Goal: Entertainment & Leisure: Browse casually

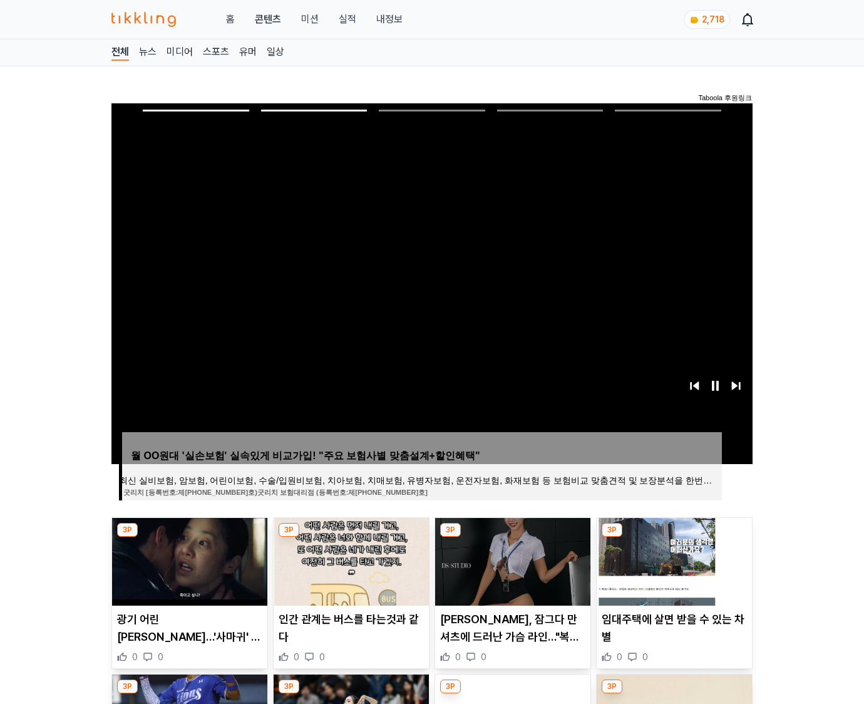
click at [672, 571] on img at bounding box center [674, 562] width 155 height 88
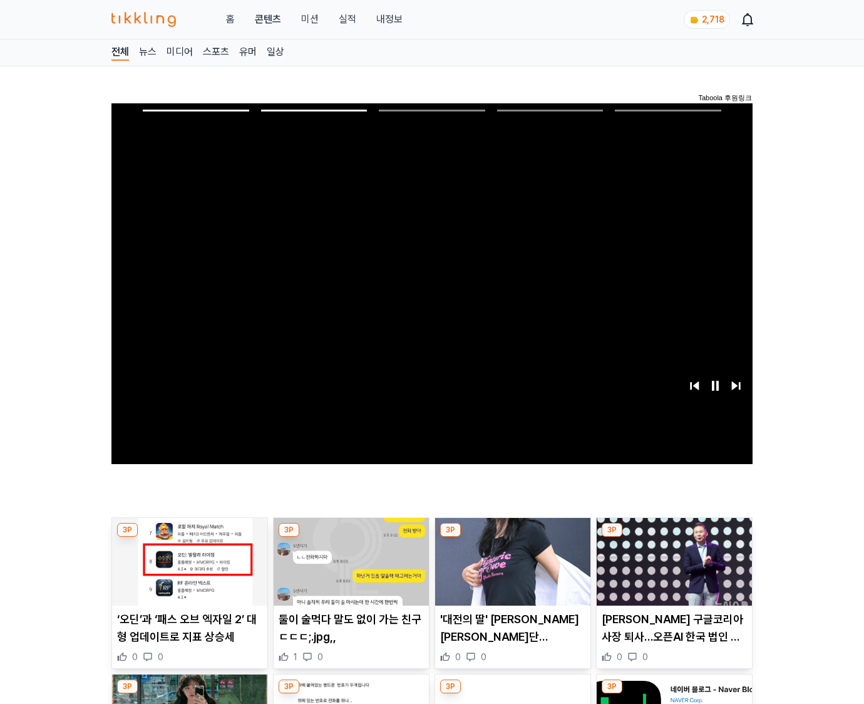
click at [672, 571] on img at bounding box center [674, 562] width 155 height 88
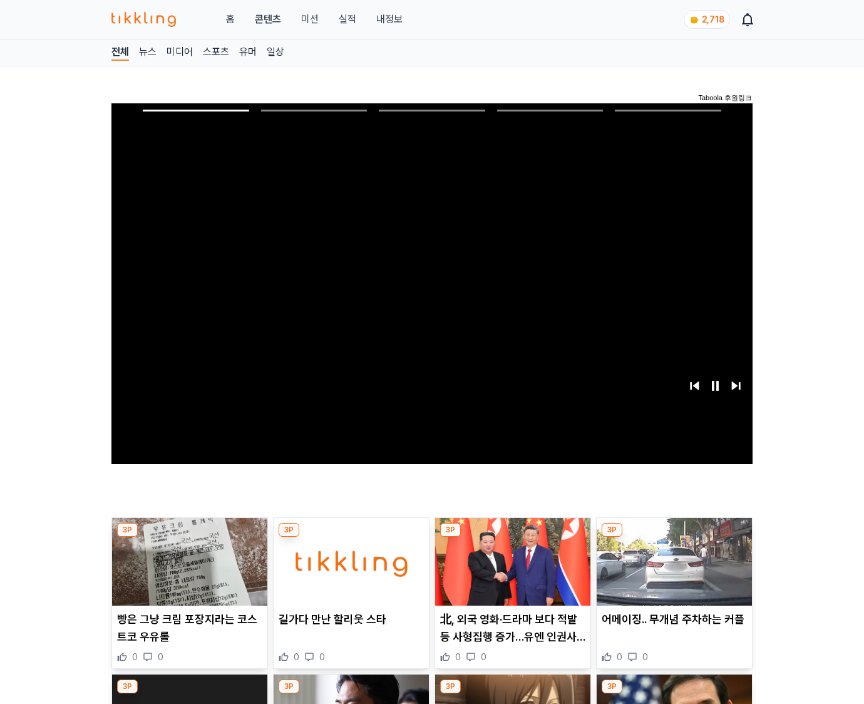
click at [672, 571] on img at bounding box center [674, 562] width 155 height 88
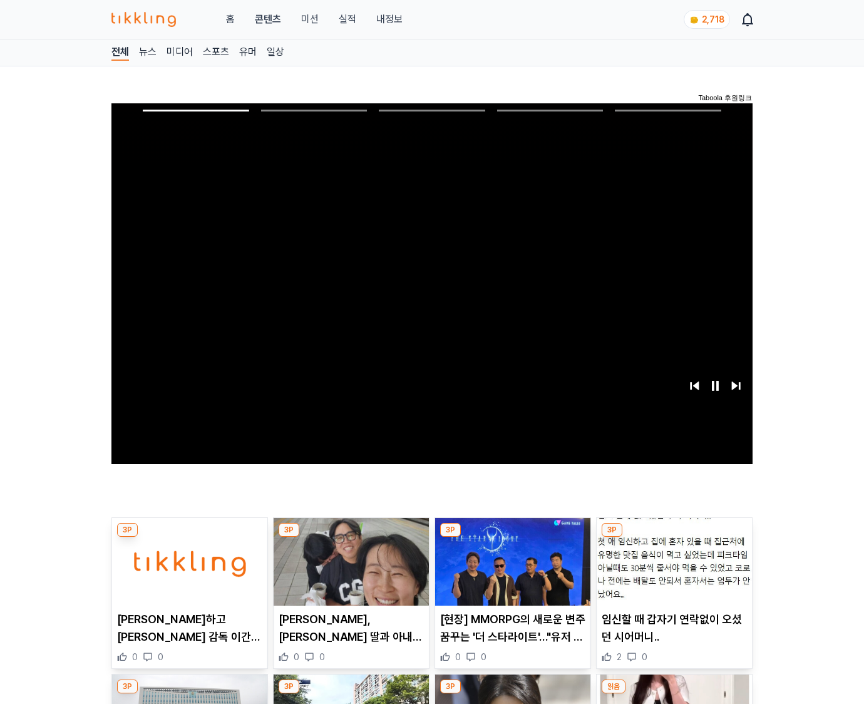
click at [672, 571] on img at bounding box center [674, 562] width 155 height 88
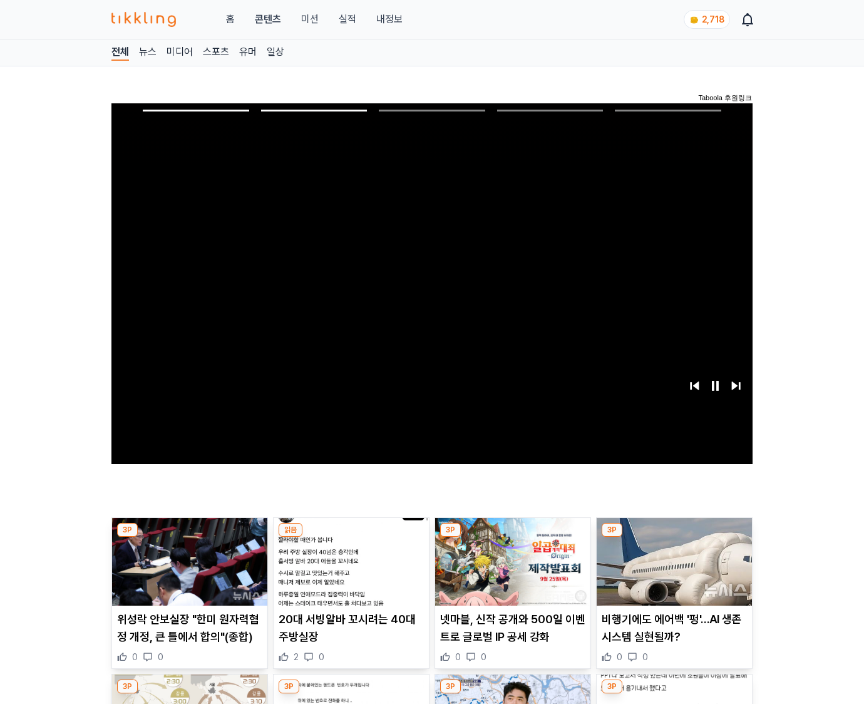
click at [672, 571] on img at bounding box center [674, 562] width 155 height 88
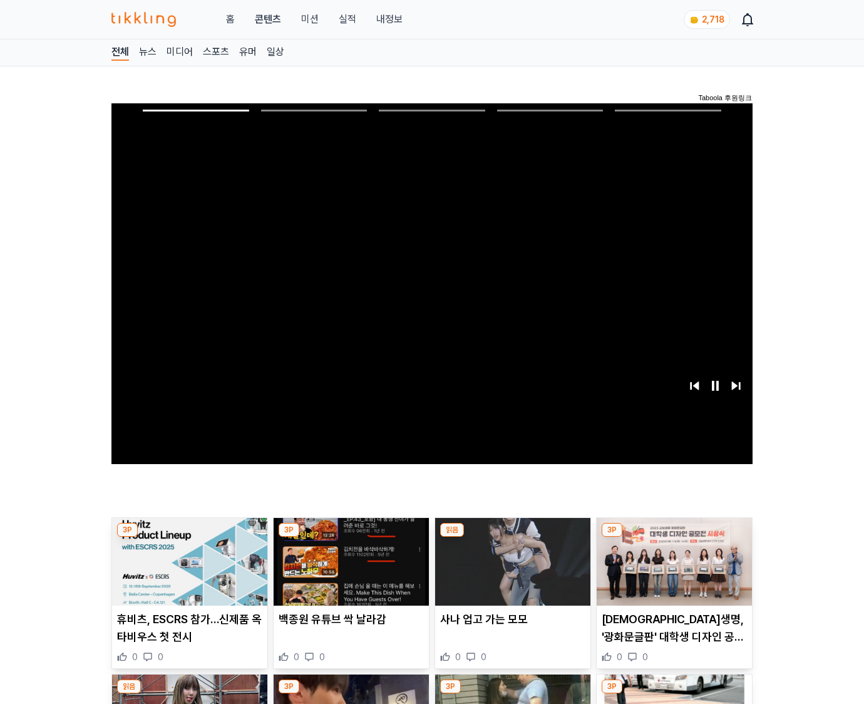
click at [672, 571] on img at bounding box center [674, 562] width 155 height 88
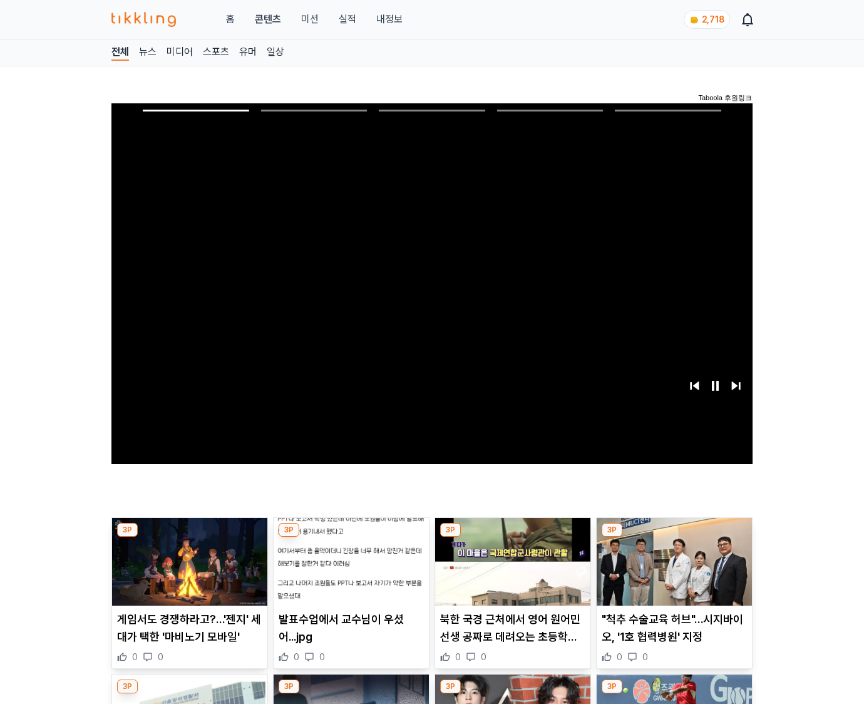
click at [672, 571] on img at bounding box center [674, 562] width 155 height 88
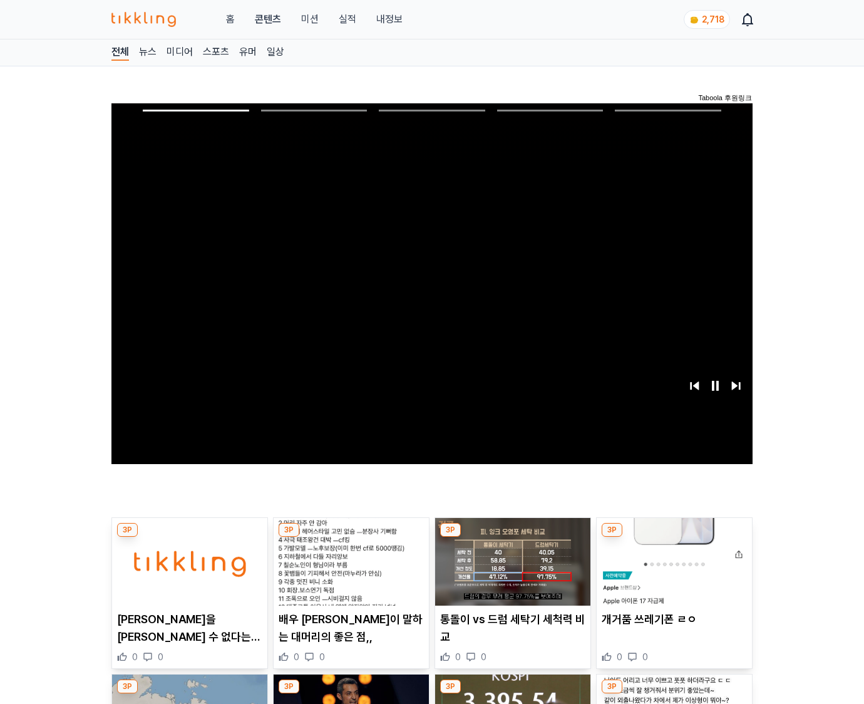
click at [672, 571] on img at bounding box center [674, 562] width 155 height 88
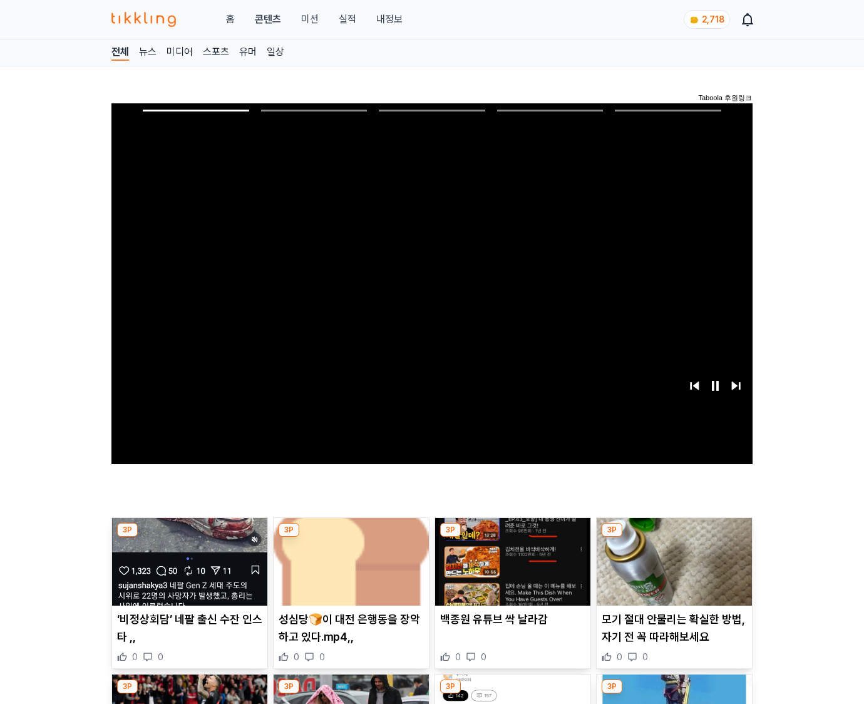
click at [672, 571] on img at bounding box center [674, 562] width 155 height 88
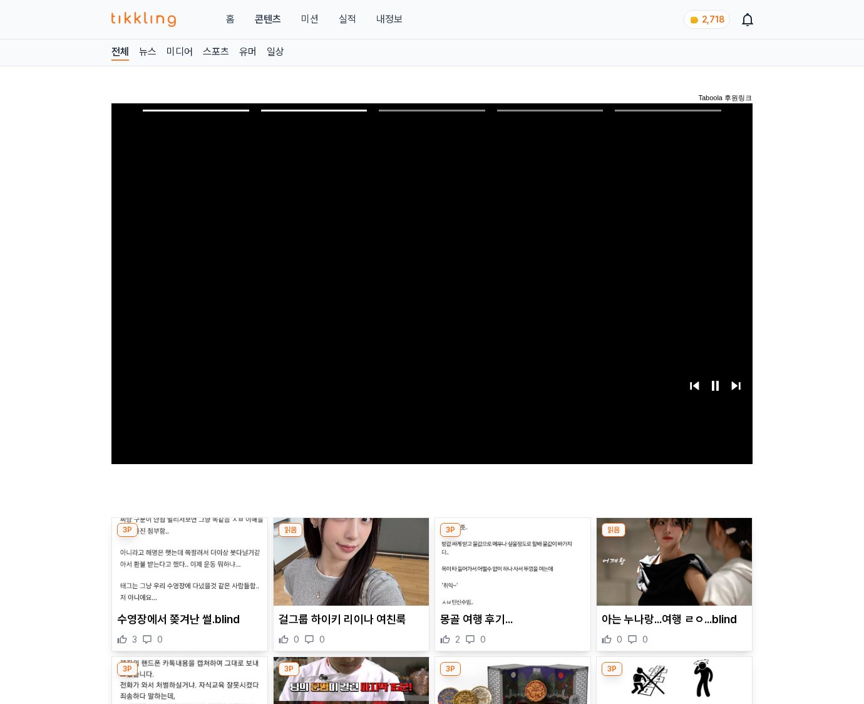
click at [672, 571] on img at bounding box center [674, 562] width 155 height 88
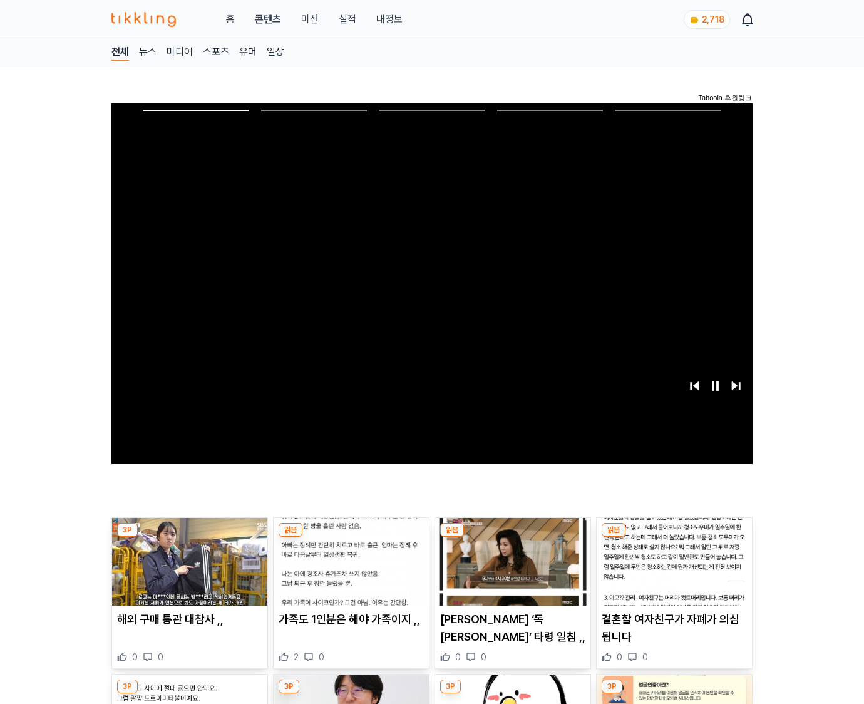
click at [672, 571] on img at bounding box center [674, 562] width 155 height 88
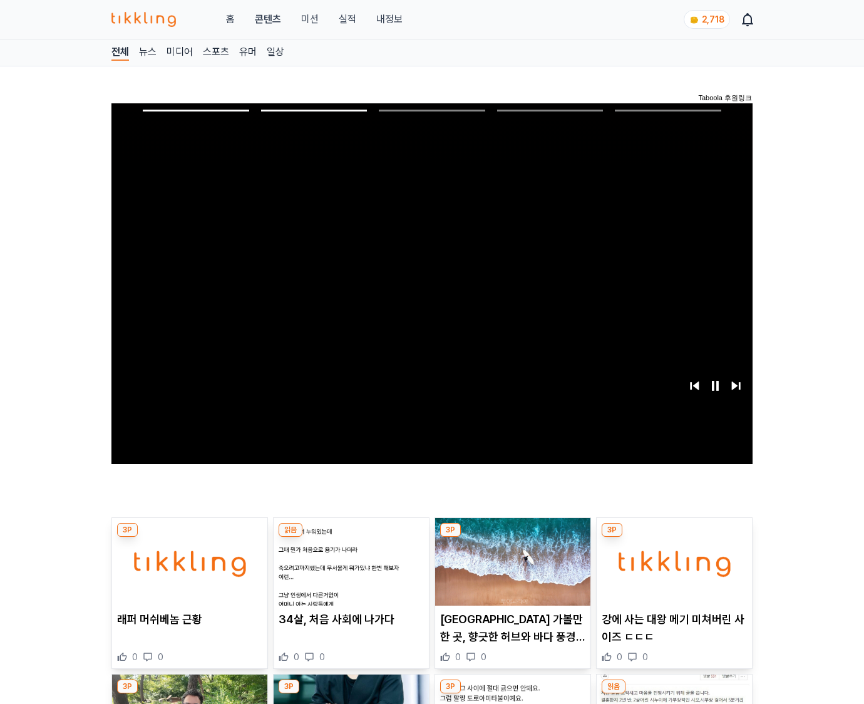
click at [672, 571] on img at bounding box center [674, 562] width 155 height 88
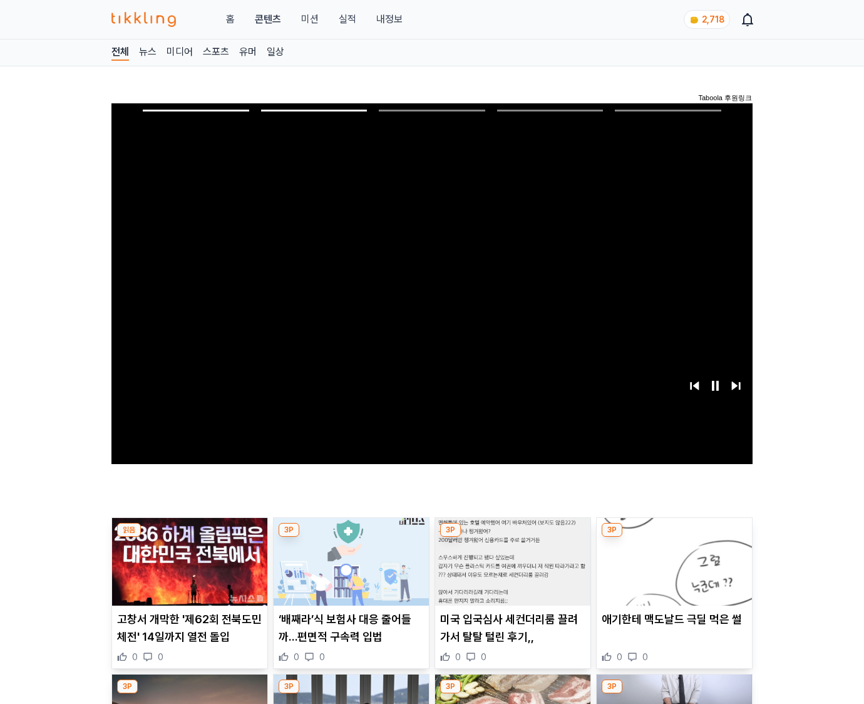
click at [672, 571] on img at bounding box center [674, 562] width 155 height 88
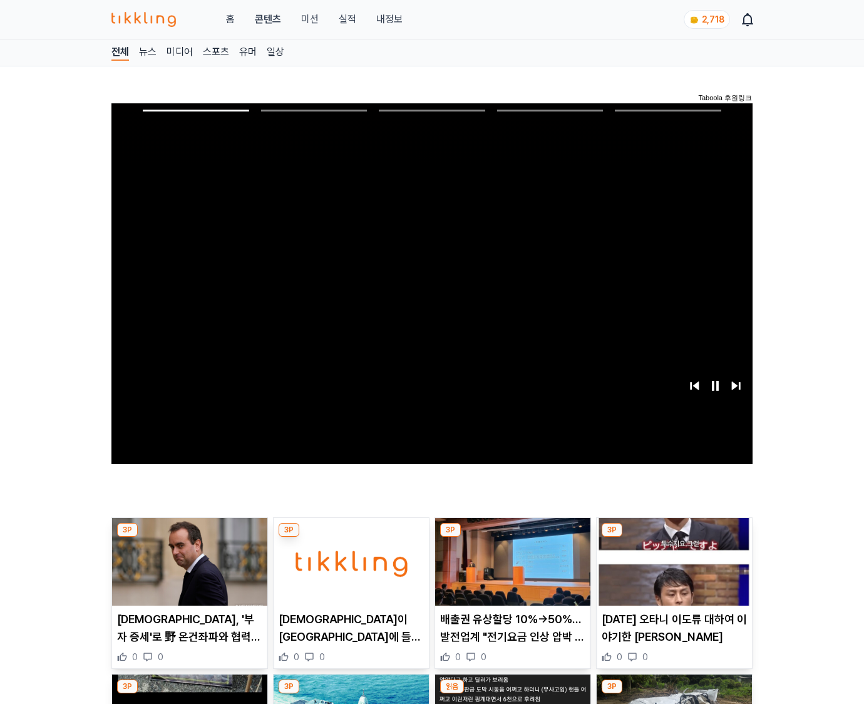
click at [672, 571] on img at bounding box center [674, 562] width 155 height 88
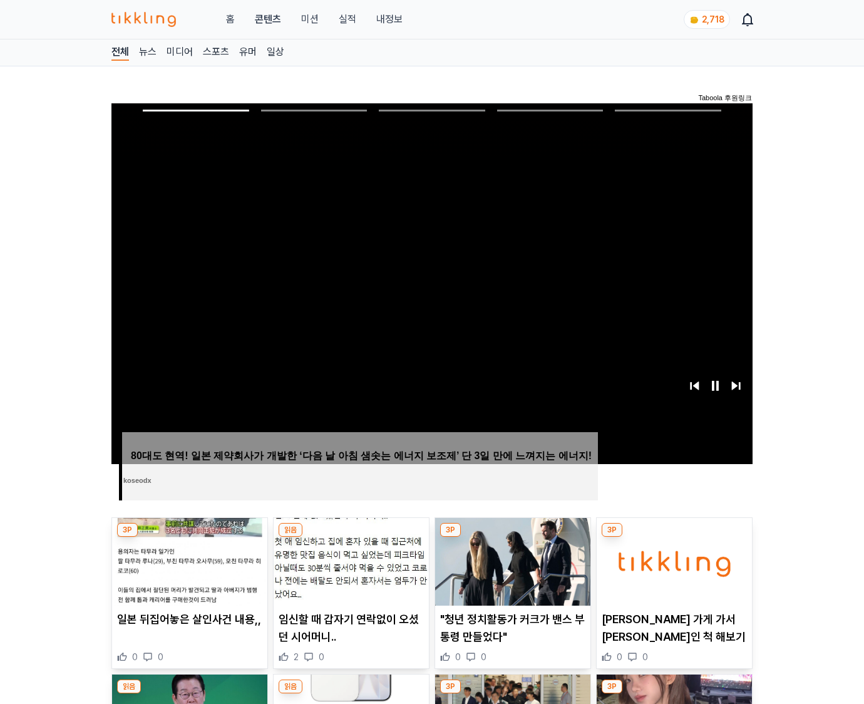
click at [672, 571] on img at bounding box center [674, 562] width 155 height 88
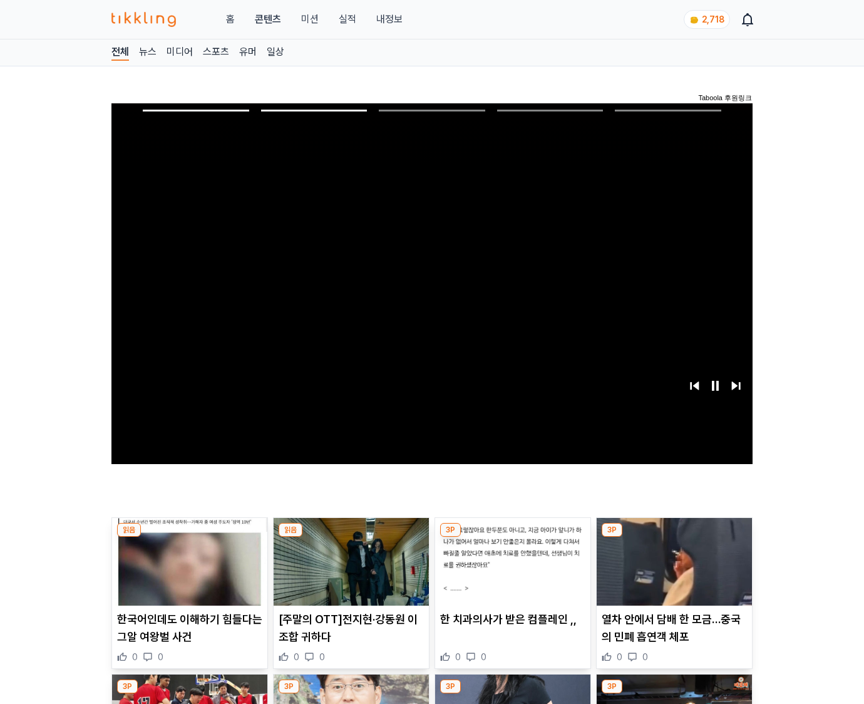
click at [672, 571] on img at bounding box center [674, 562] width 155 height 88
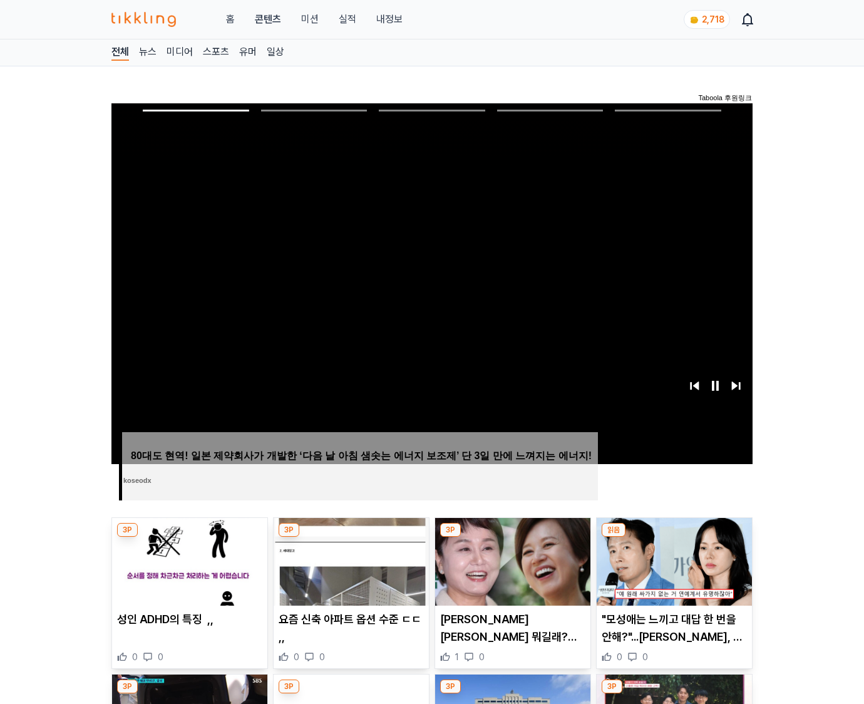
click at [672, 571] on img at bounding box center [674, 562] width 155 height 88
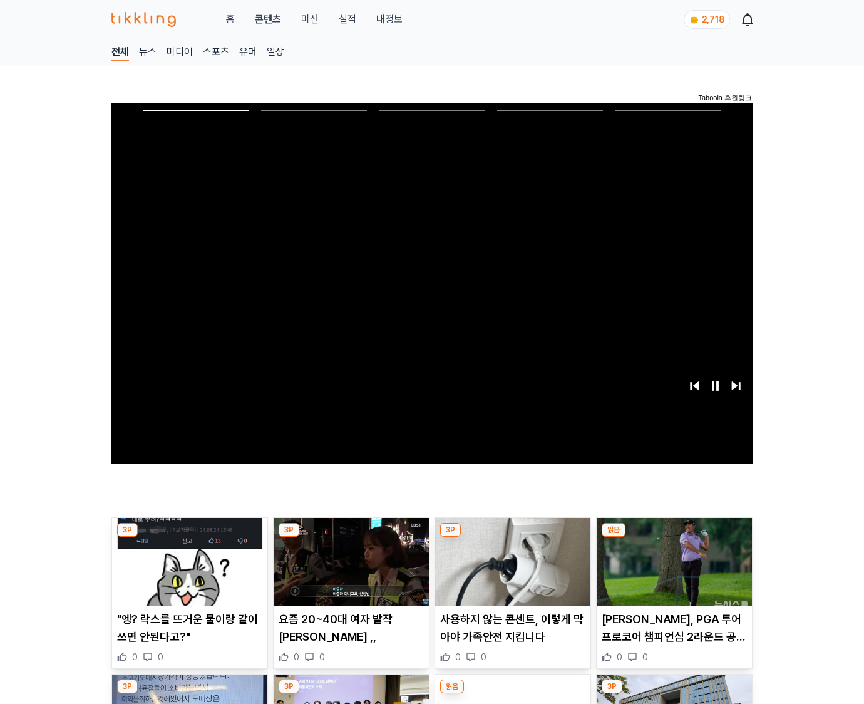
click at [672, 571] on img at bounding box center [674, 562] width 155 height 88
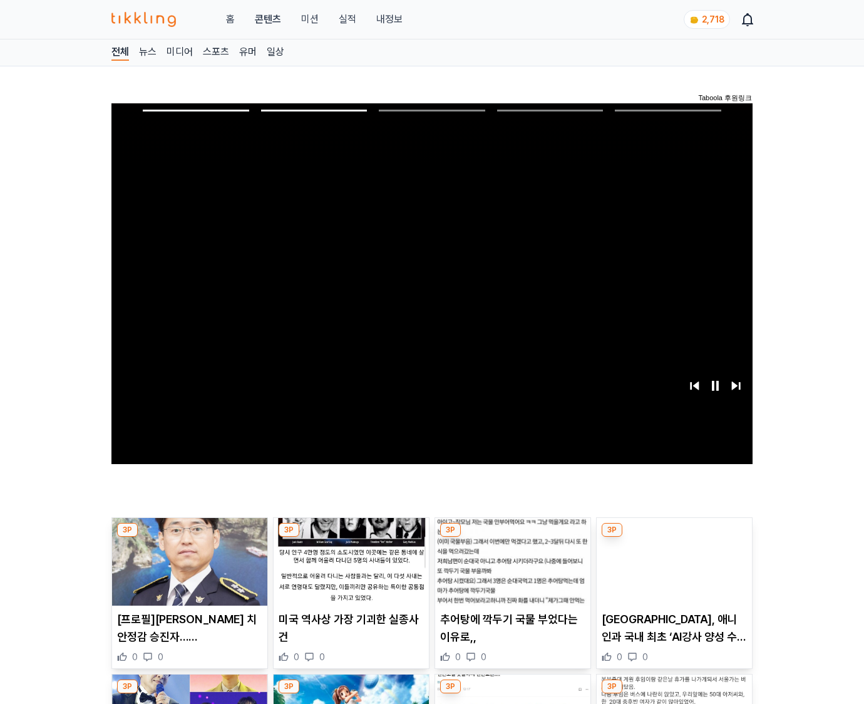
click at [672, 571] on img at bounding box center [674, 562] width 155 height 88
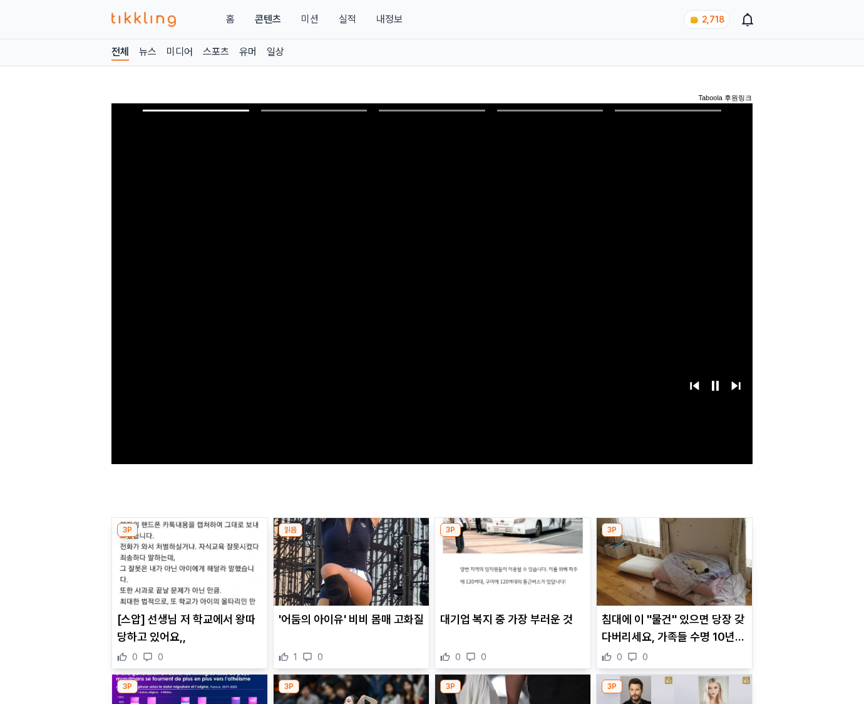
click at [672, 571] on img at bounding box center [674, 562] width 155 height 88
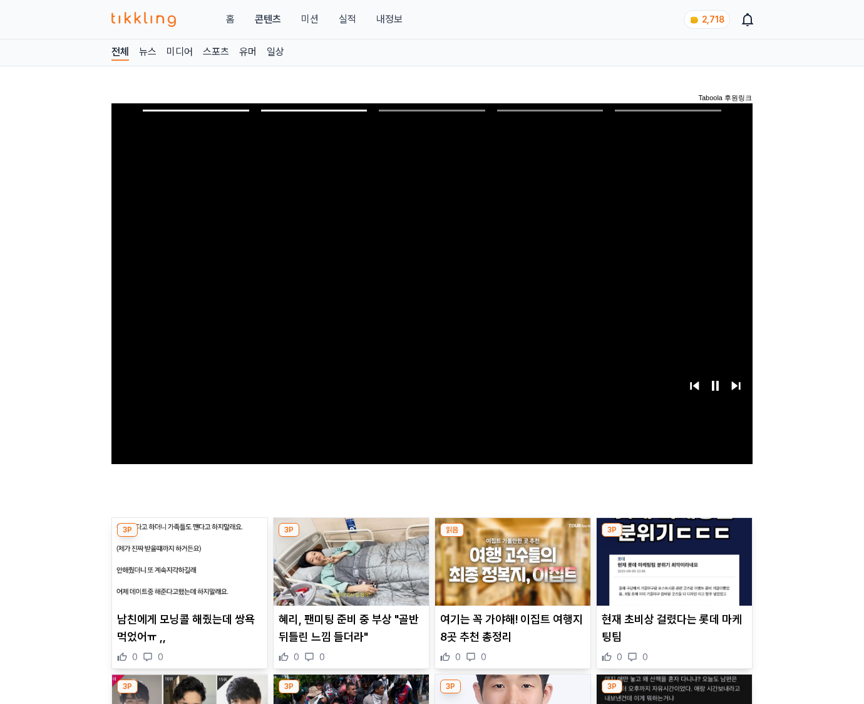
click at [672, 571] on img at bounding box center [674, 562] width 155 height 88
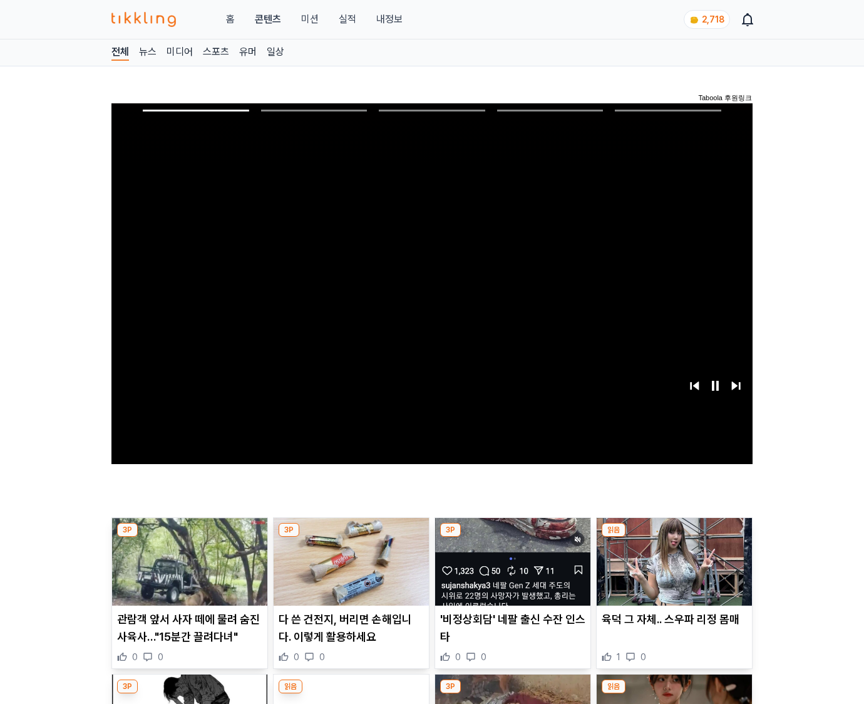
click at [672, 571] on img at bounding box center [674, 562] width 155 height 88
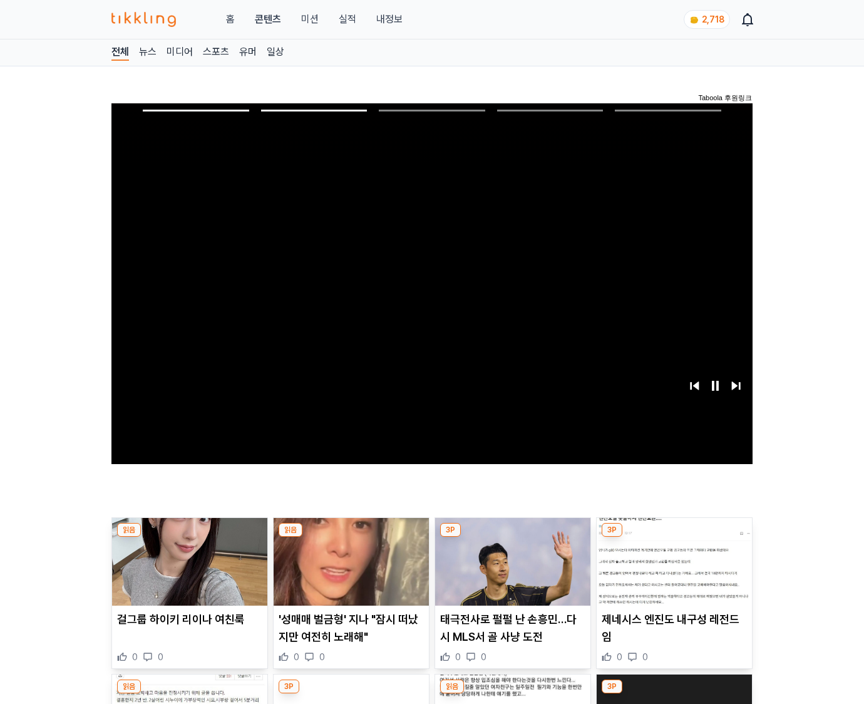
click at [672, 571] on img at bounding box center [674, 562] width 155 height 88
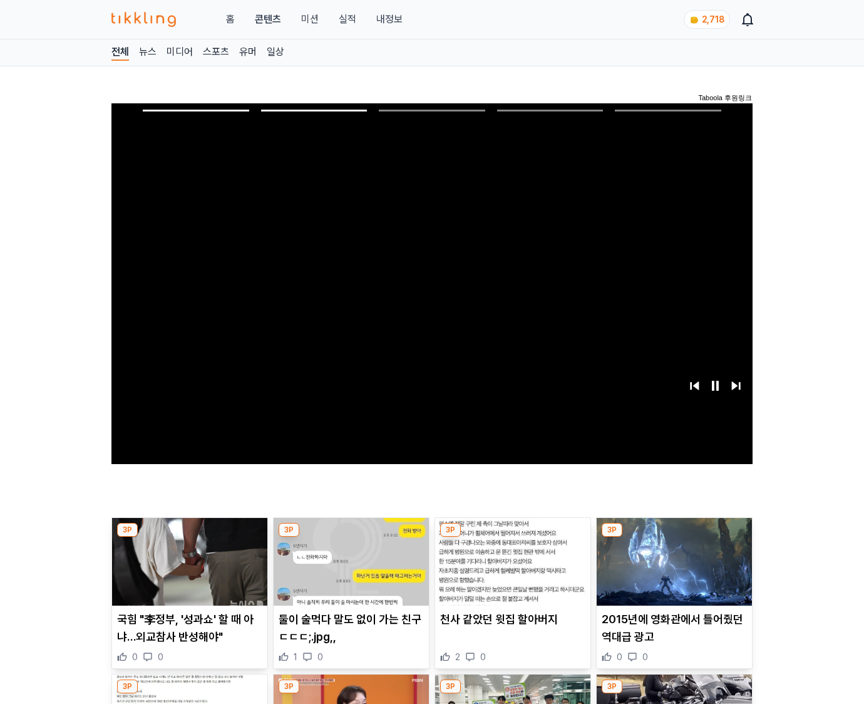
click at [672, 571] on img at bounding box center [674, 562] width 155 height 88
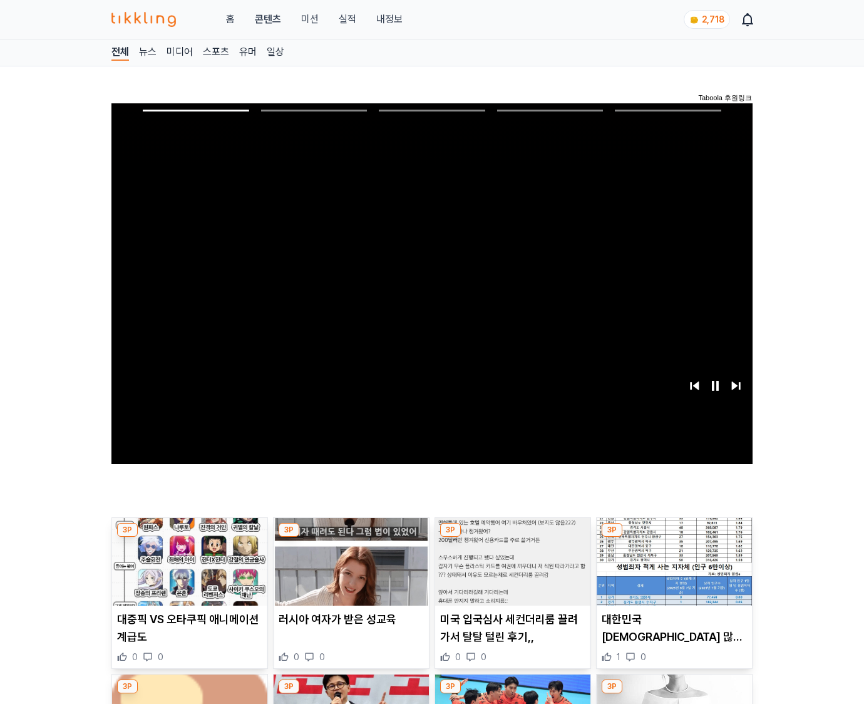
click at [672, 571] on img at bounding box center [674, 562] width 155 height 88
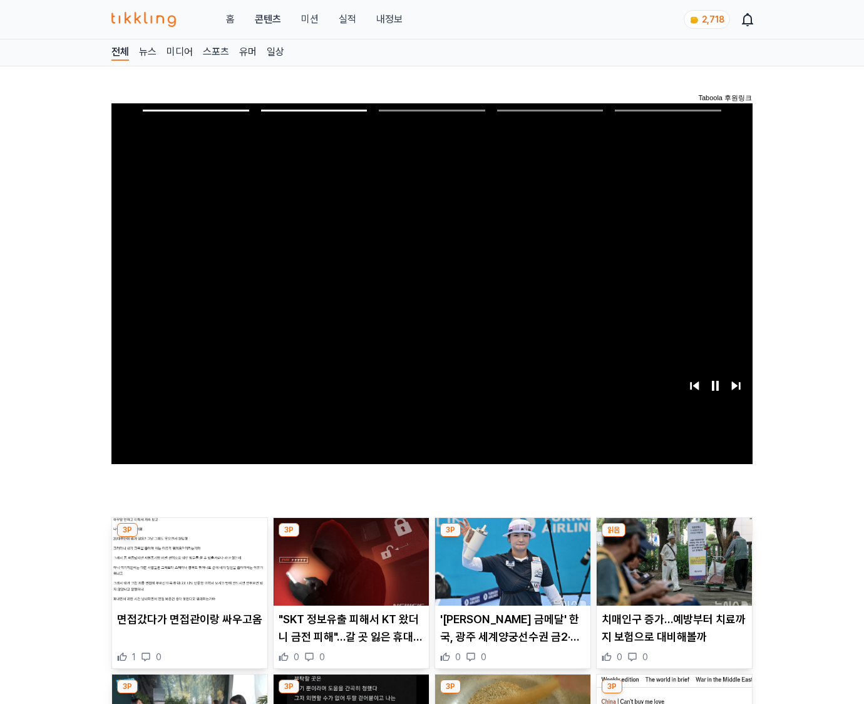
click at [672, 571] on img at bounding box center [674, 562] width 155 height 88
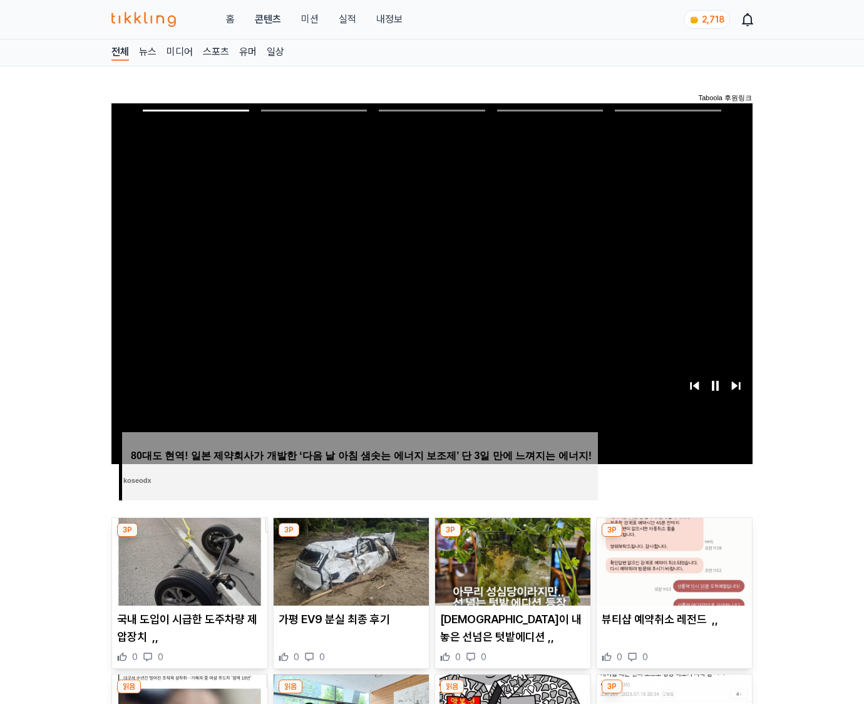
click at [672, 571] on img at bounding box center [674, 562] width 155 height 88
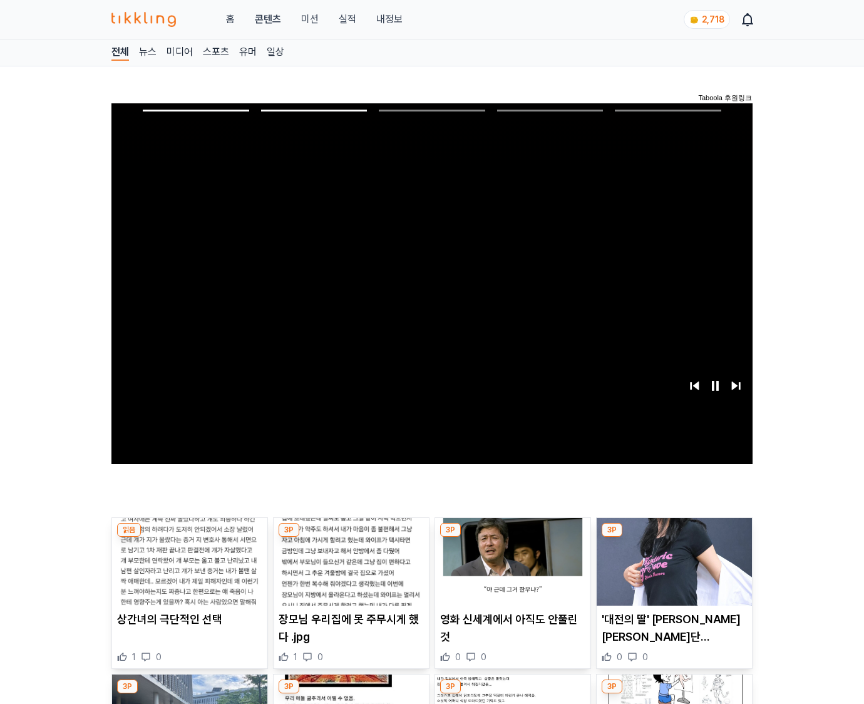
click at [672, 571] on img at bounding box center [674, 562] width 155 height 88
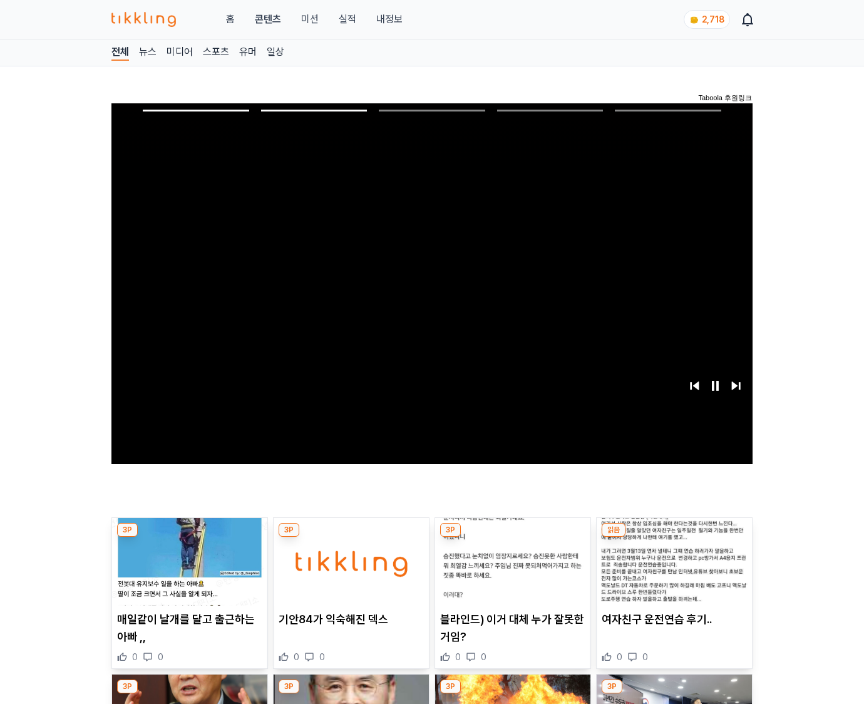
click at [672, 571] on img at bounding box center [674, 562] width 155 height 88
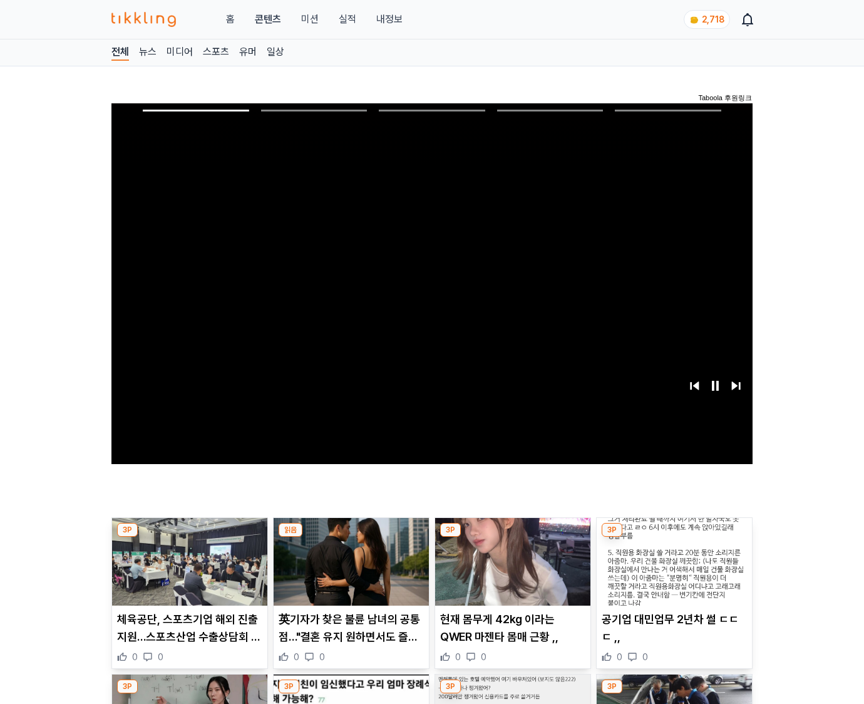
click at [672, 571] on img at bounding box center [674, 562] width 155 height 88
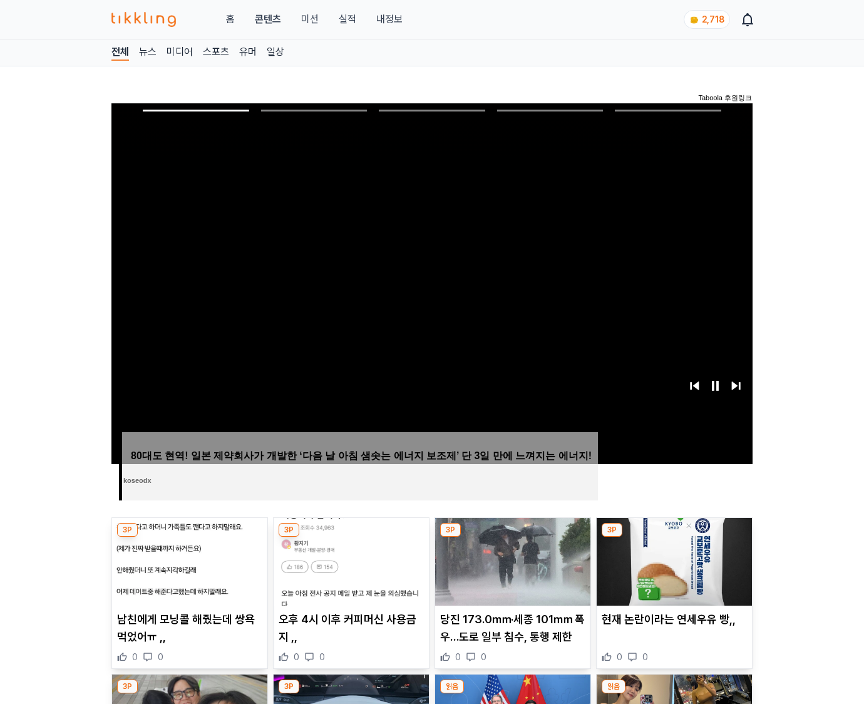
click at [672, 571] on img at bounding box center [674, 562] width 155 height 88
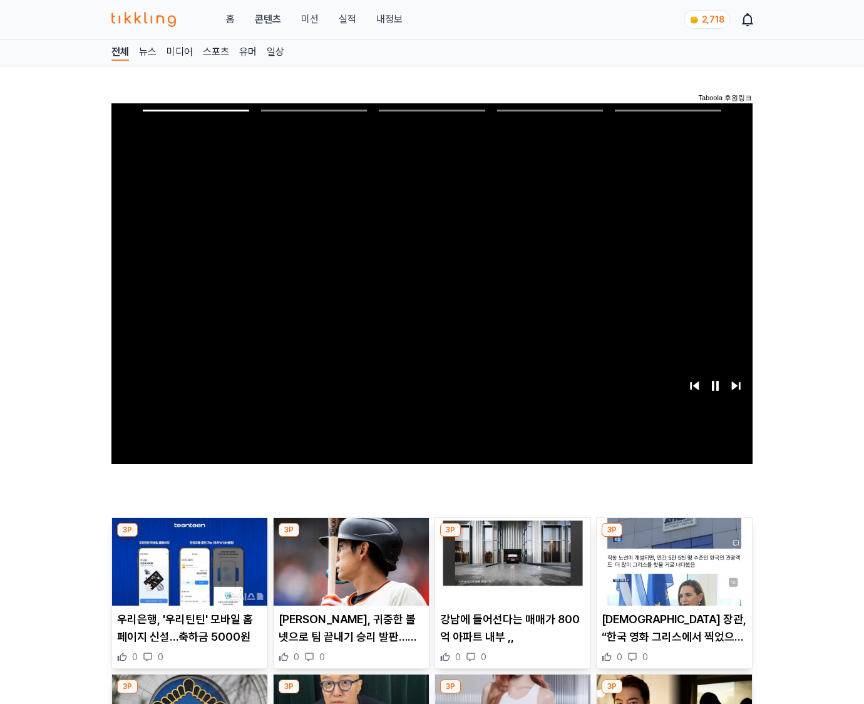
click at [672, 571] on img at bounding box center [674, 562] width 155 height 88
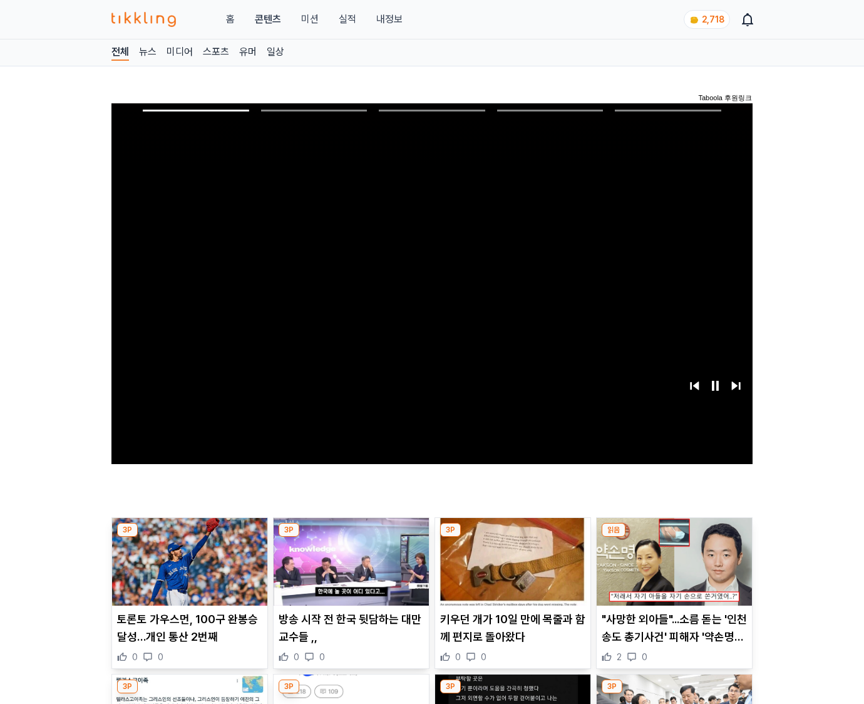
click at [672, 571] on img at bounding box center [674, 562] width 155 height 88
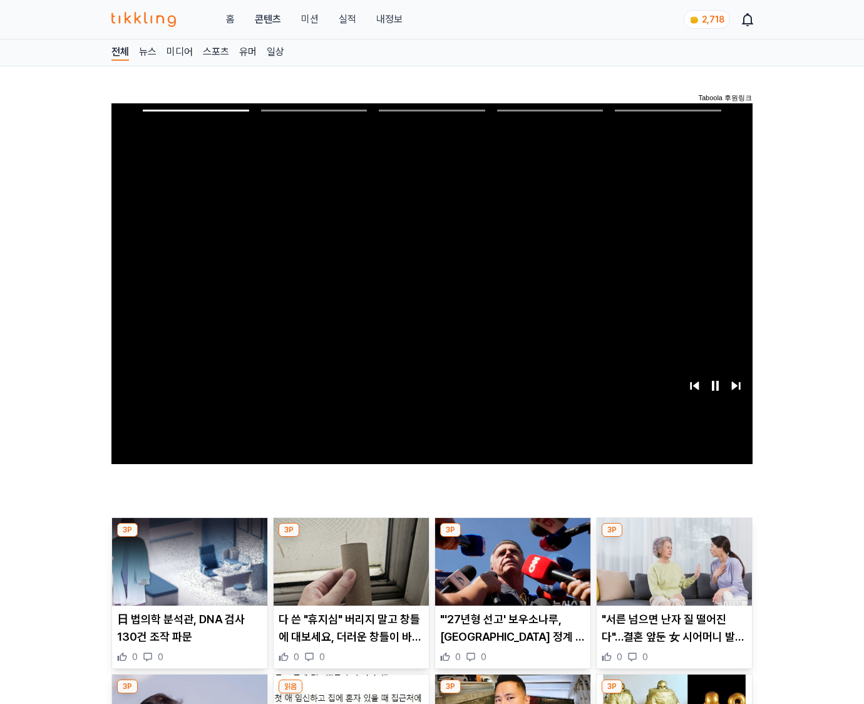
click at [672, 571] on img at bounding box center [674, 562] width 155 height 88
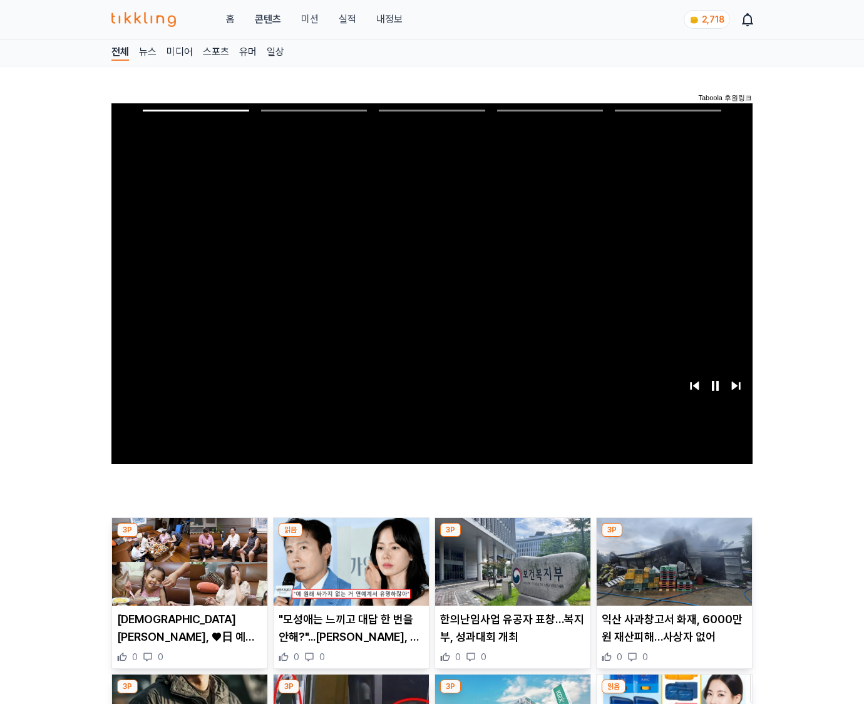
click at [672, 571] on img at bounding box center [674, 562] width 155 height 88
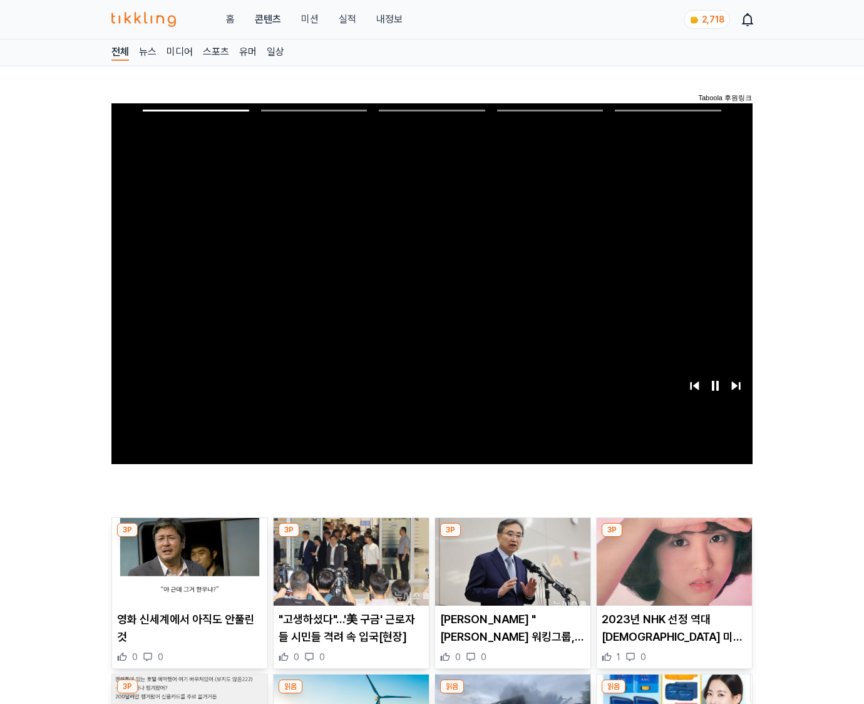
click at [672, 571] on img at bounding box center [674, 562] width 155 height 88
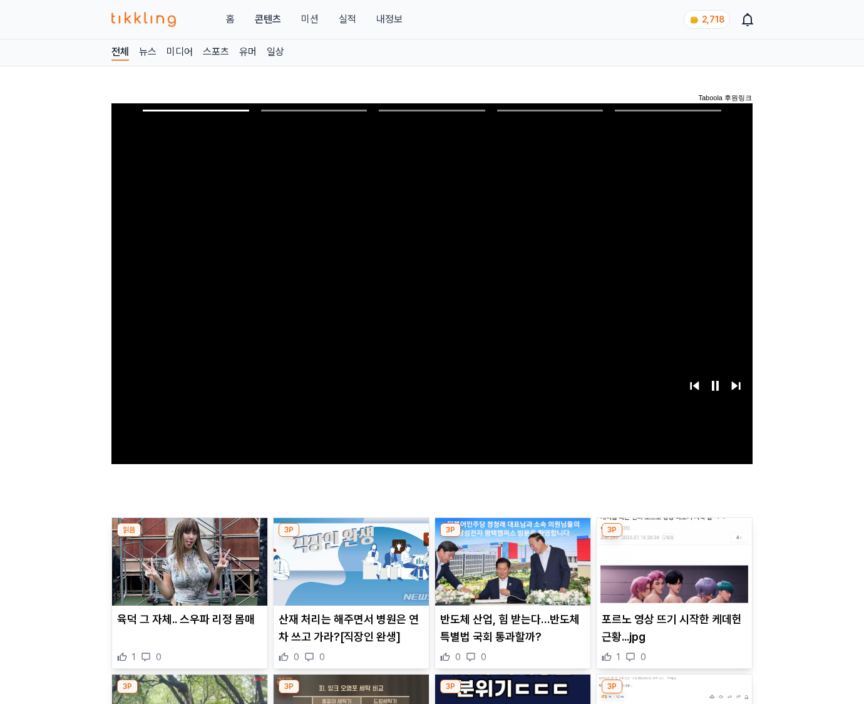
click at [672, 571] on img at bounding box center [674, 562] width 155 height 88
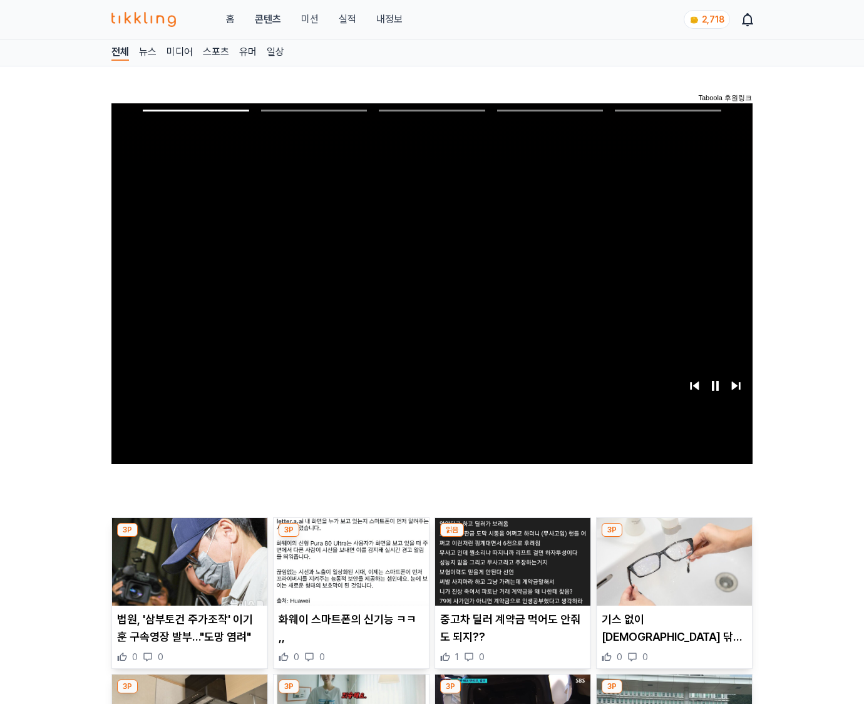
click at [672, 571] on img at bounding box center [674, 562] width 155 height 88
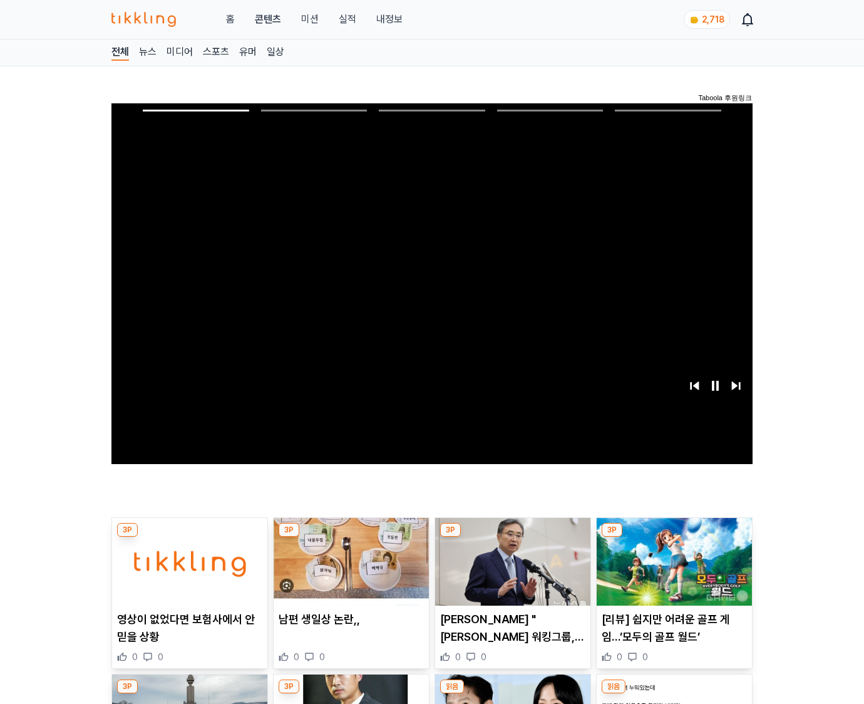
click at [672, 571] on img at bounding box center [674, 562] width 155 height 88
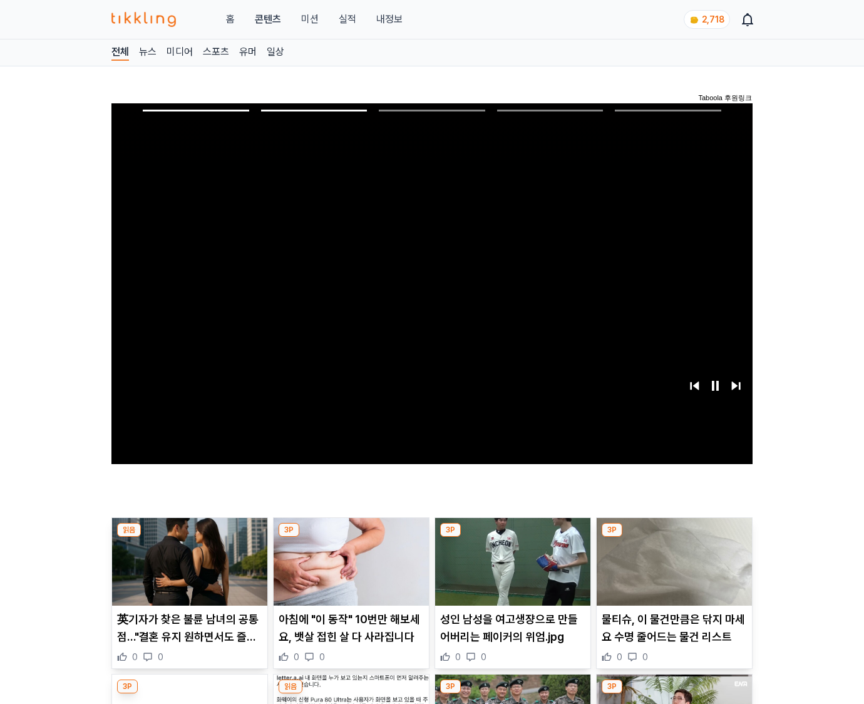
click at [672, 571] on img at bounding box center [674, 562] width 155 height 88
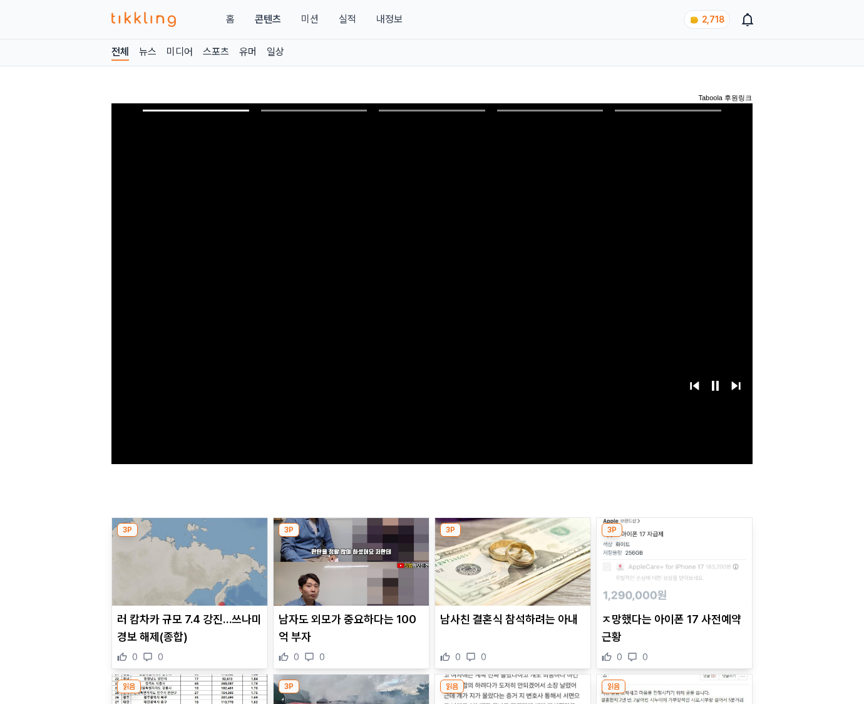
click at [672, 571] on img at bounding box center [674, 562] width 155 height 88
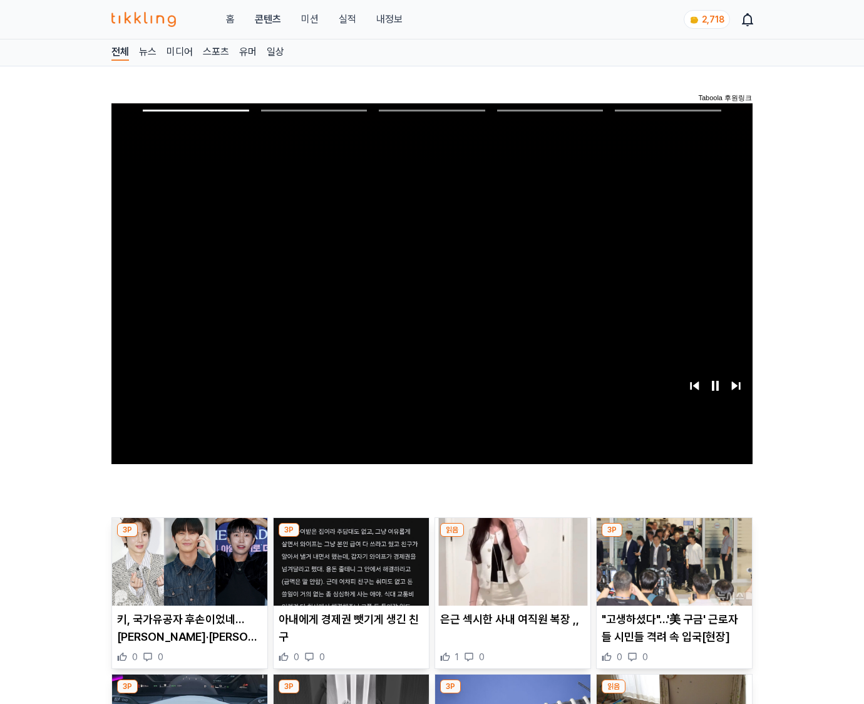
click at [672, 571] on img at bounding box center [674, 562] width 155 height 88
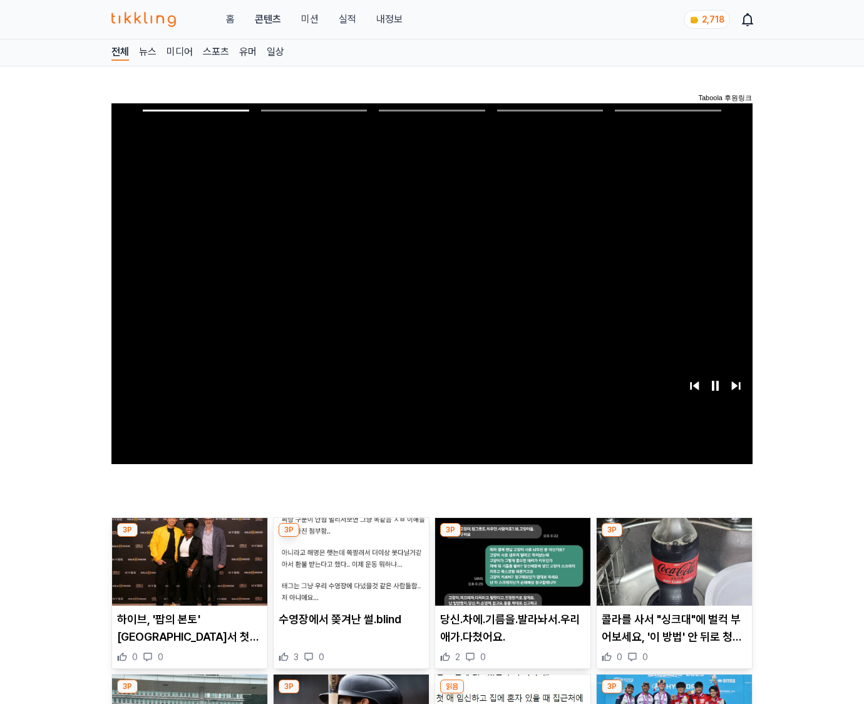
click at [672, 571] on img at bounding box center [674, 562] width 155 height 88
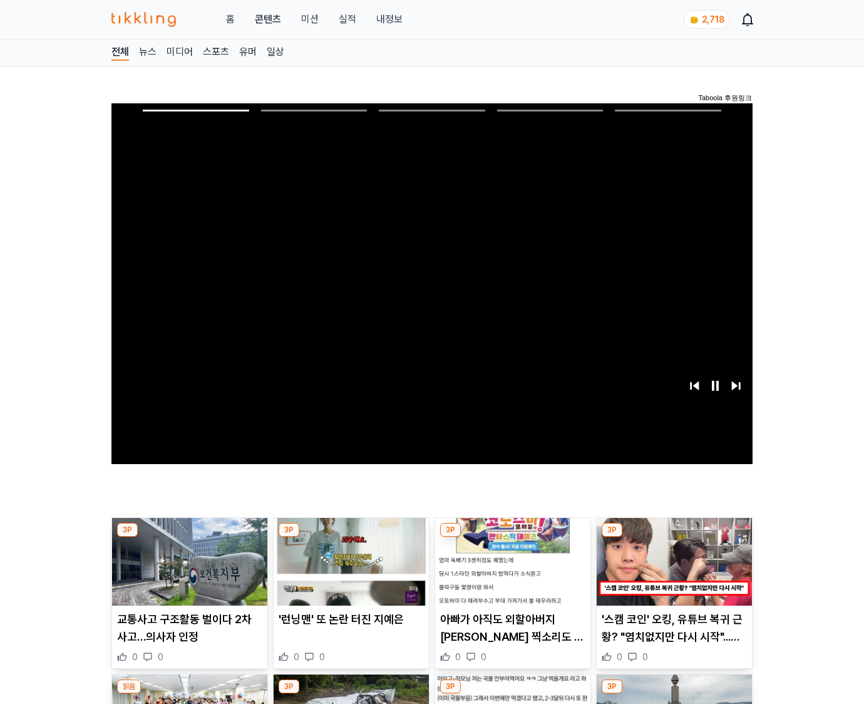
click at [672, 571] on img at bounding box center [674, 562] width 155 height 88
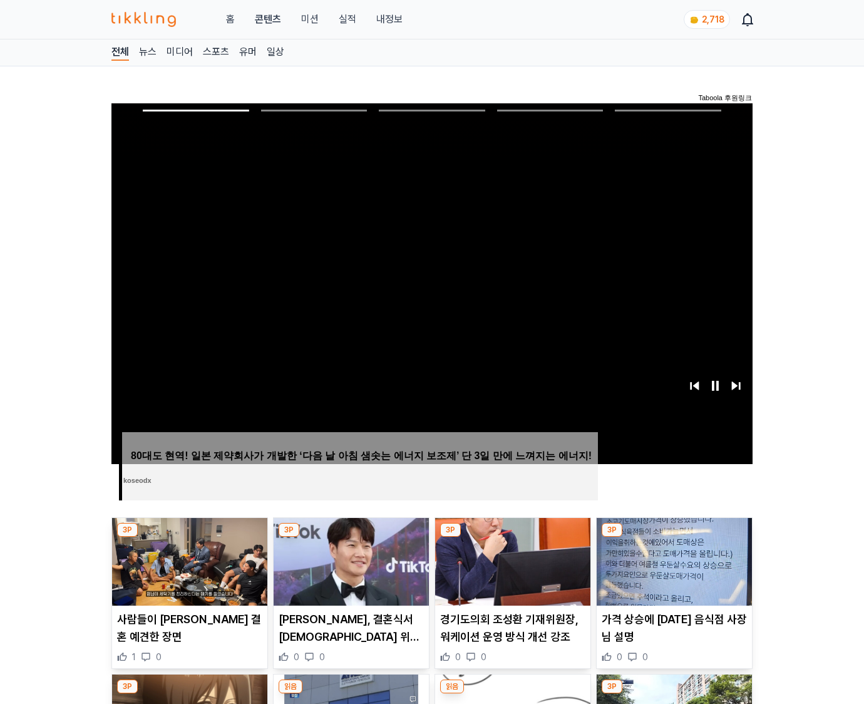
click at [672, 571] on img at bounding box center [674, 562] width 155 height 88
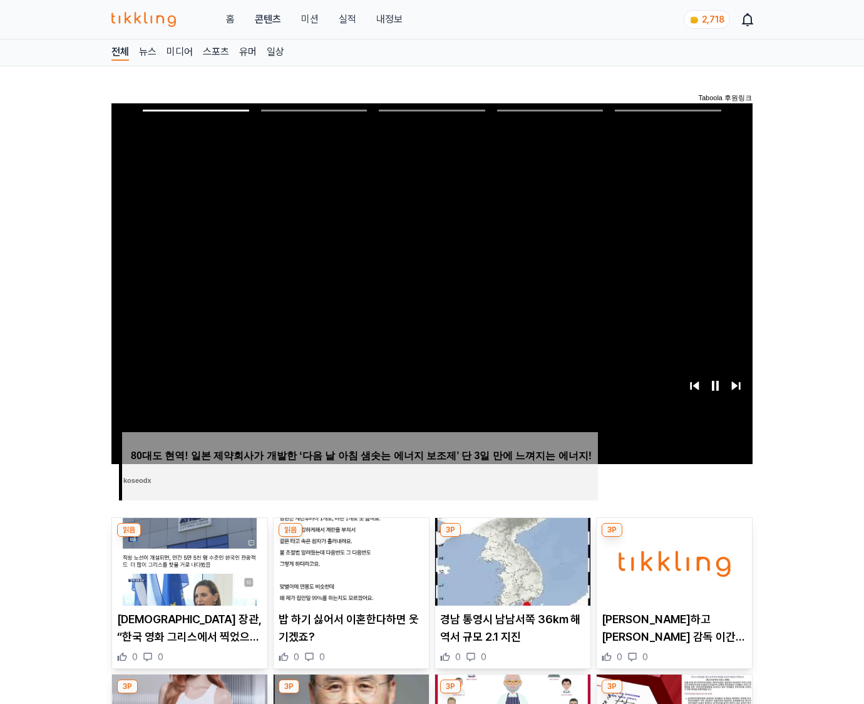
click at [672, 571] on img at bounding box center [674, 562] width 155 height 88
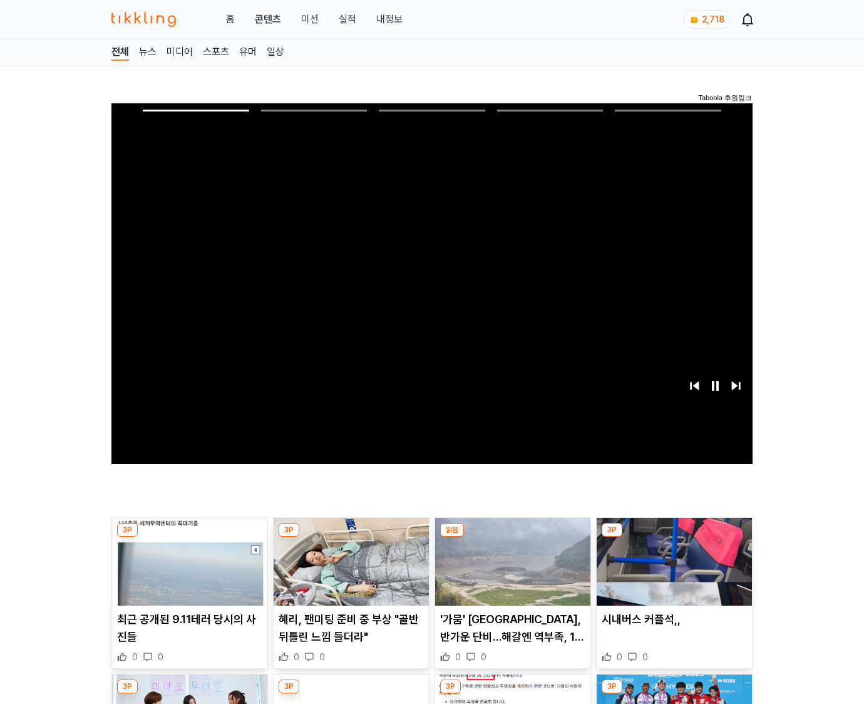
click at [672, 571] on img at bounding box center [674, 562] width 155 height 88
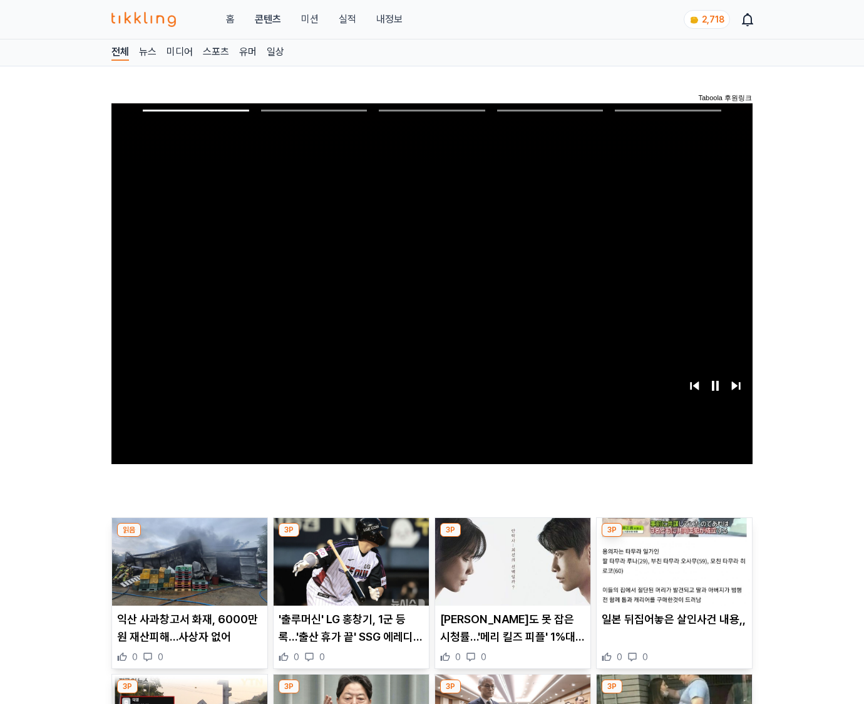
click at [672, 571] on img at bounding box center [674, 562] width 155 height 88
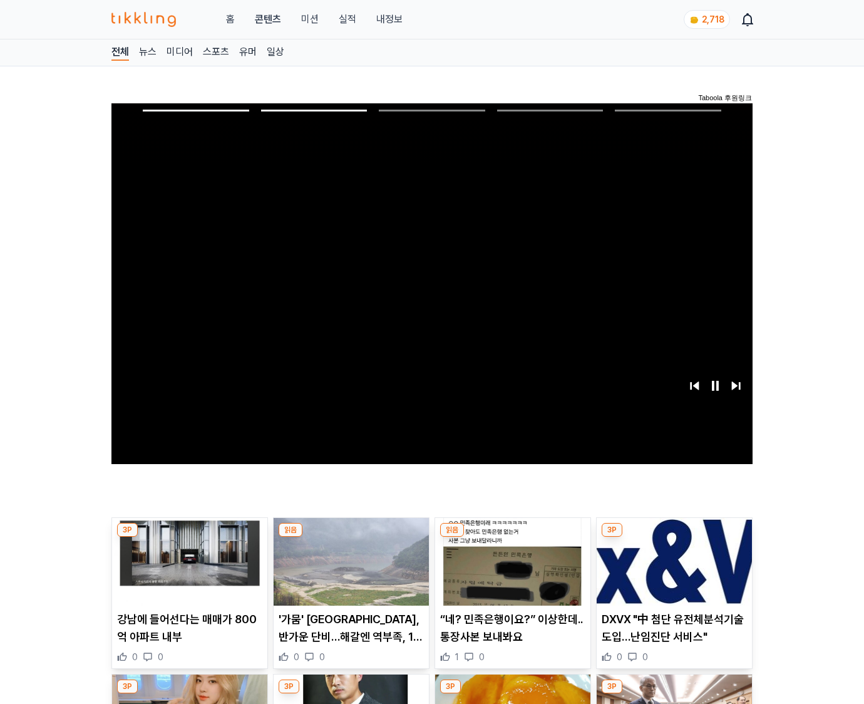
click at [672, 571] on img at bounding box center [674, 562] width 155 height 88
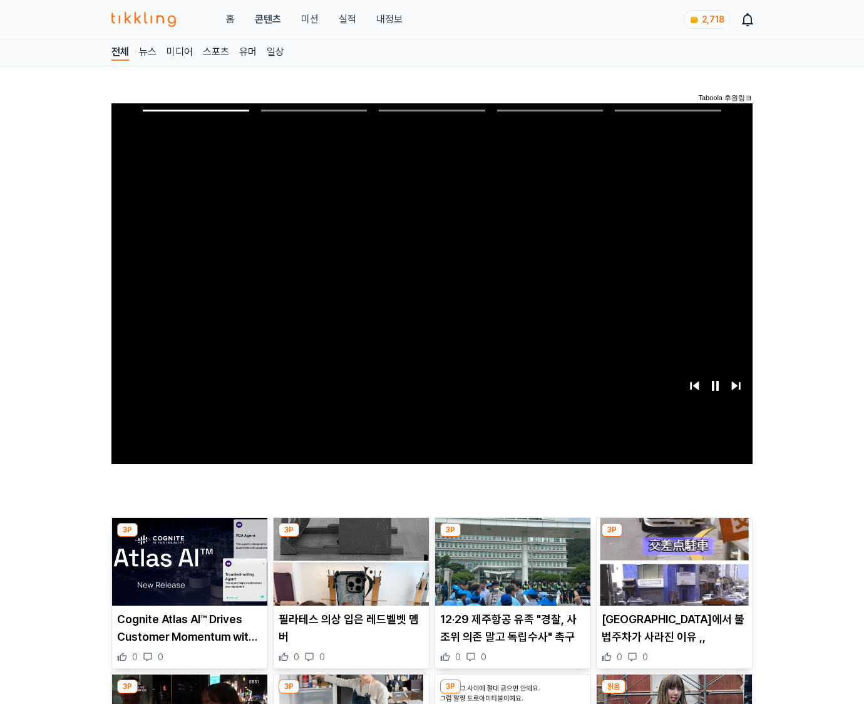
click at [672, 571] on img at bounding box center [674, 562] width 155 height 88
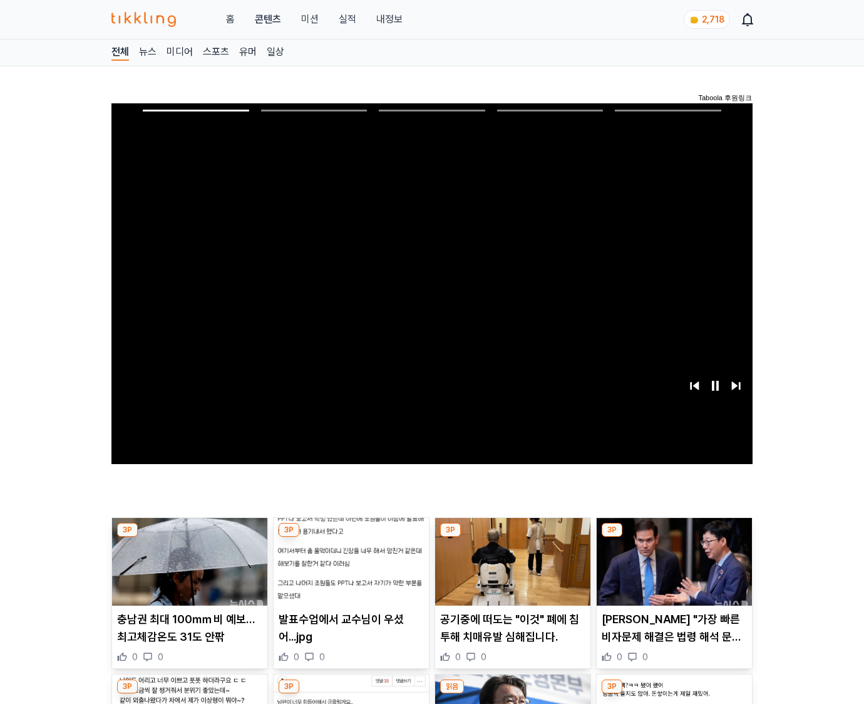
click at [672, 571] on img at bounding box center [674, 562] width 155 height 88
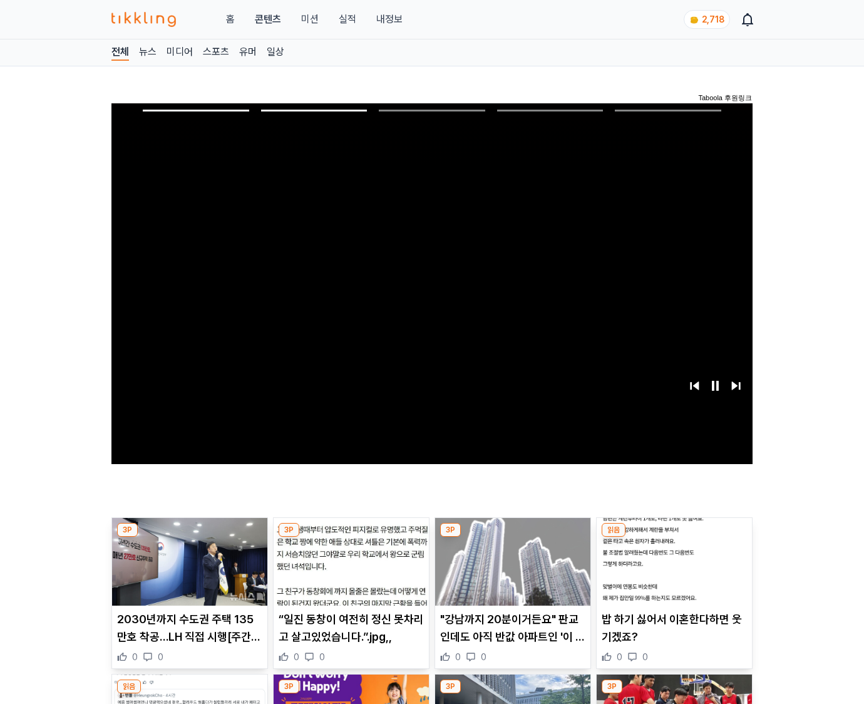
click at [672, 571] on img at bounding box center [674, 562] width 155 height 88
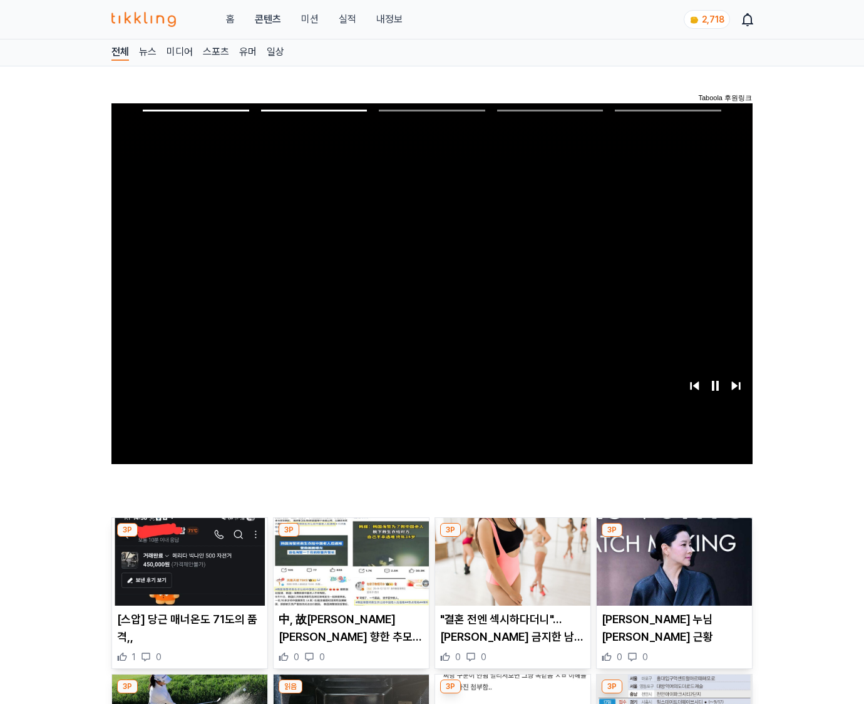
click at [672, 571] on img at bounding box center [674, 562] width 155 height 88
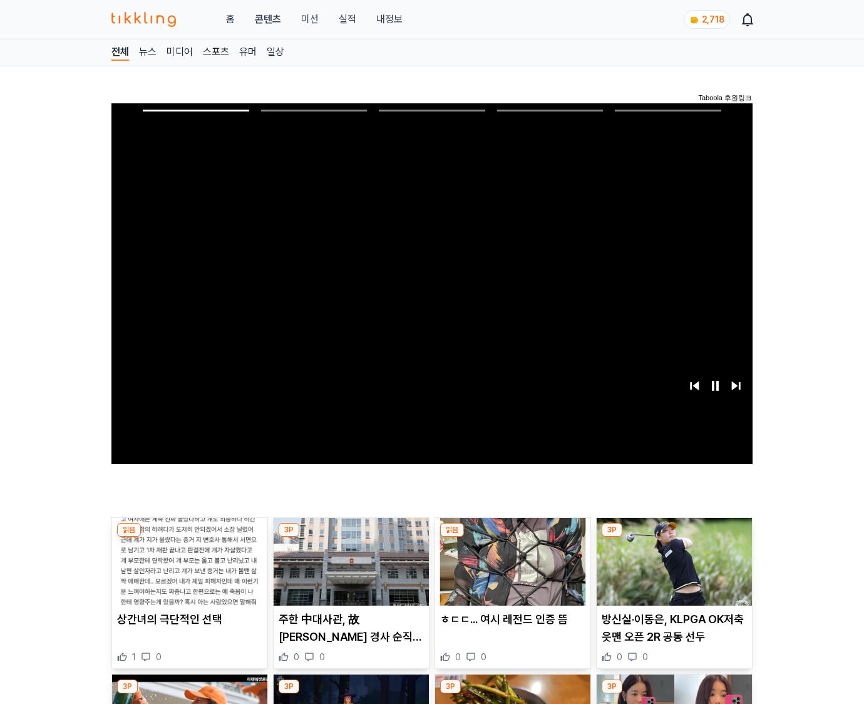
click at [672, 571] on img at bounding box center [674, 562] width 155 height 88
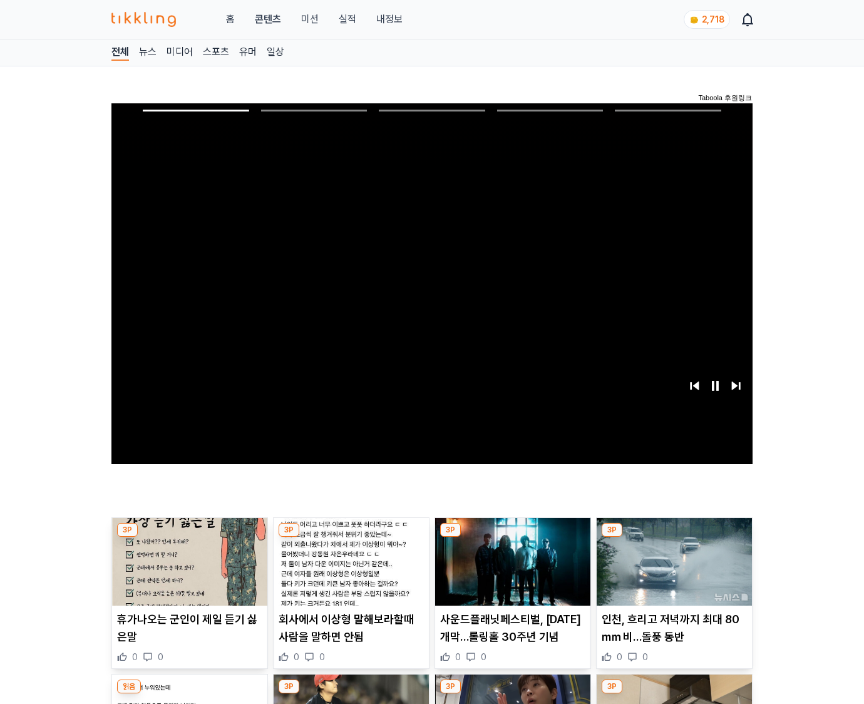
click at [672, 571] on img at bounding box center [674, 562] width 155 height 88
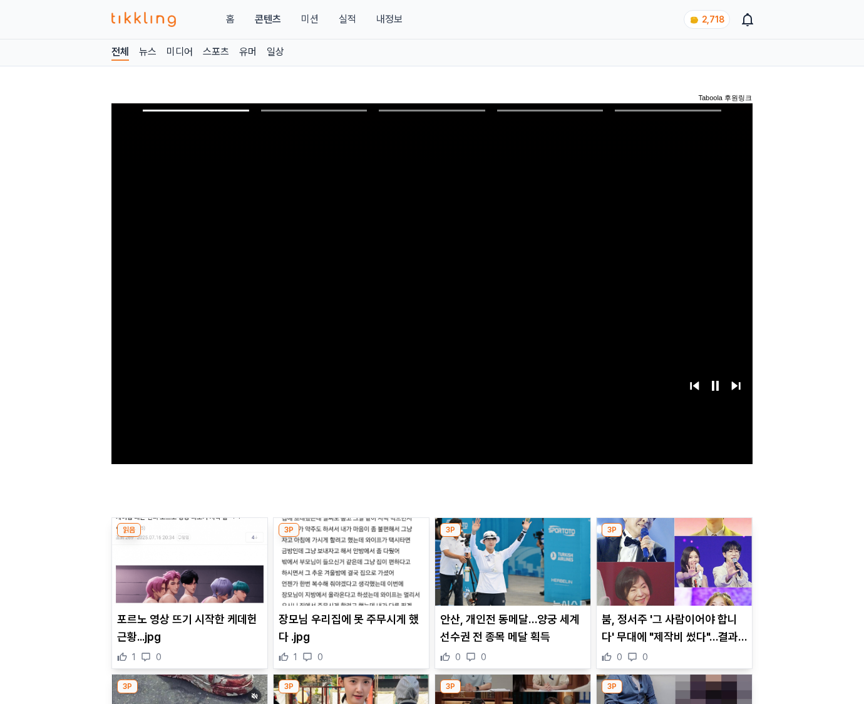
click at [672, 571] on img at bounding box center [674, 562] width 155 height 88
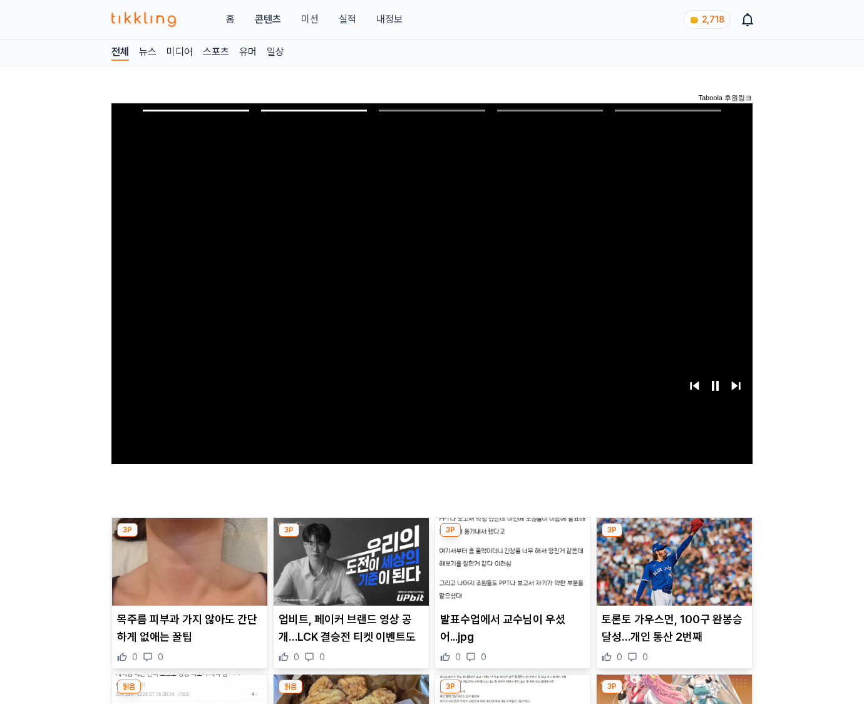
click at [672, 571] on img at bounding box center [674, 562] width 155 height 88
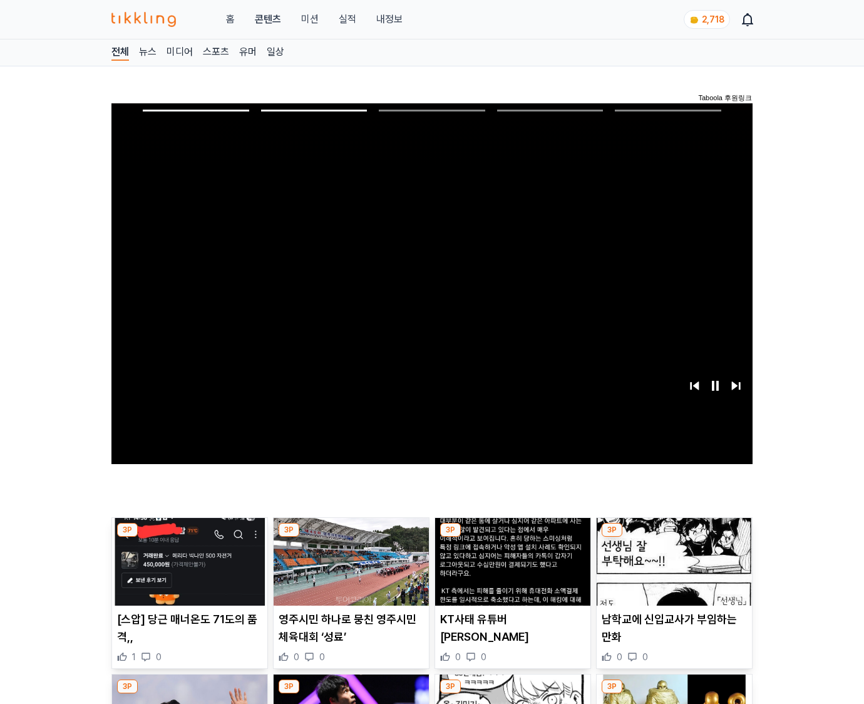
click at [672, 571] on img at bounding box center [674, 562] width 155 height 88
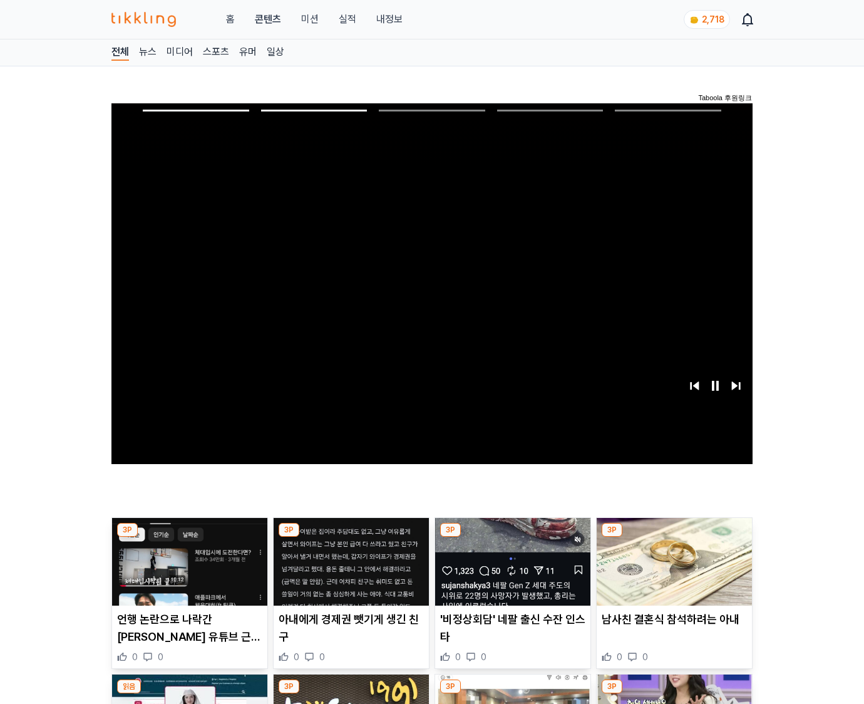
click at [672, 571] on img at bounding box center [674, 562] width 155 height 88
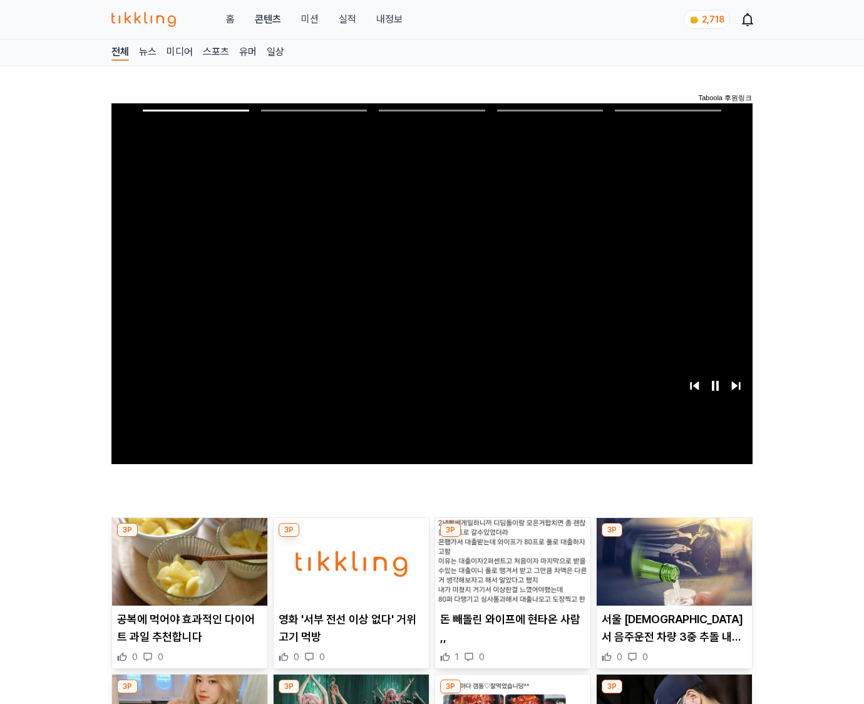
click at [672, 571] on img at bounding box center [674, 562] width 155 height 88
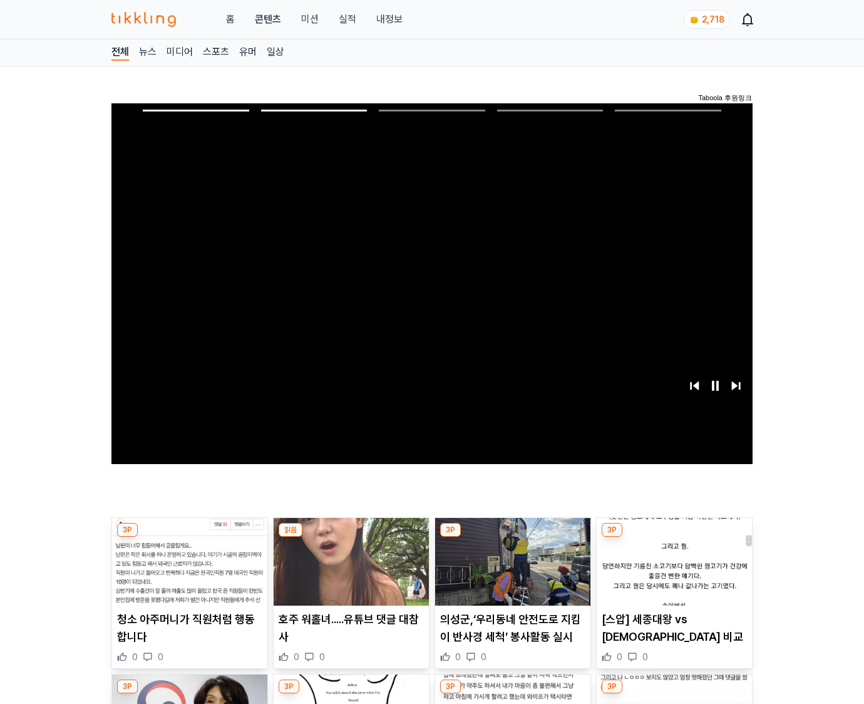
click at [672, 571] on img at bounding box center [674, 562] width 155 height 88
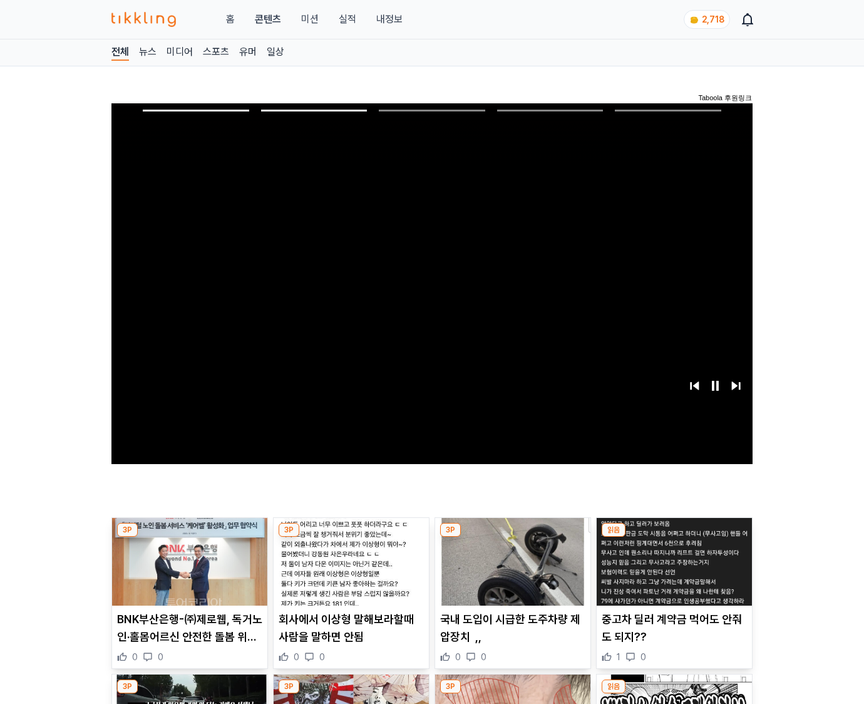
click at [672, 571] on img at bounding box center [674, 562] width 155 height 88
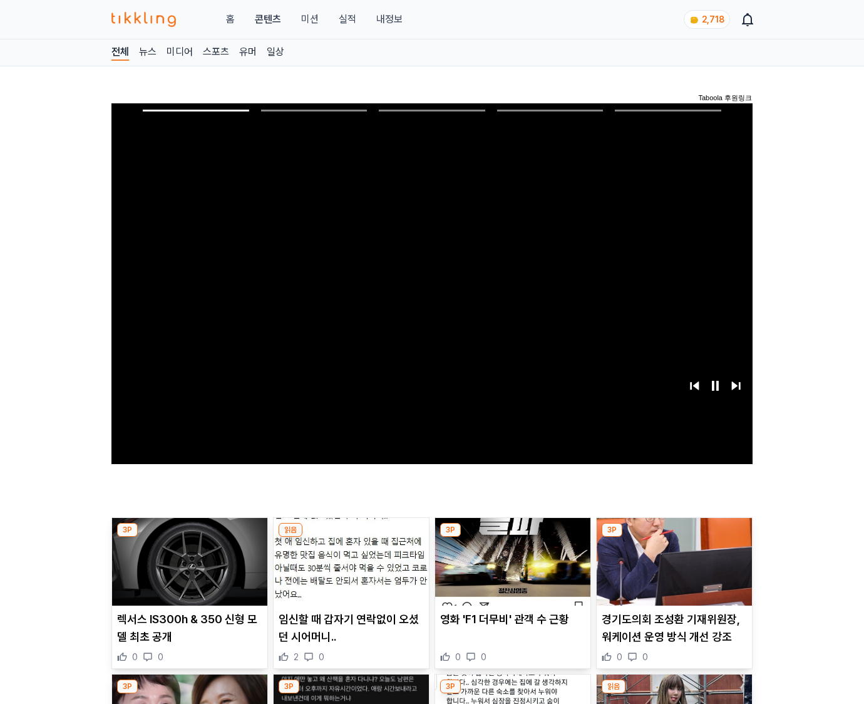
click at [672, 571] on img at bounding box center [674, 562] width 155 height 88
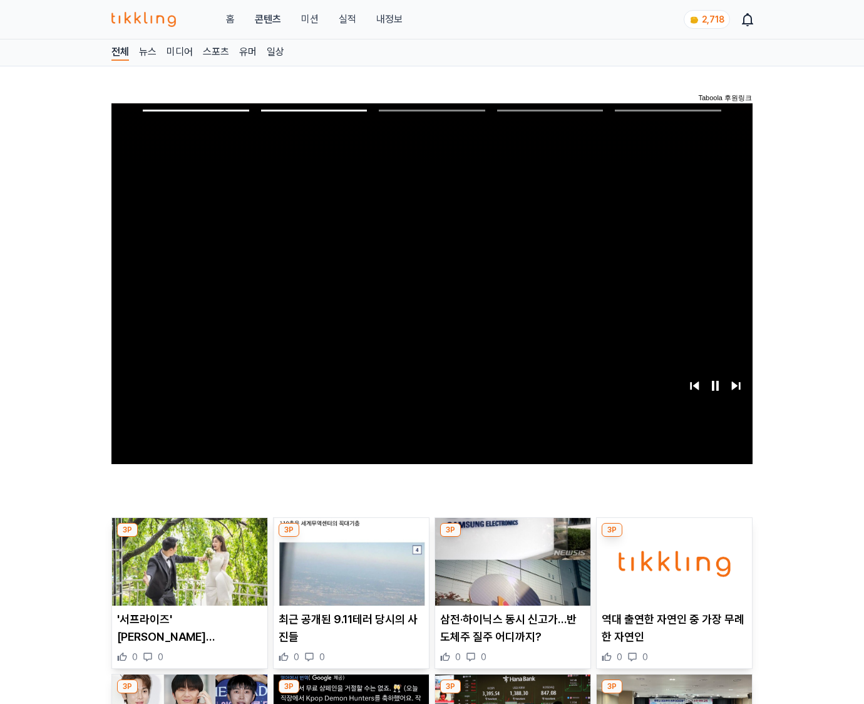
click at [672, 571] on img at bounding box center [674, 562] width 155 height 88
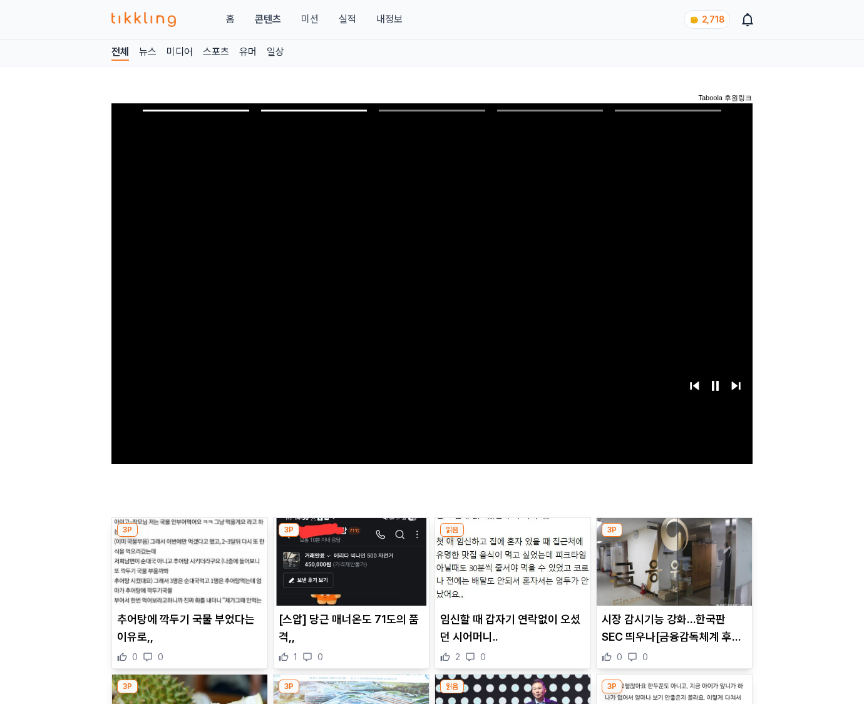
click at [672, 571] on img at bounding box center [674, 562] width 155 height 88
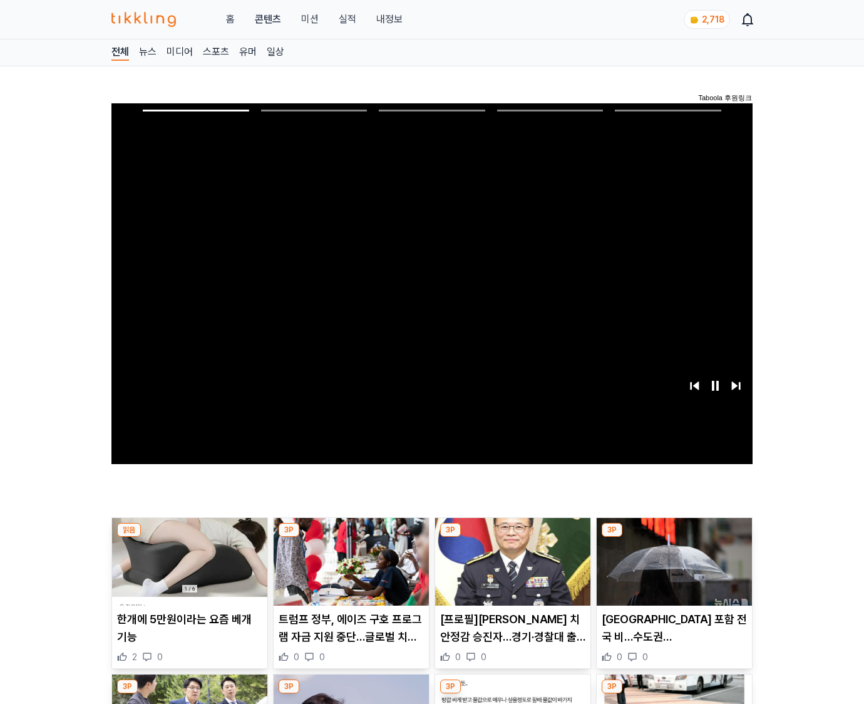
click at [672, 571] on img at bounding box center [674, 562] width 155 height 88
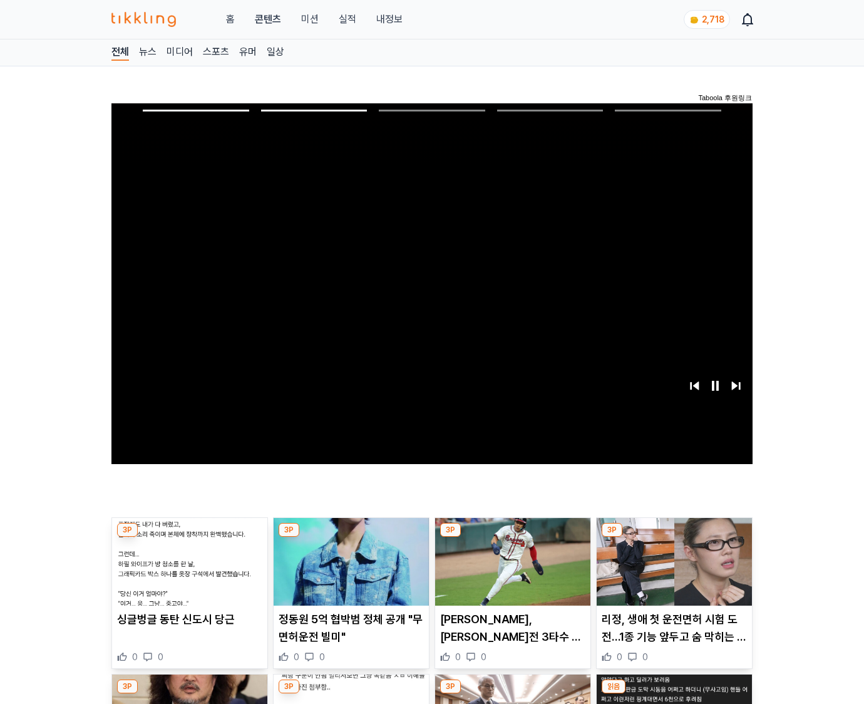
click at [672, 571] on img at bounding box center [674, 562] width 155 height 88
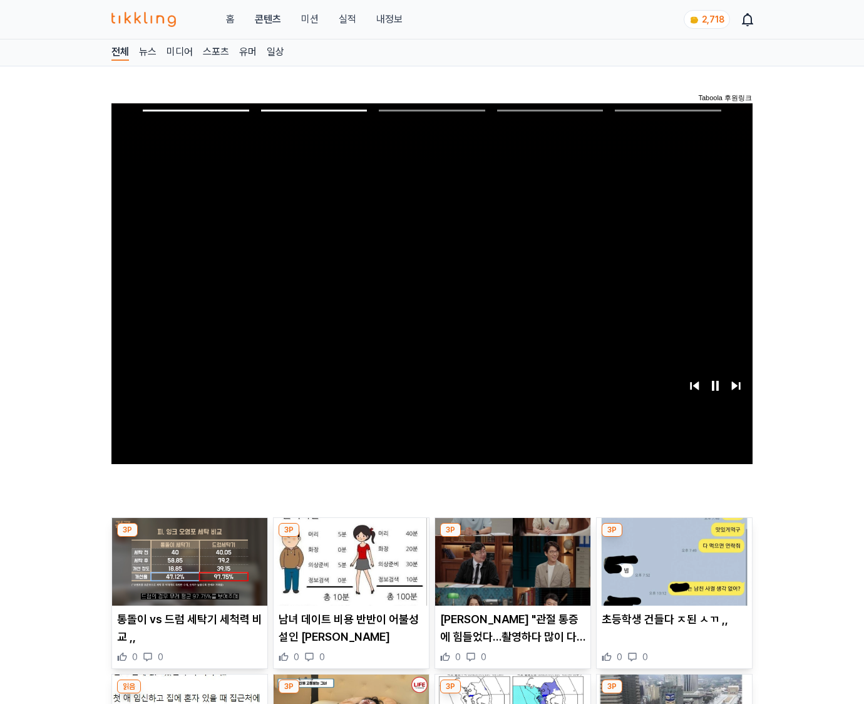
click at [672, 571] on img at bounding box center [674, 562] width 155 height 88
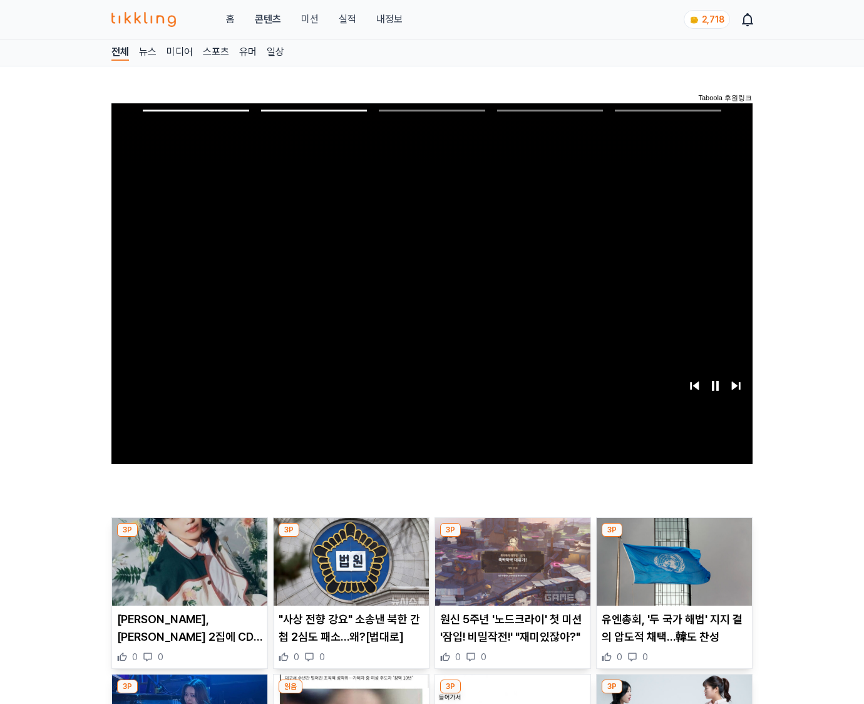
click at [672, 571] on img at bounding box center [674, 562] width 155 height 88
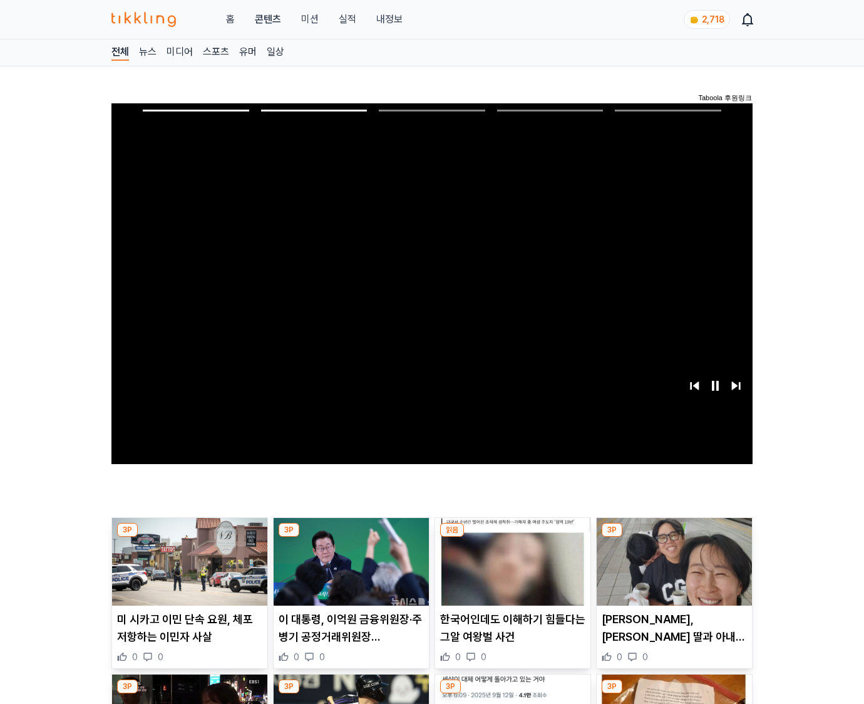
click at [672, 571] on img at bounding box center [674, 562] width 155 height 88
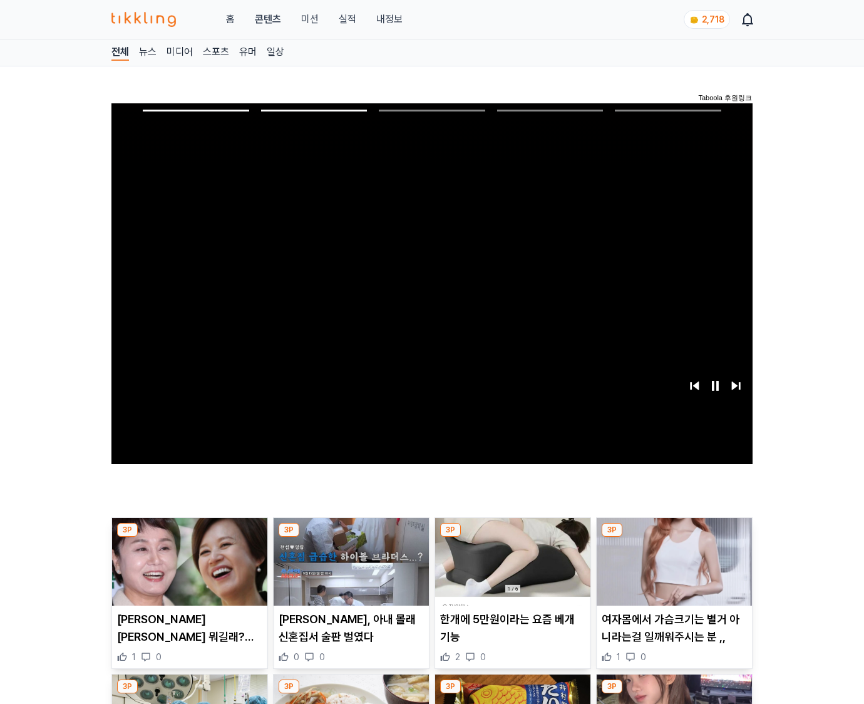
click at [672, 571] on img at bounding box center [674, 562] width 155 height 88
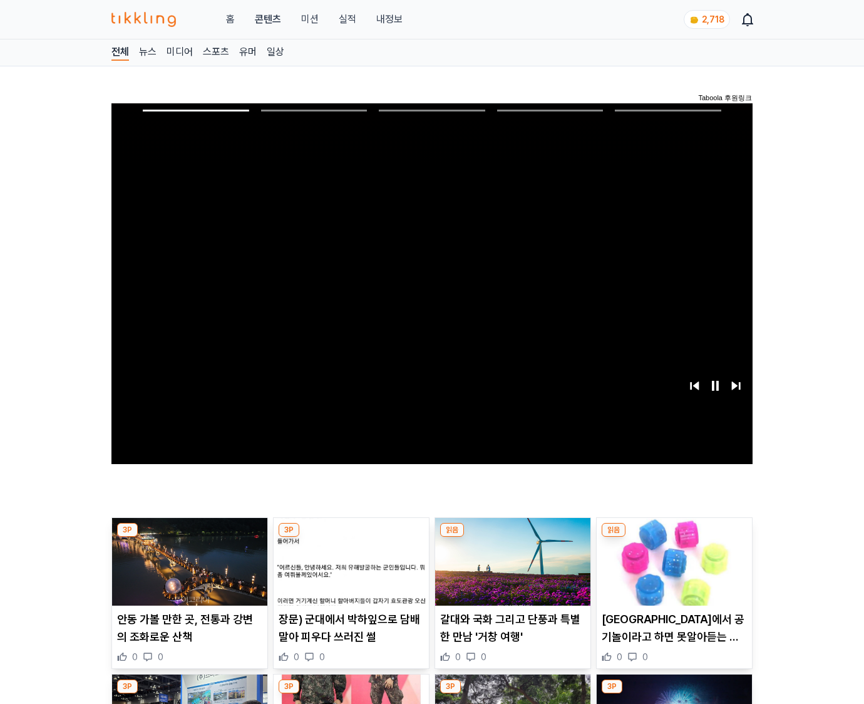
click at [672, 571] on img at bounding box center [674, 562] width 155 height 88
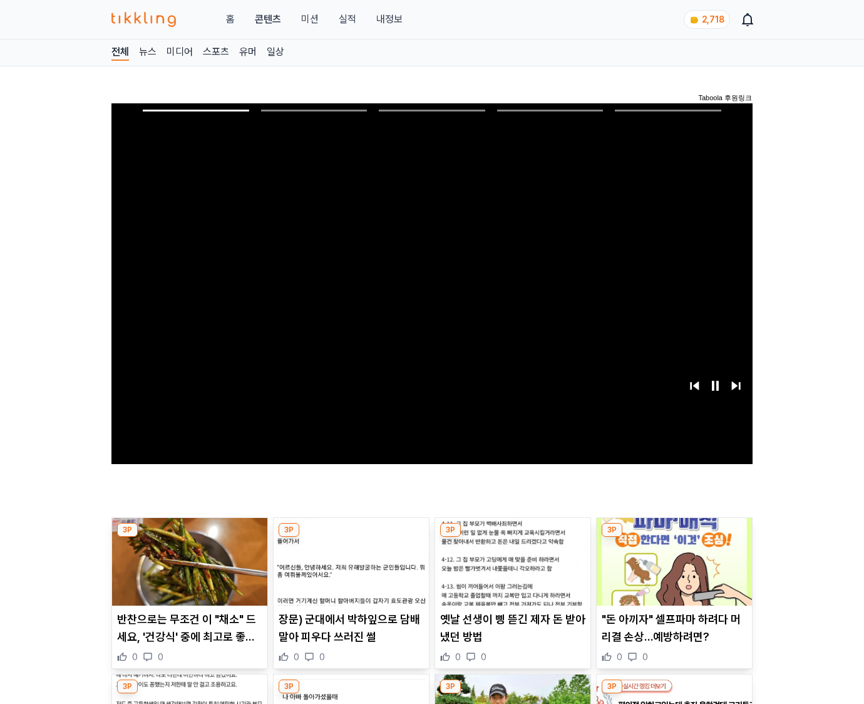
click at [672, 571] on img at bounding box center [674, 562] width 155 height 88
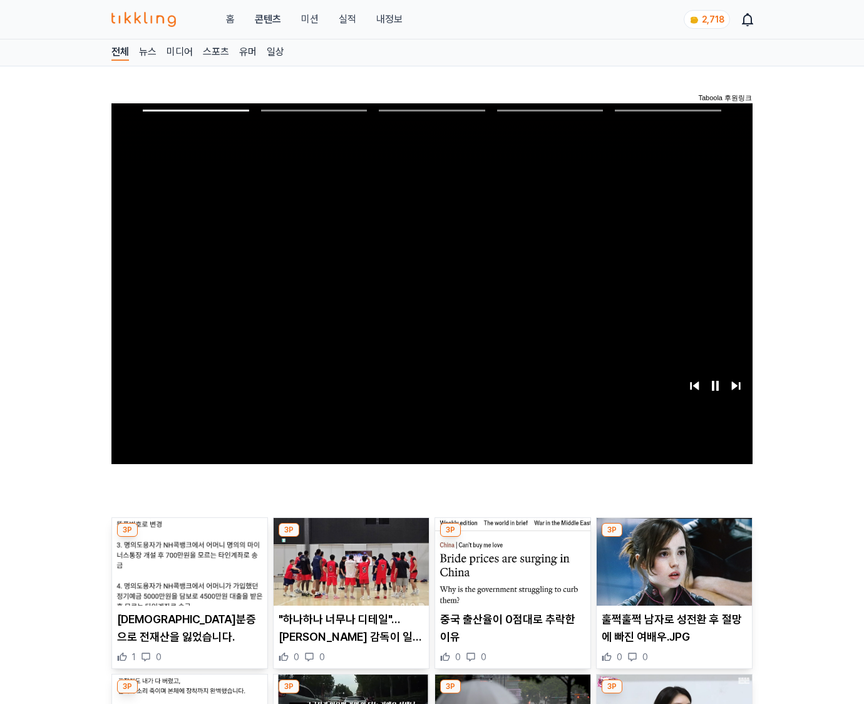
click at [672, 571] on img at bounding box center [674, 562] width 155 height 88
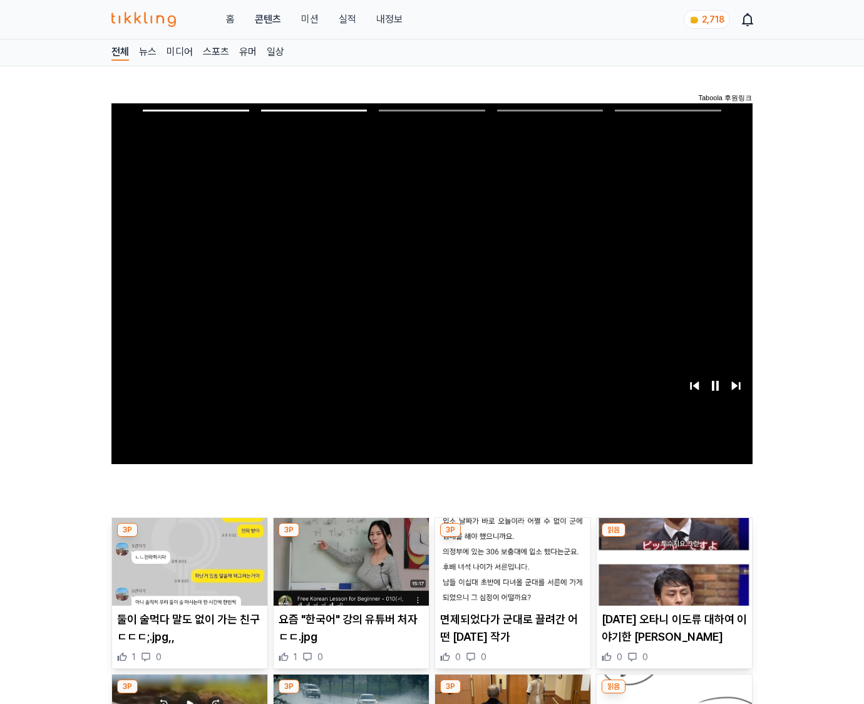
click at [672, 571] on img at bounding box center [674, 562] width 155 height 88
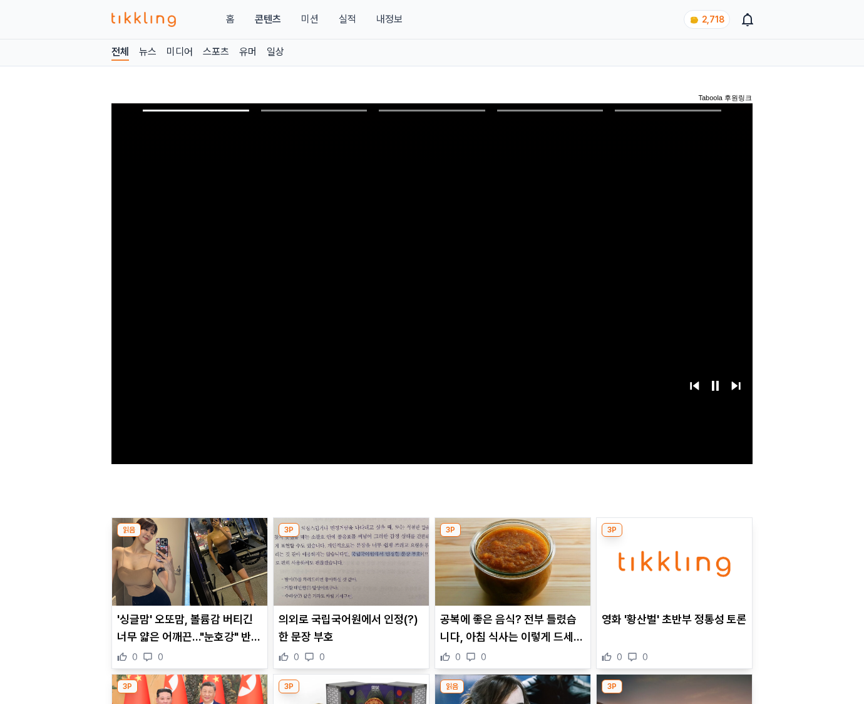
click at [672, 571] on img at bounding box center [674, 562] width 155 height 88
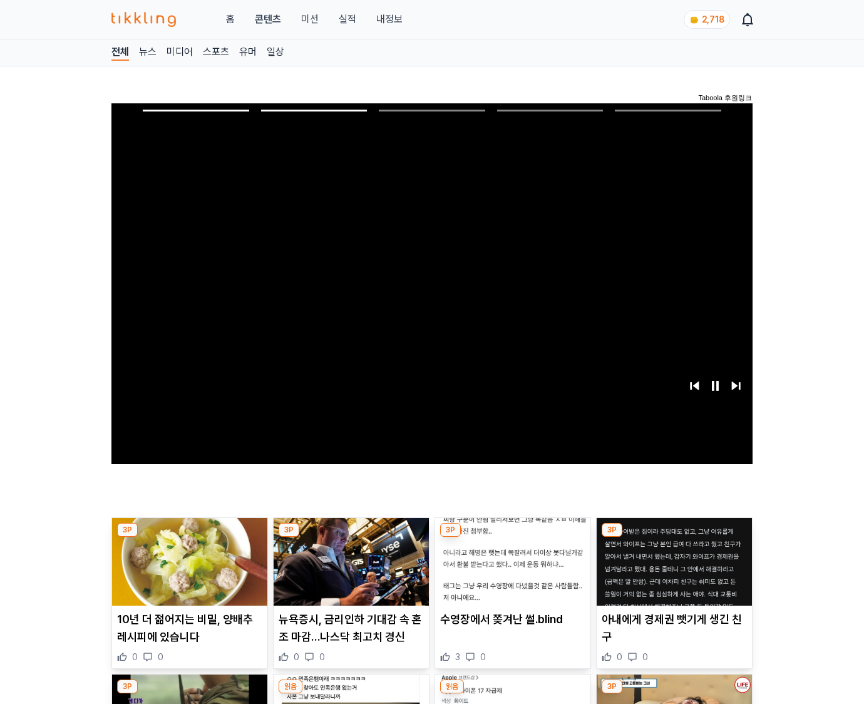
click at [672, 571] on img at bounding box center [674, 562] width 155 height 88
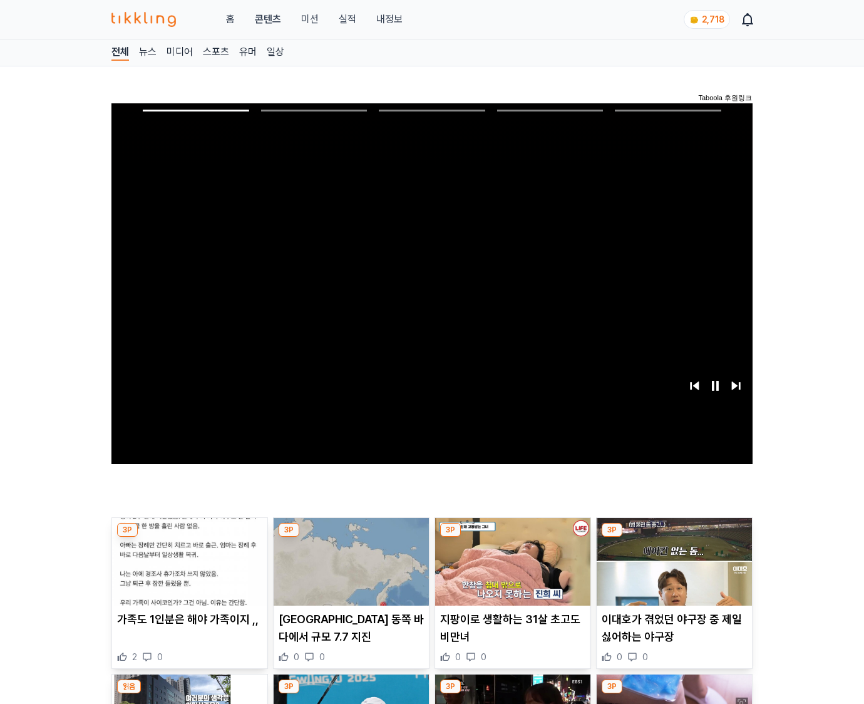
click at [672, 571] on img at bounding box center [674, 562] width 155 height 88
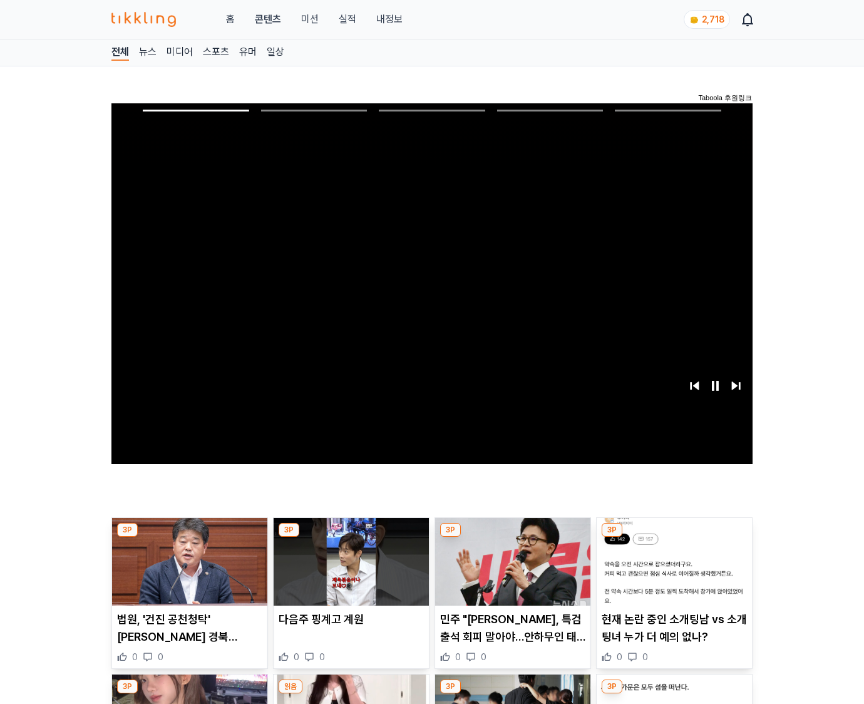
click at [672, 571] on img at bounding box center [674, 562] width 155 height 88
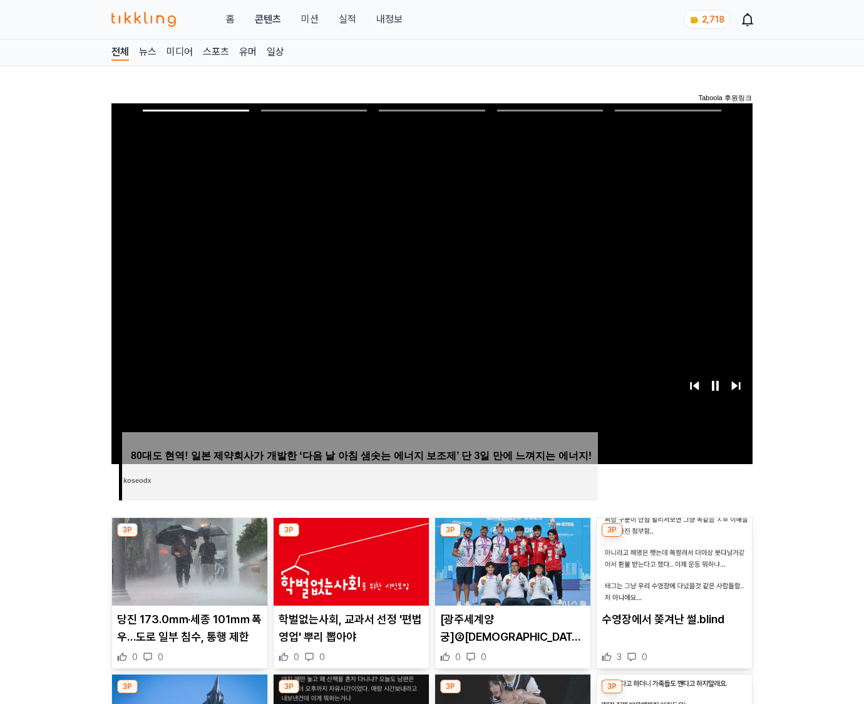
click at [672, 571] on img at bounding box center [674, 562] width 155 height 88
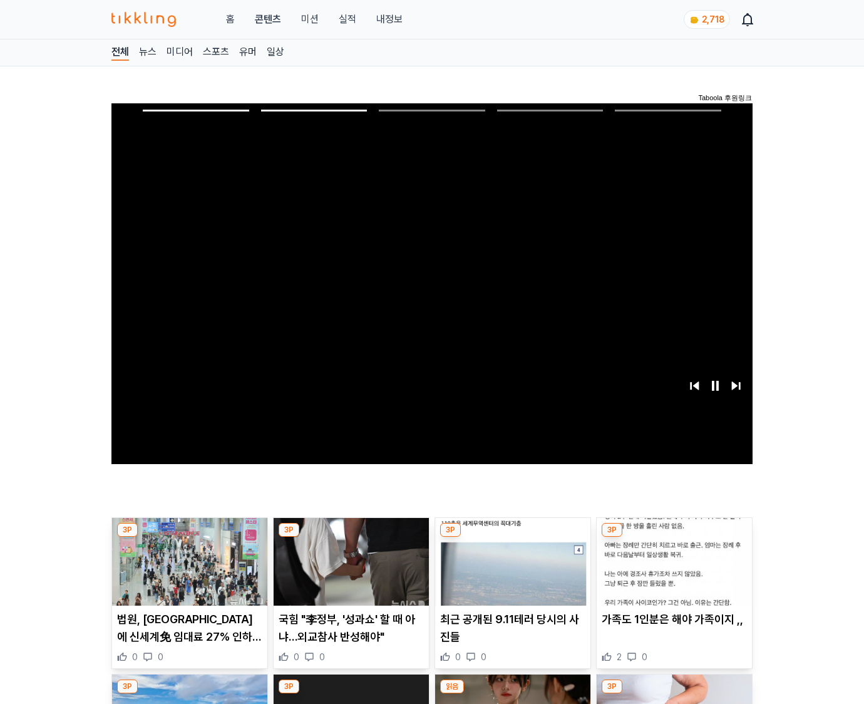
click at [672, 571] on img at bounding box center [674, 562] width 155 height 88
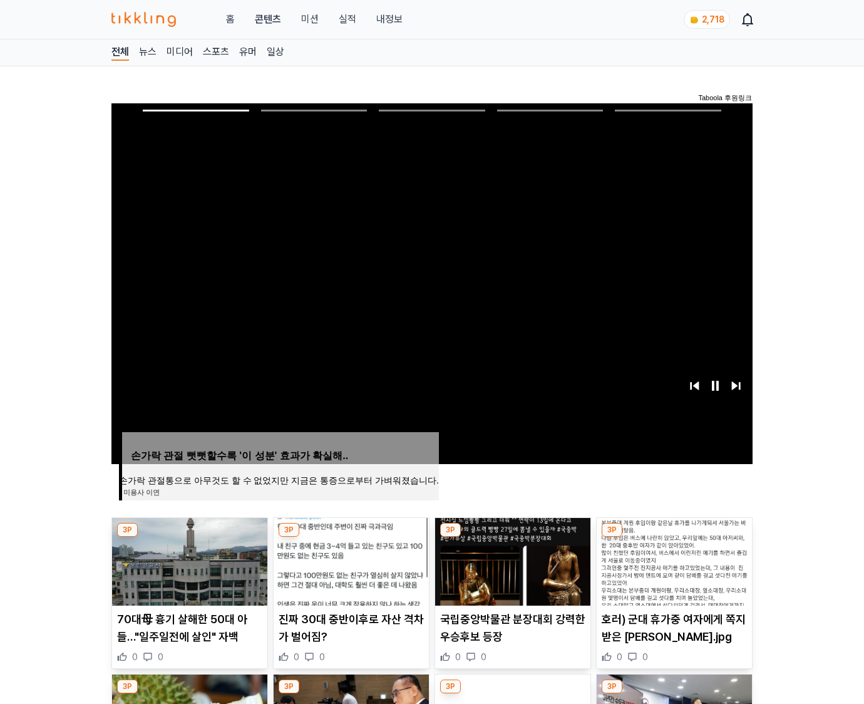
click at [672, 571] on img at bounding box center [674, 562] width 155 height 88
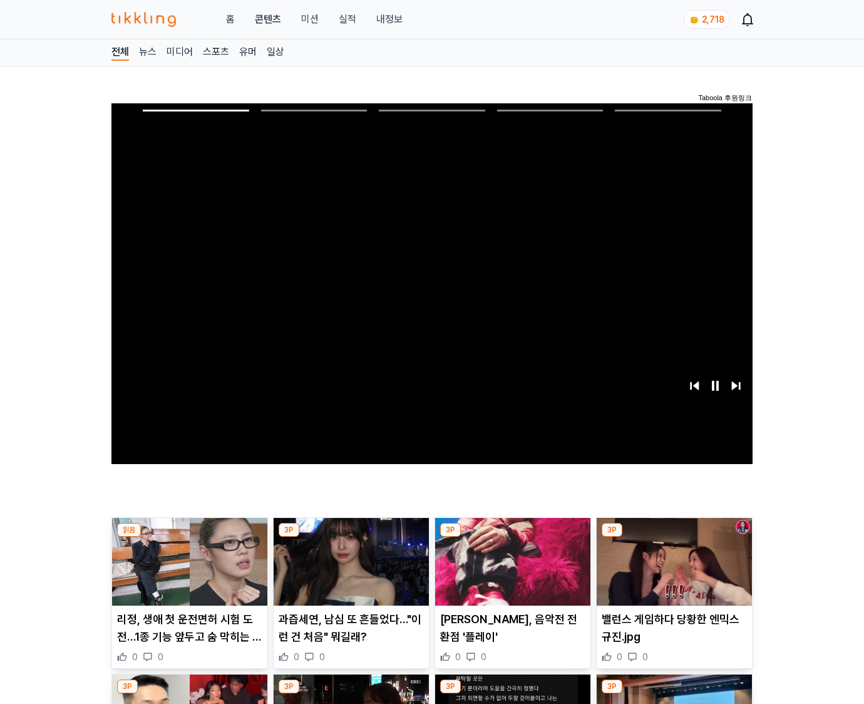
click at [672, 571] on img at bounding box center [674, 562] width 155 height 88
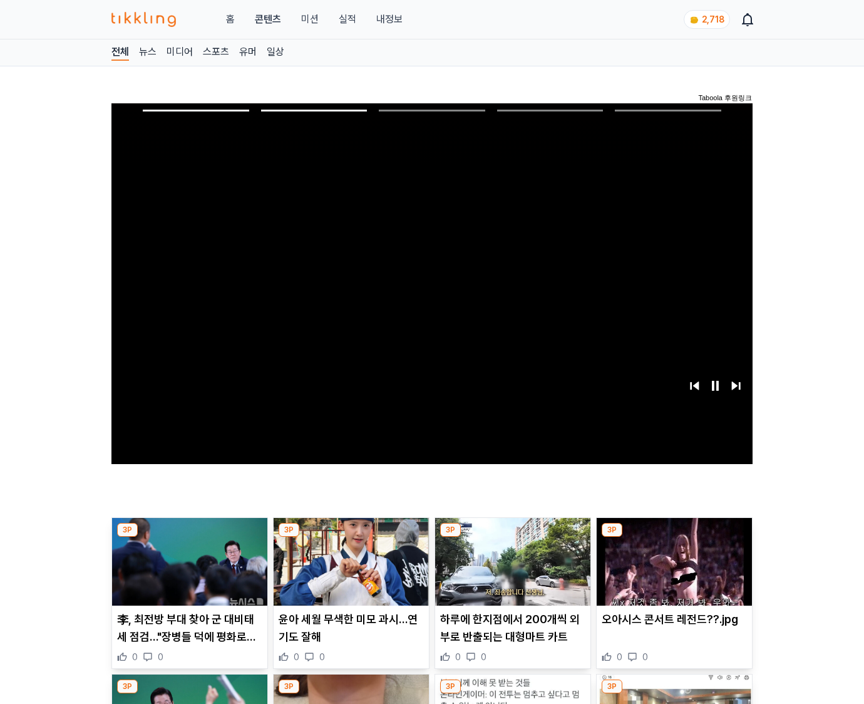
click at [672, 571] on img at bounding box center [674, 562] width 155 height 88
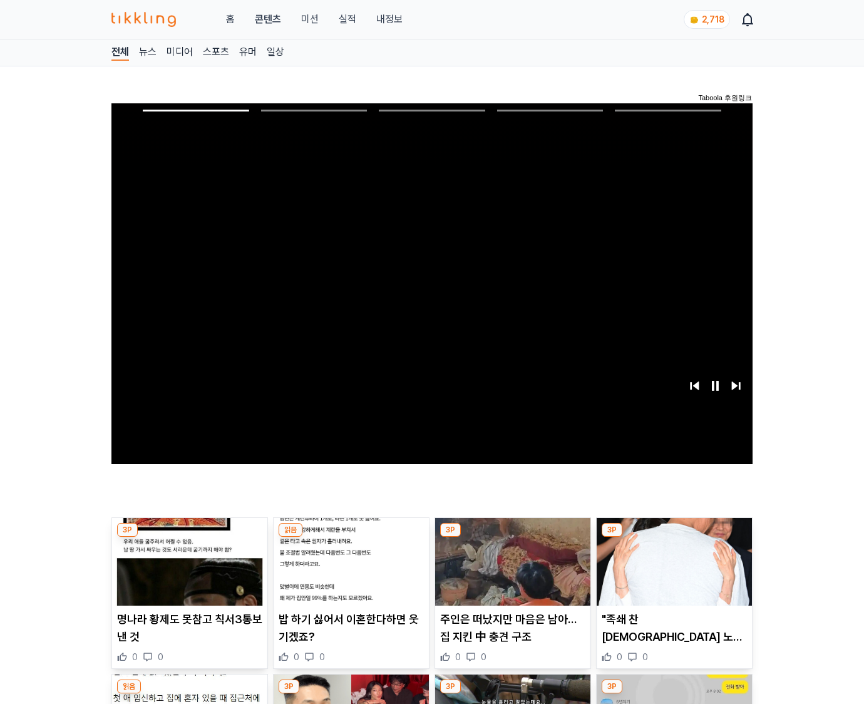
click at [672, 571] on img at bounding box center [674, 562] width 155 height 88
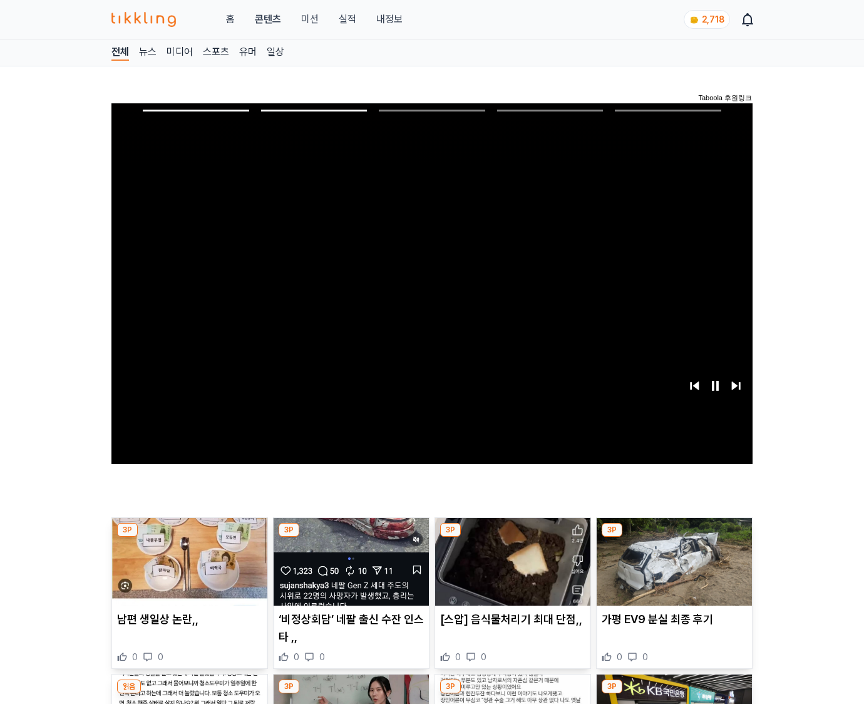
click at [672, 571] on img at bounding box center [674, 562] width 155 height 88
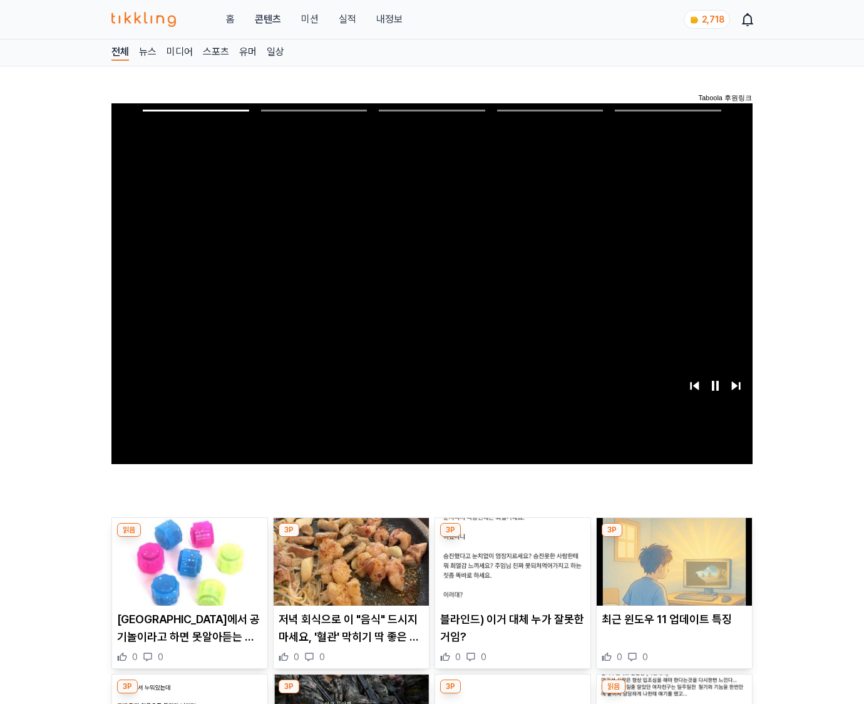
click at [672, 571] on img at bounding box center [674, 562] width 155 height 88
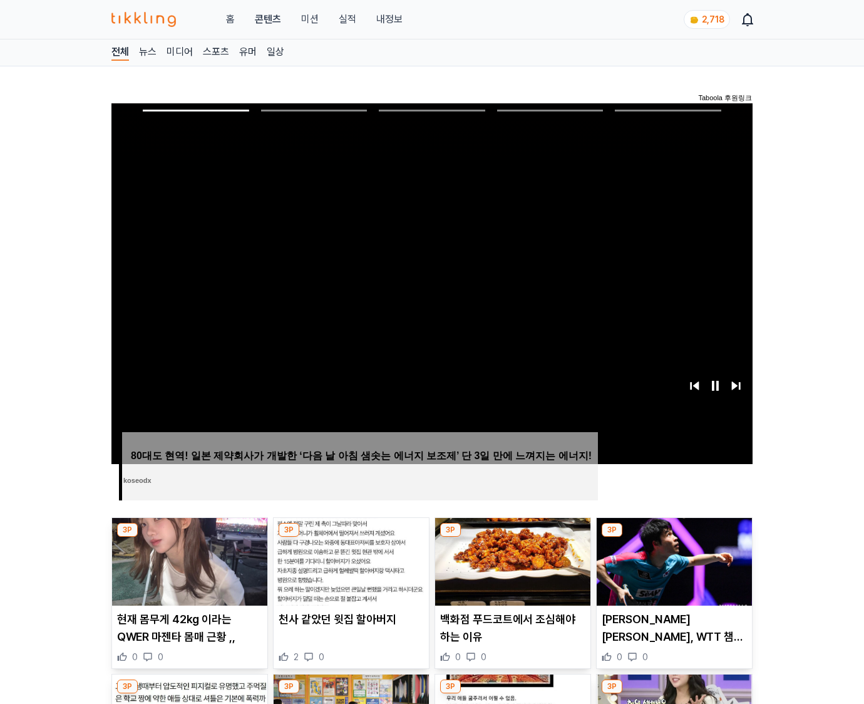
click at [672, 571] on img at bounding box center [674, 562] width 155 height 88
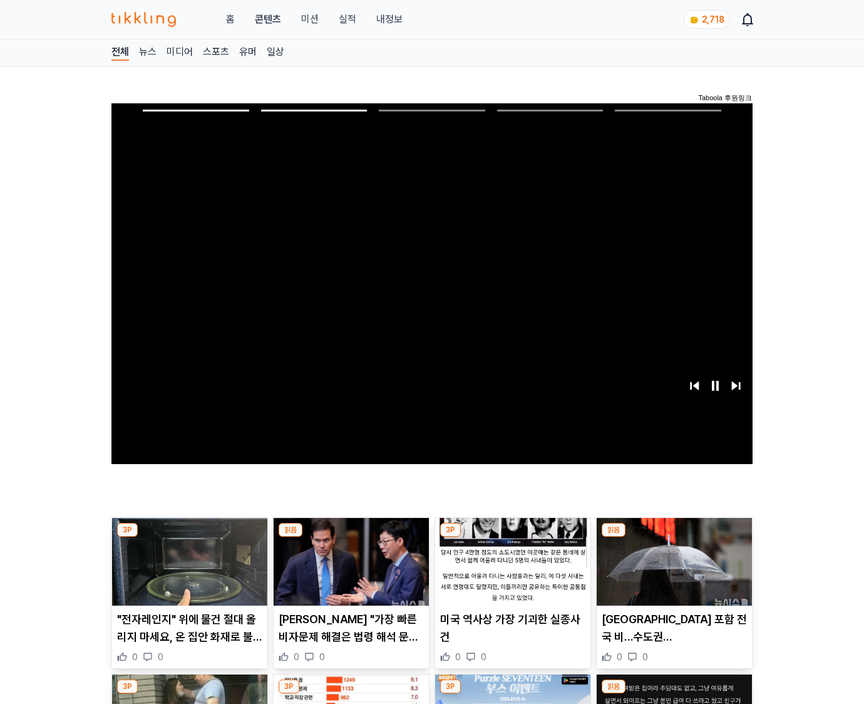
click at [672, 571] on img at bounding box center [674, 562] width 155 height 88
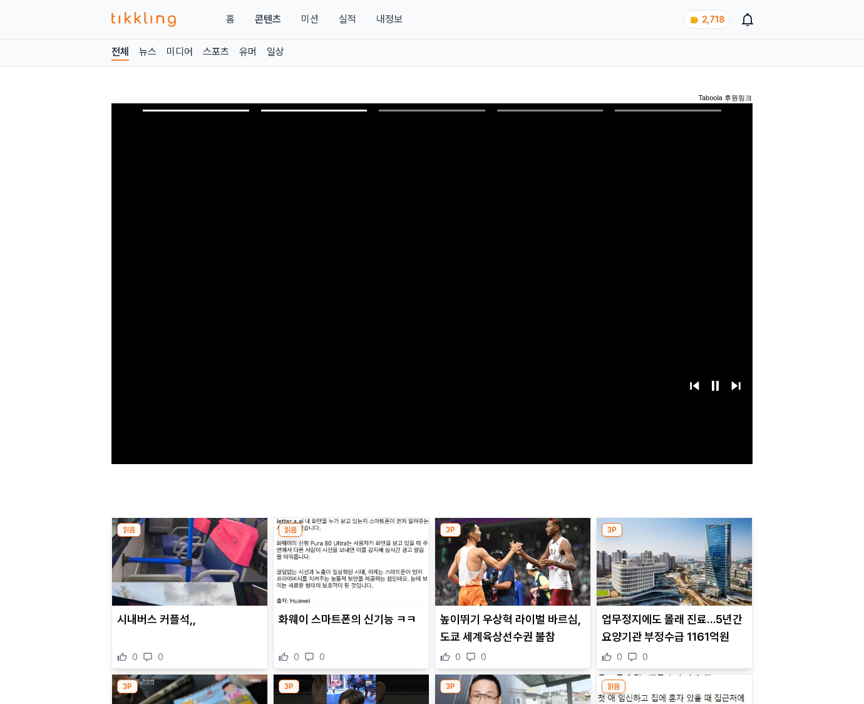
click at [672, 571] on img at bounding box center [674, 562] width 155 height 88
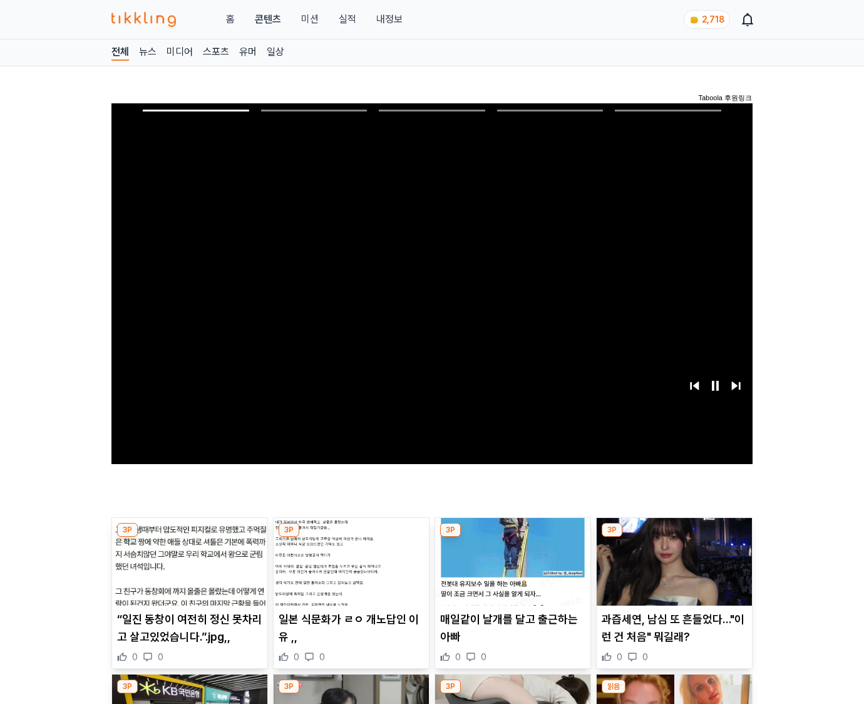
click at [672, 571] on img at bounding box center [674, 562] width 155 height 88
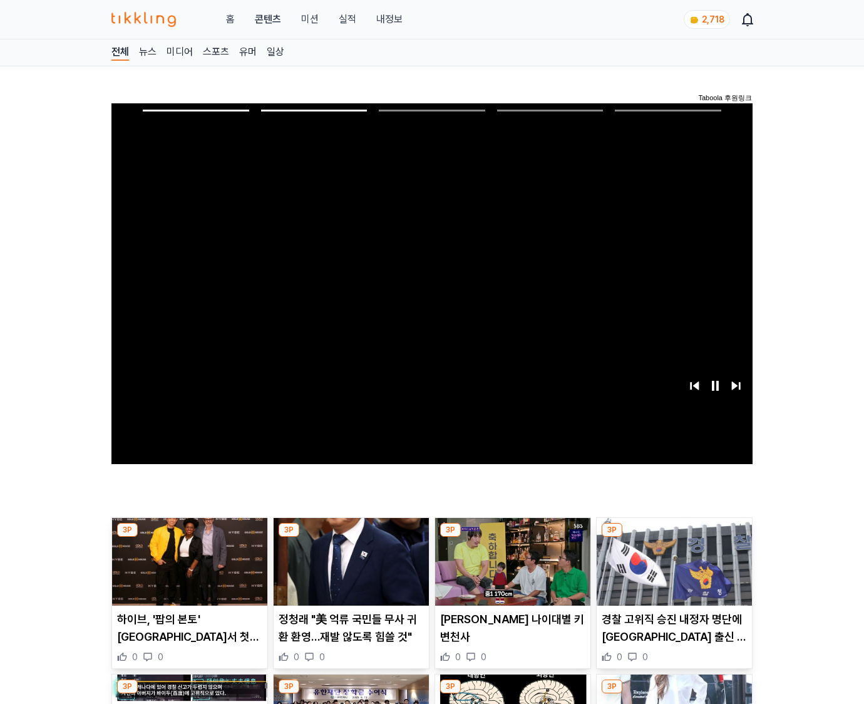
click at [672, 571] on img at bounding box center [674, 562] width 155 height 88
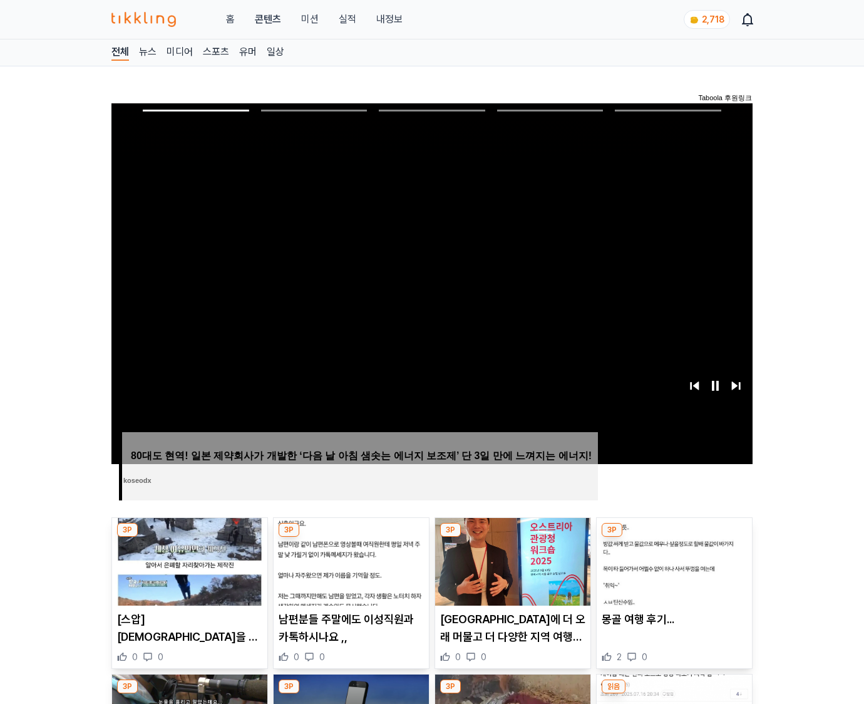
click at [672, 571] on img at bounding box center [674, 562] width 155 height 88
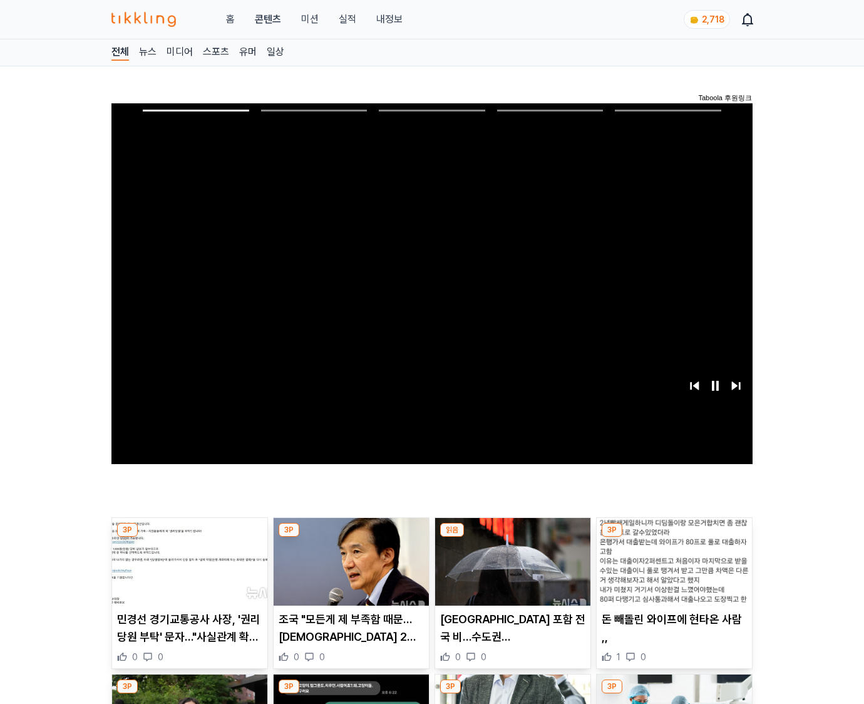
click at [672, 571] on img at bounding box center [674, 562] width 155 height 88
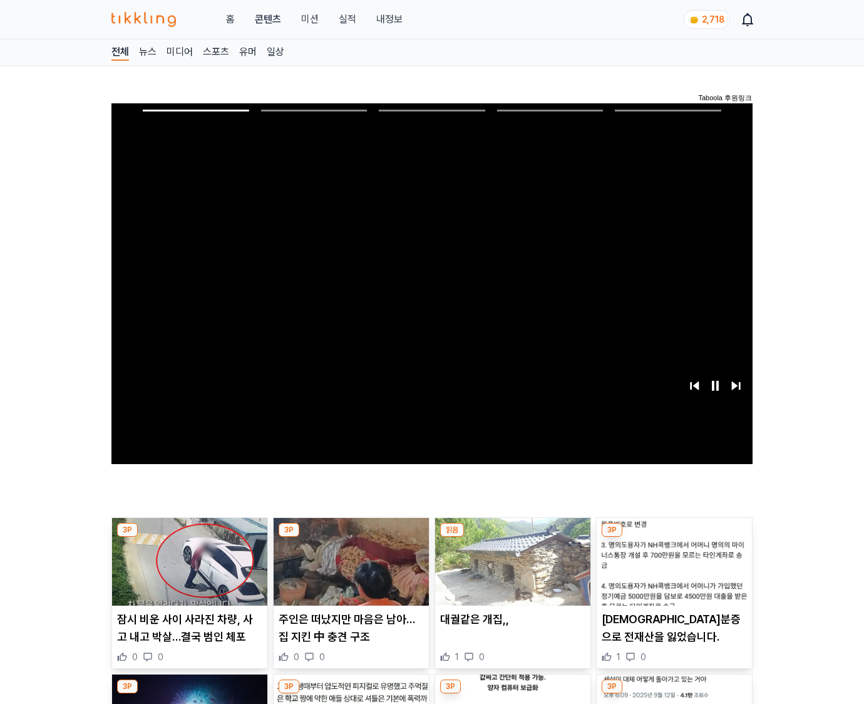
click at [672, 571] on img at bounding box center [674, 562] width 155 height 88
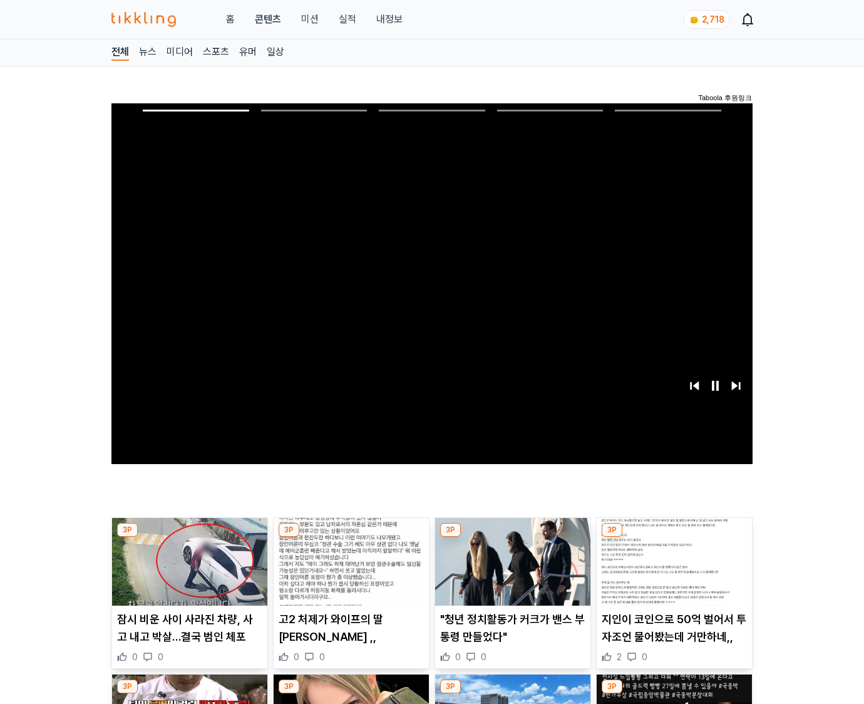
click at [672, 571] on img at bounding box center [674, 562] width 155 height 88
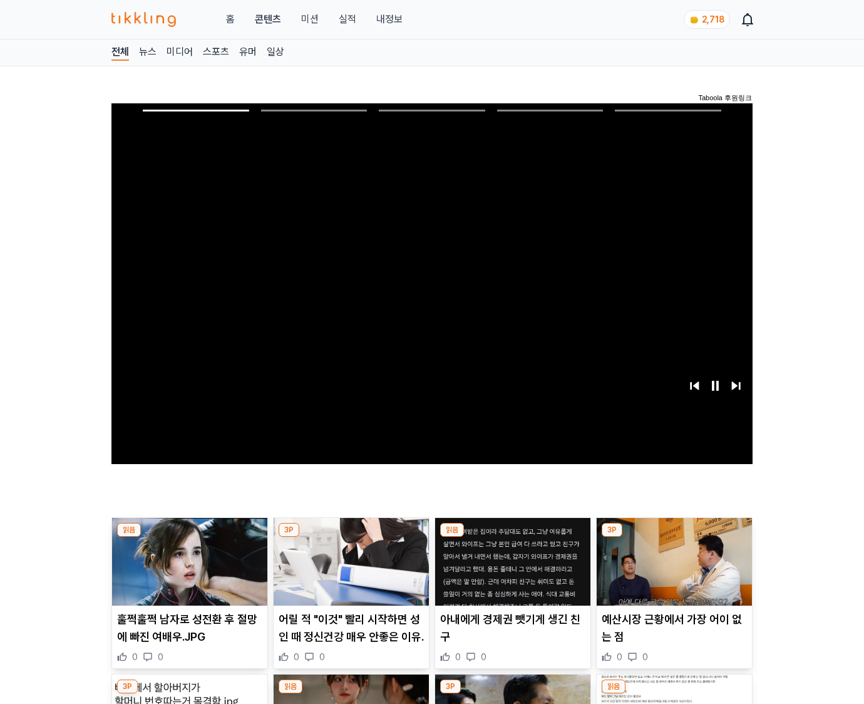
click at [672, 571] on img at bounding box center [674, 562] width 155 height 88
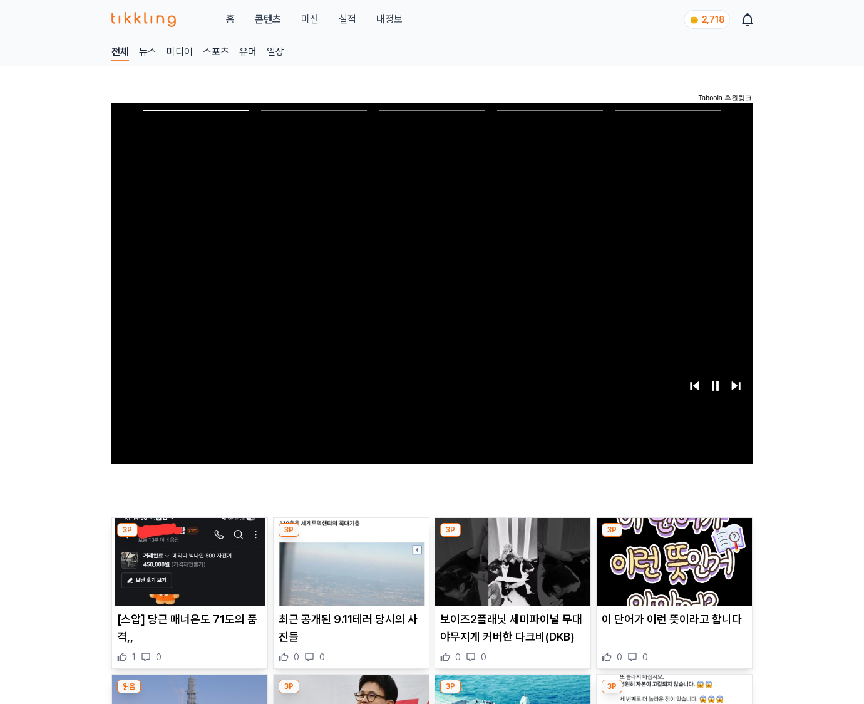
click at [672, 571] on img at bounding box center [674, 562] width 155 height 88
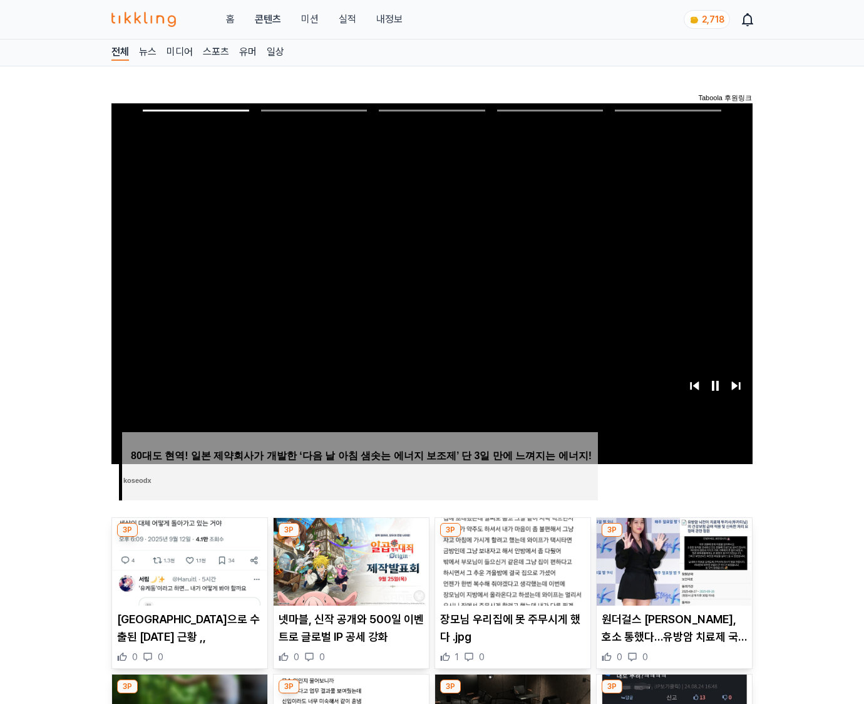
click at [672, 571] on img at bounding box center [674, 562] width 155 height 88
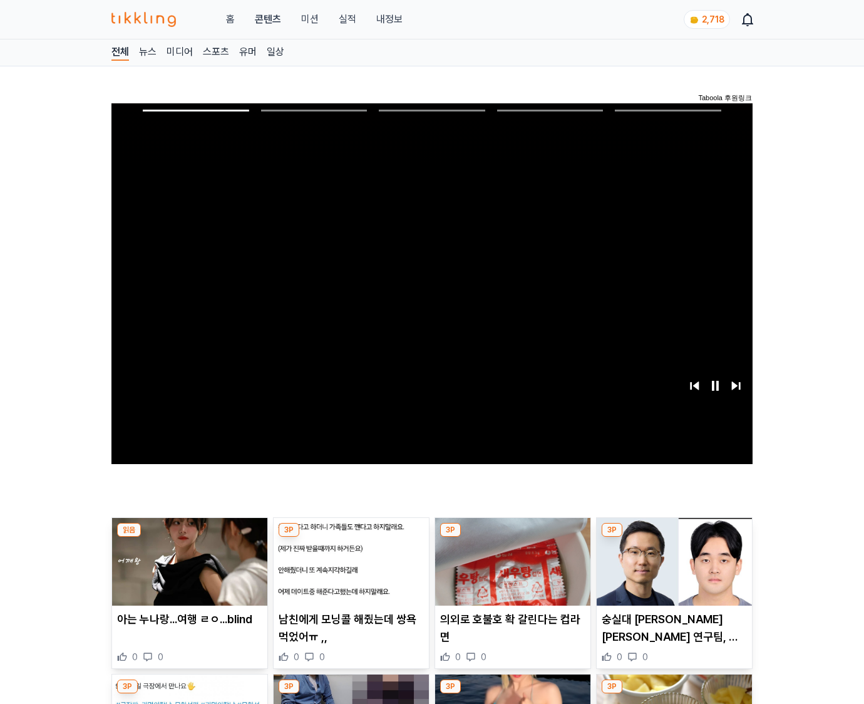
click at [672, 571] on img at bounding box center [674, 562] width 155 height 88
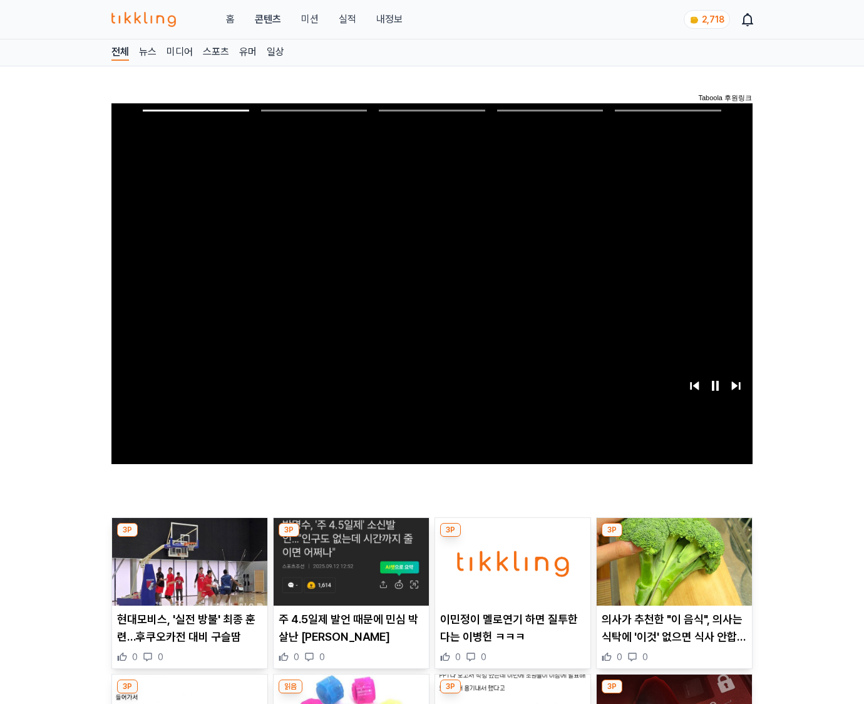
click at [672, 571] on img at bounding box center [674, 562] width 155 height 88
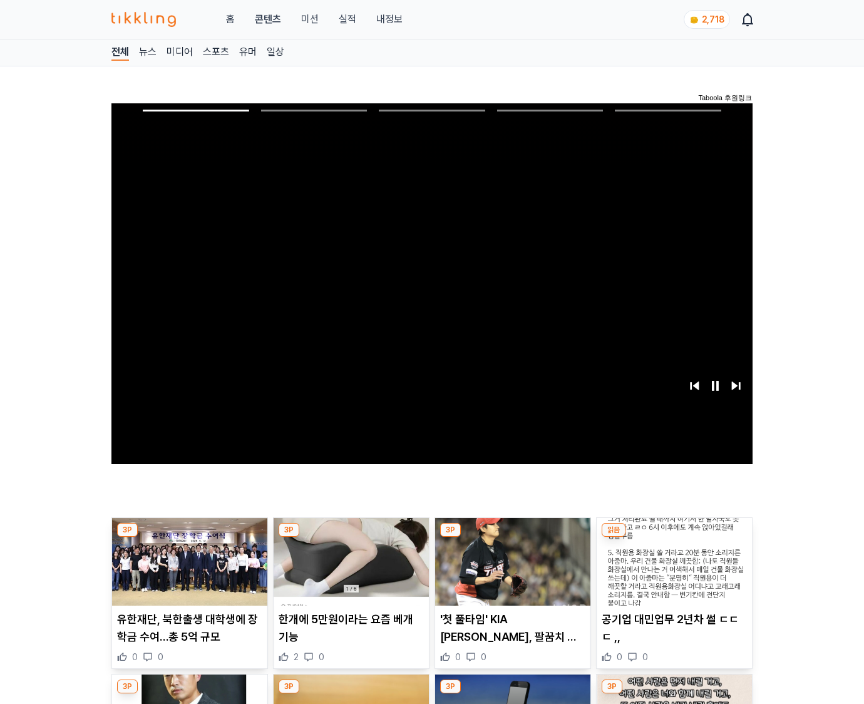
click at [672, 571] on img at bounding box center [674, 562] width 155 height 88
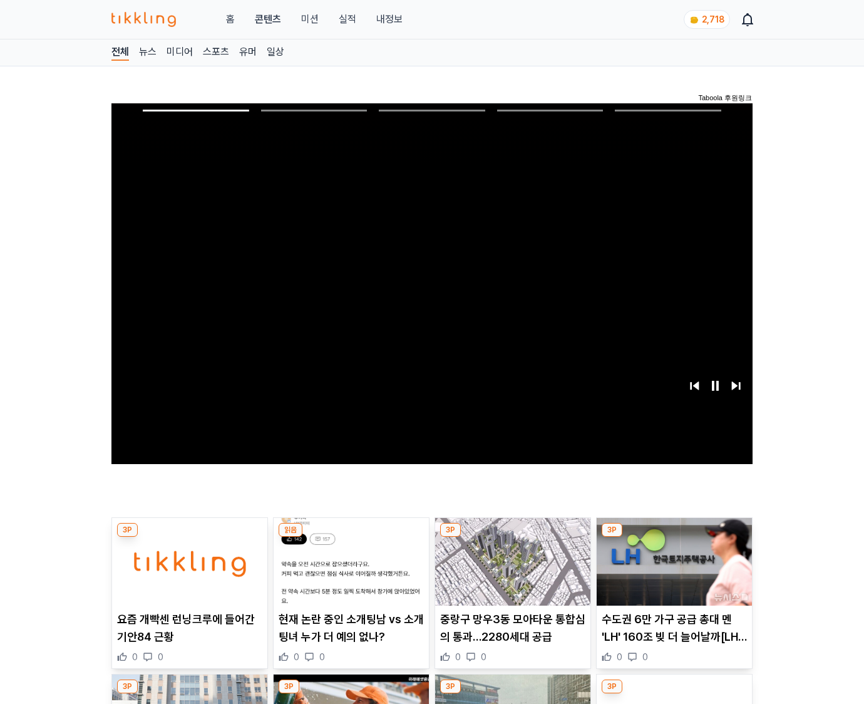
click at [672, 571] on img at bounding box center [674, 562] width 155 height 88
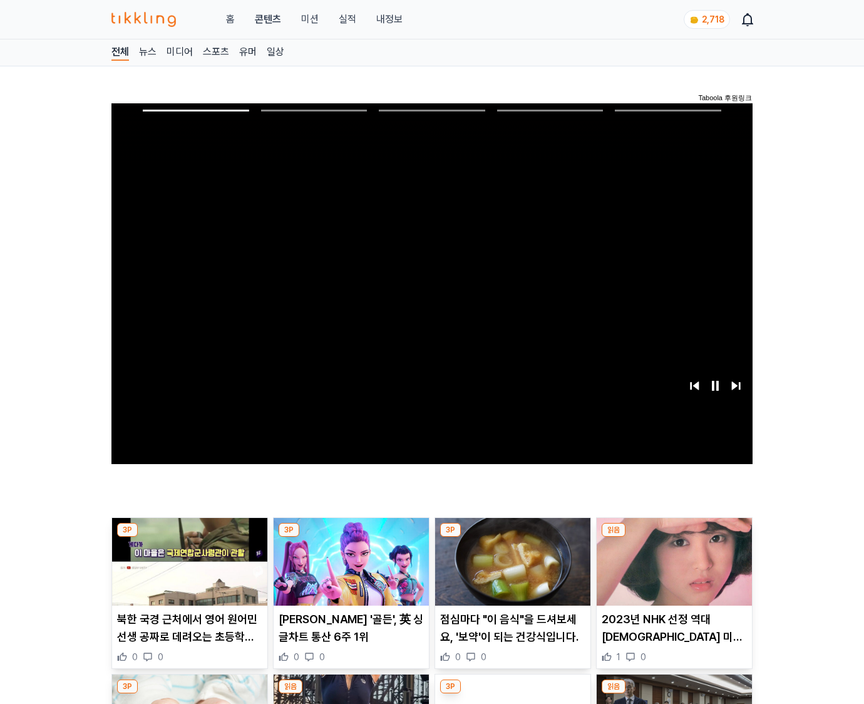
click at [672, 571] on img at bounding box center [674, 562] width 155 height 88
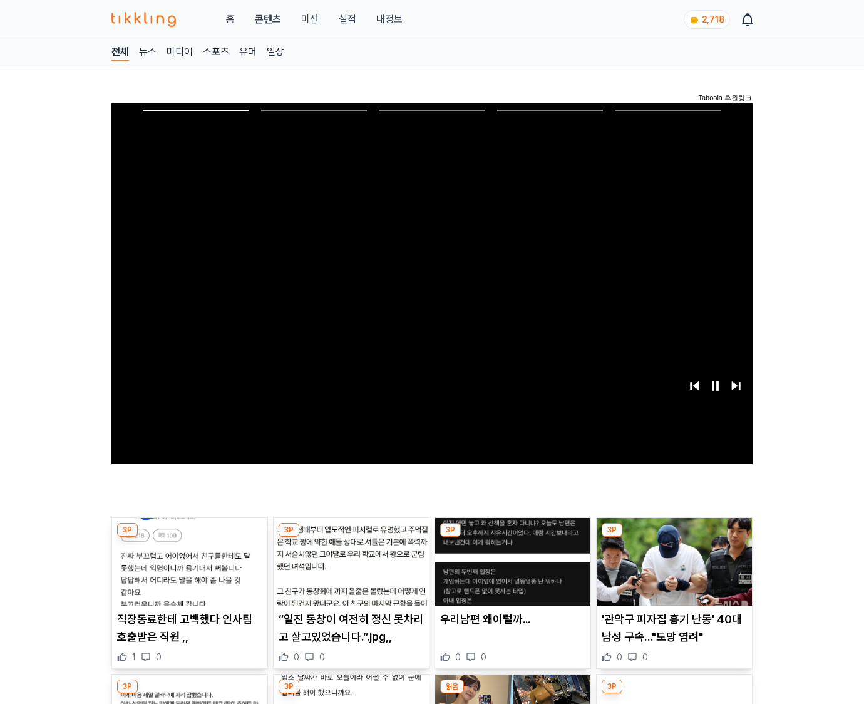
click at [672, 571] on img at bounding box center [674, 562] width 155 height 88
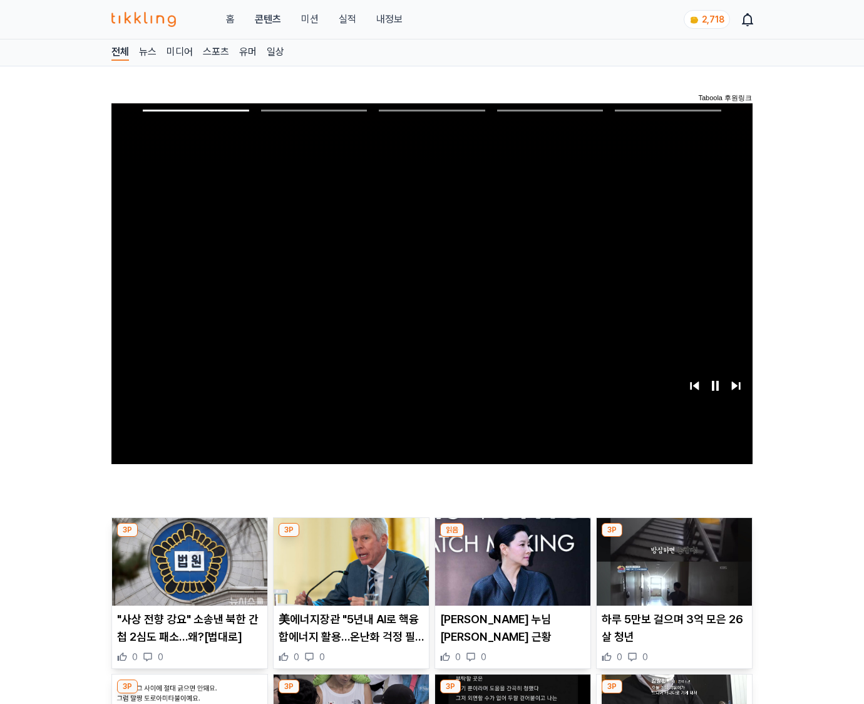
click at [672, 571] on img at bounding box center [674, 562] width 155 height 88
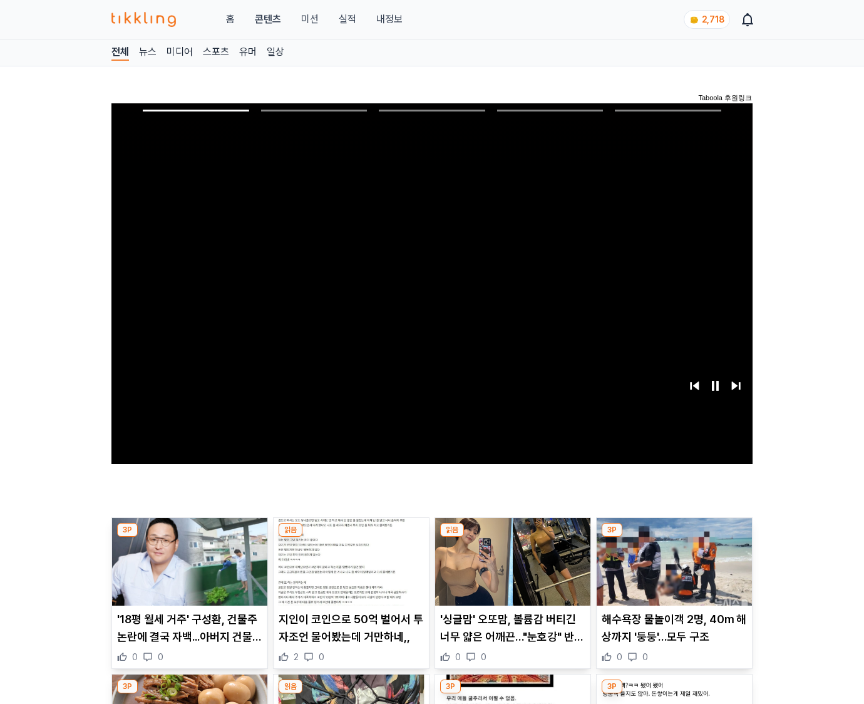
click at [672, 571] on img at bounding box center [674, 562] width 155 height 88
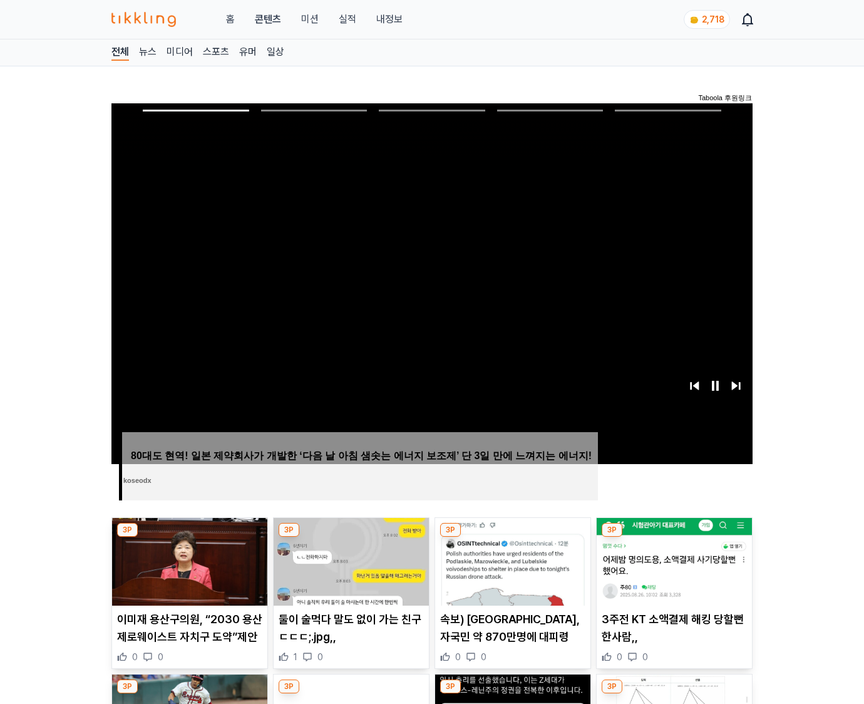
click at [672, 571] on img at bounding box center [674, 562] width 155 height 88
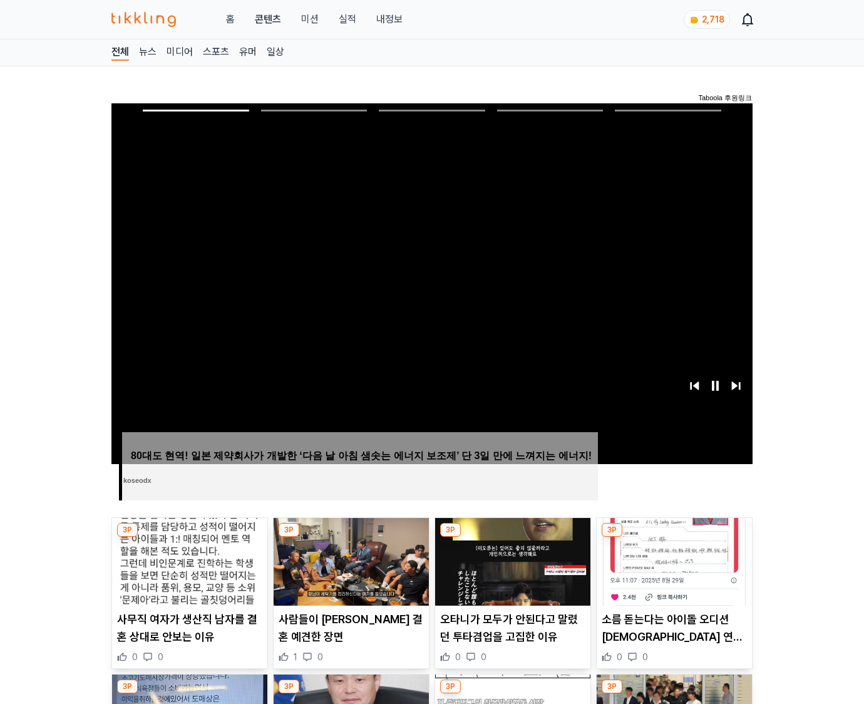
click at [672, 571] on img at bounding box center [674, 562] width 155 height 88
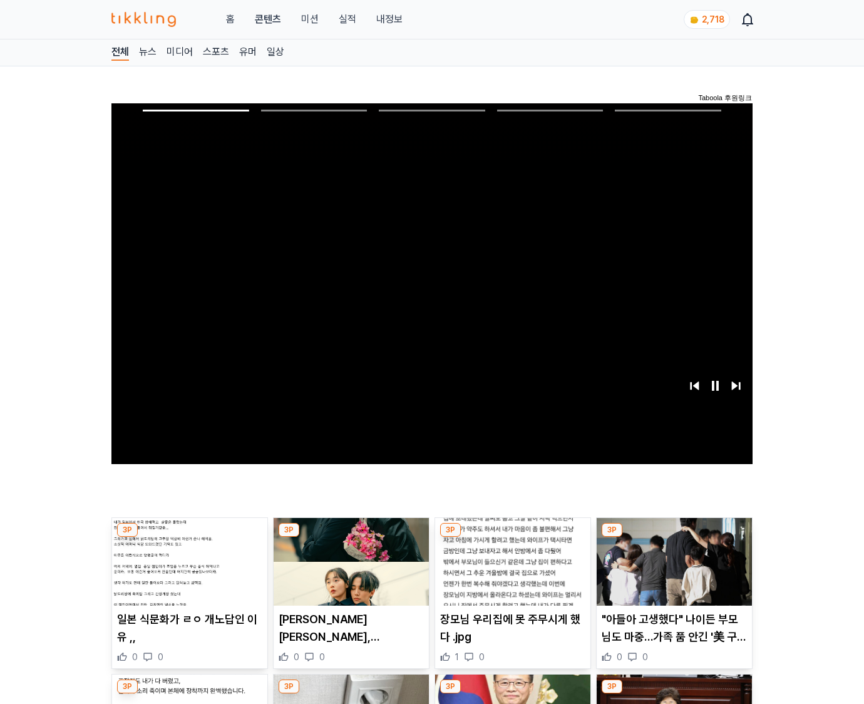
click at [672, 571] on img at bounding box center [674, 562] width 155 height 88
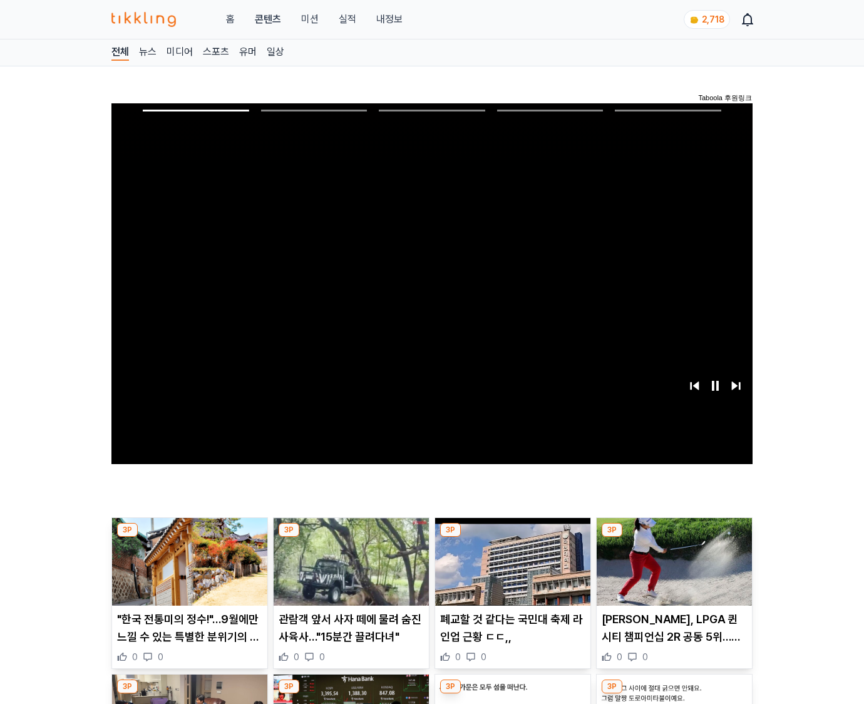
click at [672, 571] on img at bounding box center [674, 562] width 155 height 88
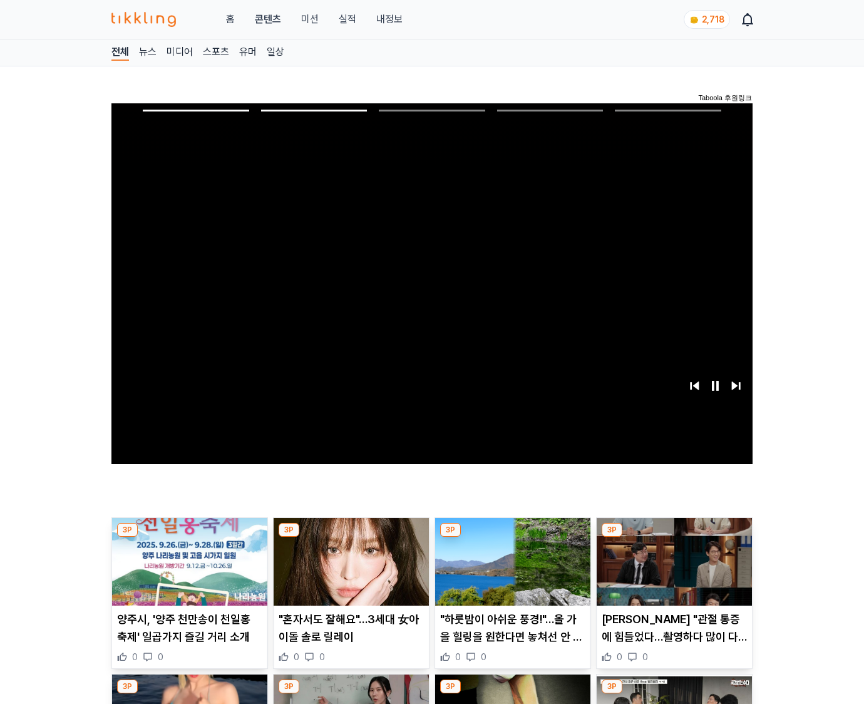
click at [672, 571] on img at bounding box center [674, 562] width 155 height 88
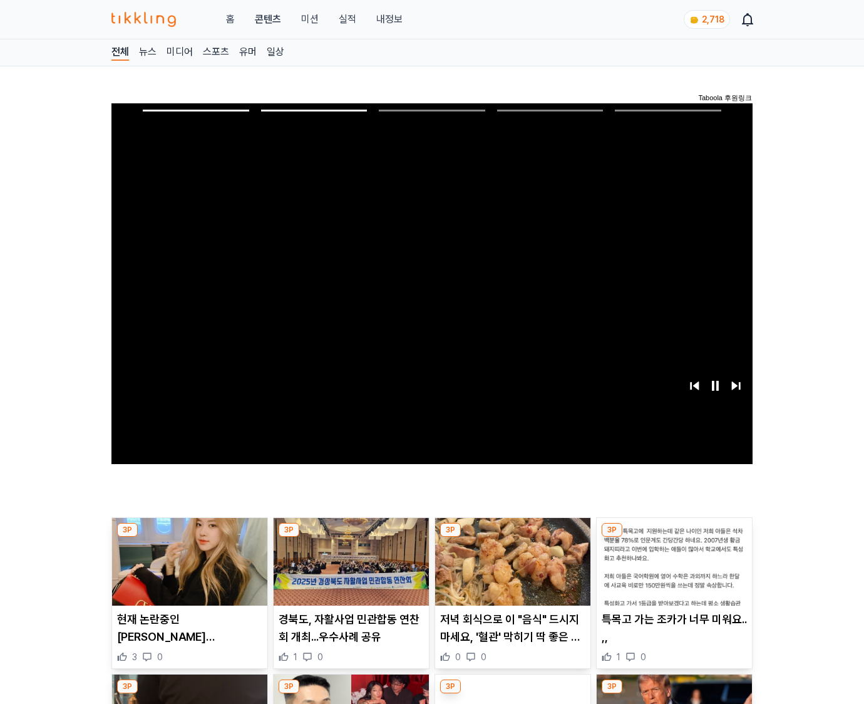
click at [672, 571] on img at bounding box center [674, 562] width 155 height 88
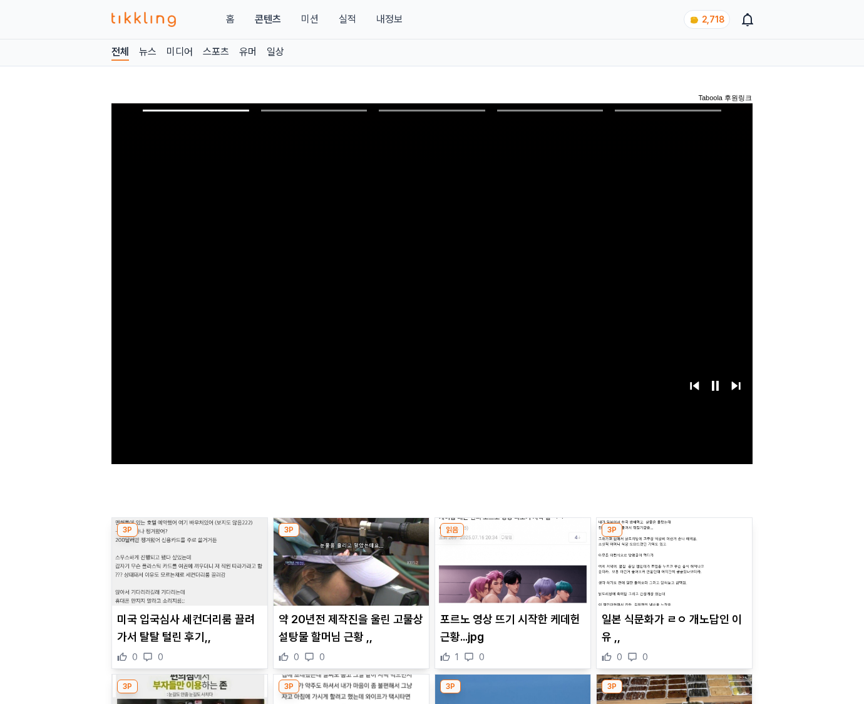
click at [672, 571] on img at bounding box center [674, 562] width 155 height 88
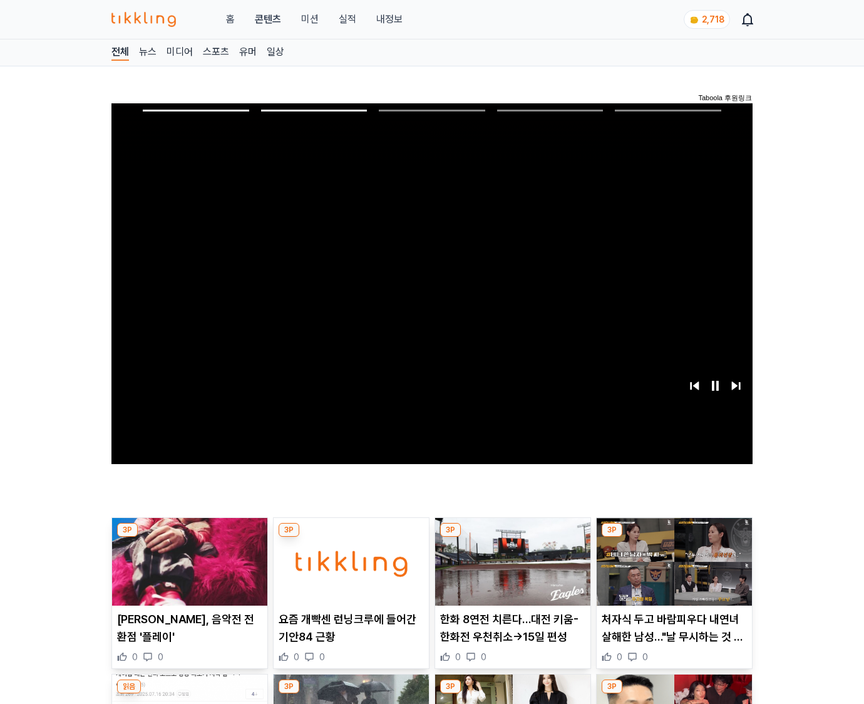
click at [672, 571] on img at bounding box center [674, 562] width 155 height 88
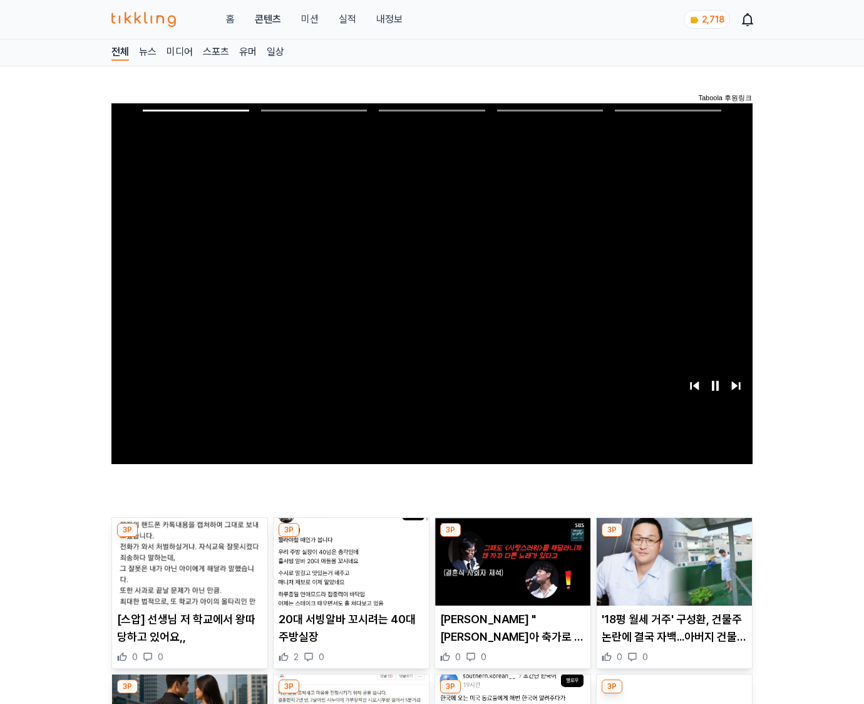
click at [672, 571] on img at bounding box center [674, 562] width 155 height 88
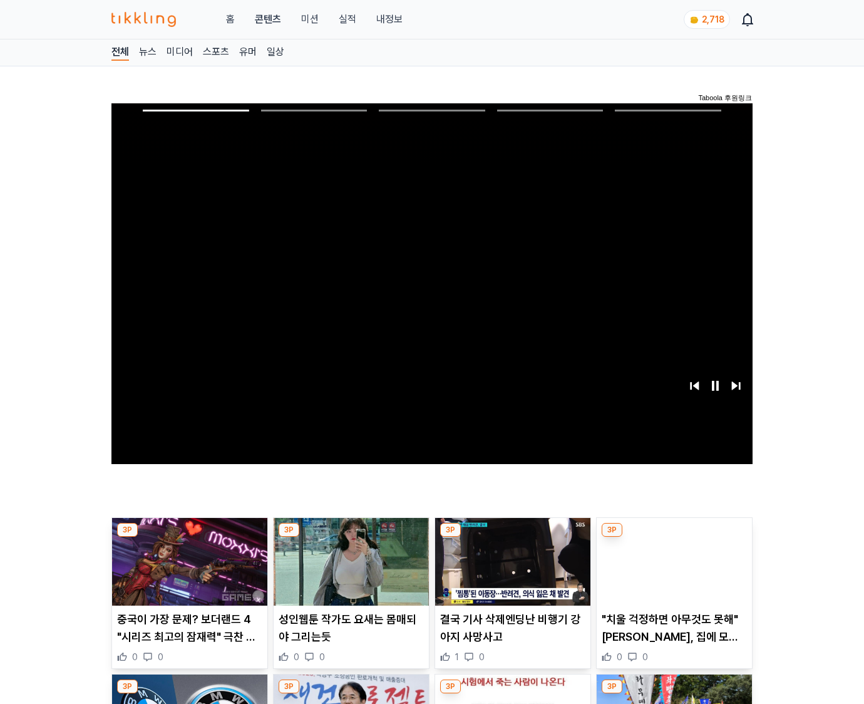
click at [672, 571] on img at bounding box center [674, 562] width 155 height 88
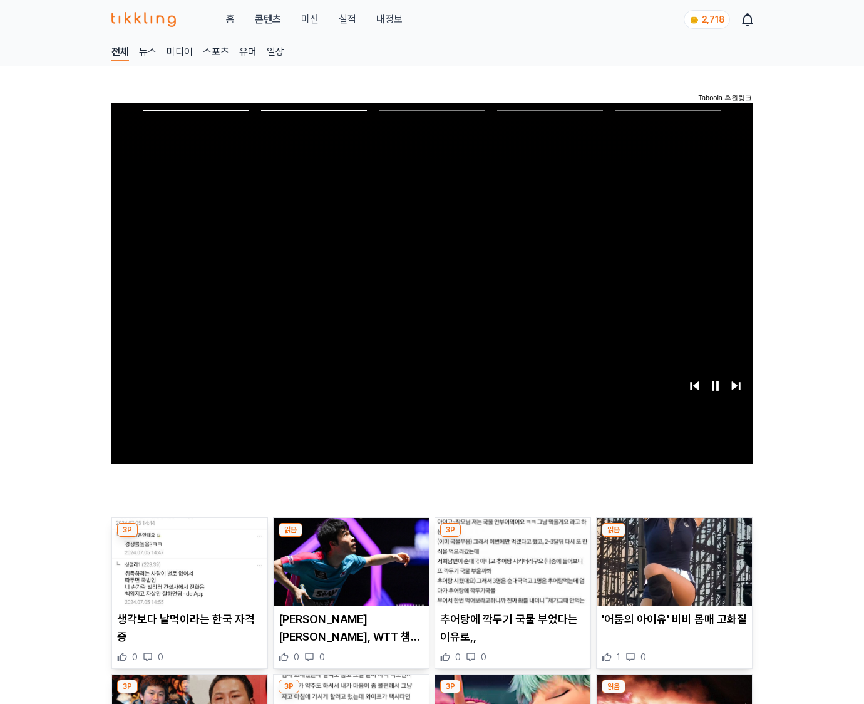
click at [672, 571] on img at bounding box center [674, 562] width 155 height 88
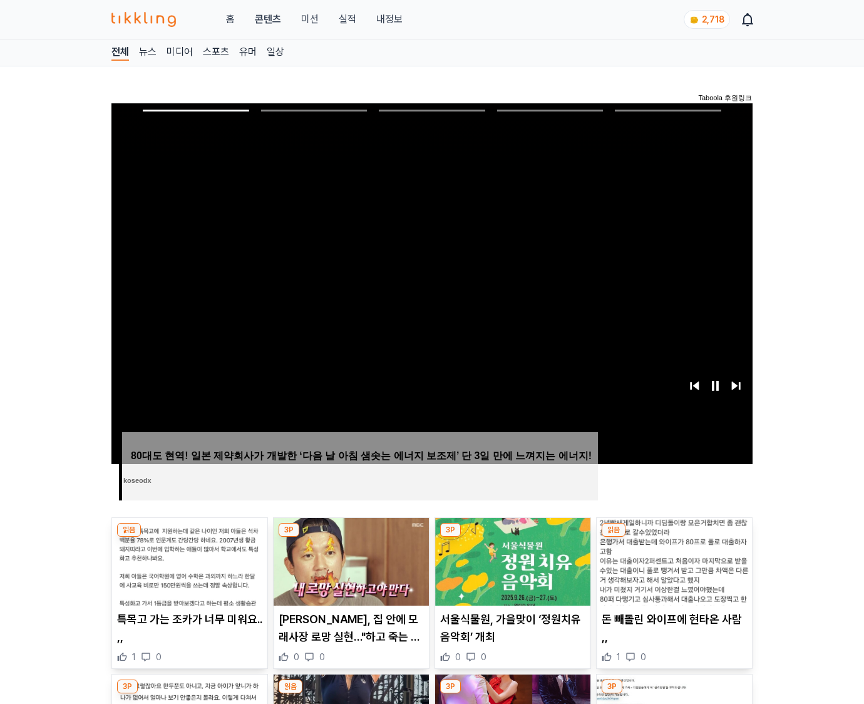
click at [672, 571] on img at bounding box center [674, 562] width 155 height 88
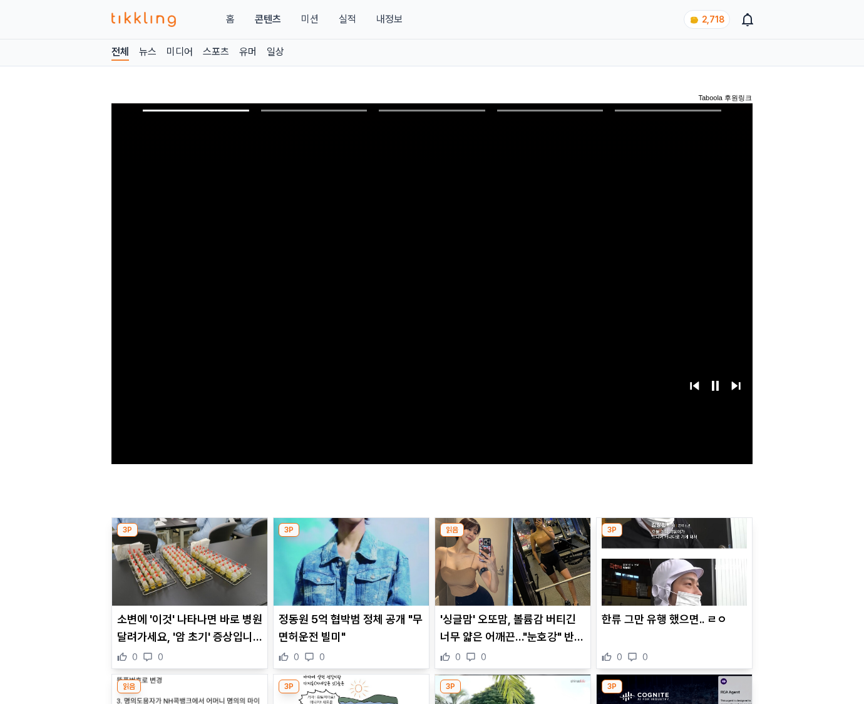
click at [672, 571] on img at bounding box center [674, 562] width 155 height 88
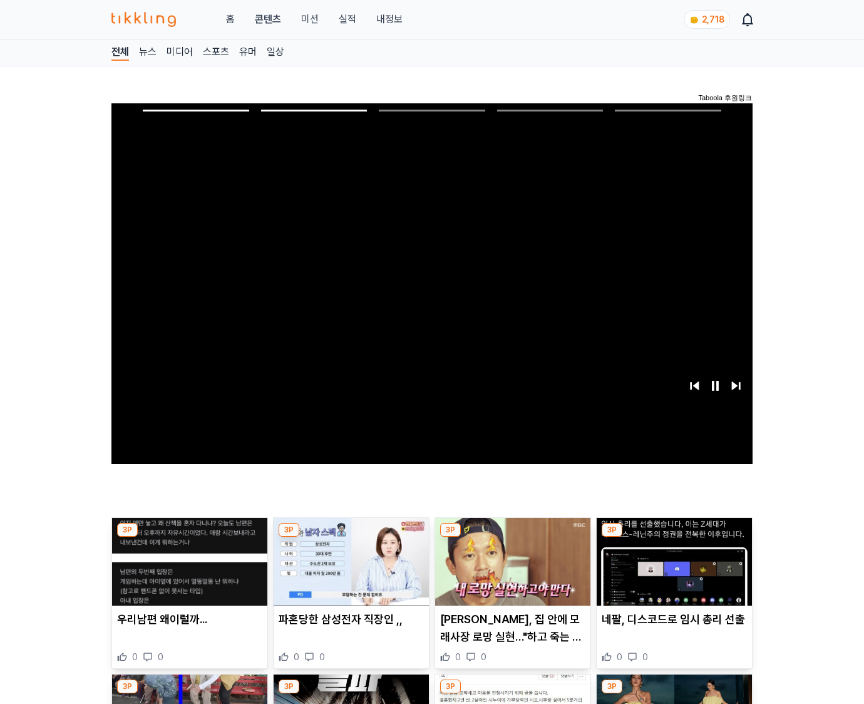
click at [672, 571] on img at bounding box center [674, 562] width 155 height 88
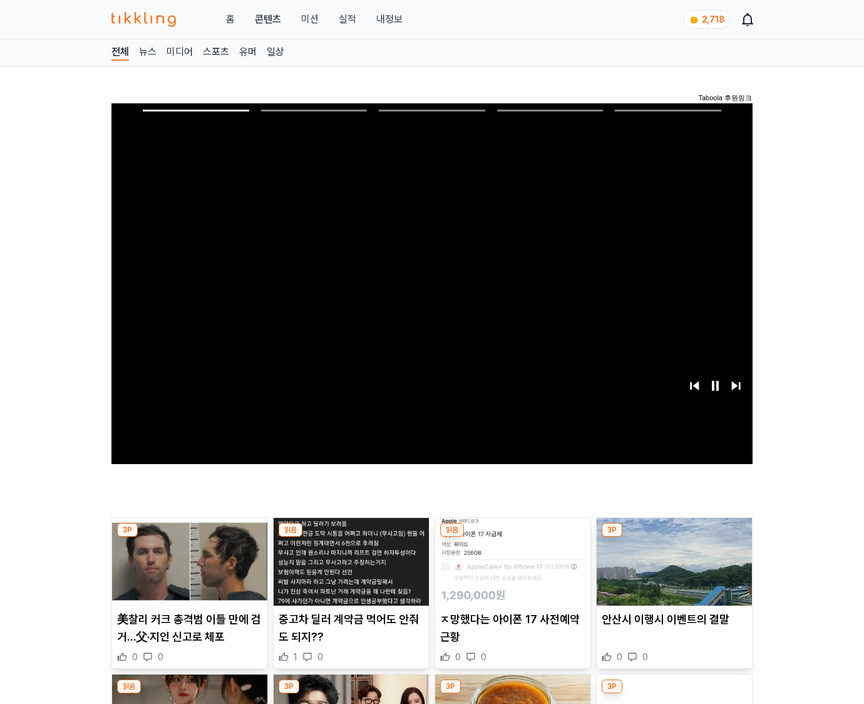
click at [672, 571] on img at bounding box center [674, 562] width 155 height 88
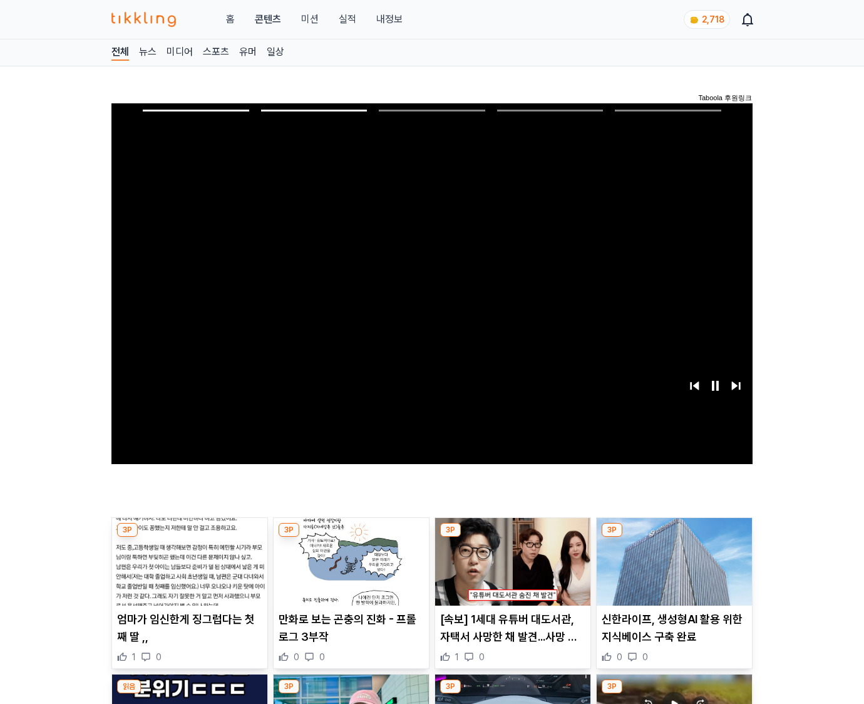
click at [672, 571] on img at bounding box center [674, 562] width 155 height 88
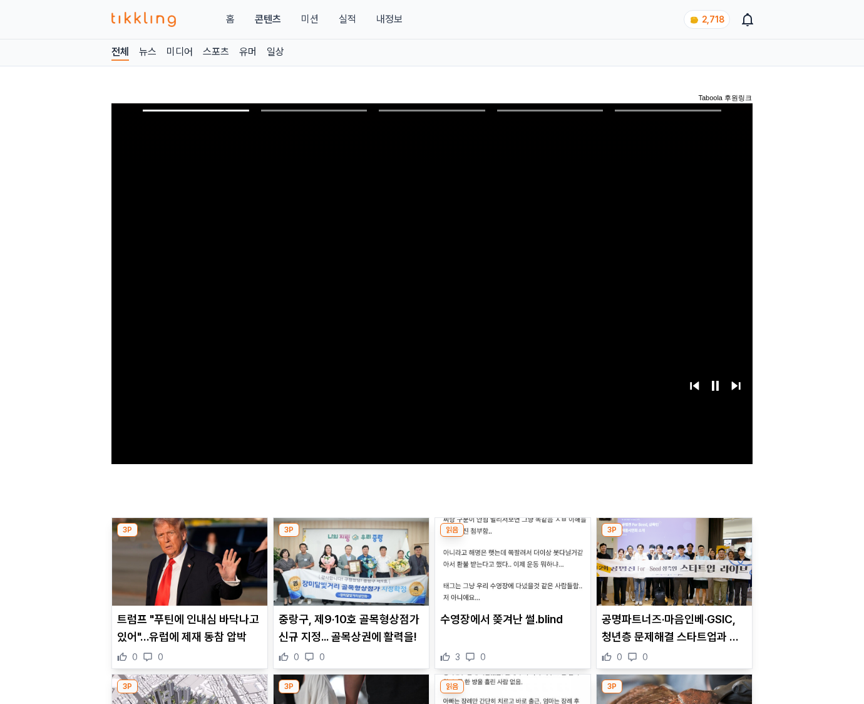
click at [672, 571] on img at bounding box center [674, 562] width 155 height 88
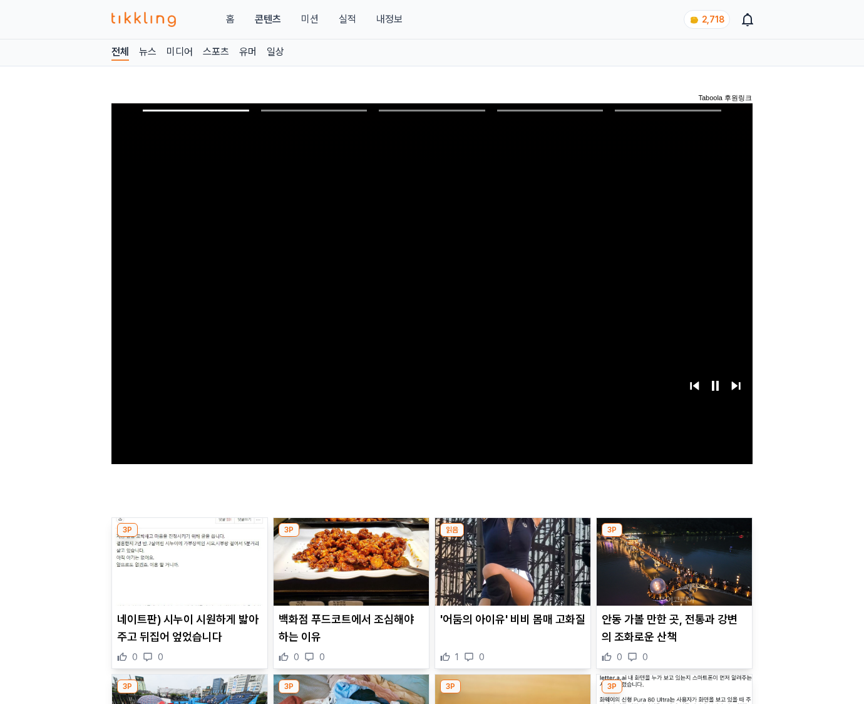
click at [672, 571] on img at bounding box center [674, 562] width 155 height 88
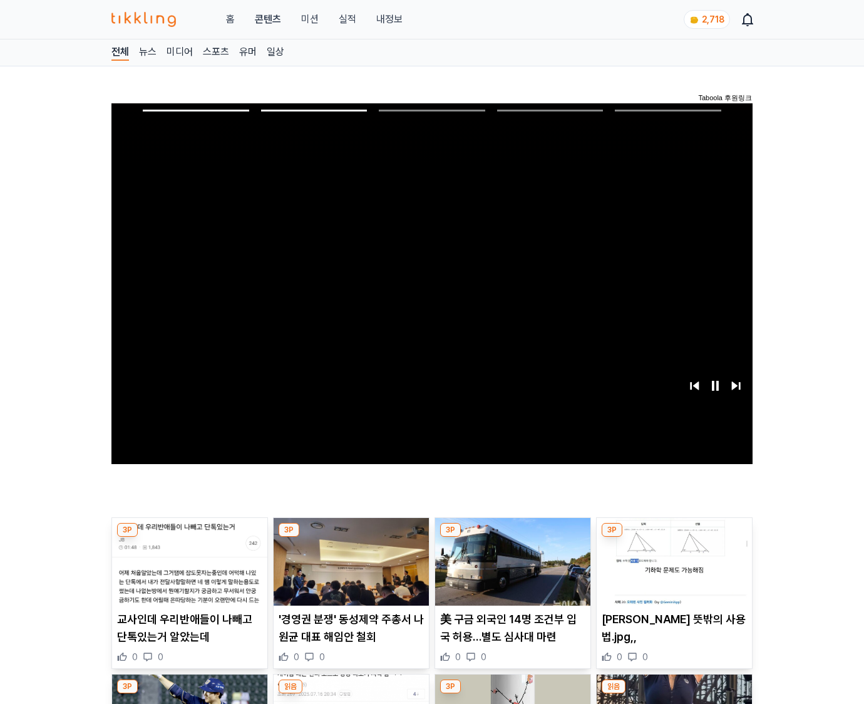
click at [672, 571] on img at bounding box center [674, 562] width 155 height 88
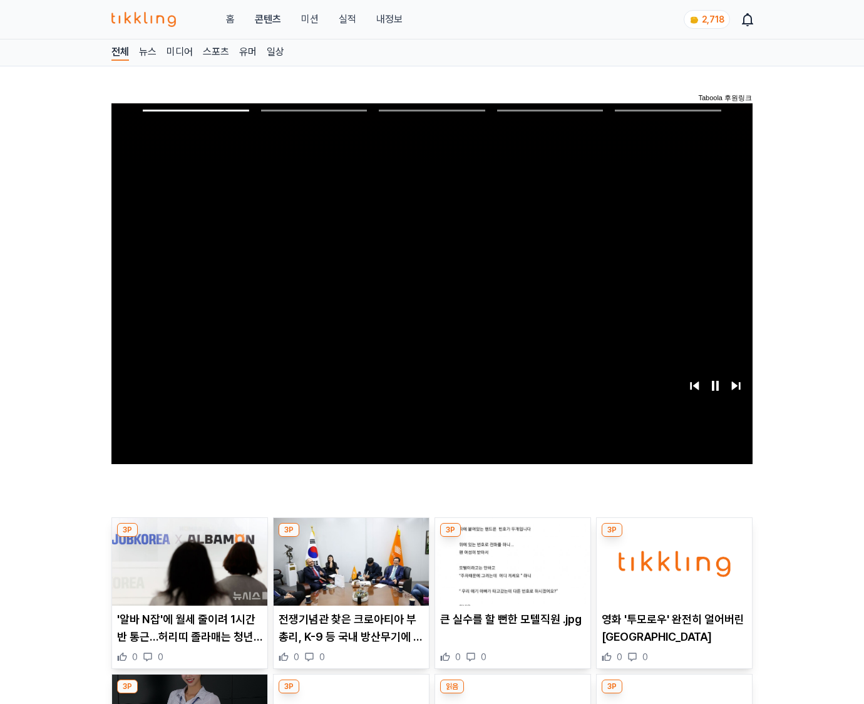
click at [672, 571] on img at bounding box center [674, 562] width 155 height 88
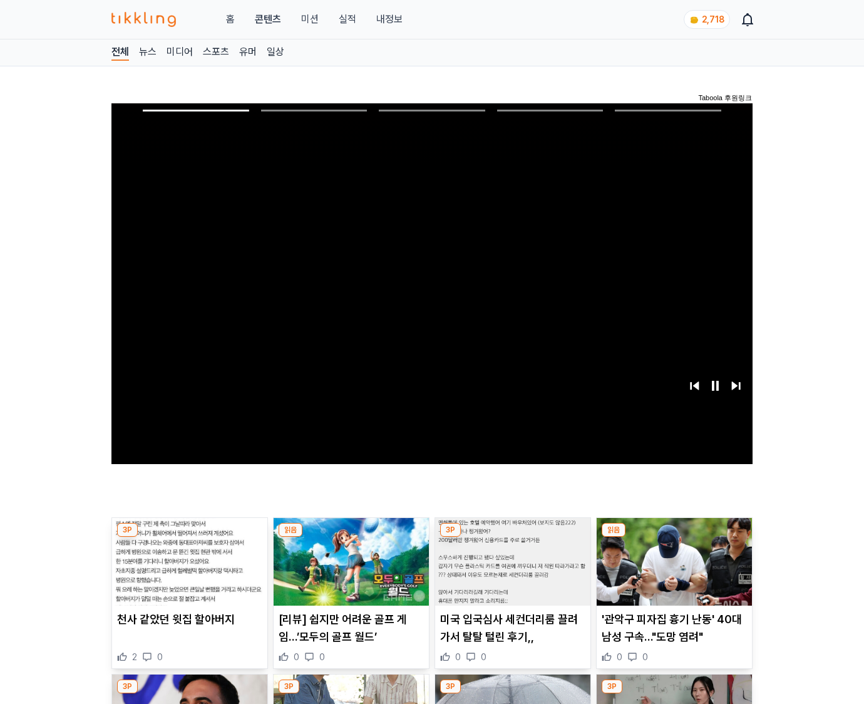
click at [672, 571] on img at bounding box center [674, 562] width 155 height 88
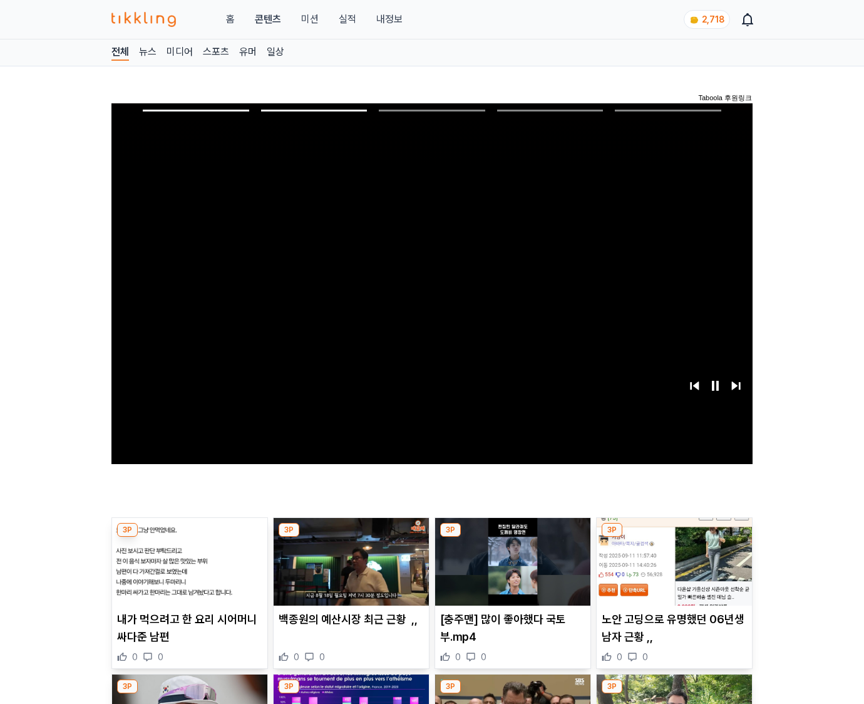
click at [672, 571] on img at bounding box center [674, 562] width 155 height 88
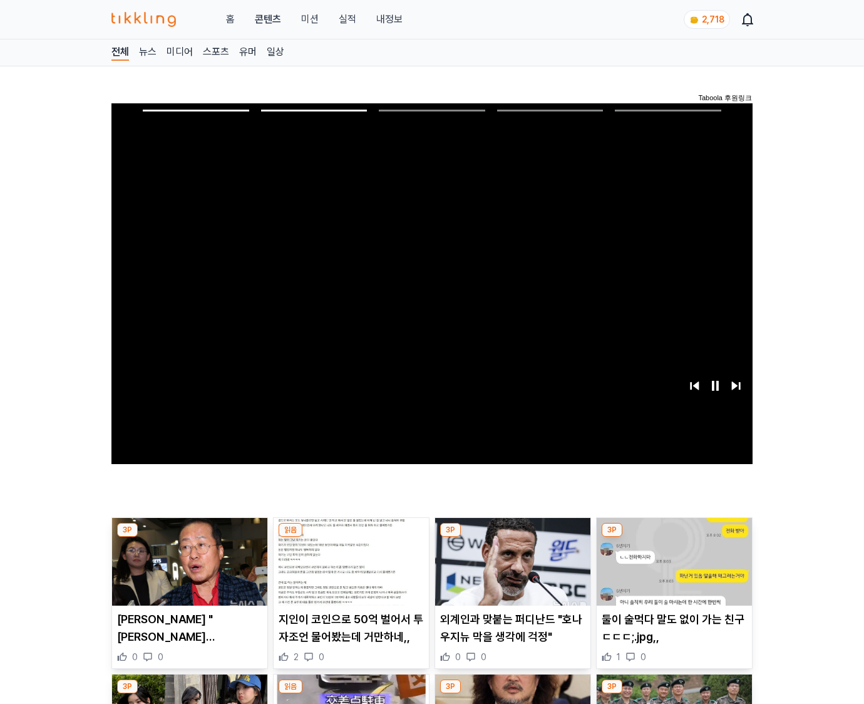
click at [672, 571] on img at bounding box center [674, 562] width 155 height 88
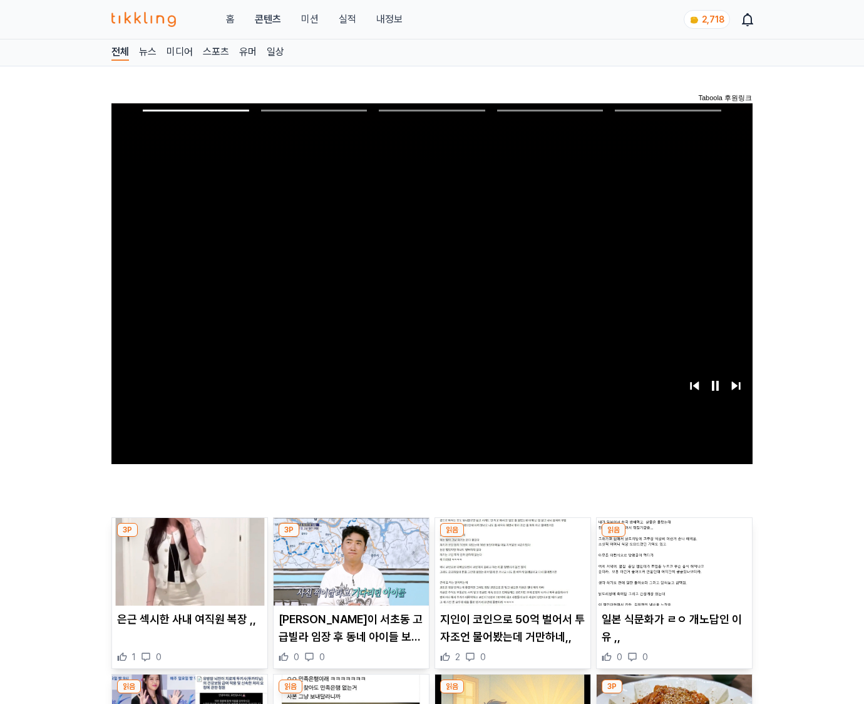
click at [672, 571] on img at bounding box center [674, 562] width 155 height 88
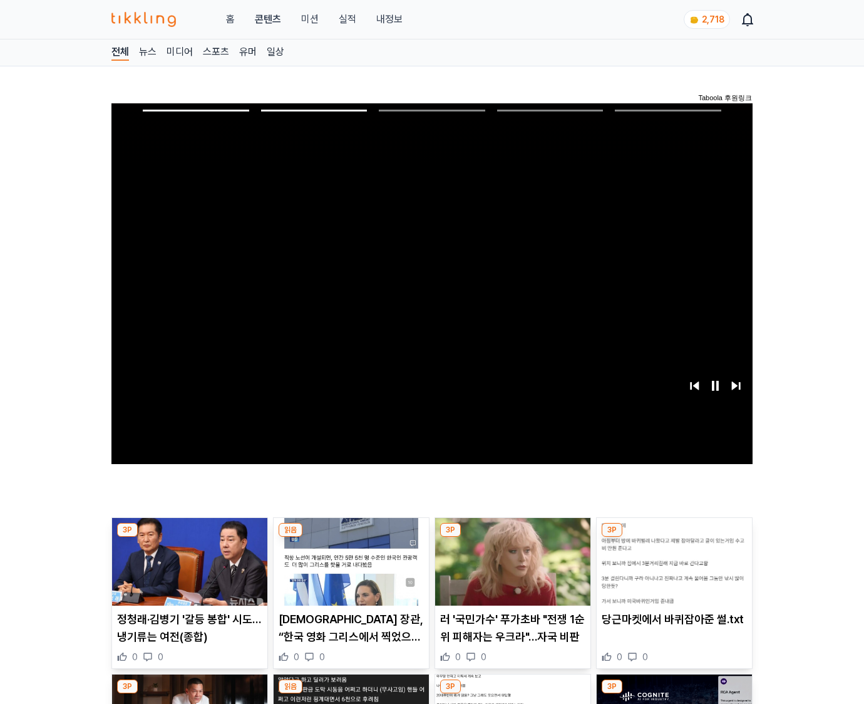
click at [672, 571] on img at bounding box center [674, 562] width 155 height 88
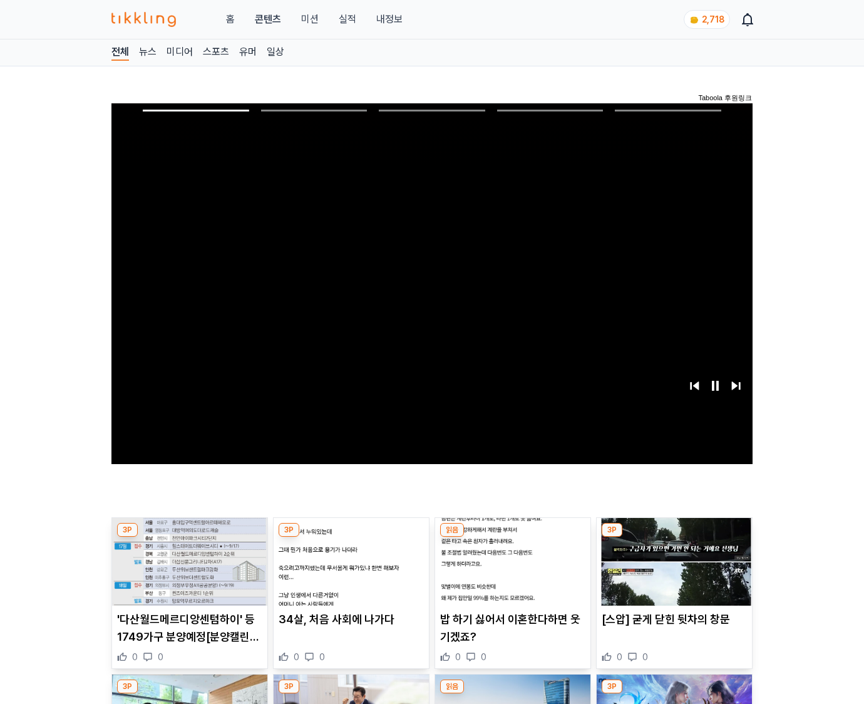
click at [672, 571] on img at bounding box center [674, 562] width 155 height 88
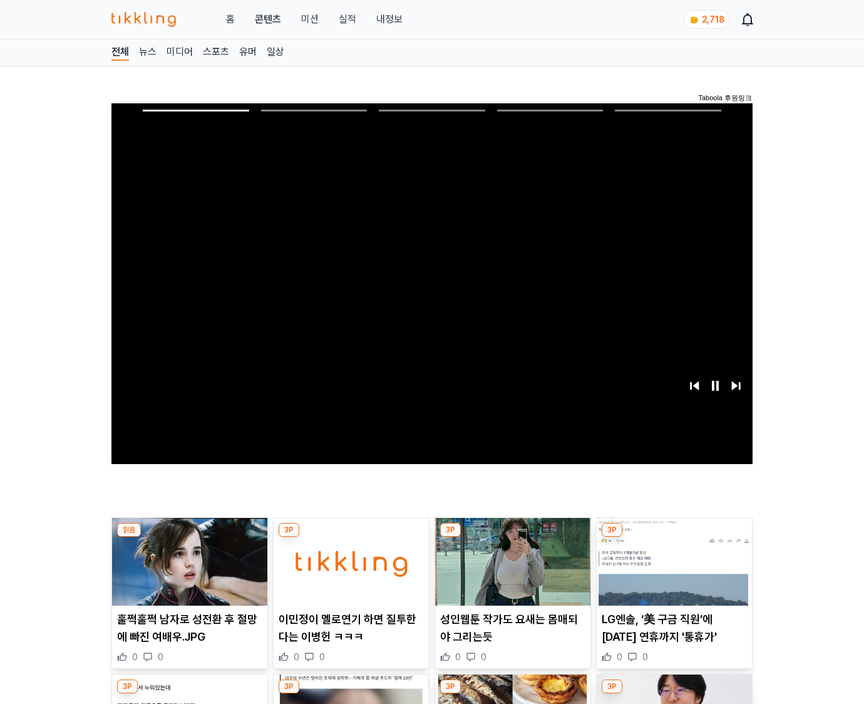
click at [672, 571] on img at bounding box center [674, 562] width 155 height 88
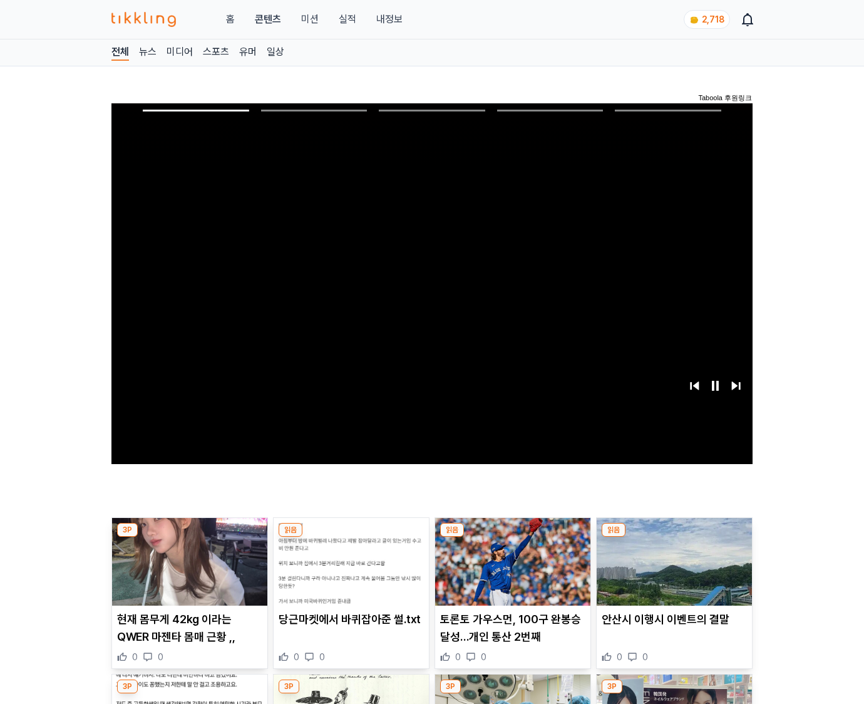
click at [672, 571] on img at bounding box center [674, 562] width 155 height 88
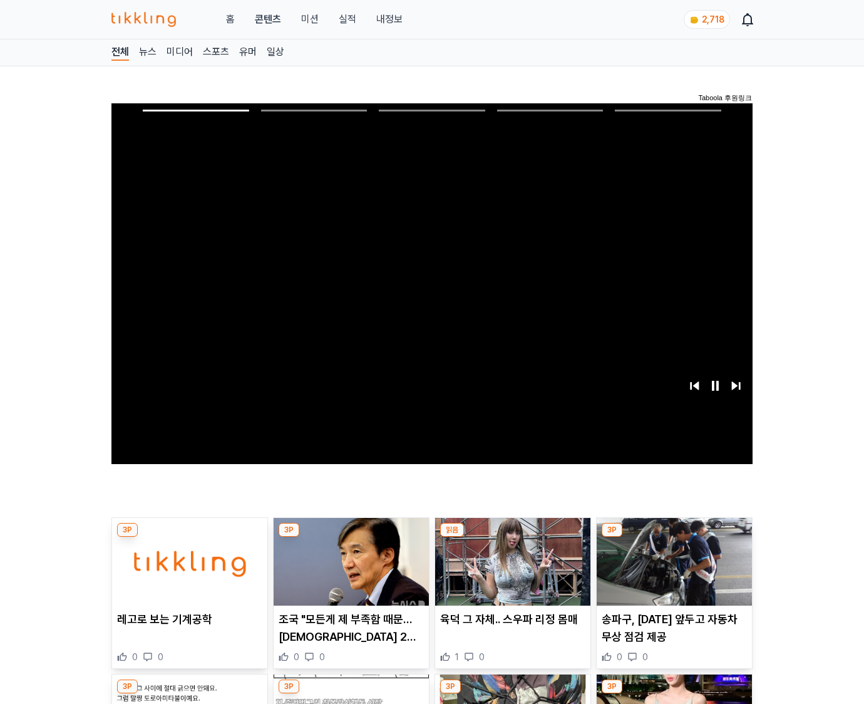
click at [672, 571] on img at bounding box center [674, 562] width 155 height 88
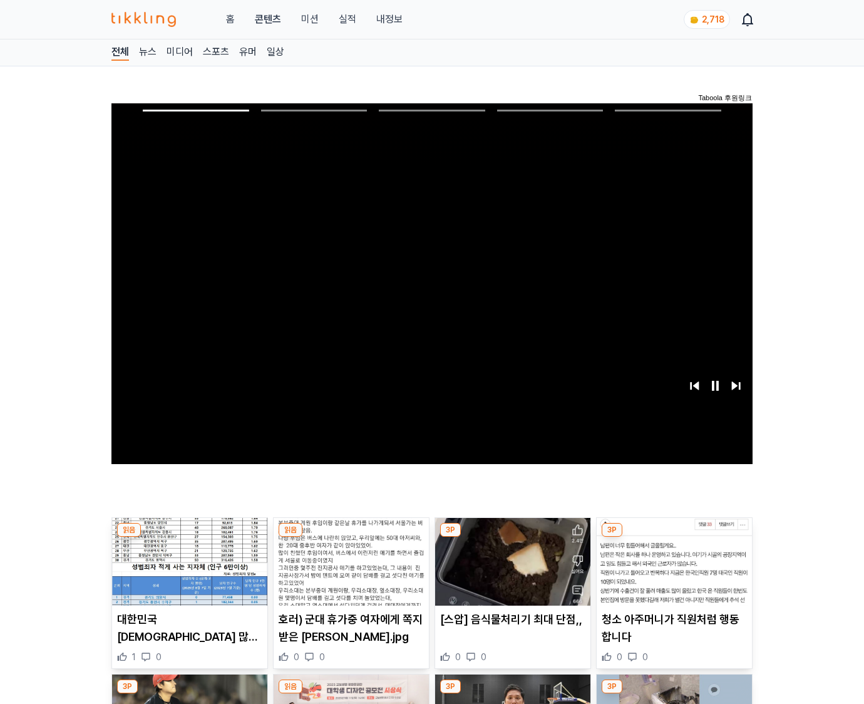
click at [672, 571] on img at bounding box center [674, 562] width 155 height 88
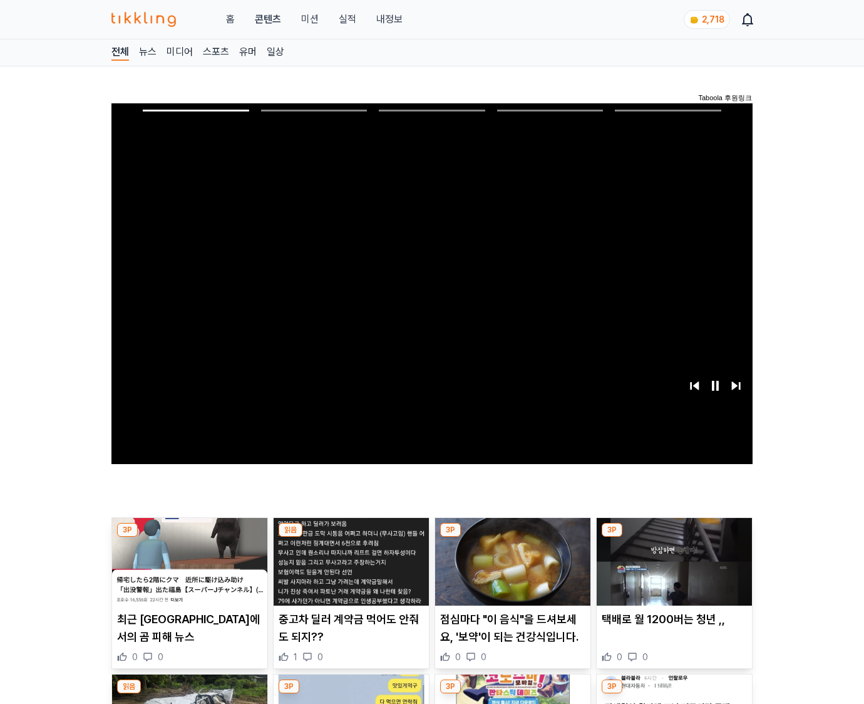
click at [672, 571] on img at bounding box center [674, 562] width 155 height 88
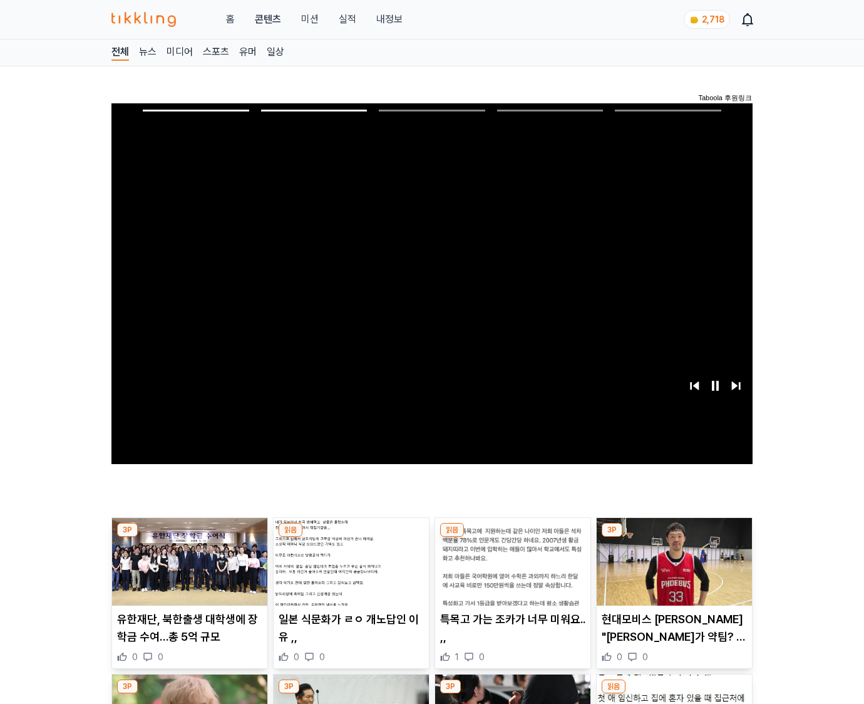
click at [672, 571] on img at bounding box center [674, 562] width 155 height 88
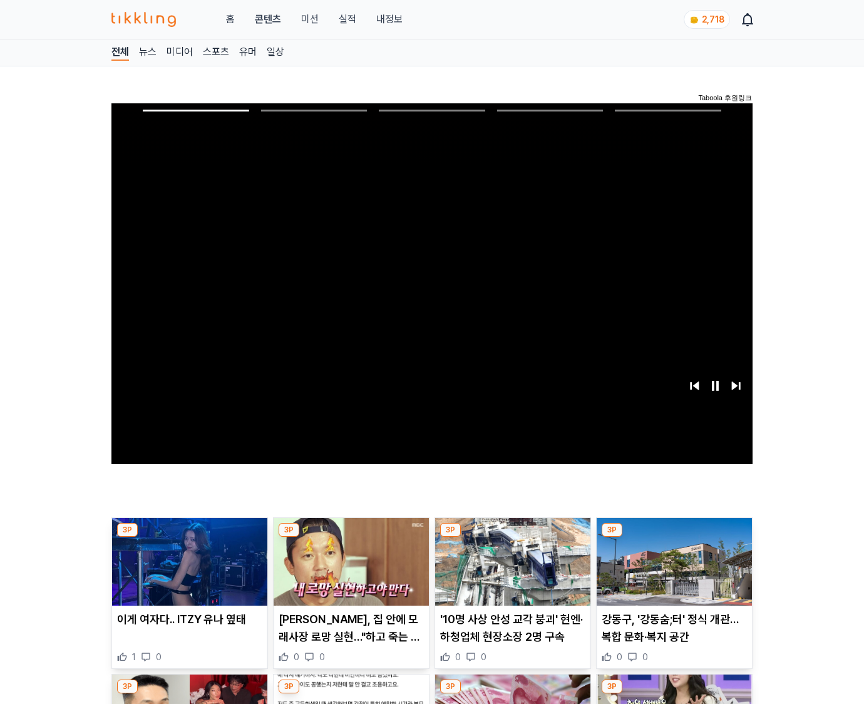
click at [672, 571] on img at bounding box center [674, 562] width 155 height 88
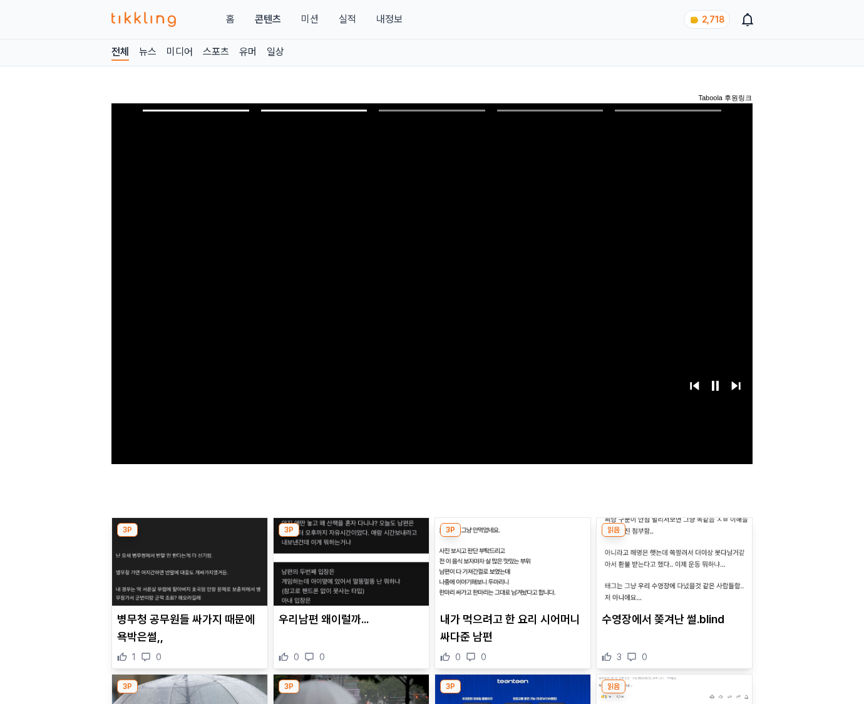
click at [672, 571] on img at bounding box center [674, 562] width 155 height 88
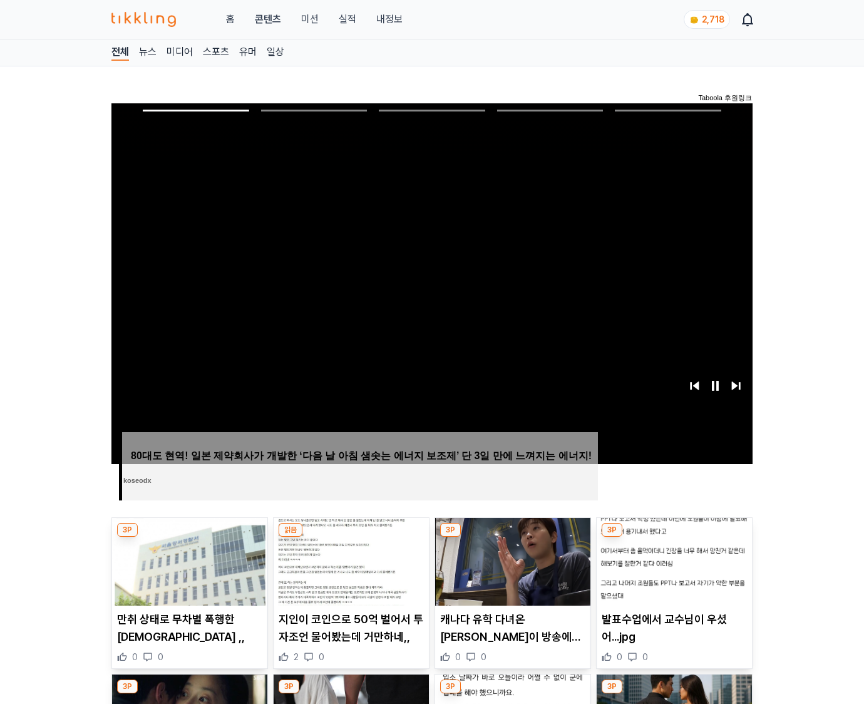
click at [672, 571] on img at bounding box center [674, 562] width 155 height 88
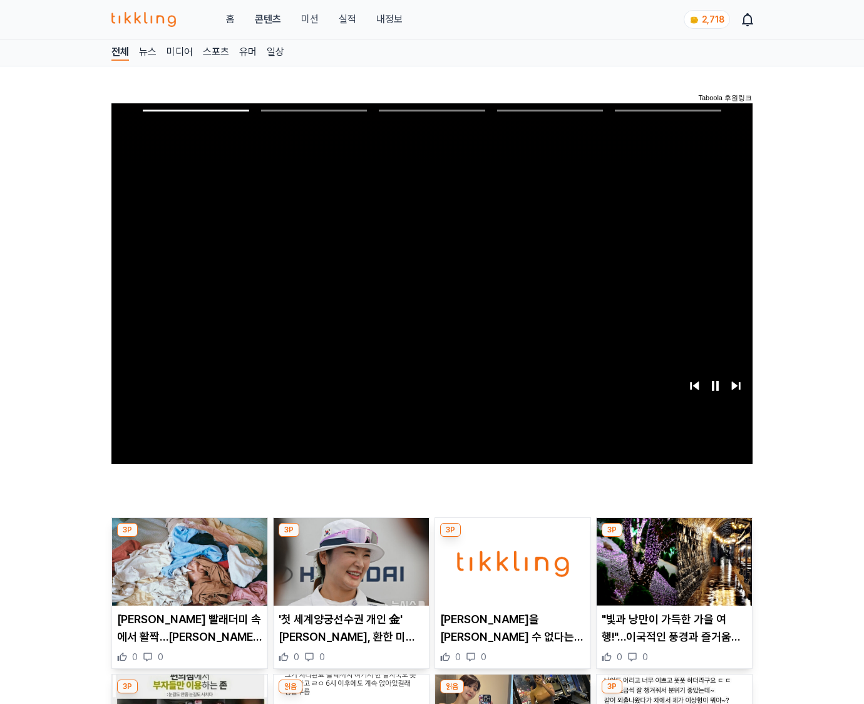
click at [672, 571] on img at bounding box center [674, 562] width 155 height 88
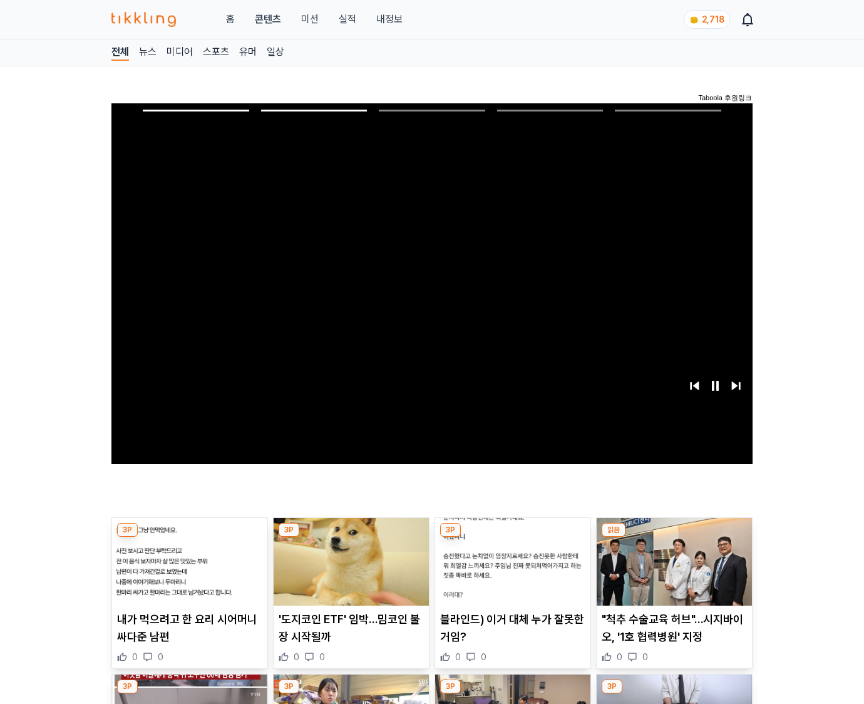
click at [672, 571] on img at bounding box center [674, 562] width 155 height 88
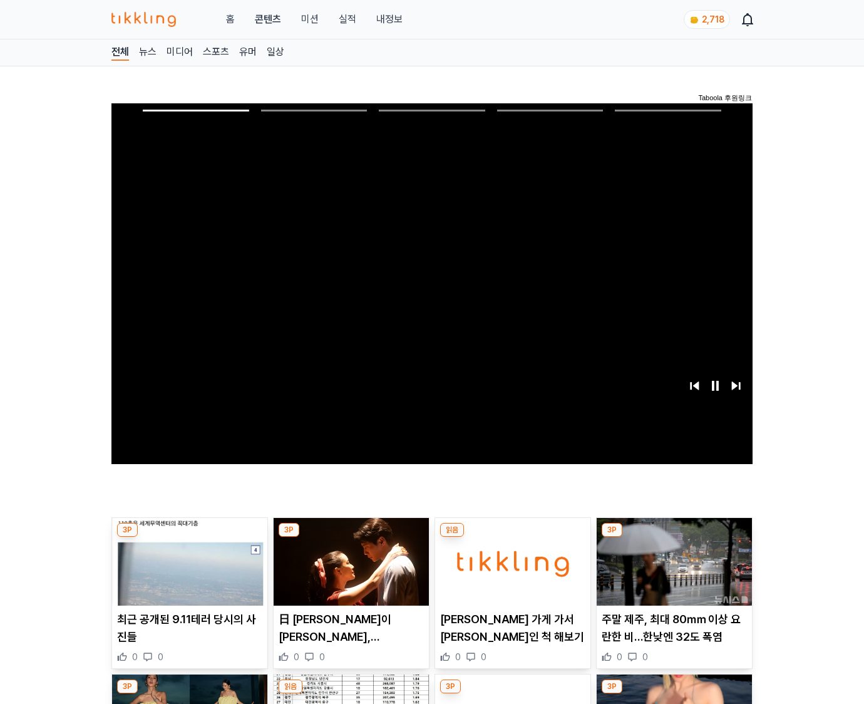
click at [672, 571] on img at bounding box center [674, 562] width 155 height 88
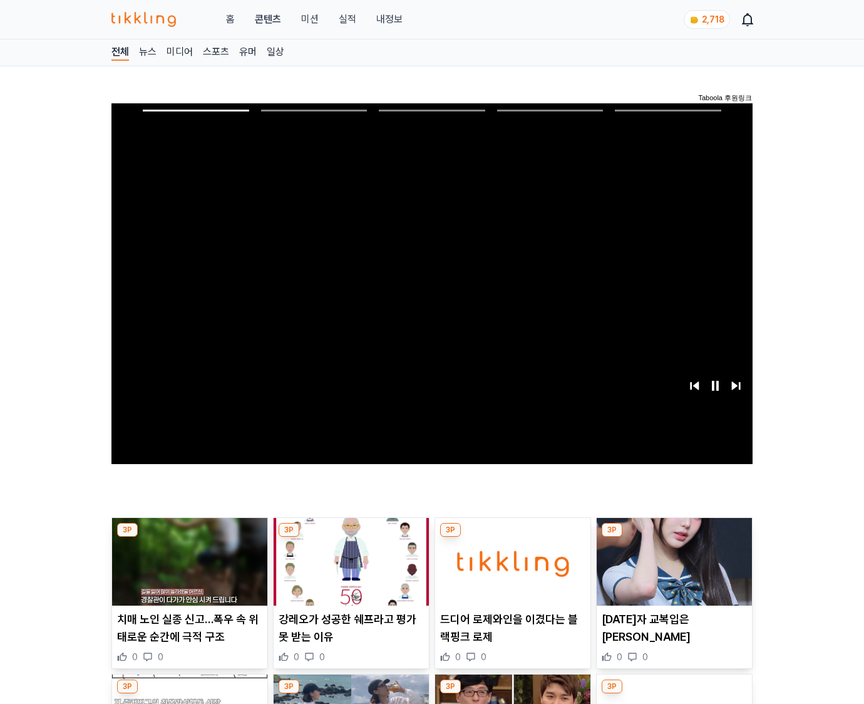
click at [672, 571] on img at bounding box center [674, 562] width 155 height 88
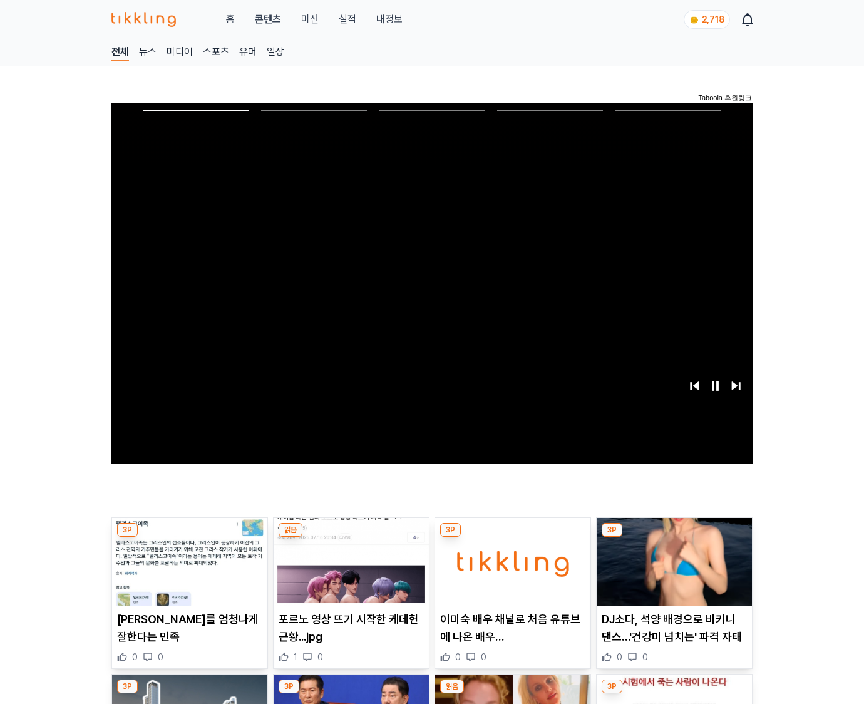
click at [672, 571] on img at bounding box center [674, 562] width 155 height 88
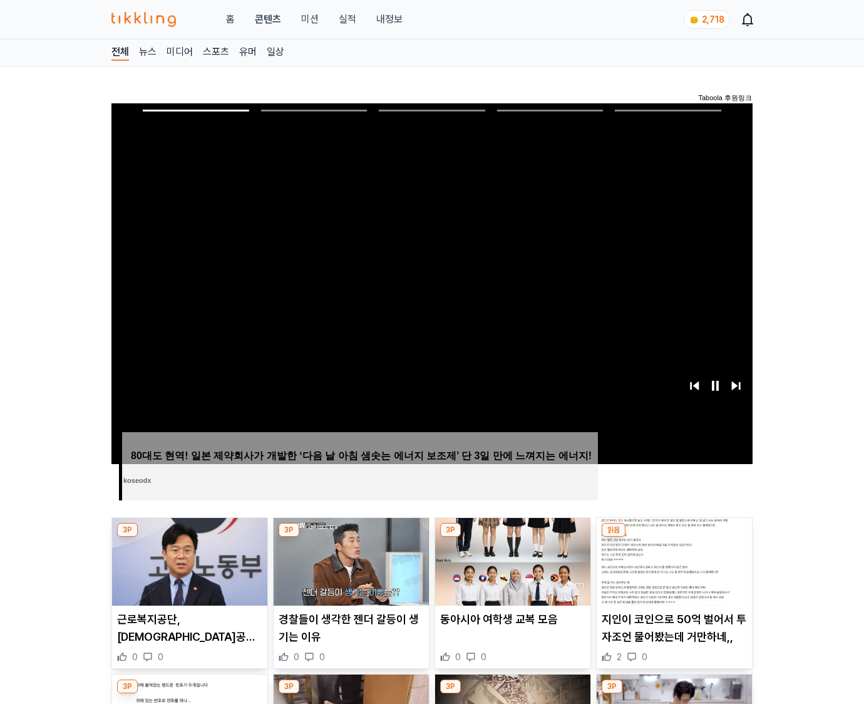
click at [672, 571] on img at bounding box center [674, 562] width 155 height 88
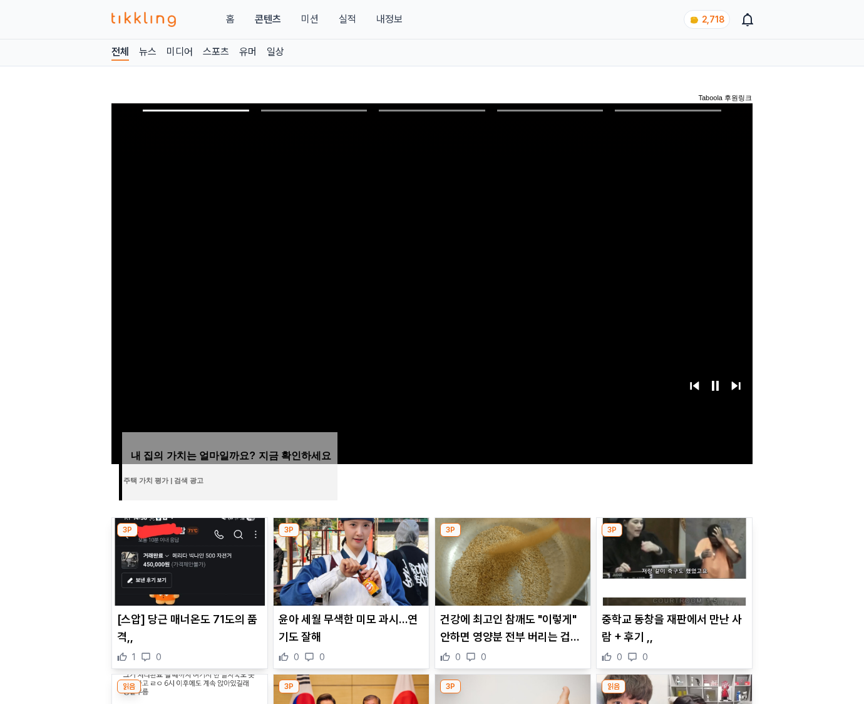
click at [672, 571] on img at bounding box center [674, 562] width 155 height 88
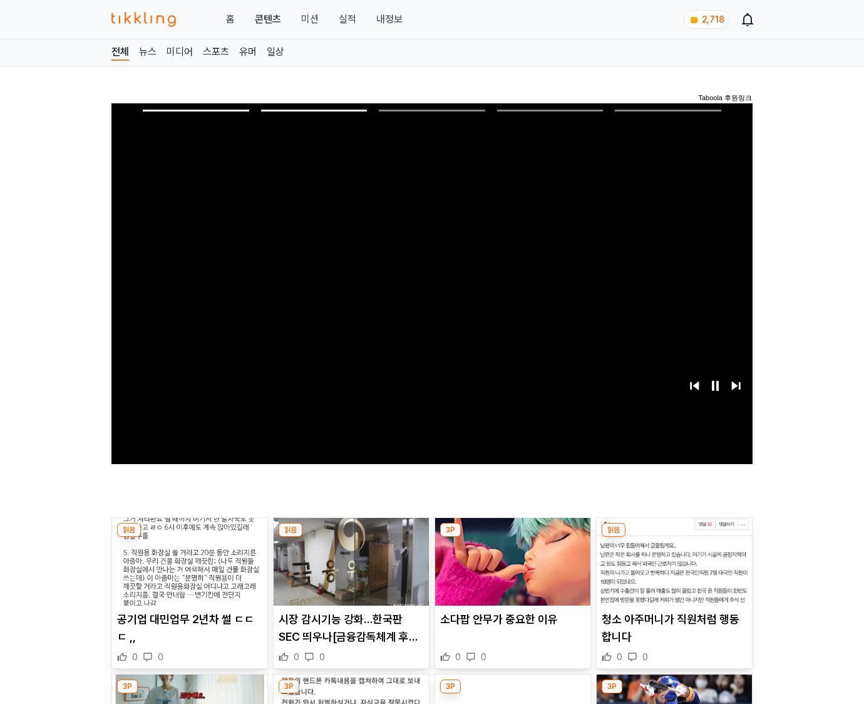
click at [672, 571] on img at bounding box center [674, 562] width 155 height 88
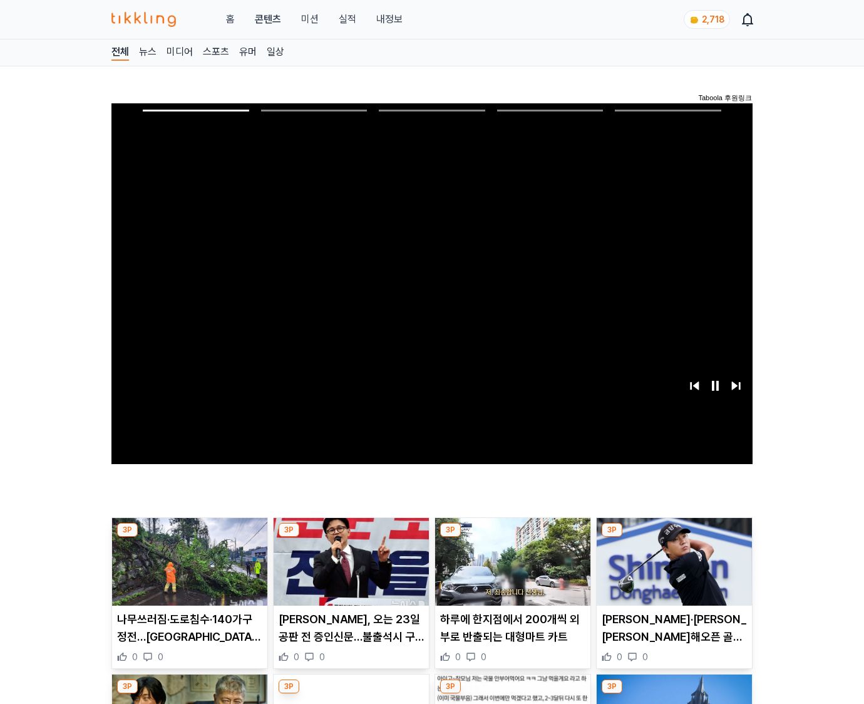
click at [672, 571] on img at bounding box center [674, 562] width 155 height 88
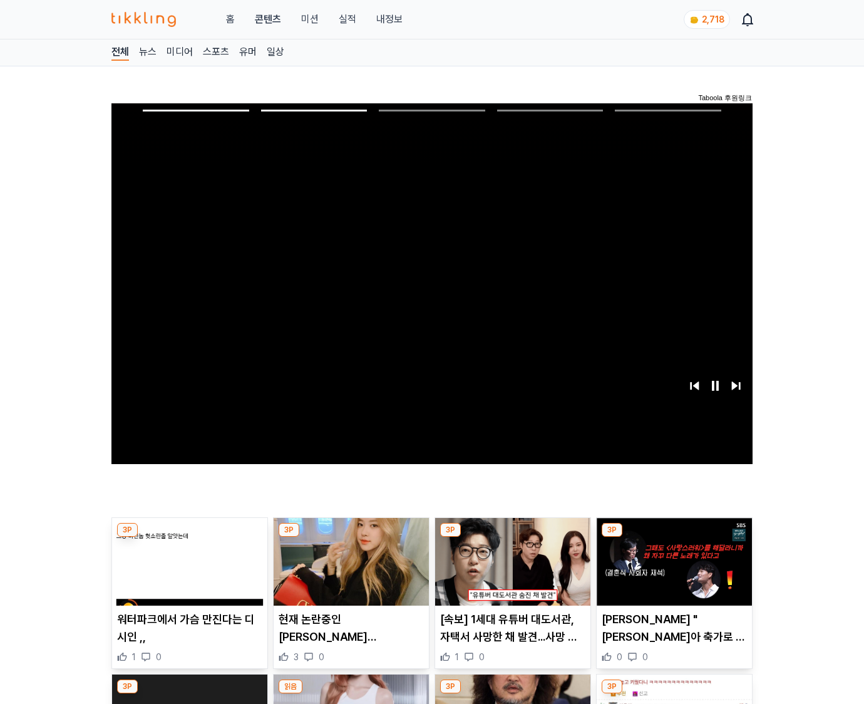
click at [672, 571] on img at bounding box center [674, 562] width 155 height 88
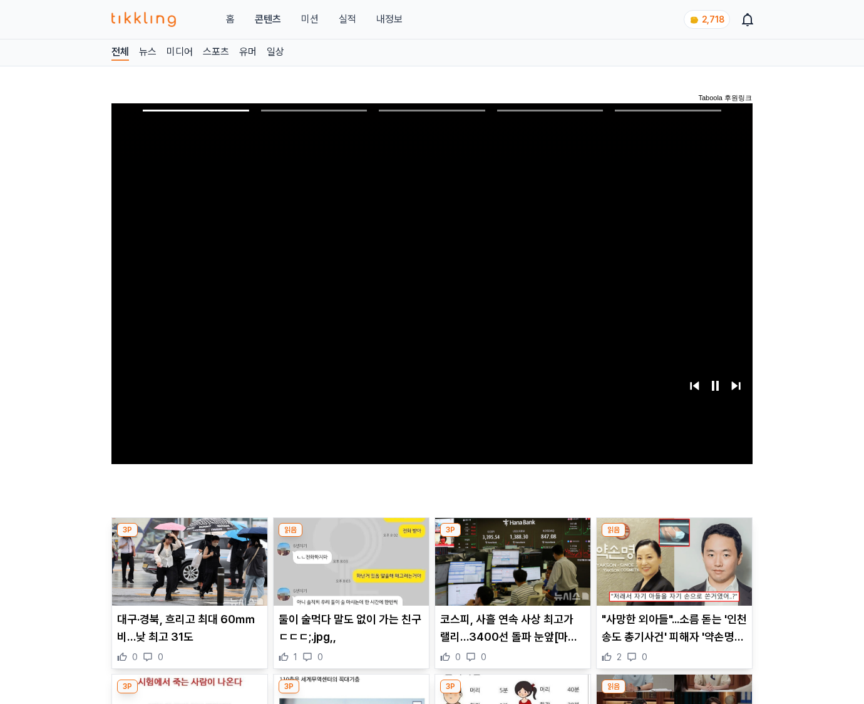
click at [672, 571] on img at bounding box center [674, 562] width 155 height 88
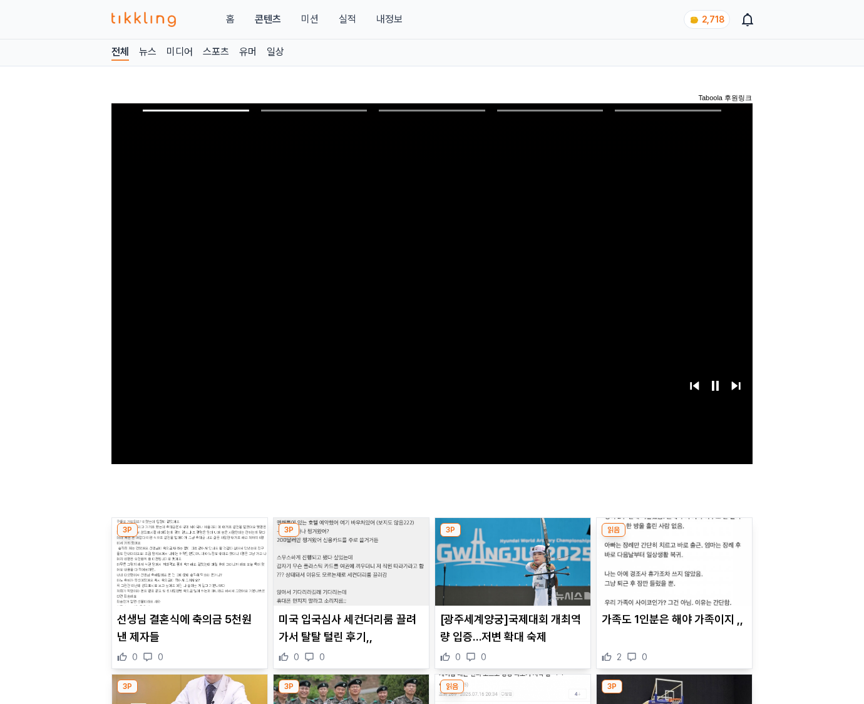
click at [672, 571] on img at bounding box center [674, 562] width 155 height 88
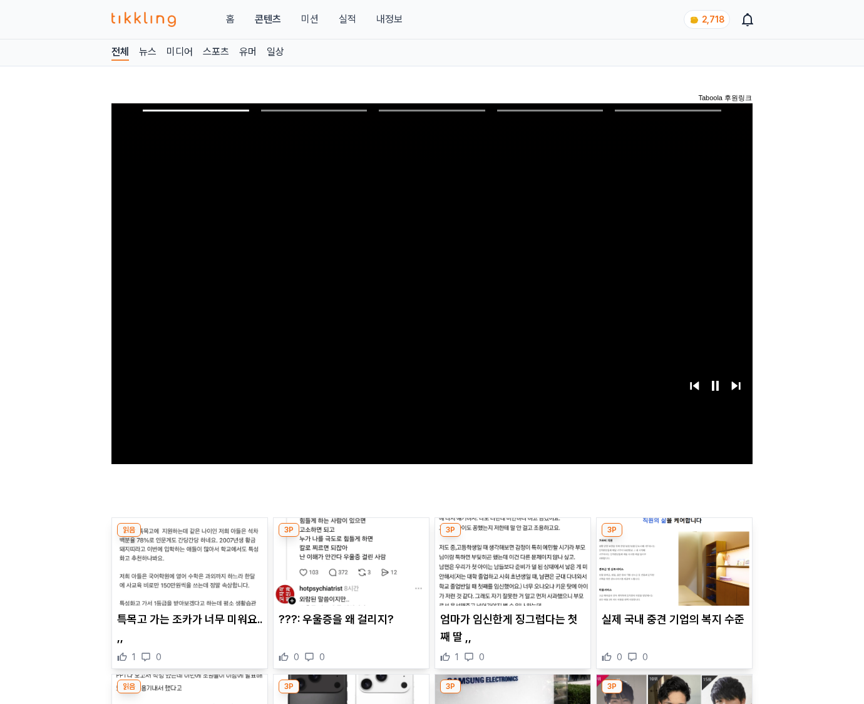
click at [672, 571] on img at bounding box center [674, 562] width 155 height 88
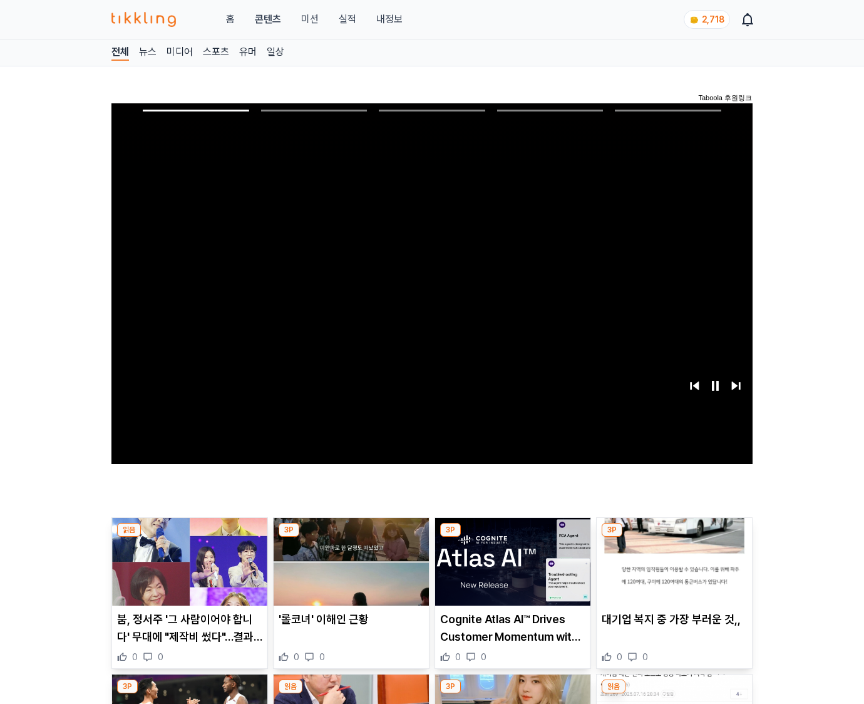
click at [672, 571] on img at bounding box center [674, 562] width 155 height 88
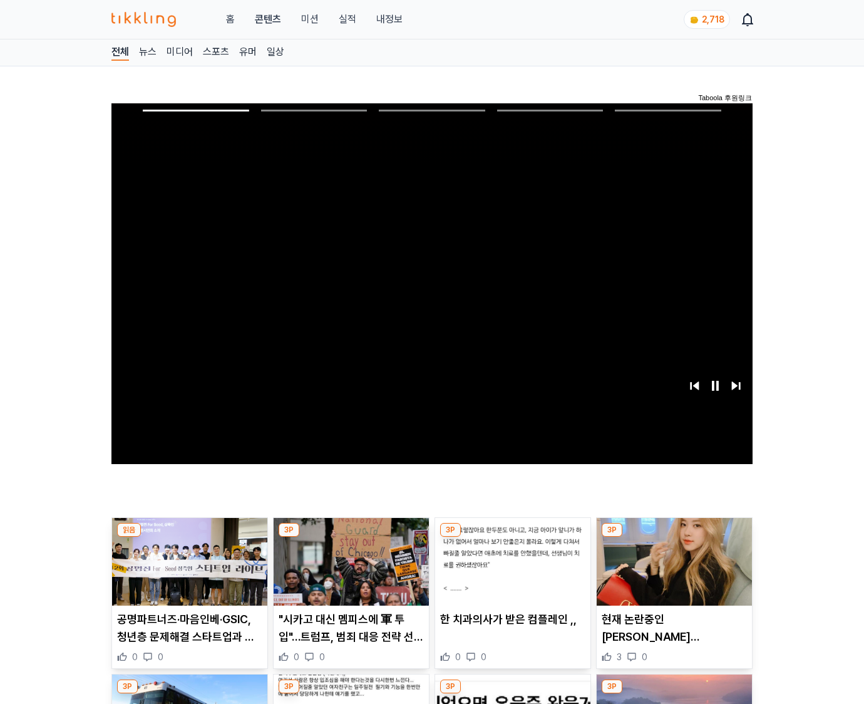
click at [672, 571] on img at bounding box center [674, 562] width 155 height 88
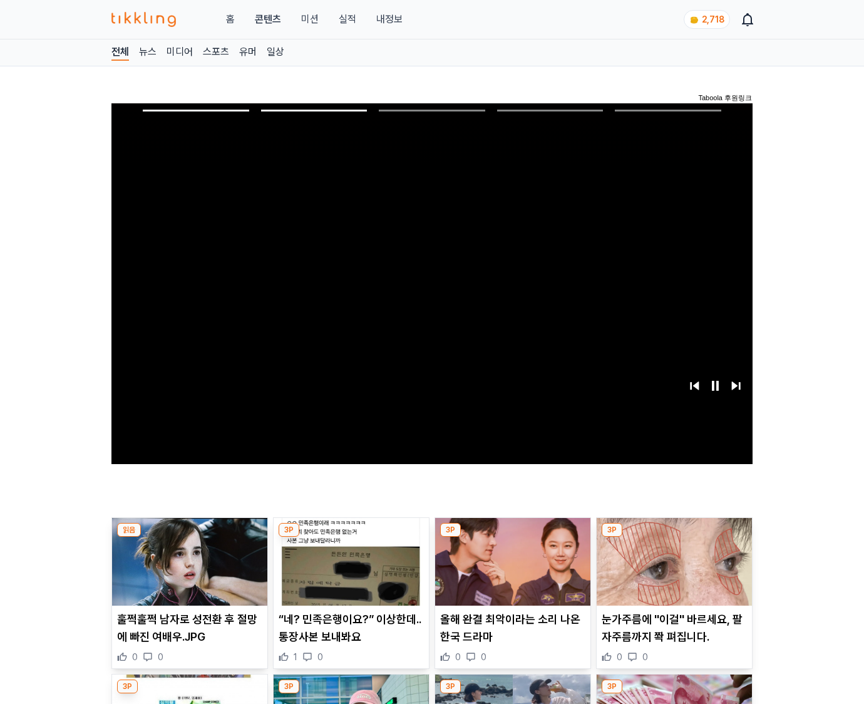
click at [672, 571] on img at bounding box center [674, 562] width 155 height 88
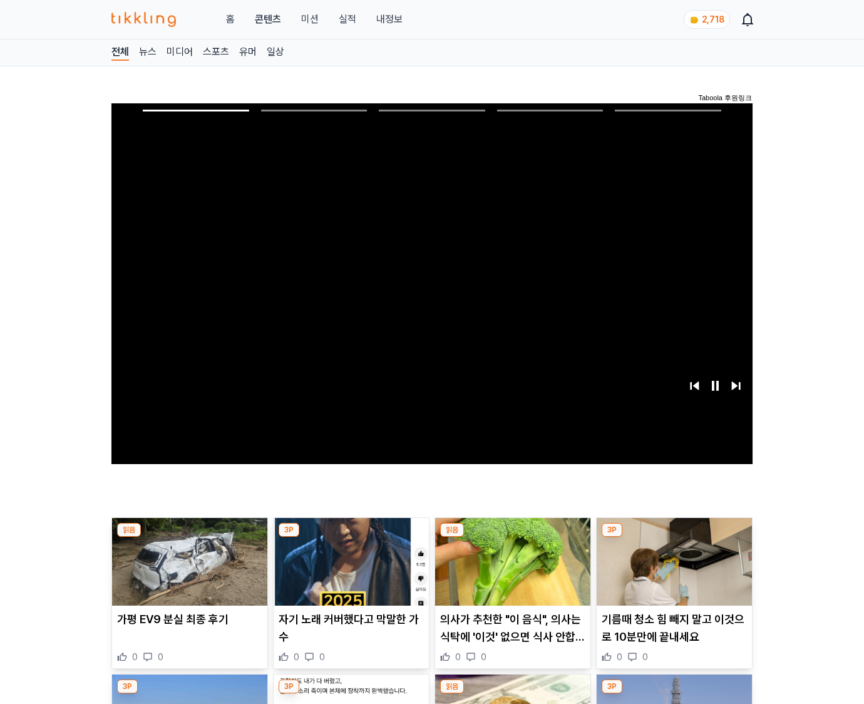
click at [672, 571] on img at bounding box center [674, 562] width 155 height 88
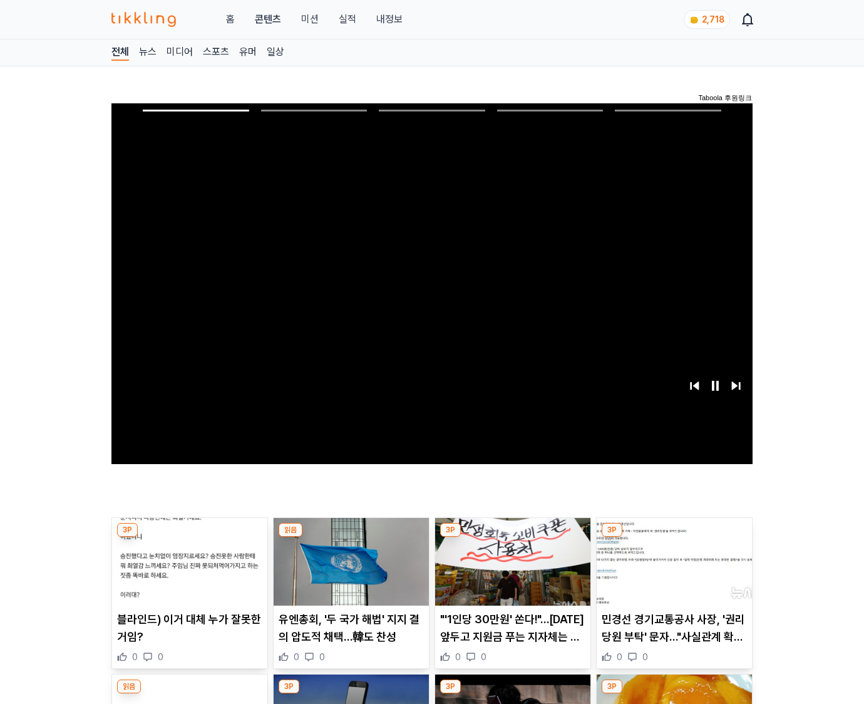
click at [672, 571] on img at bounding box center [674, 562] width 155 height 88
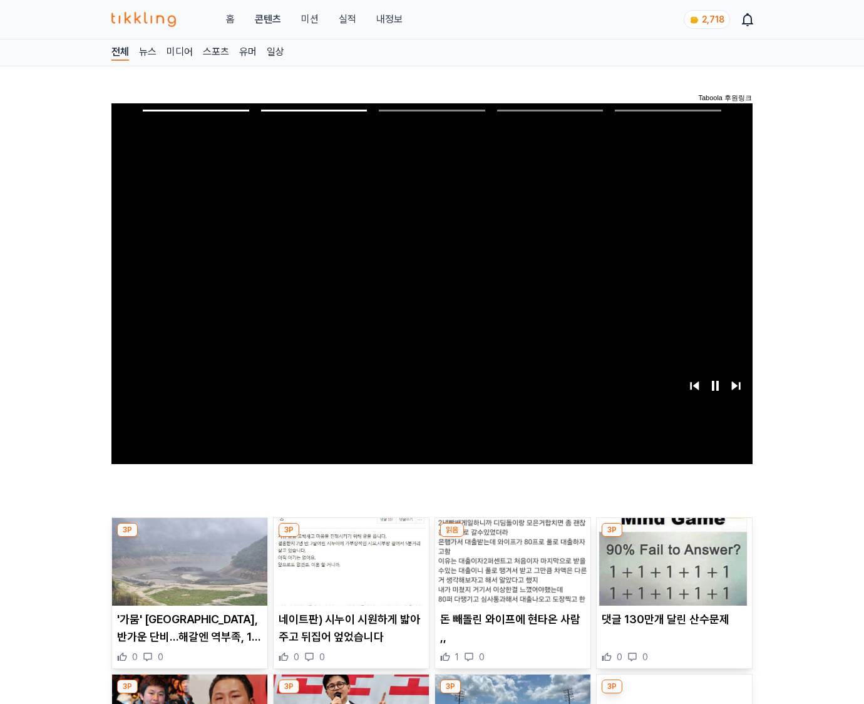
click at [672, 571] on img at bounding box center [674, 562] width 155 height 88
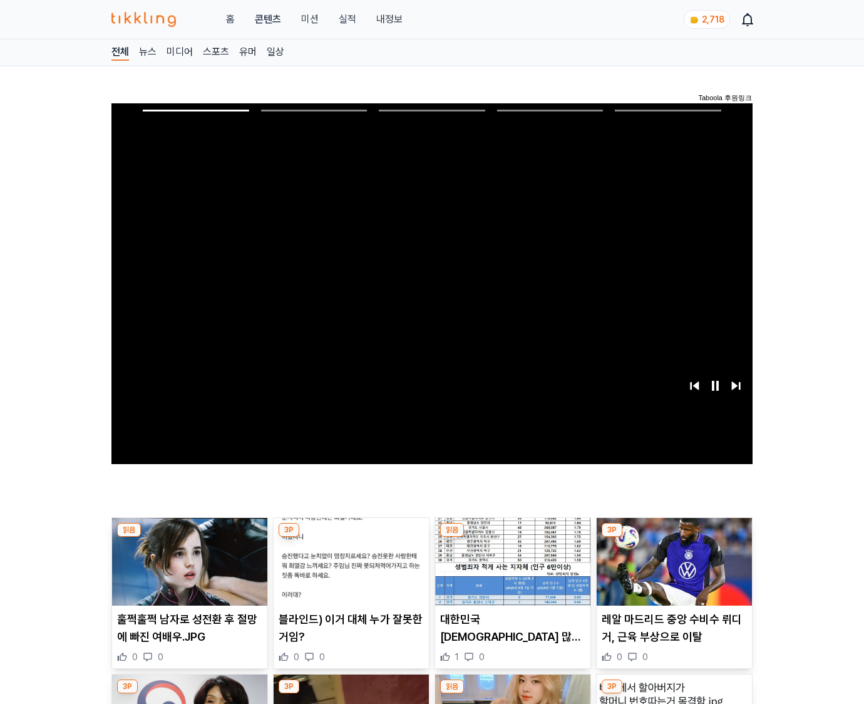
click at [672, 571] on img at bounding box center [674, 562] width 155 height 88
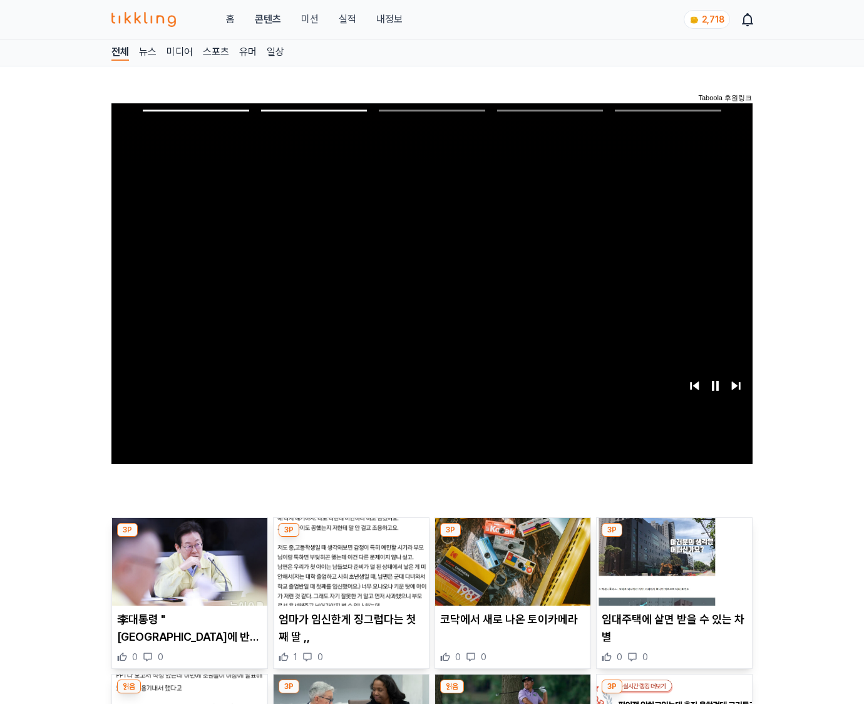
click at [672, 571] on img at bounding box center [674, 562] width 155 height 88
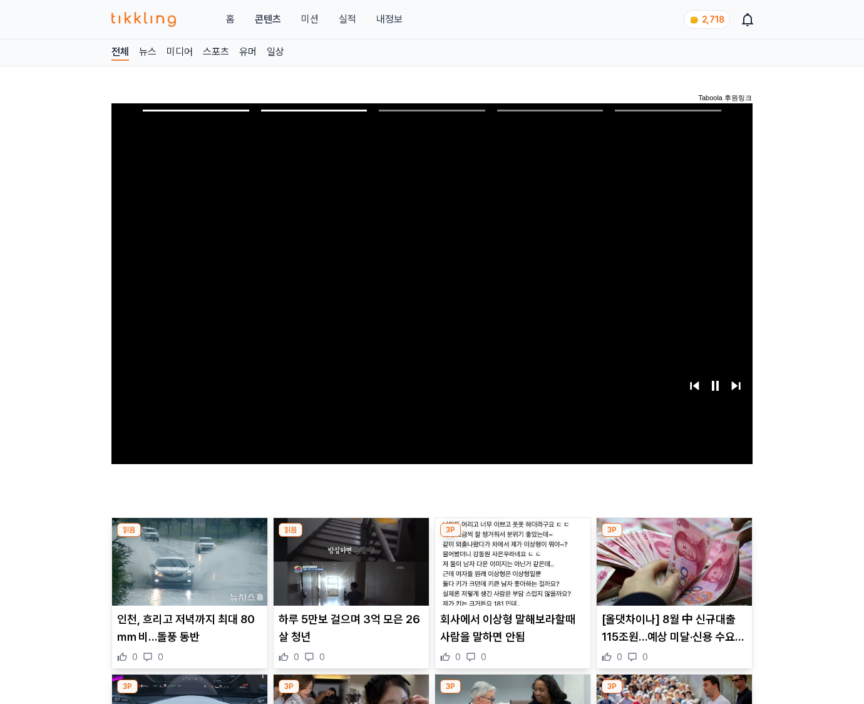
click at [672, 571] on img at bounding box center [674, 562] width 155 height 88
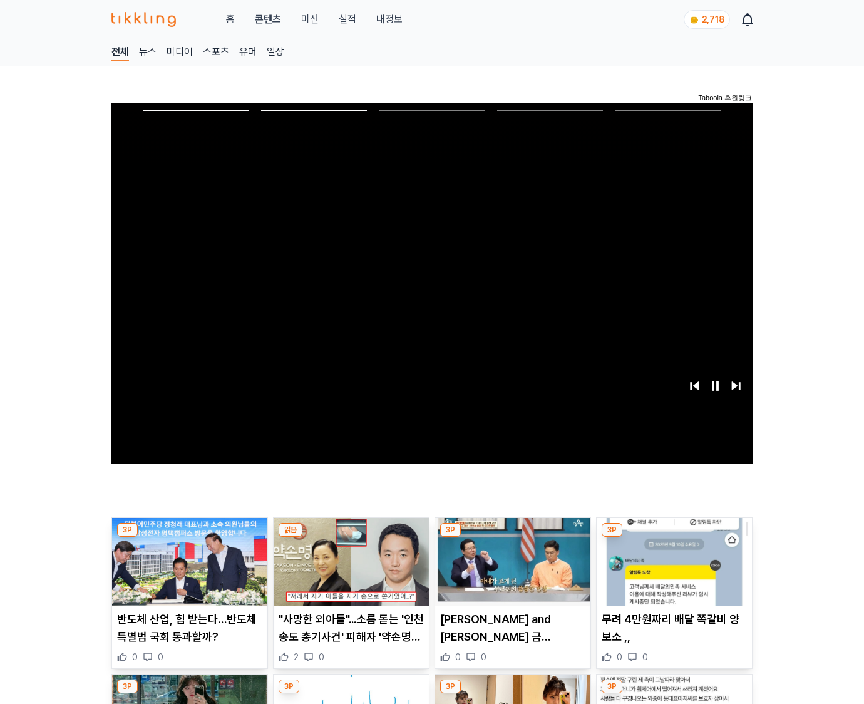
click at [672, 571] on img at bounding box center [674, 562] width 155 height 88
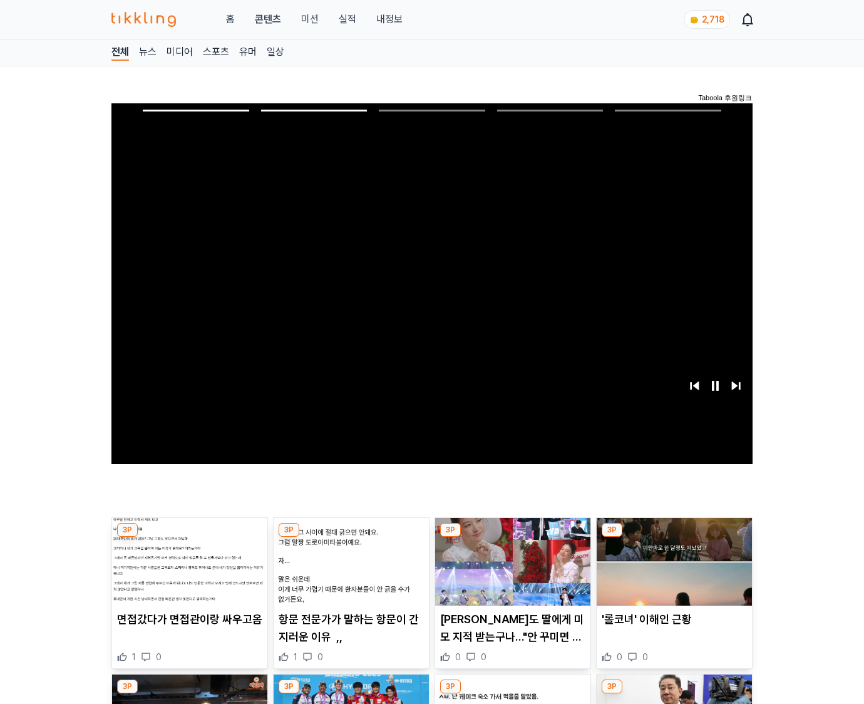
click at [672, 571] on img at bounding box center [674, 562] width 155 height 88
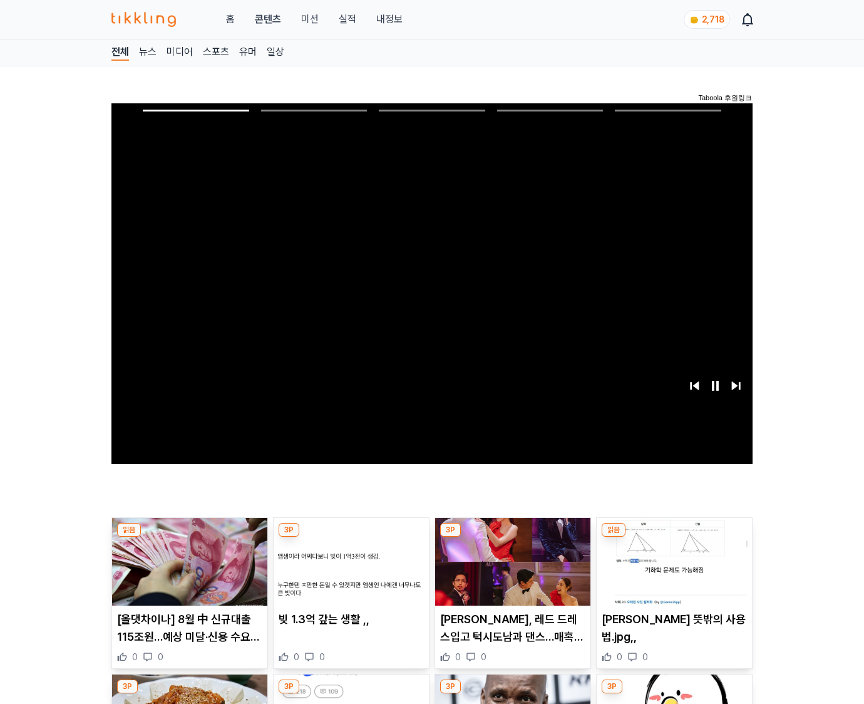
click at [672, 571] on img at bounding box center [674, 562] width 155 height 88
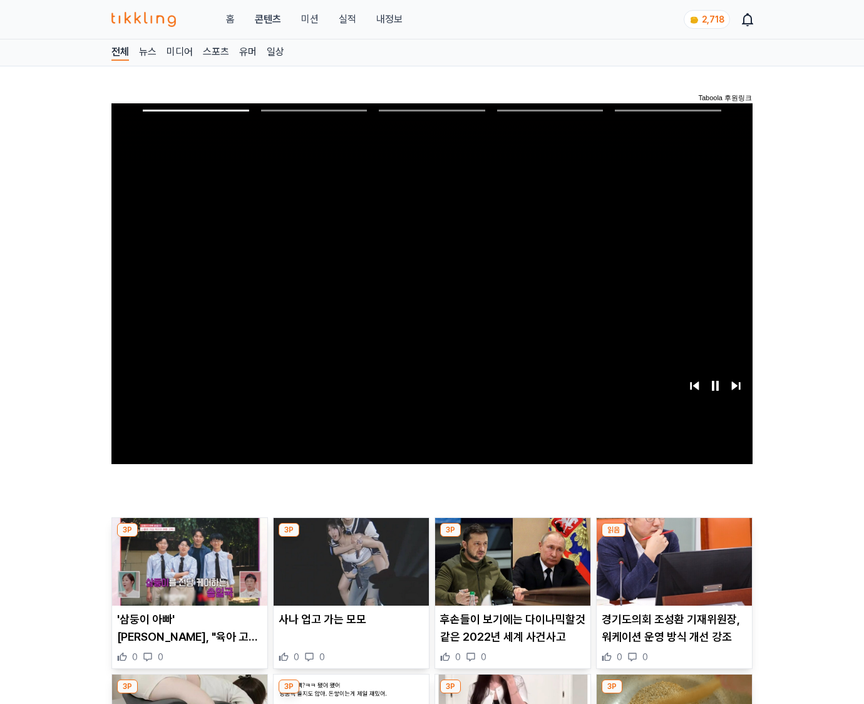
click at [672, 571] on img at bounding box center [674, 562] width 155 height 88
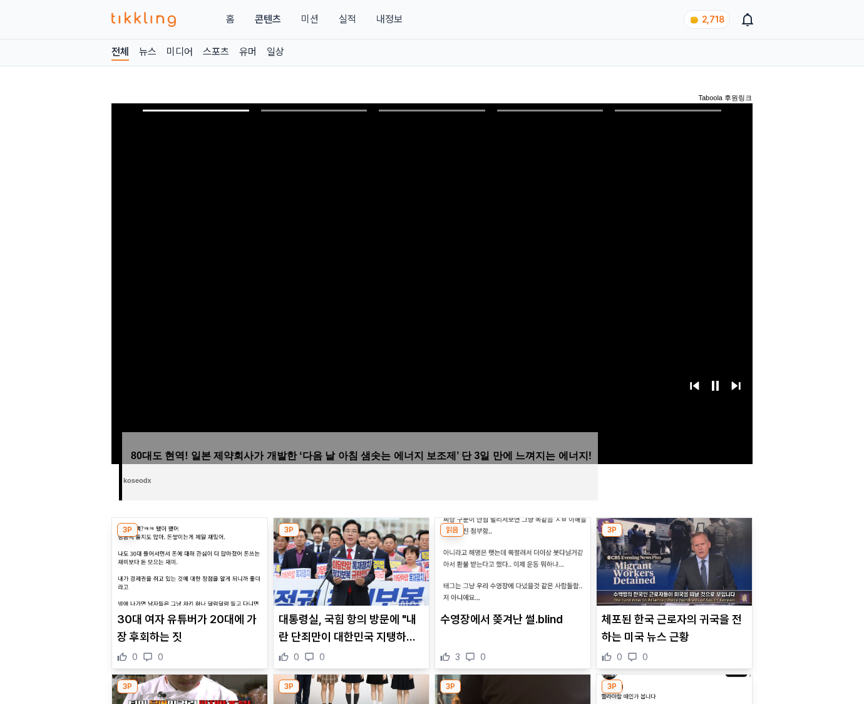
click at [672, 571] on img at bounding box center [674, 562] width 155 height 88
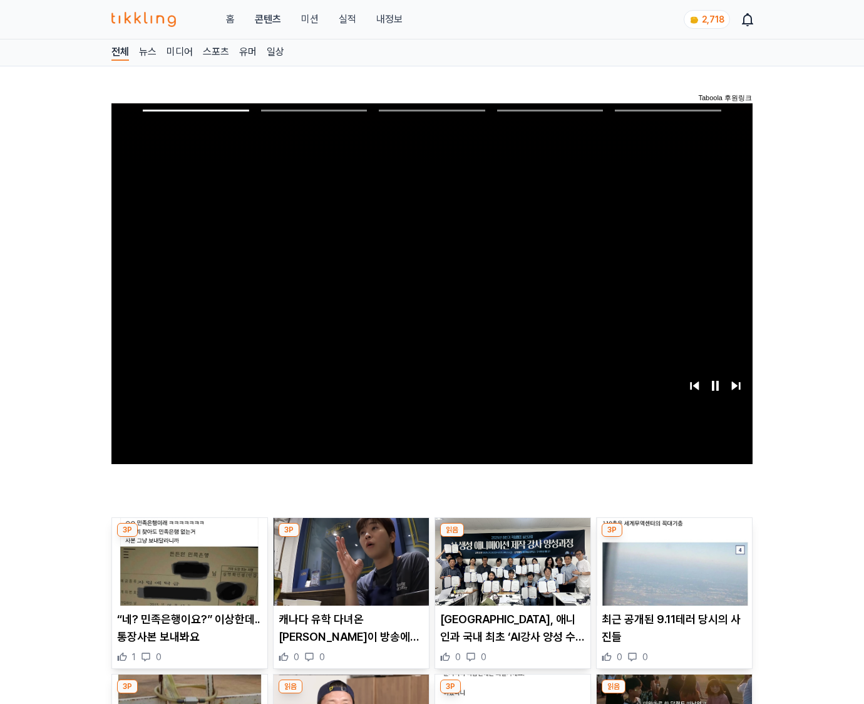
click at [672, 571] on img at bounding box center [674, 562] width 155 height 88
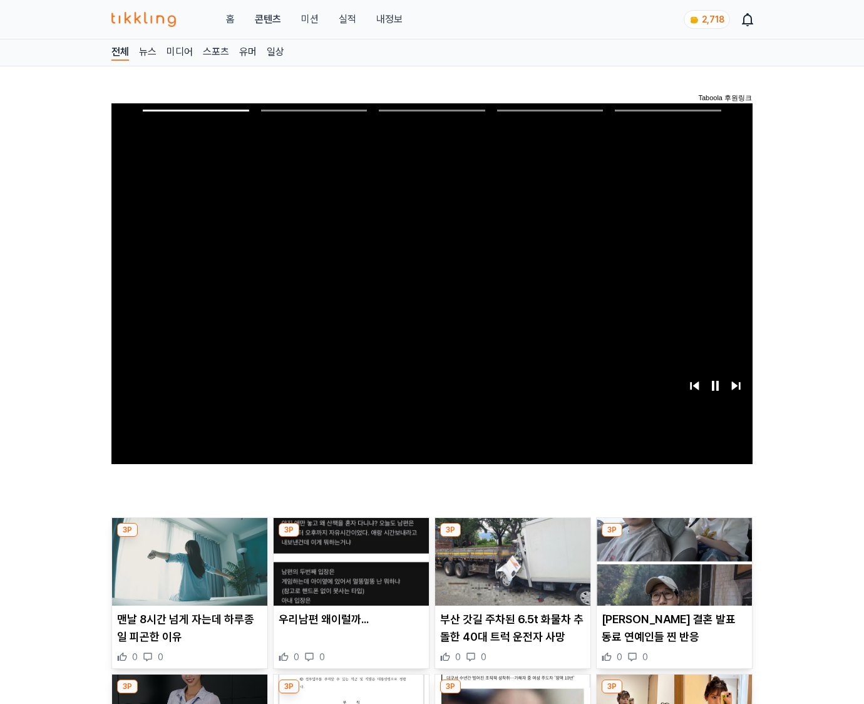
click at [672, 571] on img at bounding box center [674, 562] width 155 height 88
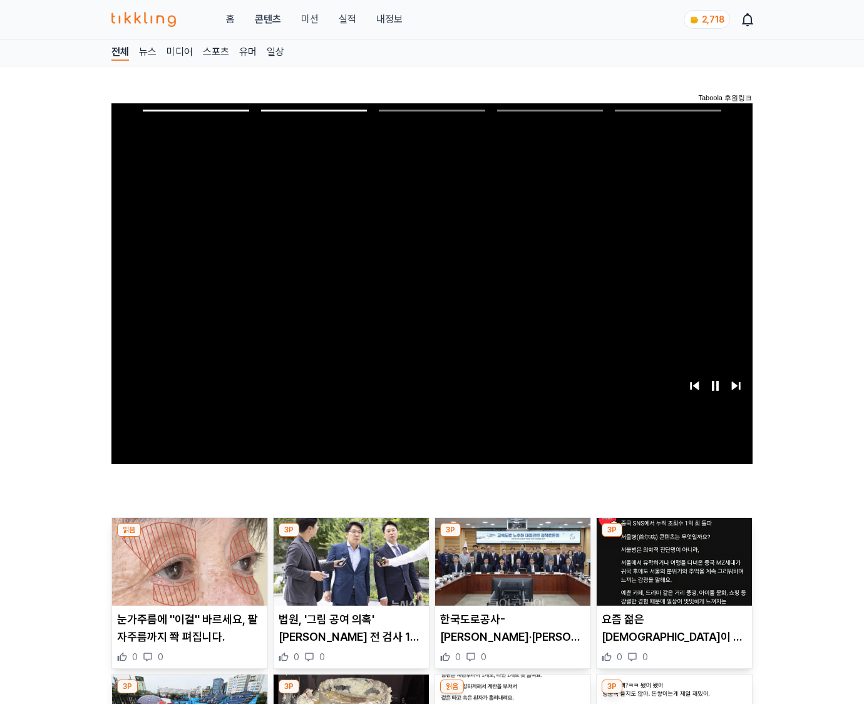
click at [672, 571] on img at bounding box center [674, 562] width 155 height 88
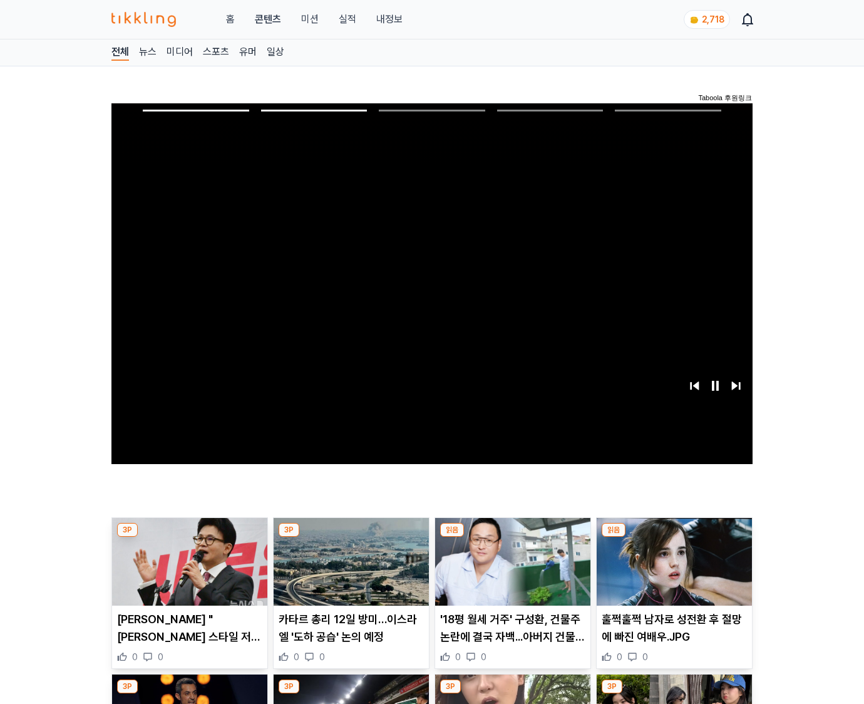
click at [672, 571] on img at bounding box center [674, 562] width 155 height 88
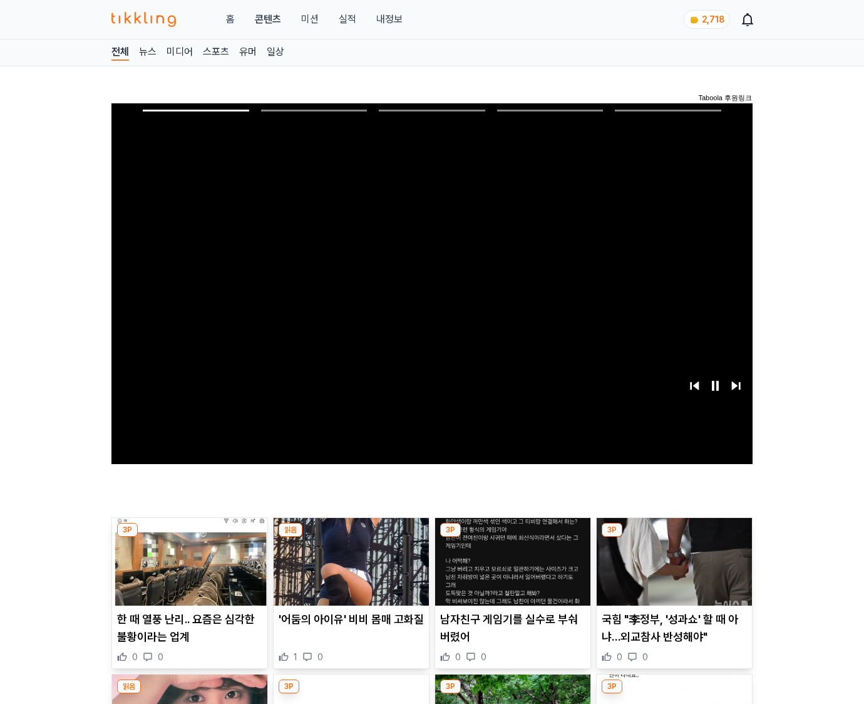
click at [672, 571] on img at bounding box center [674, 562] width 155 height 88
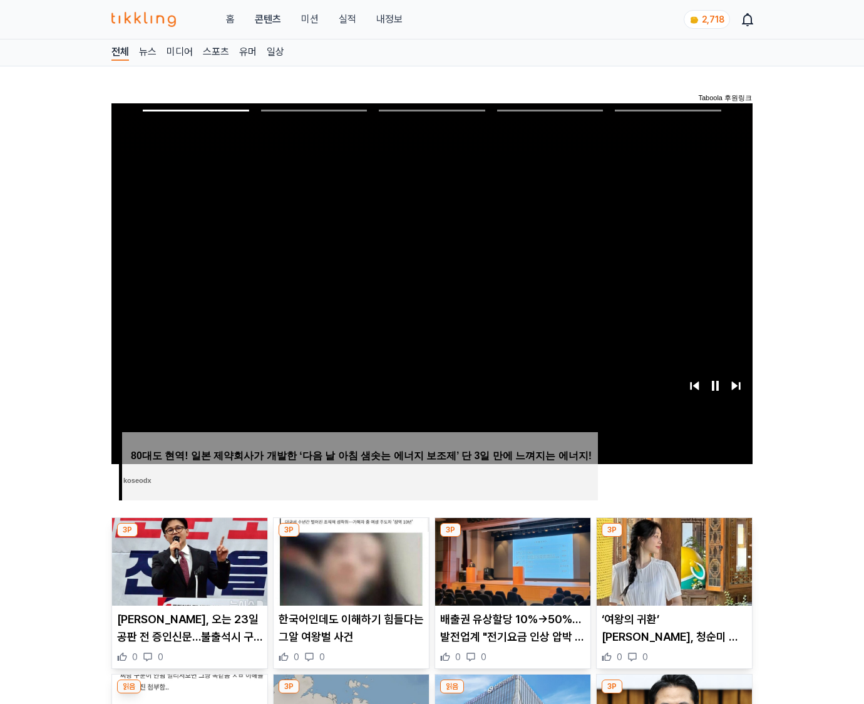
click at [672, 571] on img at bounding box center [674, 562] width 155 height 88
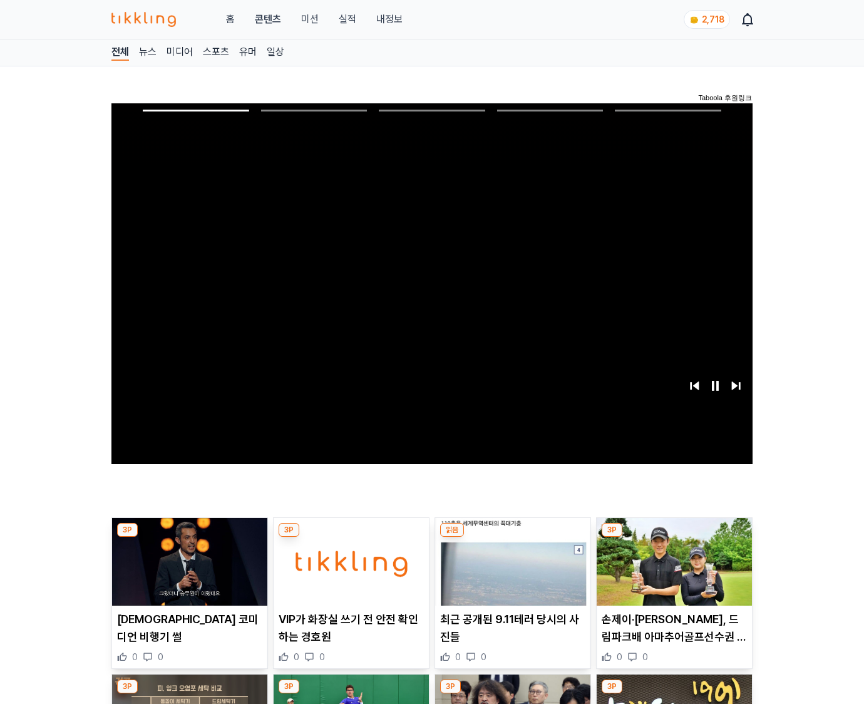
click at [672, 571] on img at bounding box center [674, 562] width 155 height 88
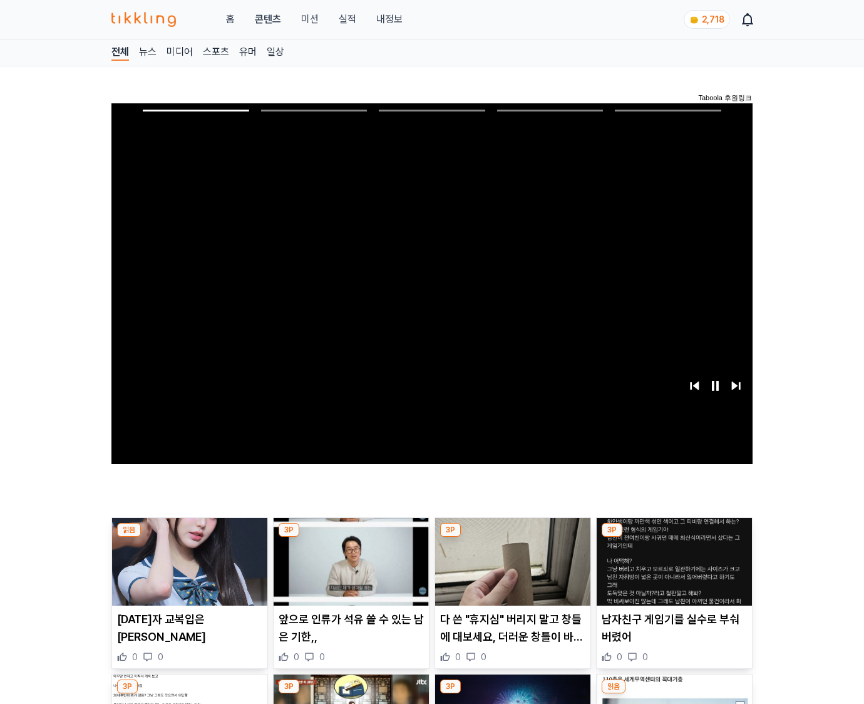
click at [672, 571] on img at bounding box center [674, 562] width 155 height 88
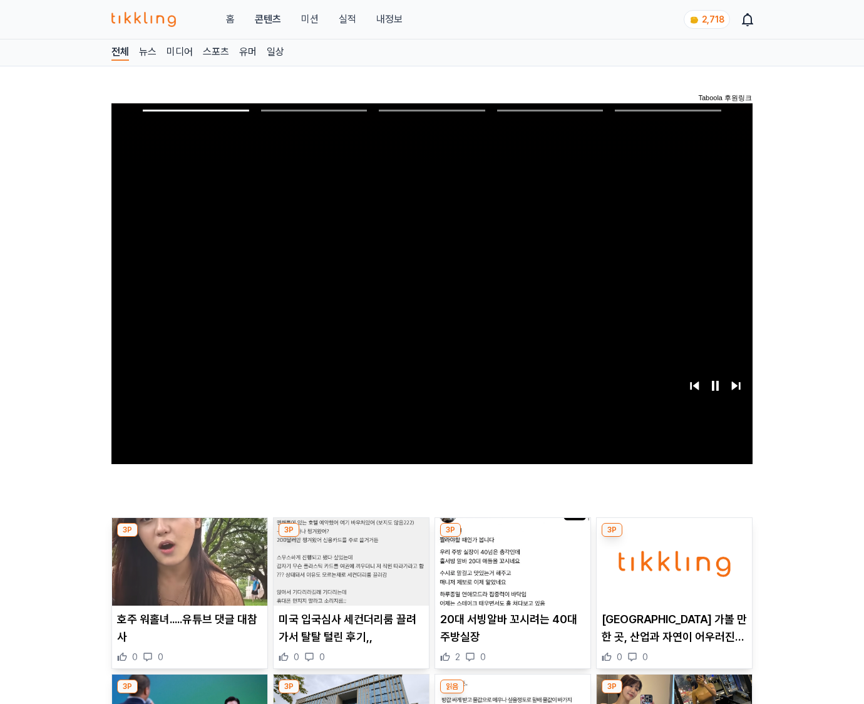
click at [672, 571] on img at bounding box center [674, 562] width 155 height 88
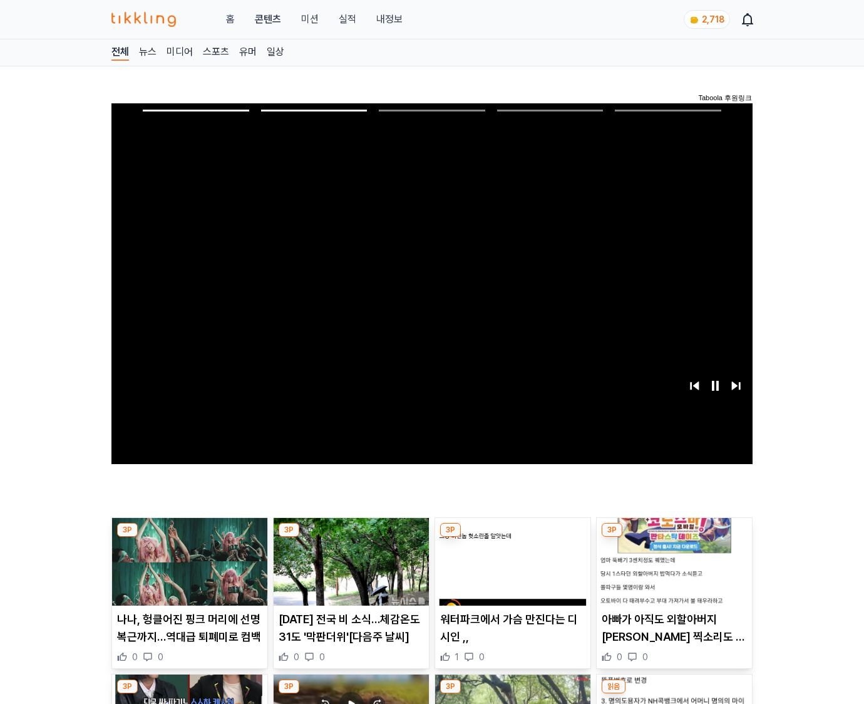
click at [672, 571] on img at bounding box center [674, 562] width 155 height 88
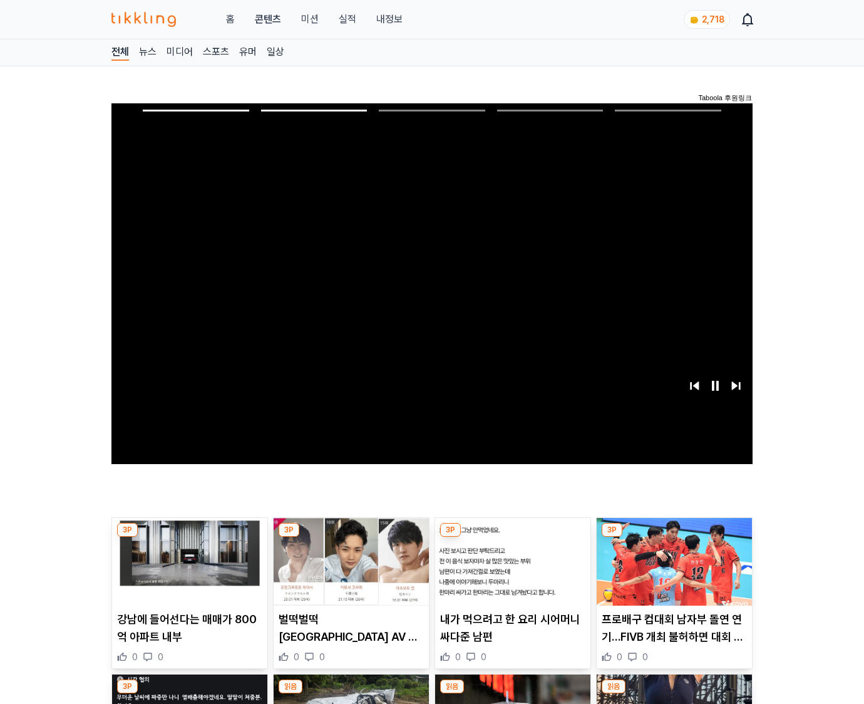
click at [672, 571] on img at bounding box center [674, 562] width 155 height 88
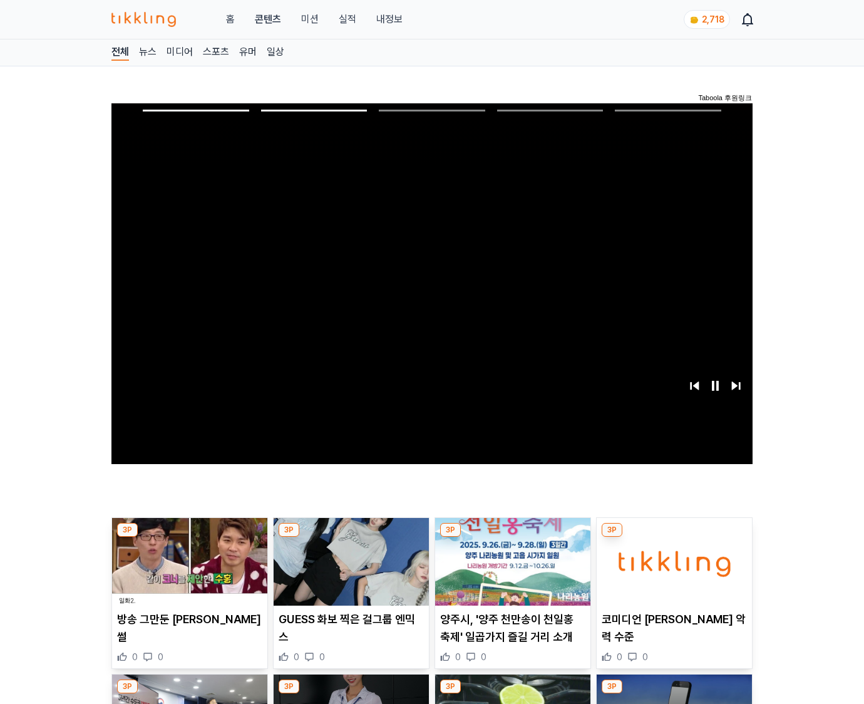
click at [672, 571] on img at bounding box center [674, 562] width 155 height 88
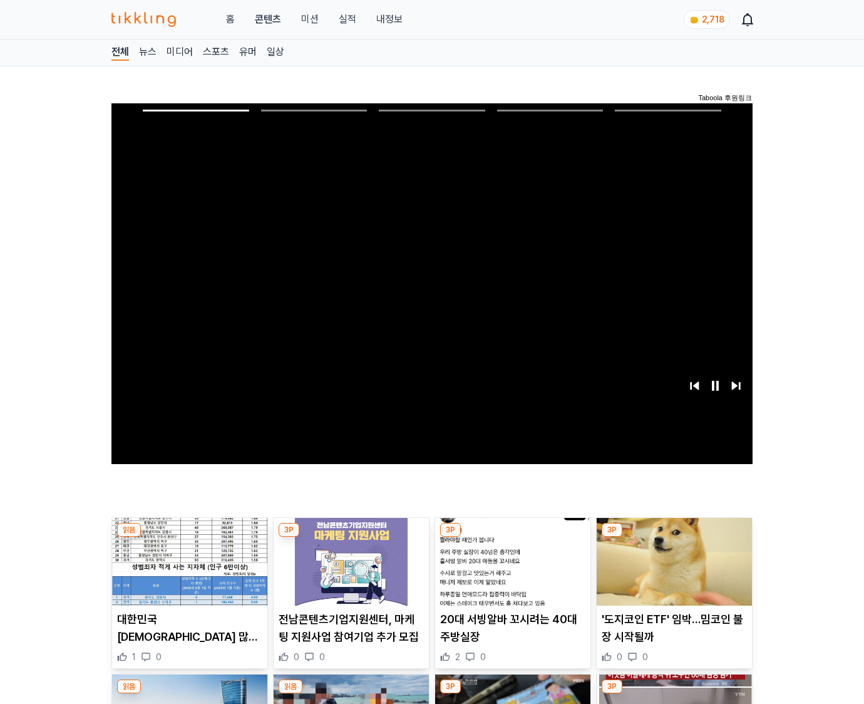
click at [672, 571] on img at bounding box center [674, 562] width 155 height 88
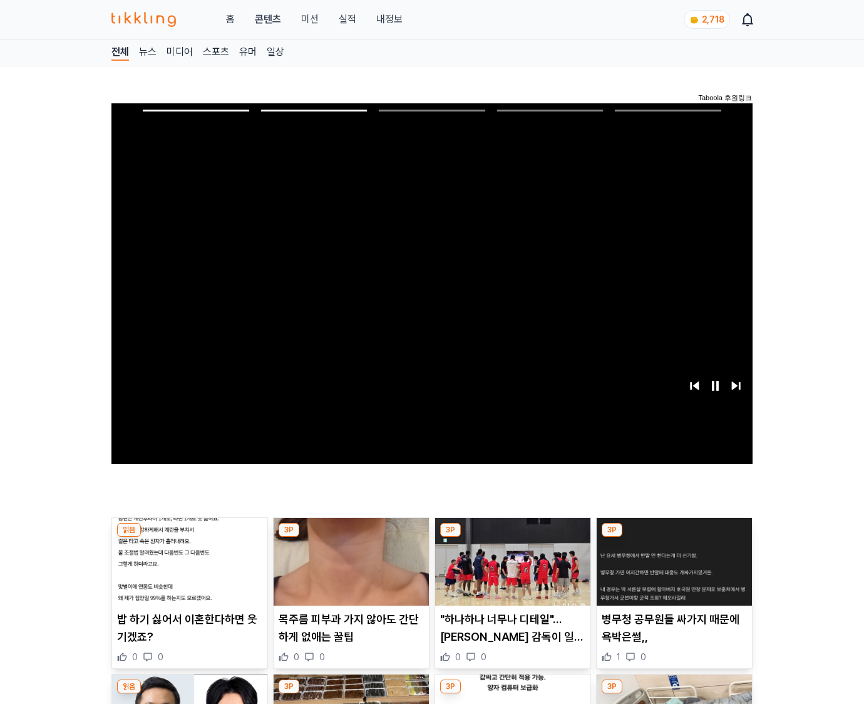
click at [672, 571] on img at bounding box center [674, 562] width 155 height 88
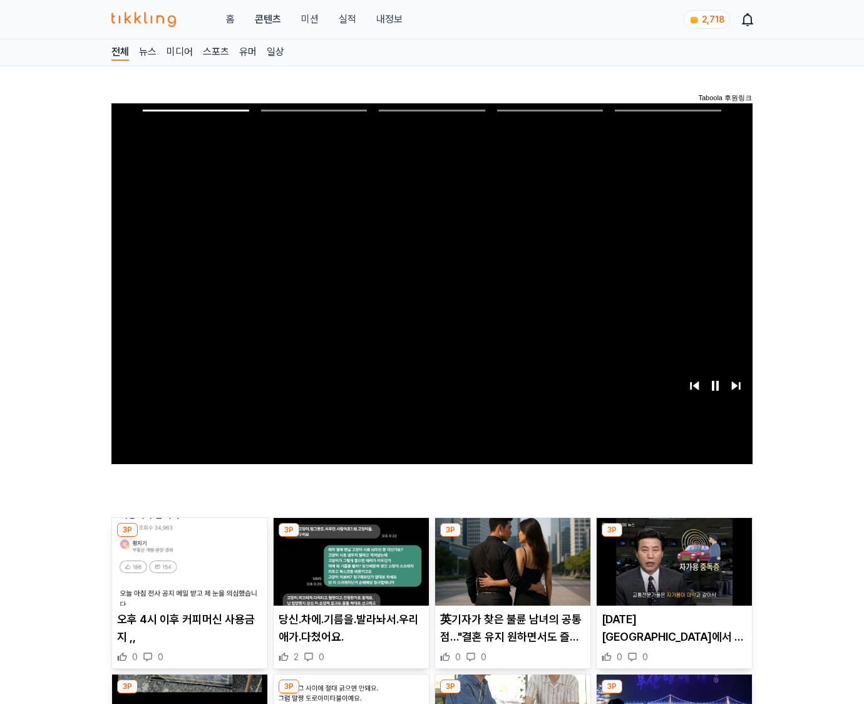
click at [672, 571] on img at bounding box center [674, 562] width 155 height 88
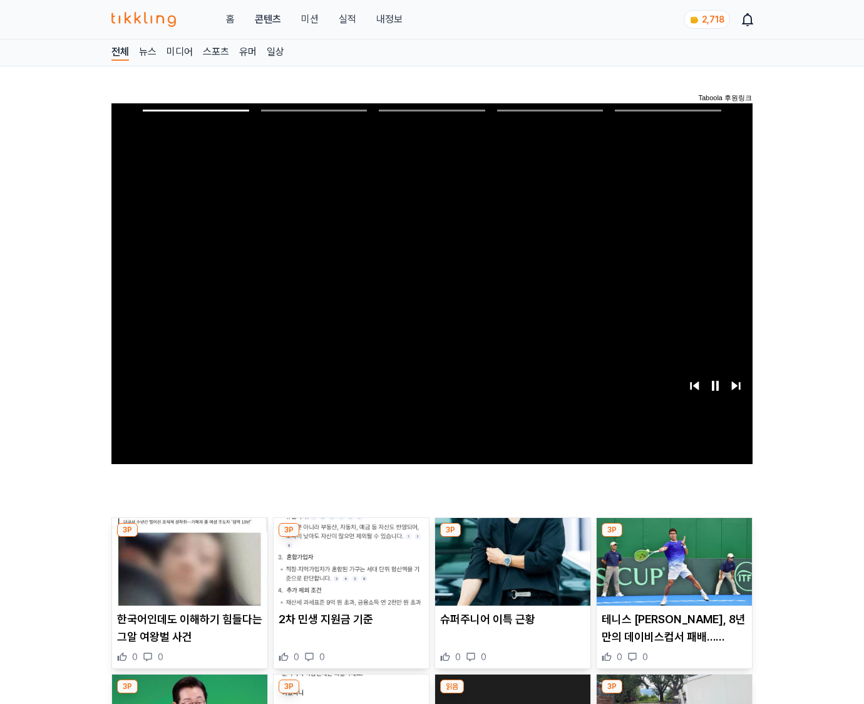
click at [672, 571] on img at bounding box center [674, 562] width 155 height 88
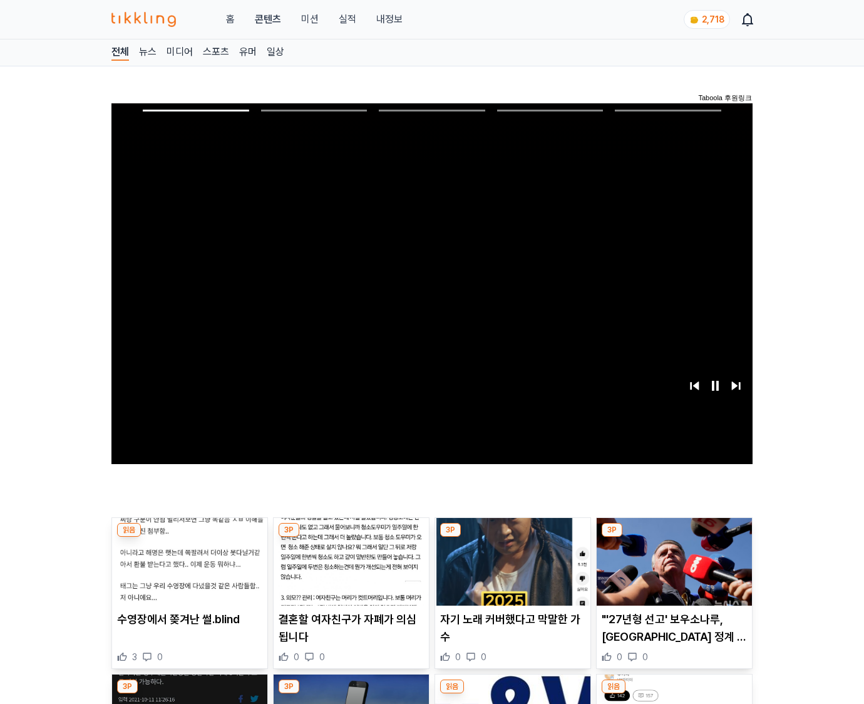
click at [672, 571] on img at bounding box center [674, 562] width 155 height 88
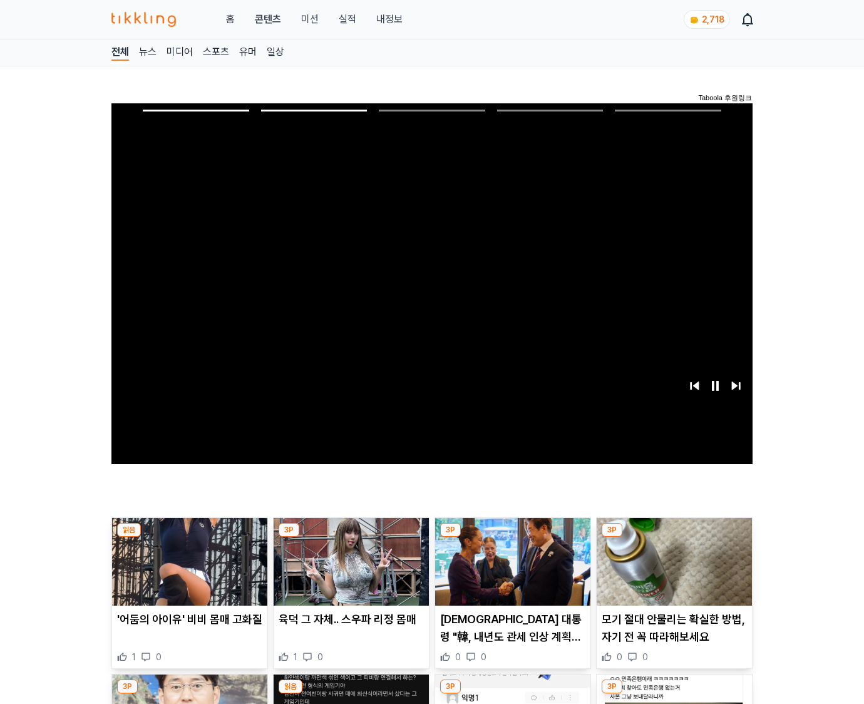
click at [672, 571] on img at bounding box center [674, 562] width 155 height 88
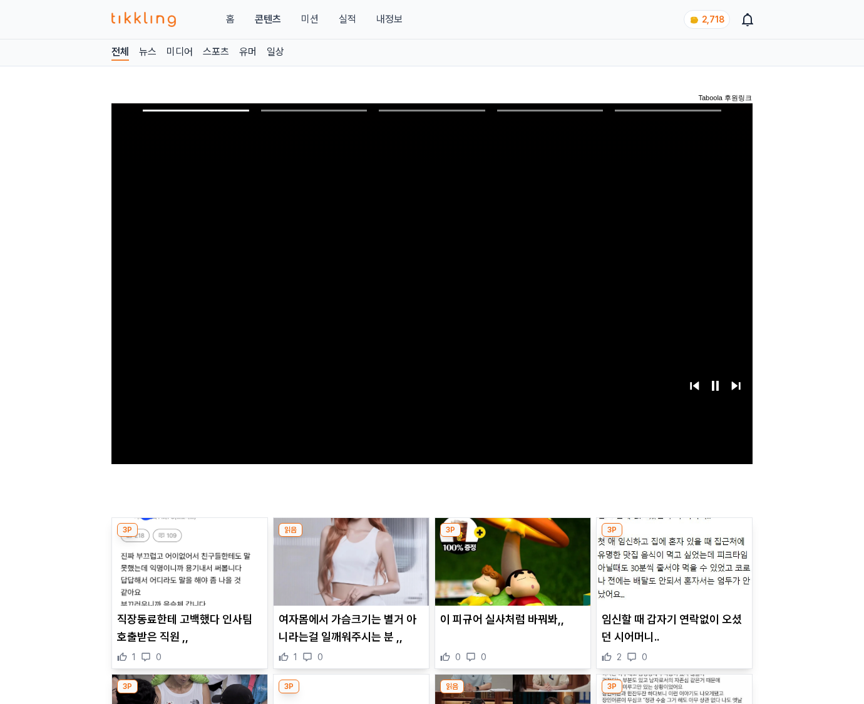
click at [672, 571] on img at bounding box center [674, 562] width 155 height 88
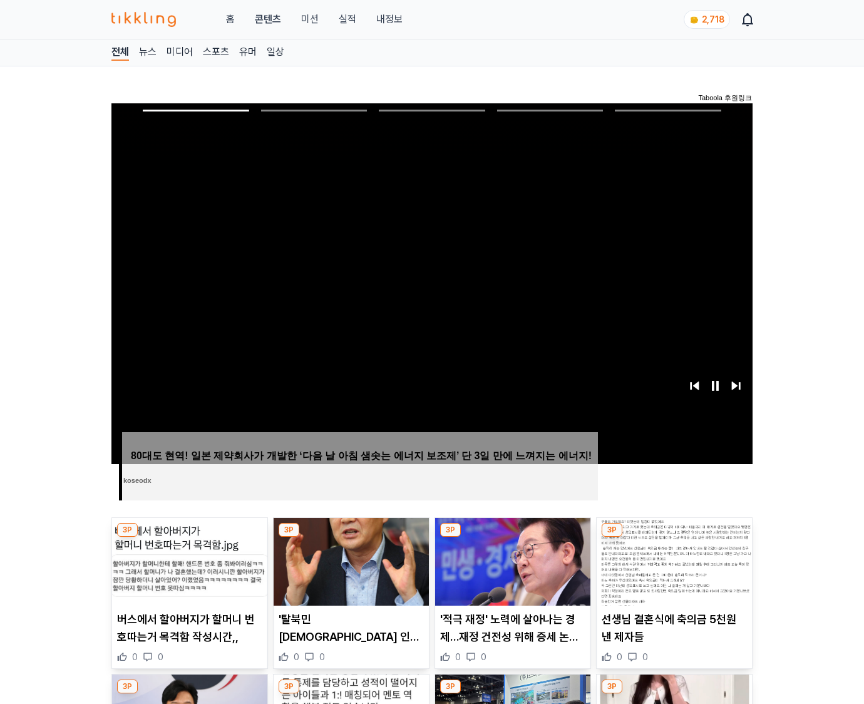
click at [672, 571] on img at bounding box center [674, 562] width 155 height 88
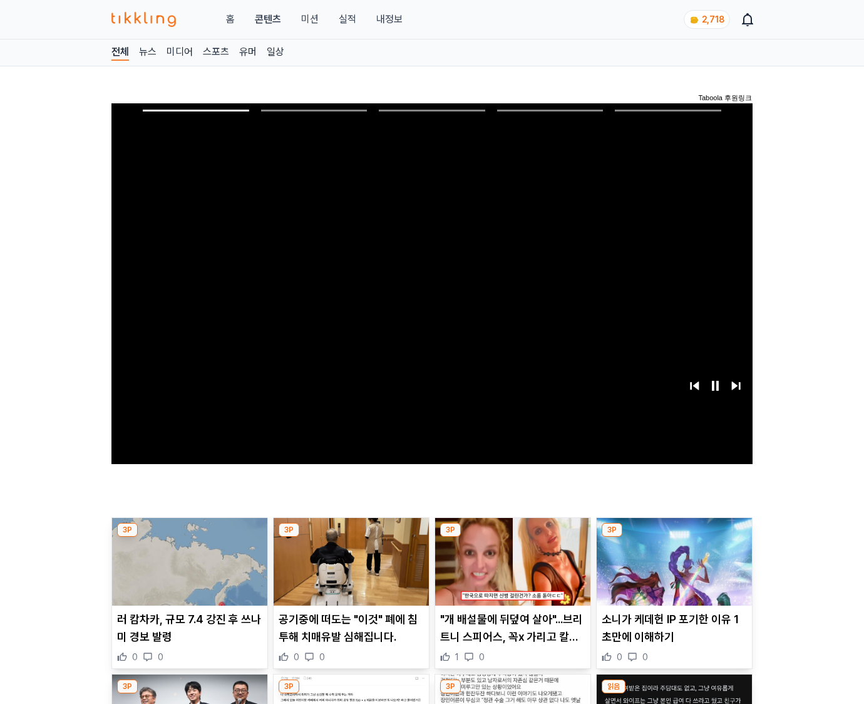
click at [672, 571] on img at bounding box center [674, 562] width 155 height 88
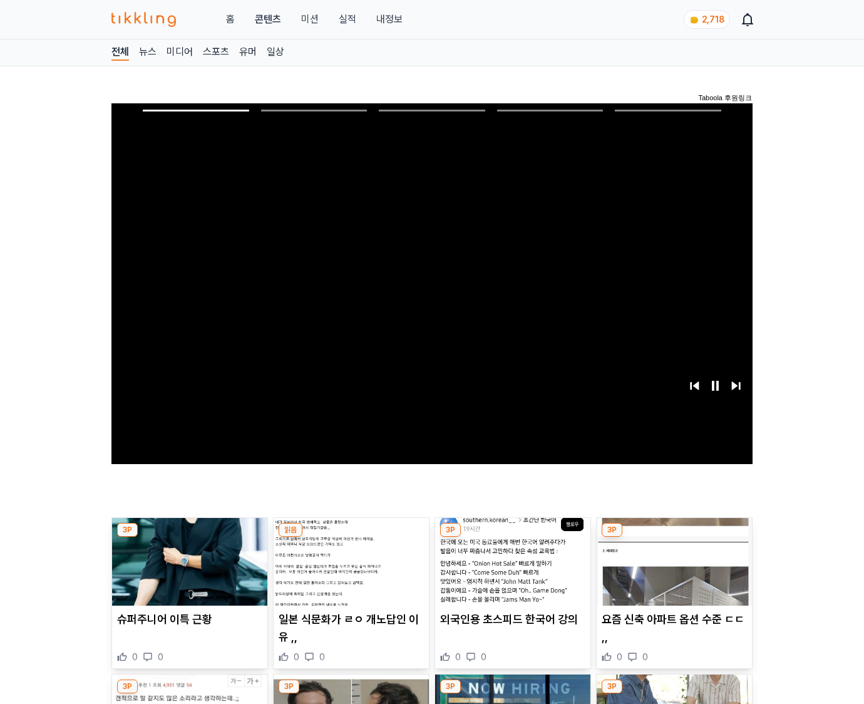
click at [672, 571] on img at bounding box center [674, 562] width 155 height 88
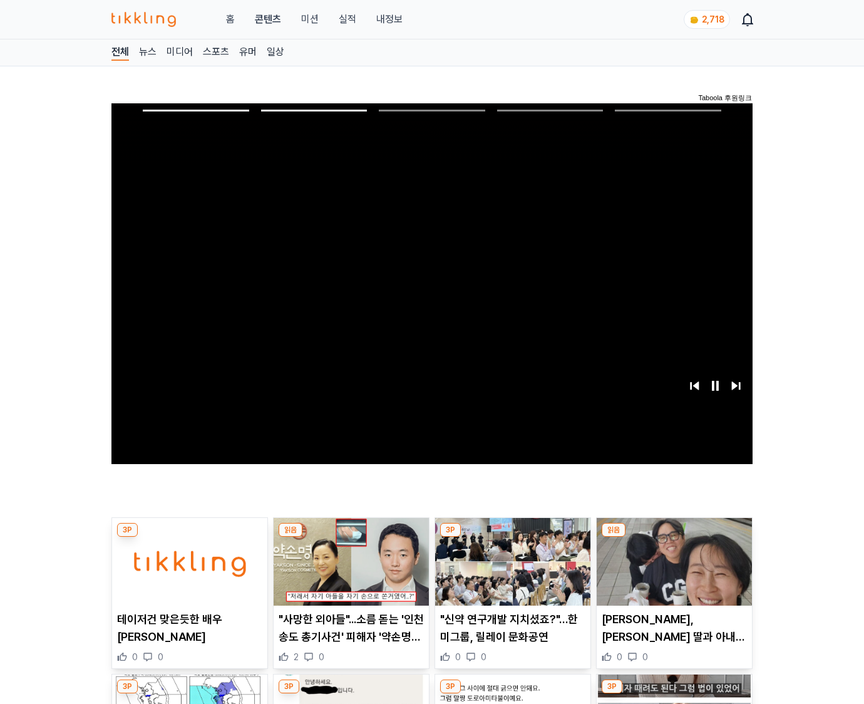
click at [672, 571] on img at bounding box center [674, 562] width 155 height 88
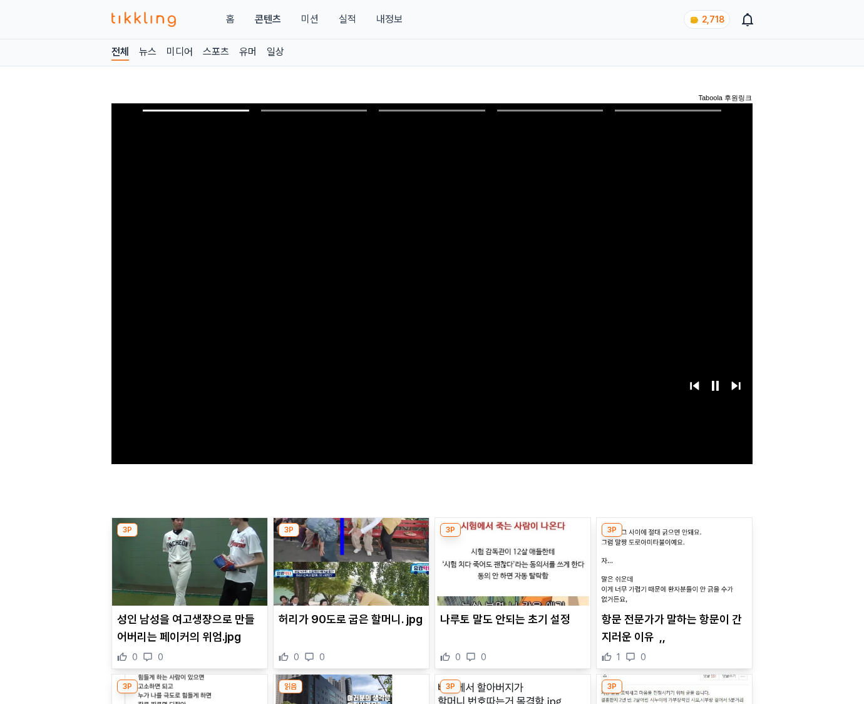
click at [672, 571] on img at bounding box center [674, 562] width 155 height 88
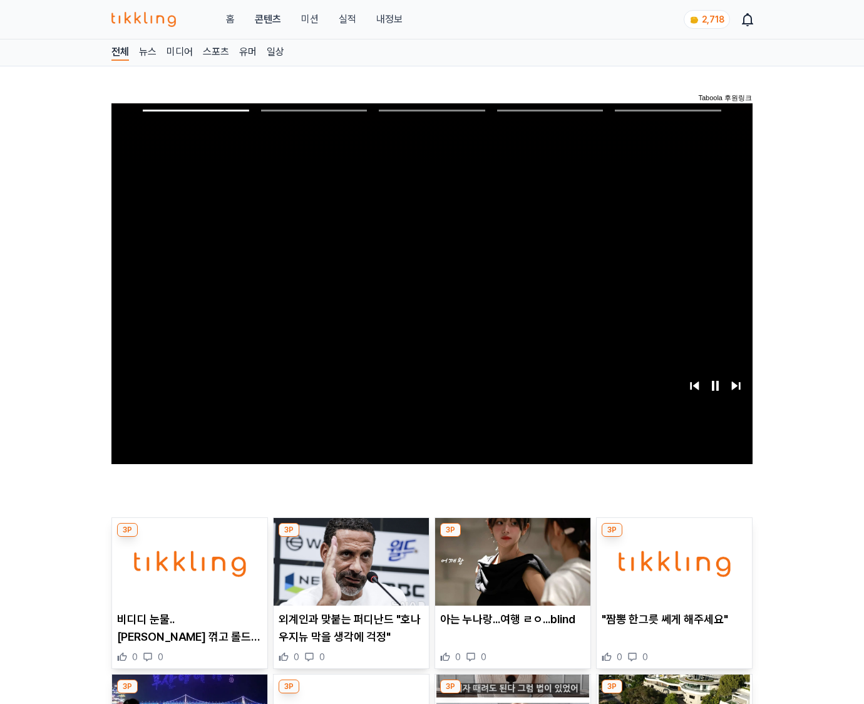
click at [672, 571] on img at bounding box center [674, 562] width 155 height 88
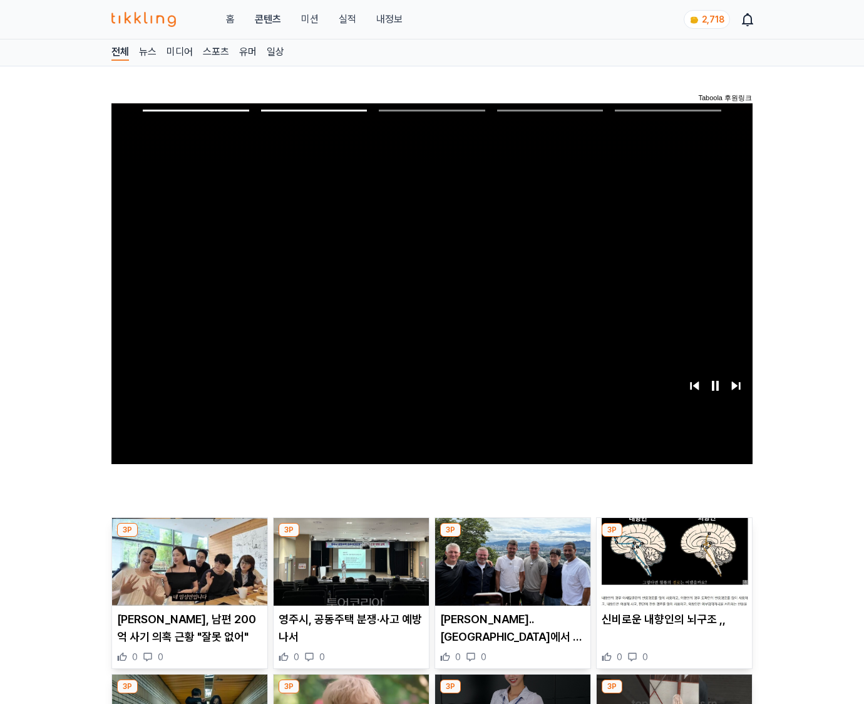
click at [672, 571] on img at bounding box center [674, 562] width 155 height 88
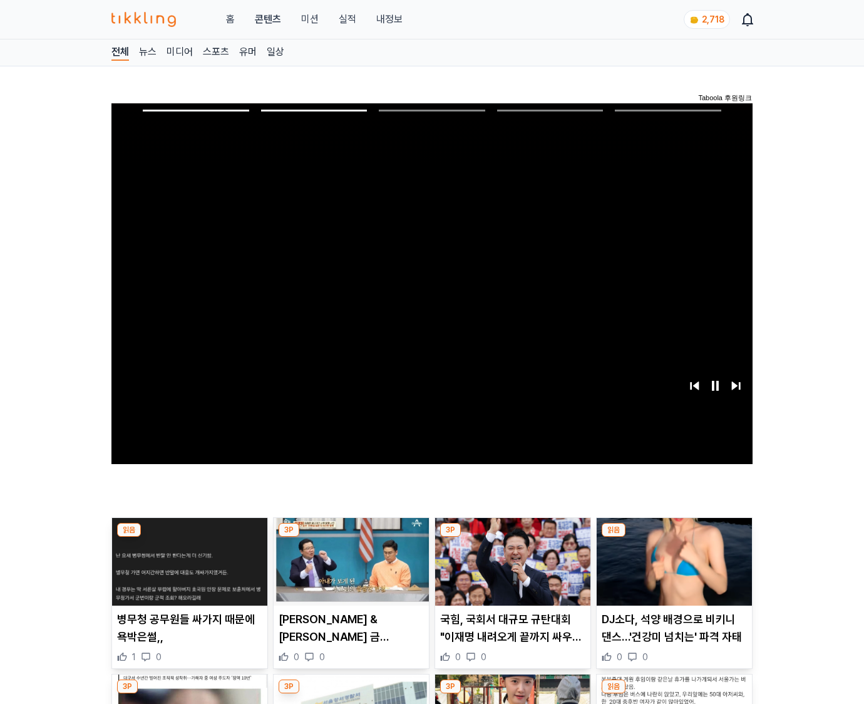
click at [672, 571] on img at bounding box center [674, 562] width 155 height 88
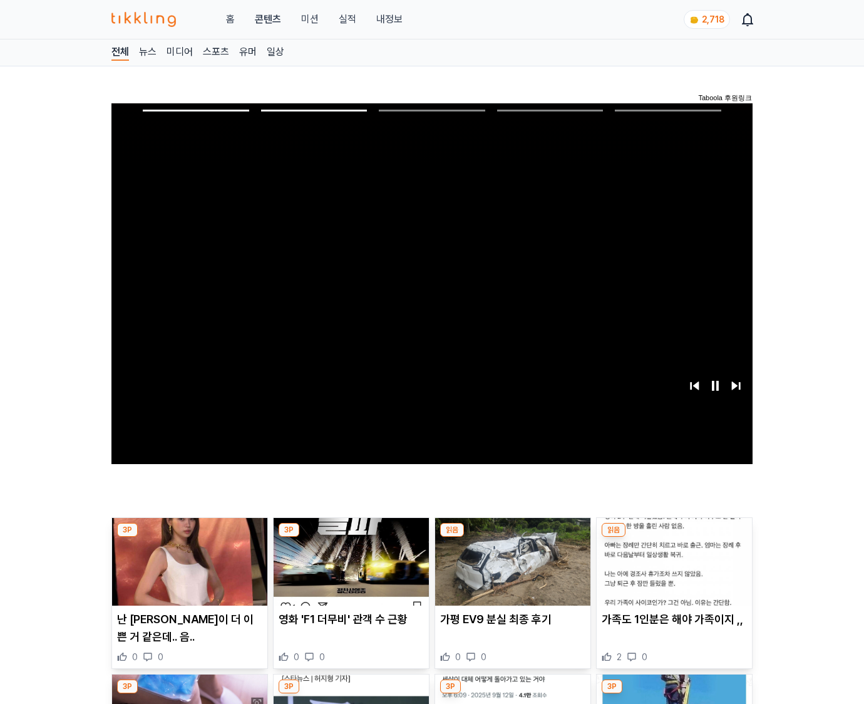
click at [672, 571] on img at bounding box center [674, 562] width 155 height 88
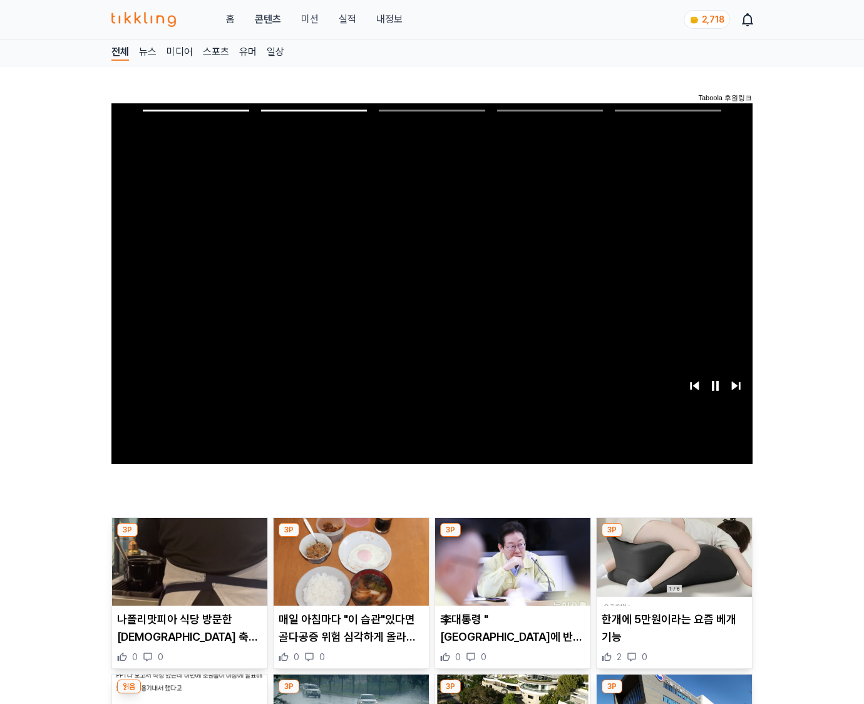
click at [672, 571] on img at bounding box center [674, 562] width 155 height 88
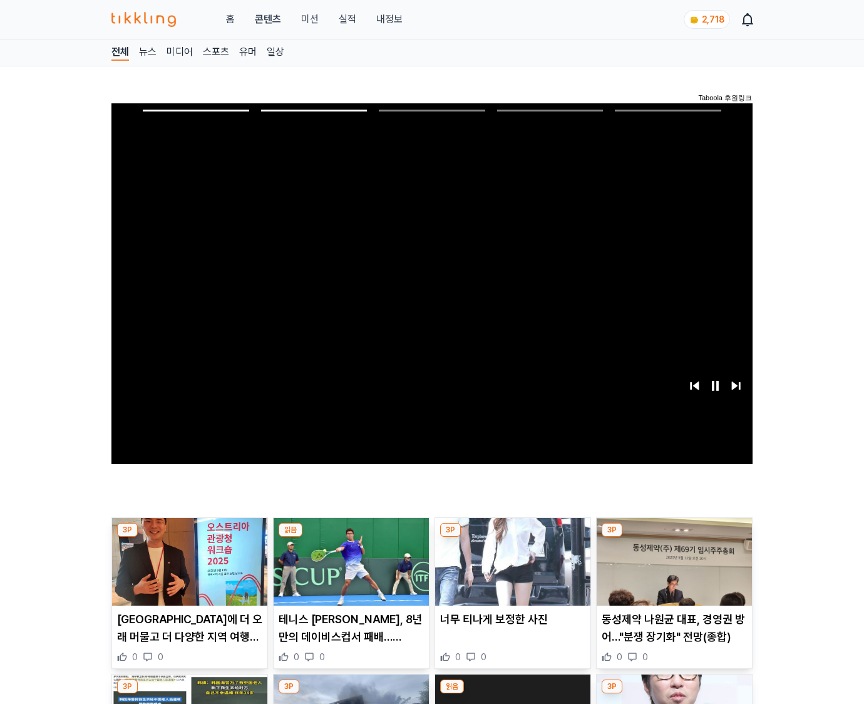
click at [672, 571] on img at bounding box center [674, 562] width 155 height 88
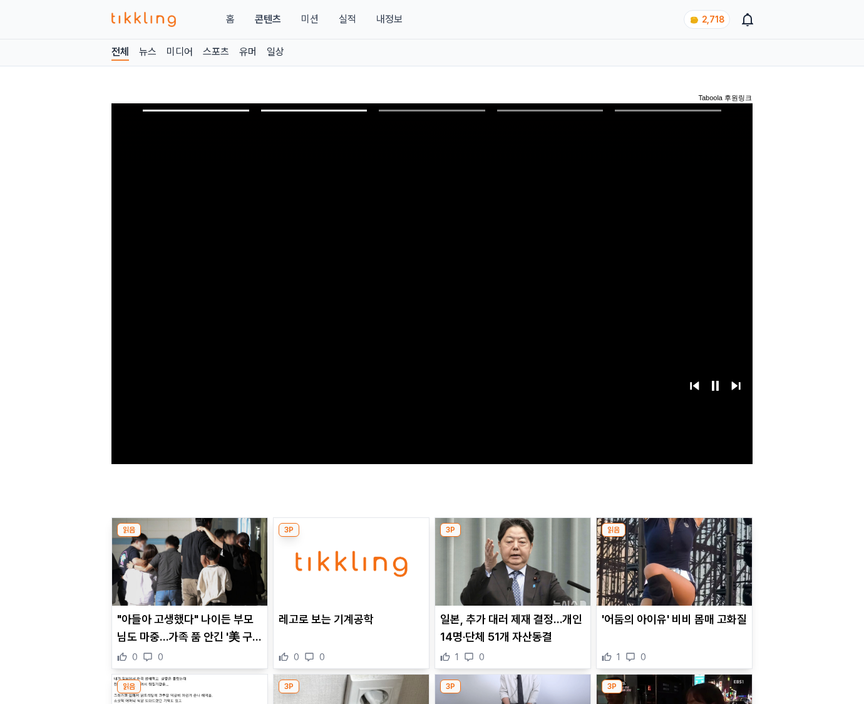
click at [672, 571] on img at bounding box center [674, 562] width 155 height 88
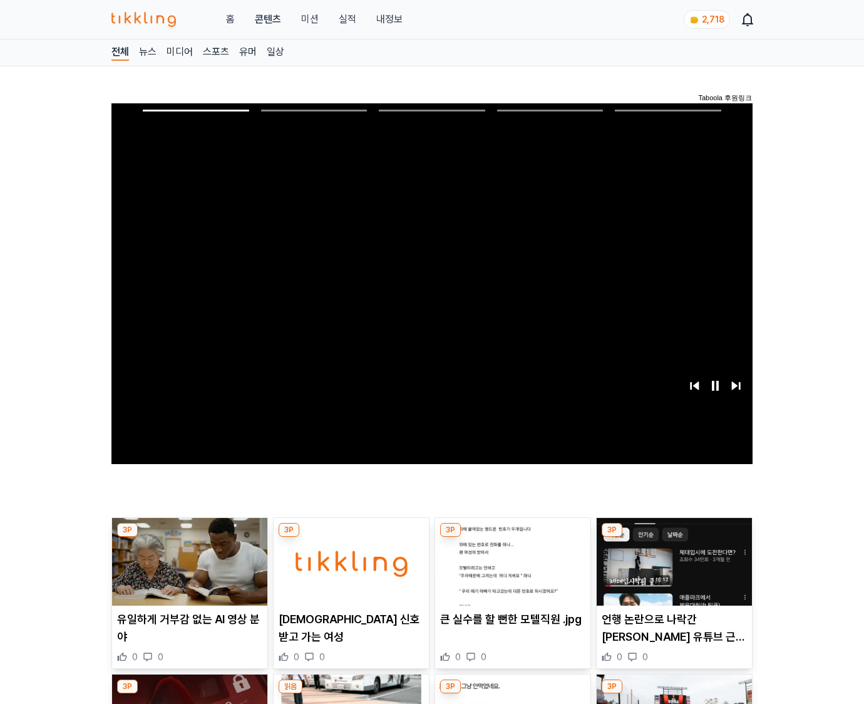
click at [672, 571] on img at bounding box center [674, 562] width 155 height 88
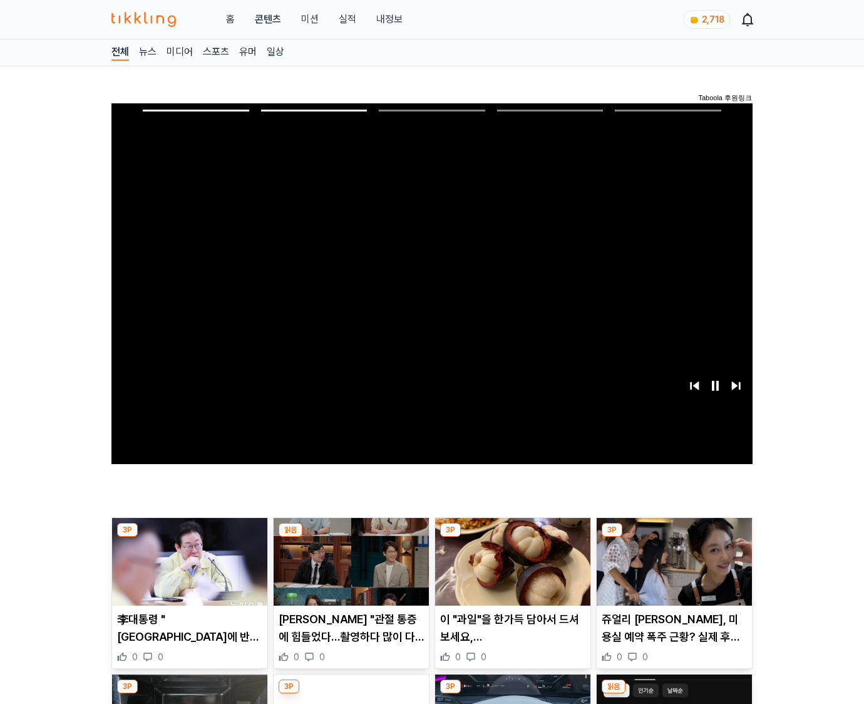
click at [672, 571] on img at bounding box center [674, 562] width 155 height 88
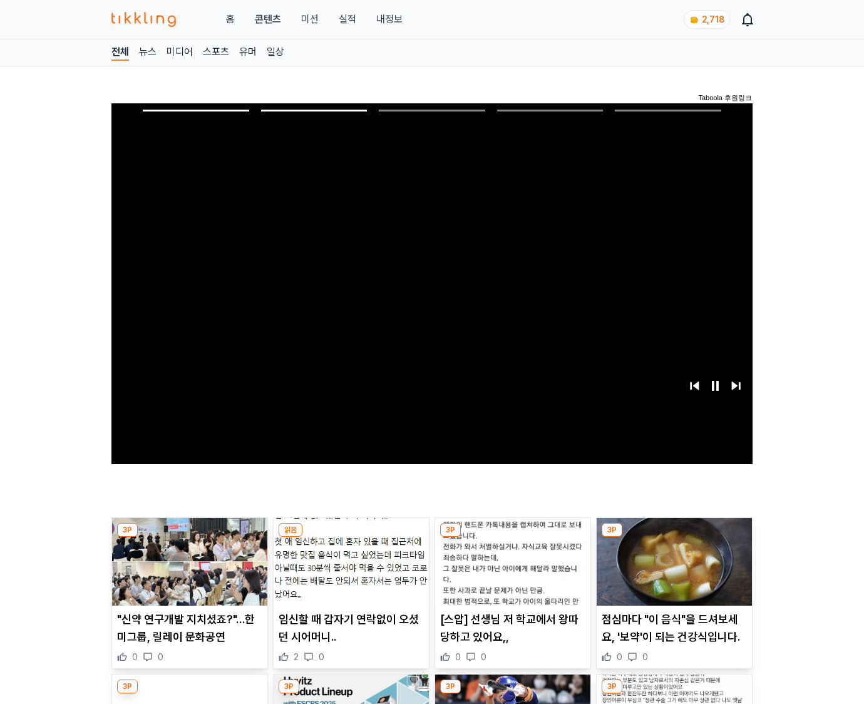
click at [672, 571] on img at bounding box center [674, 562] width 155 height 88
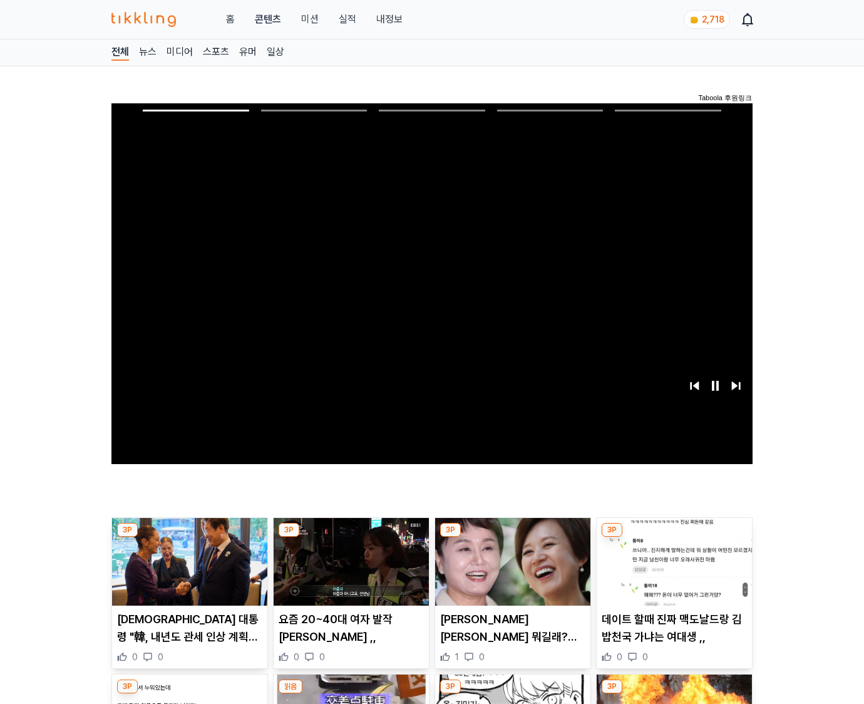
click at [672, 571] on img at bounding box center [674, 562] width 155 height 88
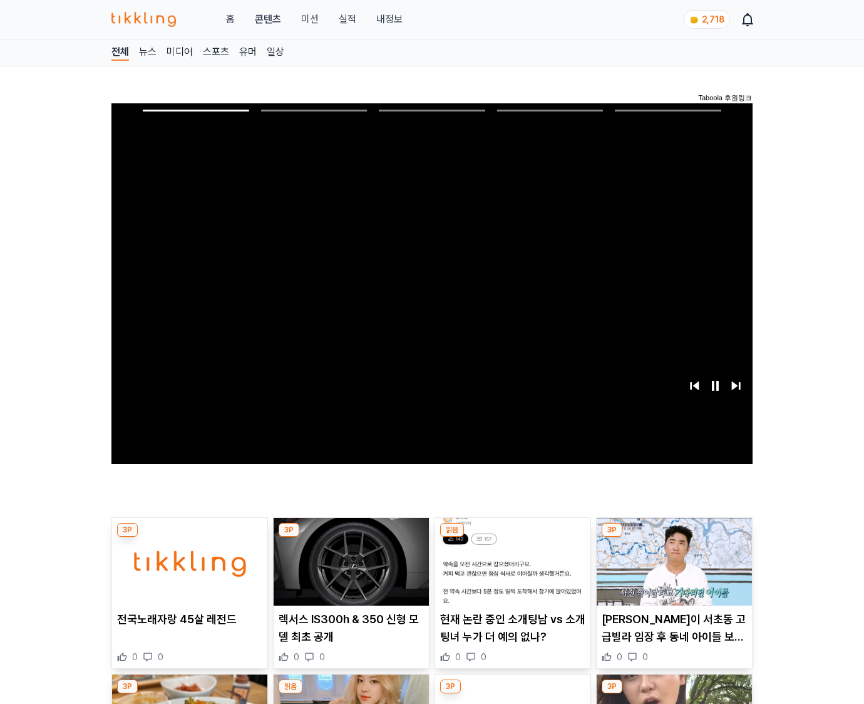
click at [672, 571] on img at bounding box center [674, 562] width 155 height 88
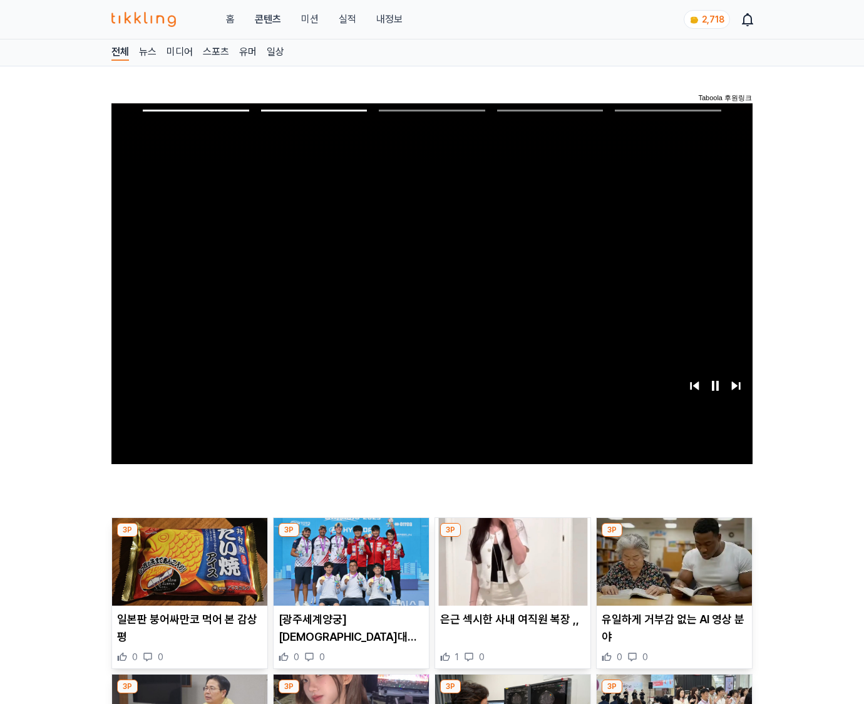
click at [672, 571] on img at bounding box center [674, 562] width 155 height 88
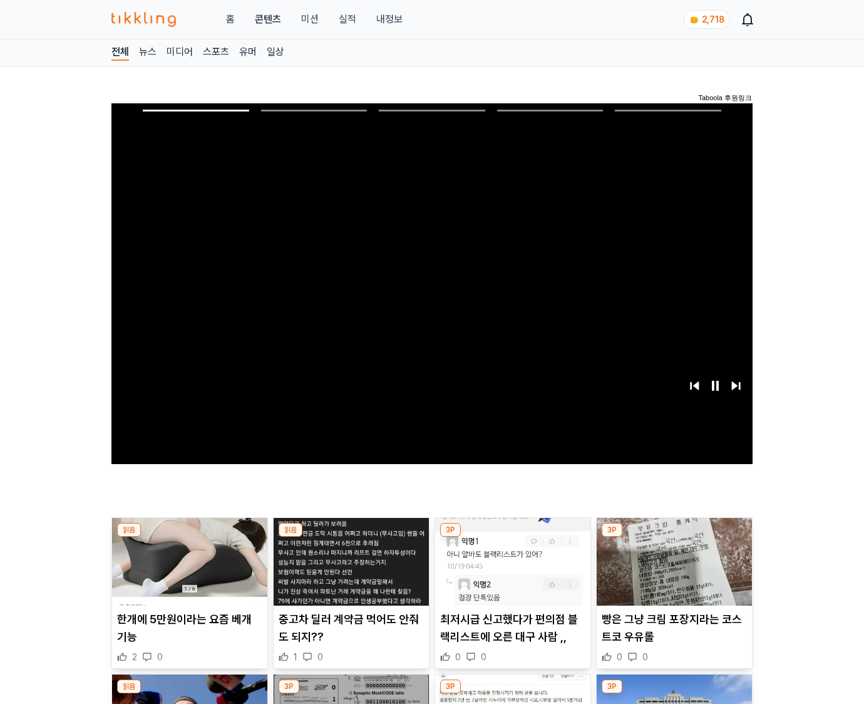
click at [672, 571] on img at bounding box center [674, 562] width 155 height 88
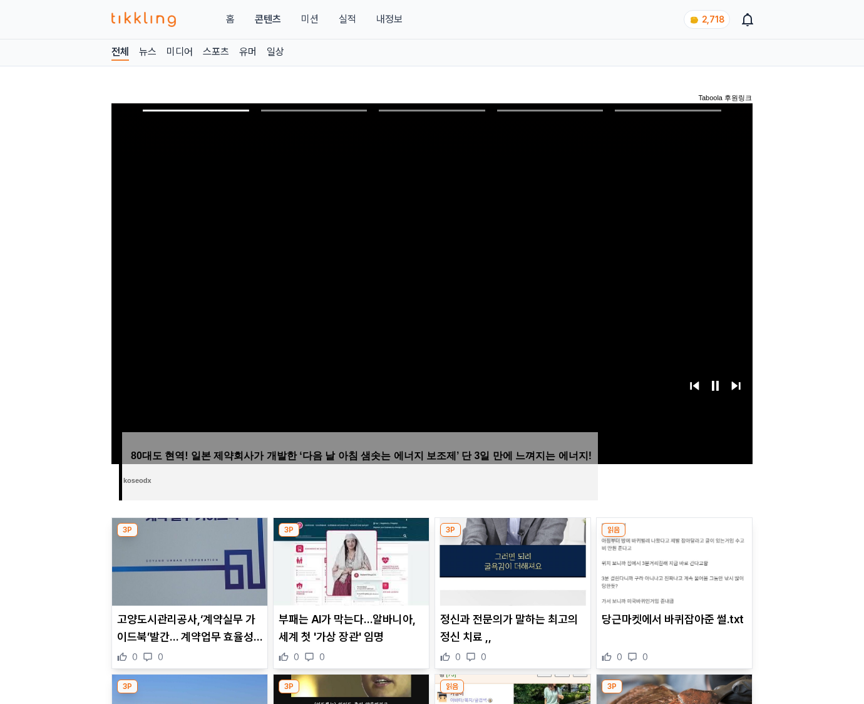
click at [672, 571] on img at bounding box center [674, 562] width 155 height 88
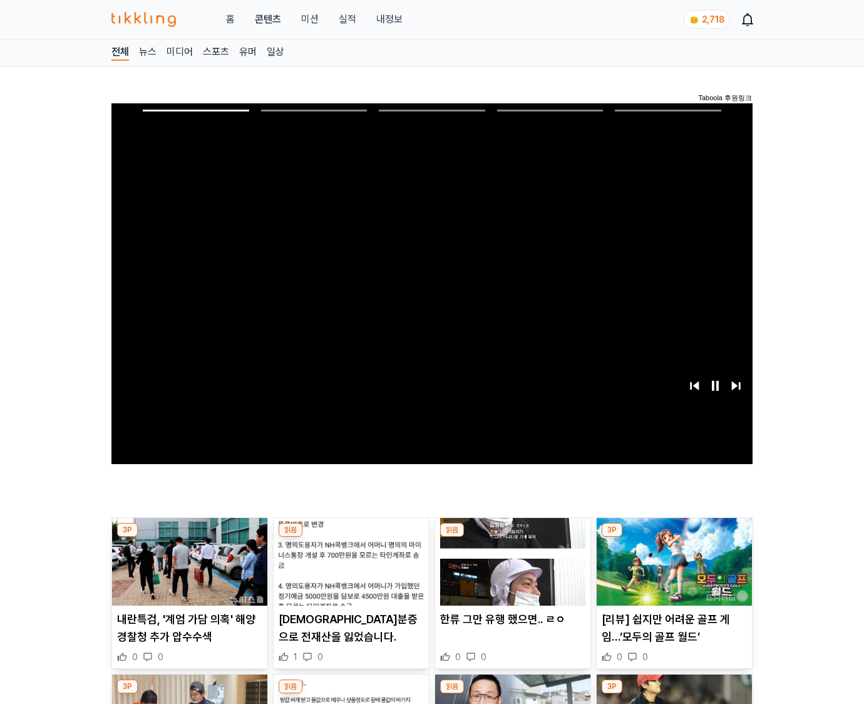
click at [672, 571] on img at bounding box center [674, 562] width 155 height 88
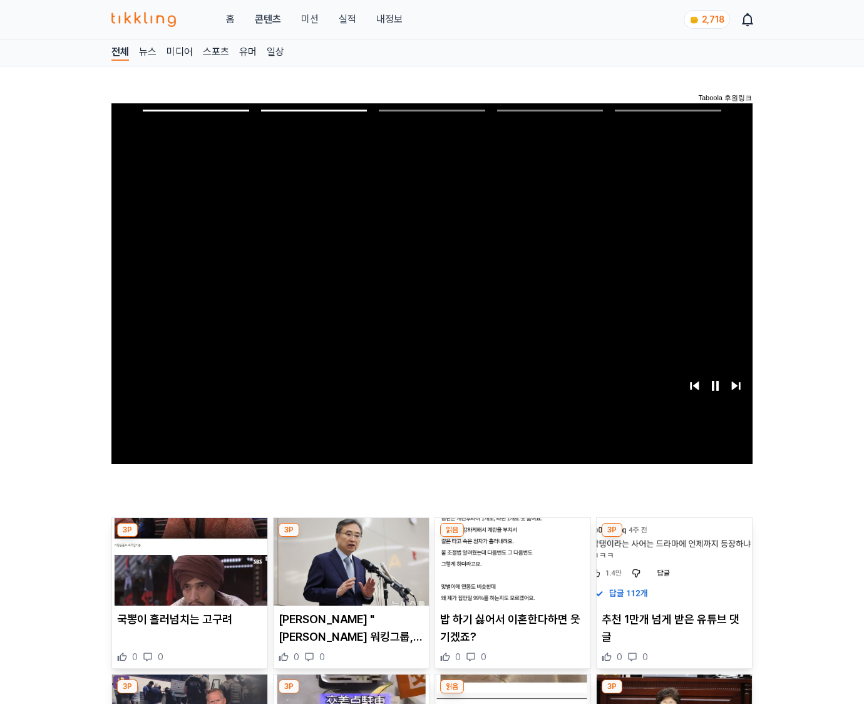
click at [672, 571] on img at bounding box center [674, 562] width 155 height 88
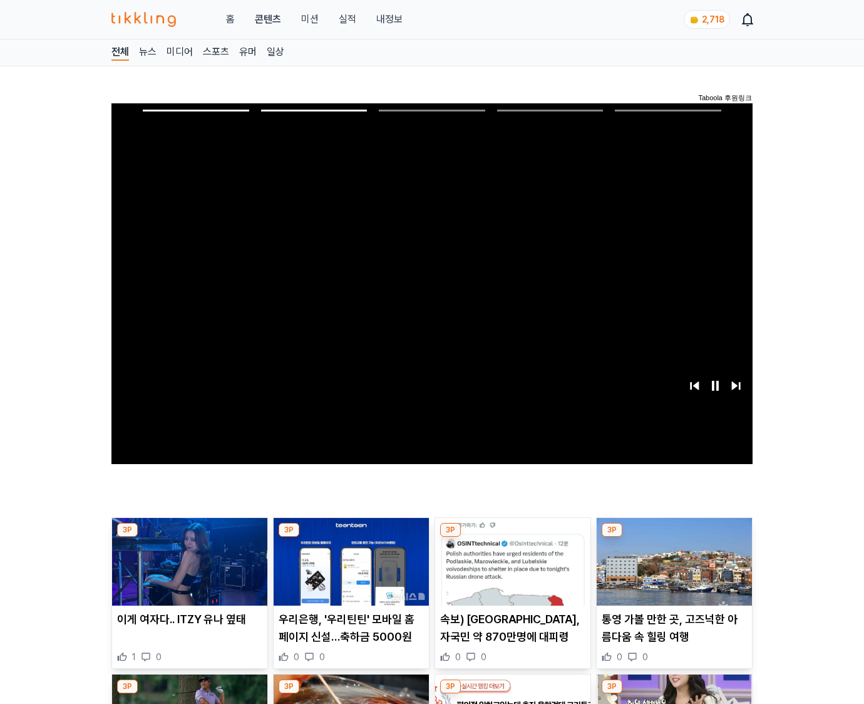
click at [672, 571] on img at bounding box center [674, 562] width 155 height 88
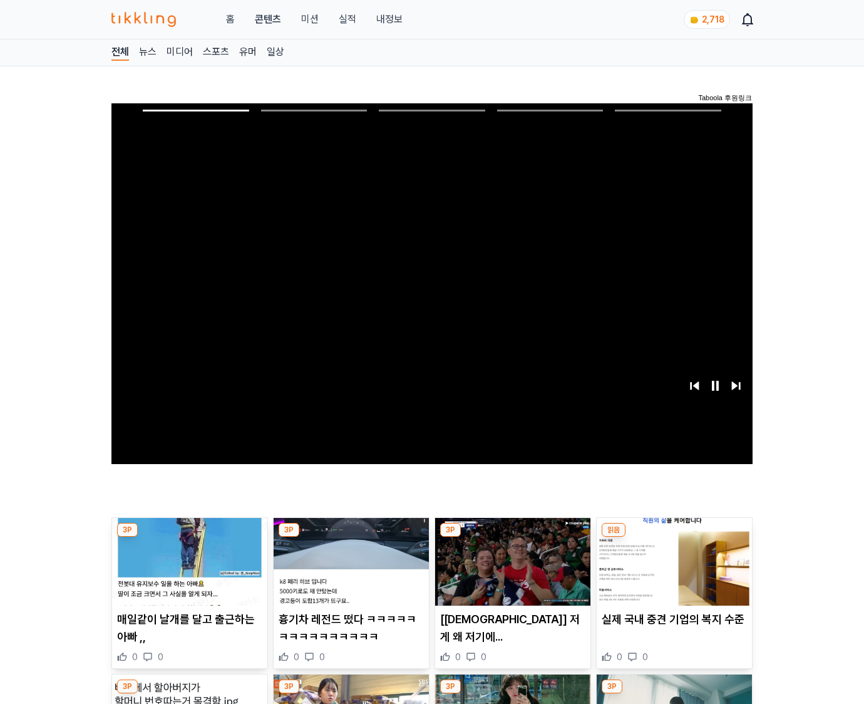
click at [672, 571] on img at bounding box center [674, 562] width 155 height 88
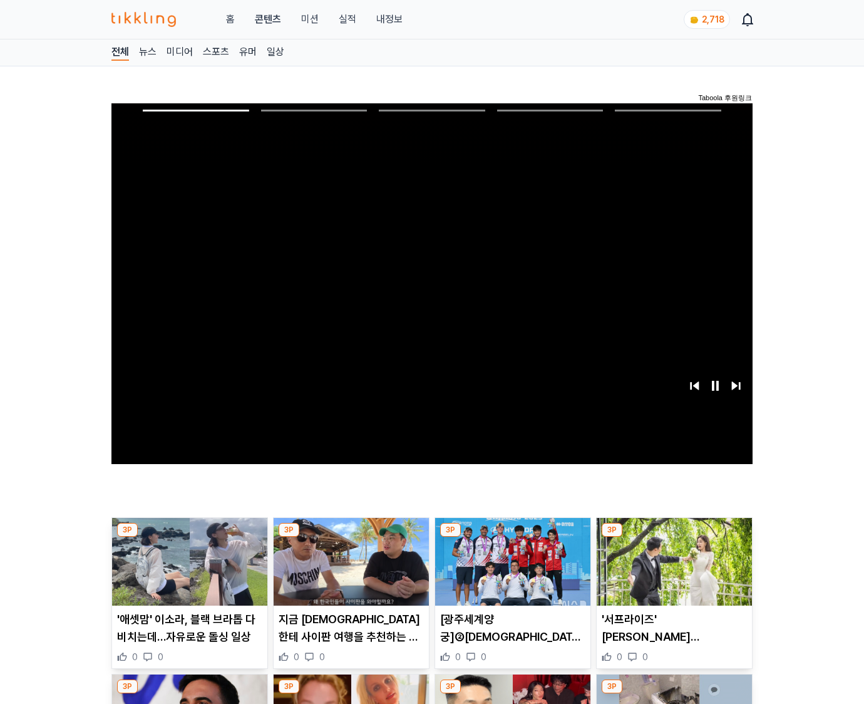
click at [672, 571] on img at bounding box center [674, 562] width 155 height 88
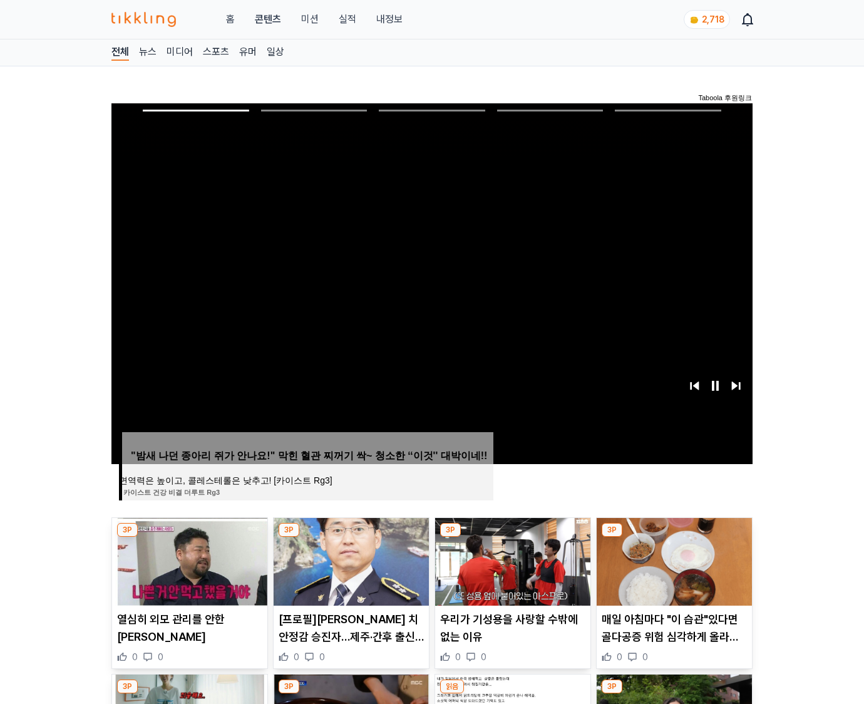
click at [672, 571] on img at bounding box center [674, 562] width 155 height 88
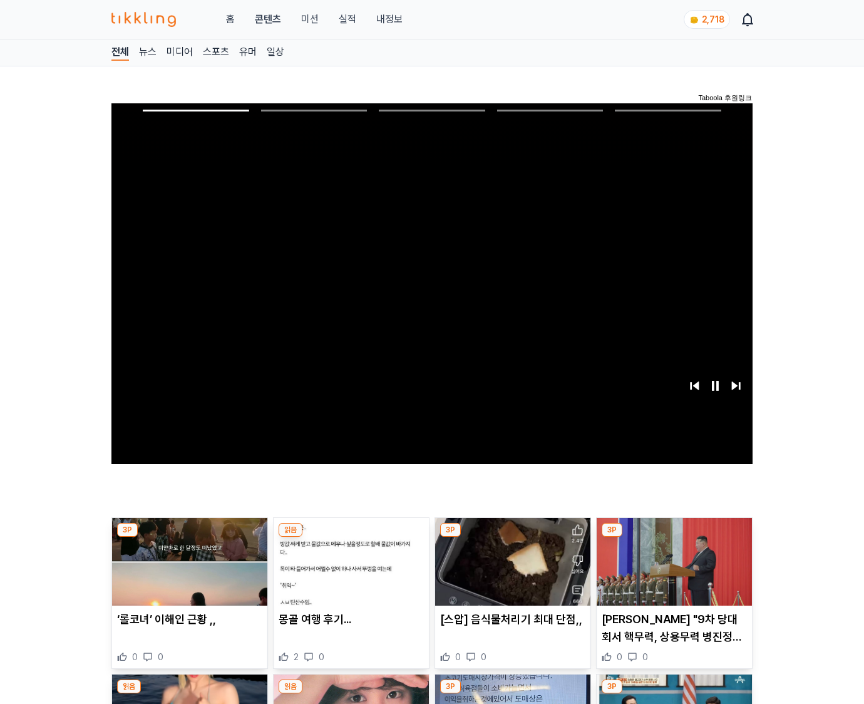
click at [672, 571] on img at bounding box center [674, 562] width 155 height 88
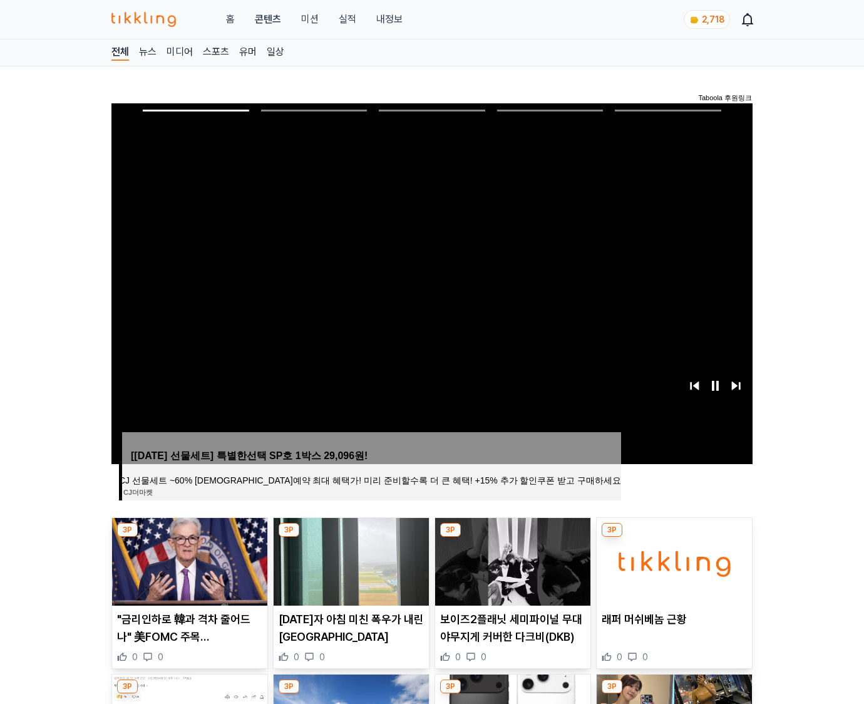
click at [672, 571] on img at bounding box center [674, 562] width 155 height 88
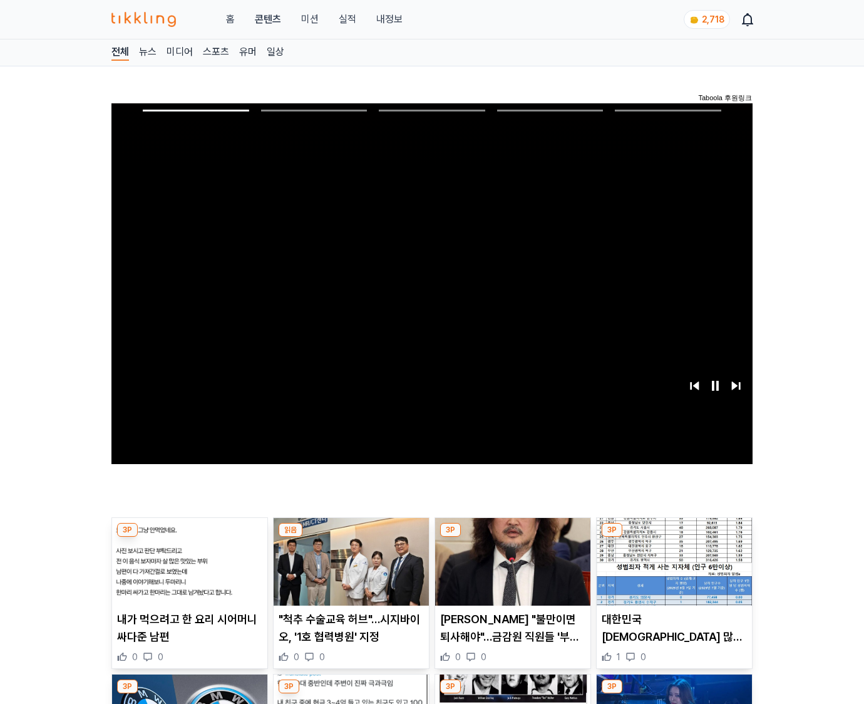
click at [672, 571] on img at bounding box center [674, 562] width 155 height 88
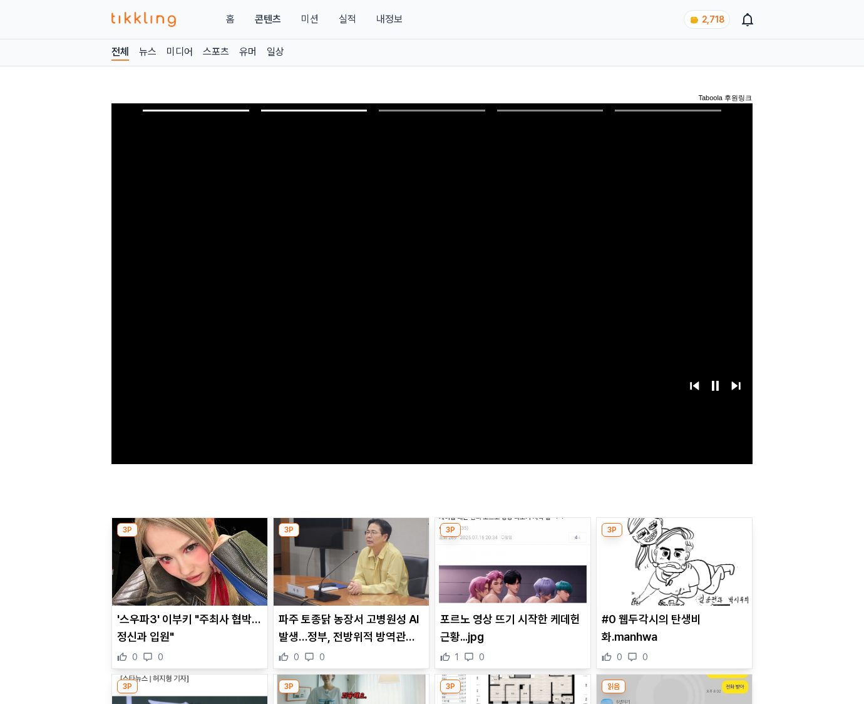
click at [672, 571] on img at bounding box center [674, 562] width 155 height 88
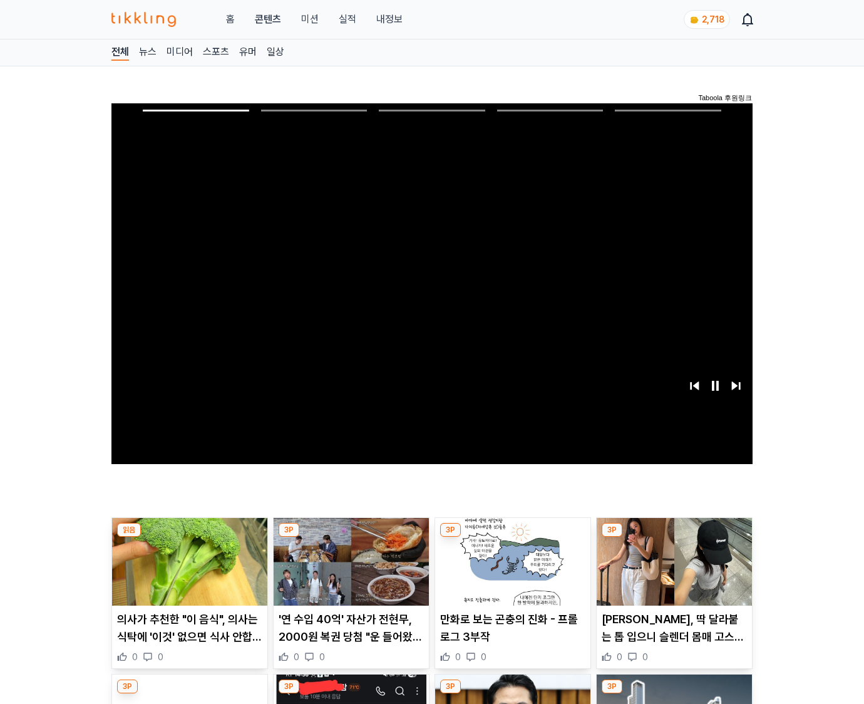
click at [672, 571] on img at bounding box center [674, 562] width 155 height 88
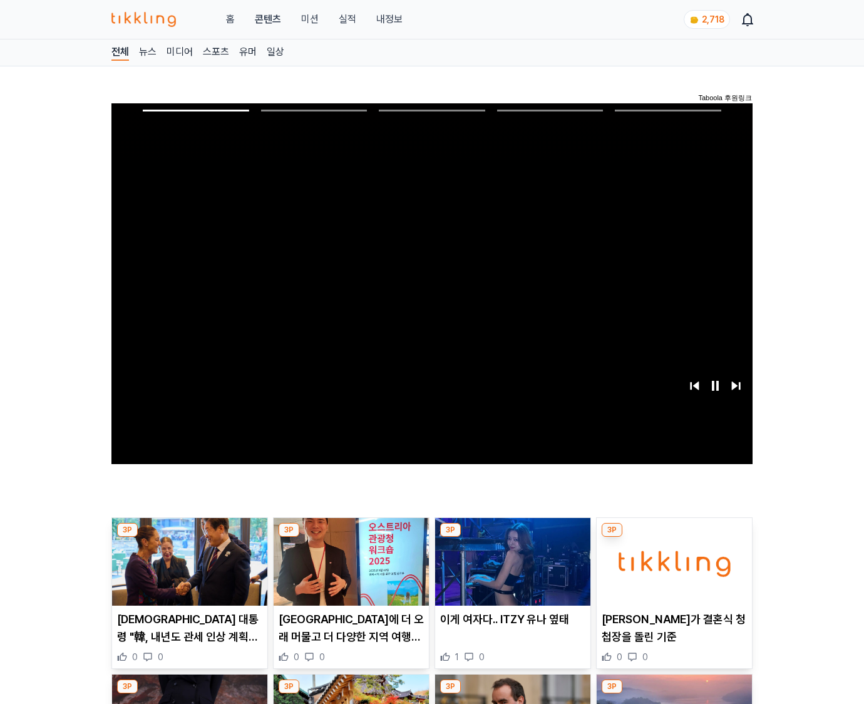
click at [672, 571] on img at bounding box center [674, 562] width 155 height 88
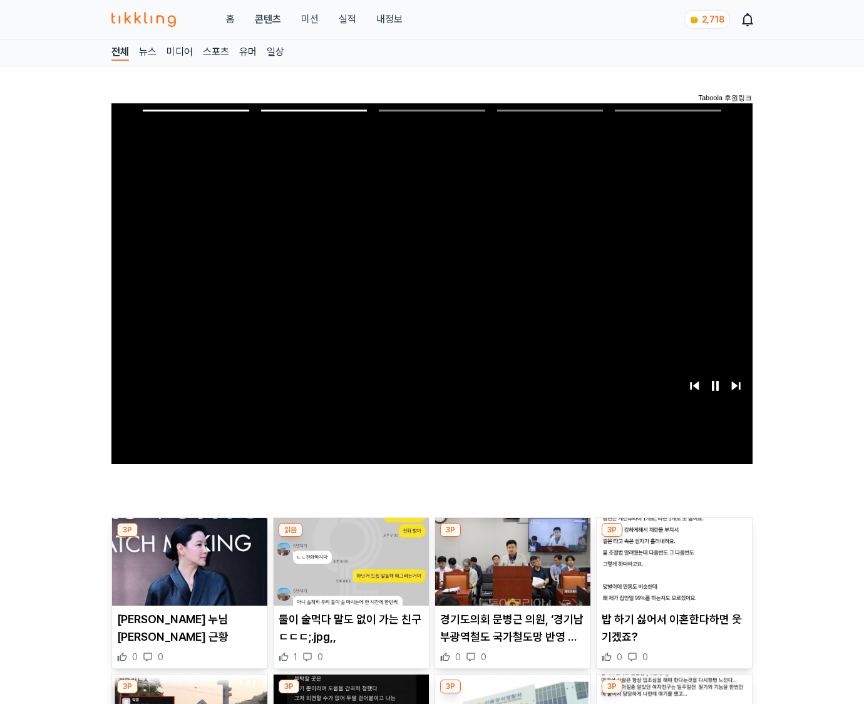
click at [672, 571] on img at bounding box center [674, 562] width 155 height 88
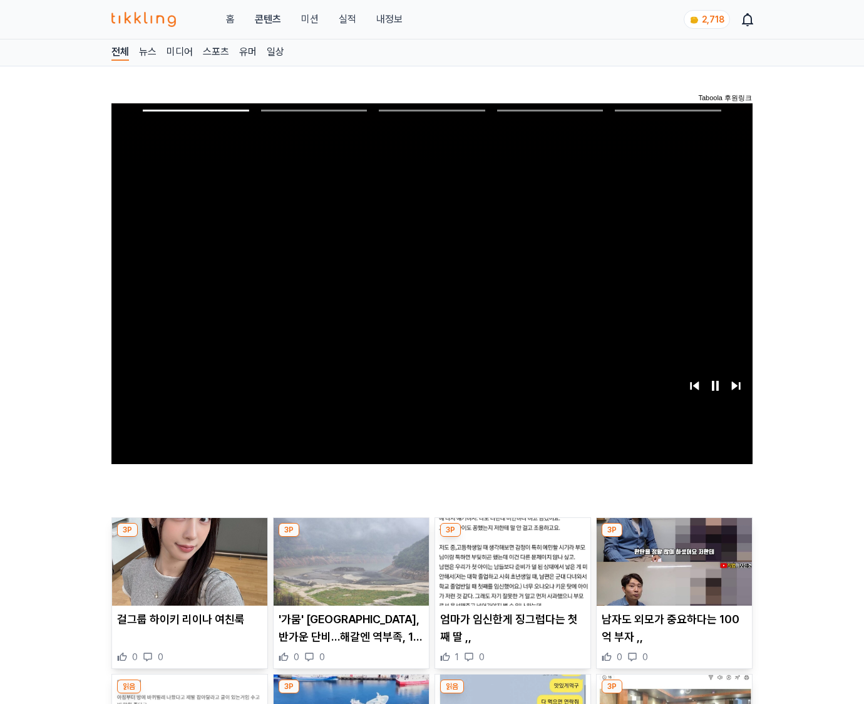
click at [672, 571] on img at bounding box center [674, 562] width 155 height 88
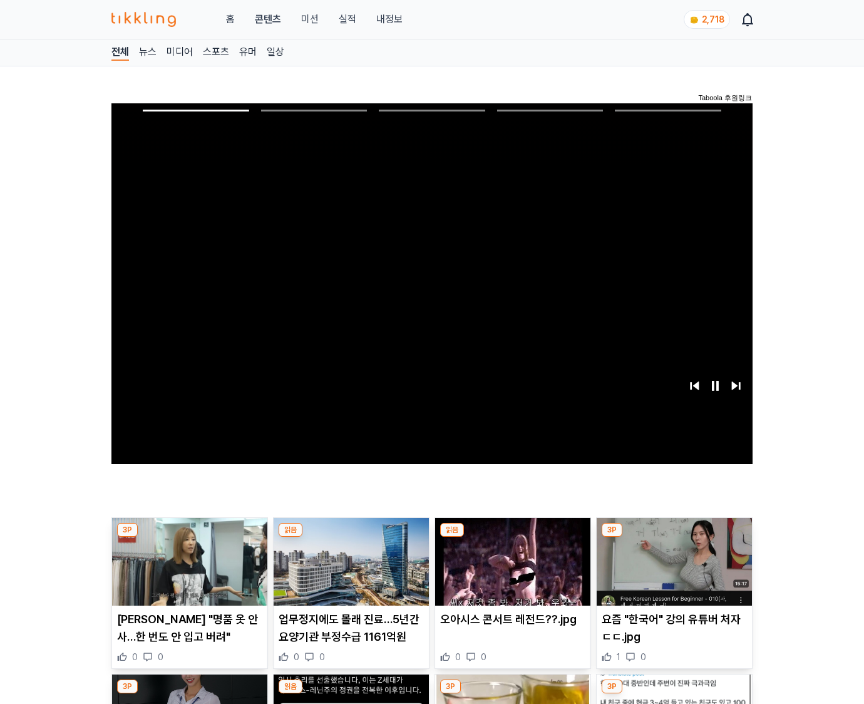
click at [672, 571] on img at bounding box center [674, 562] width 155 height 88
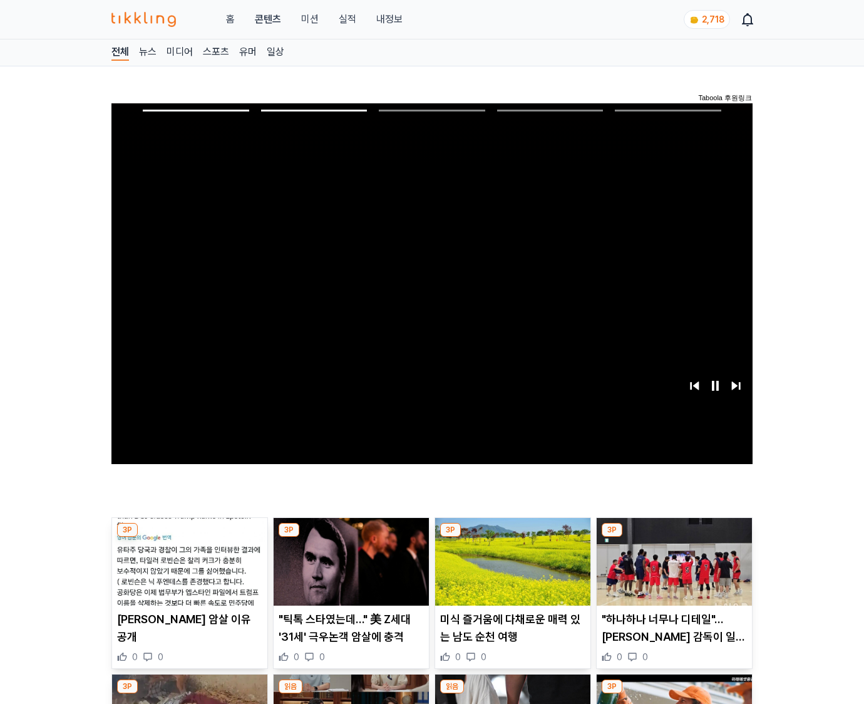
click at [672, 571] on img at bounding box center [674, 562] width 155 height 88
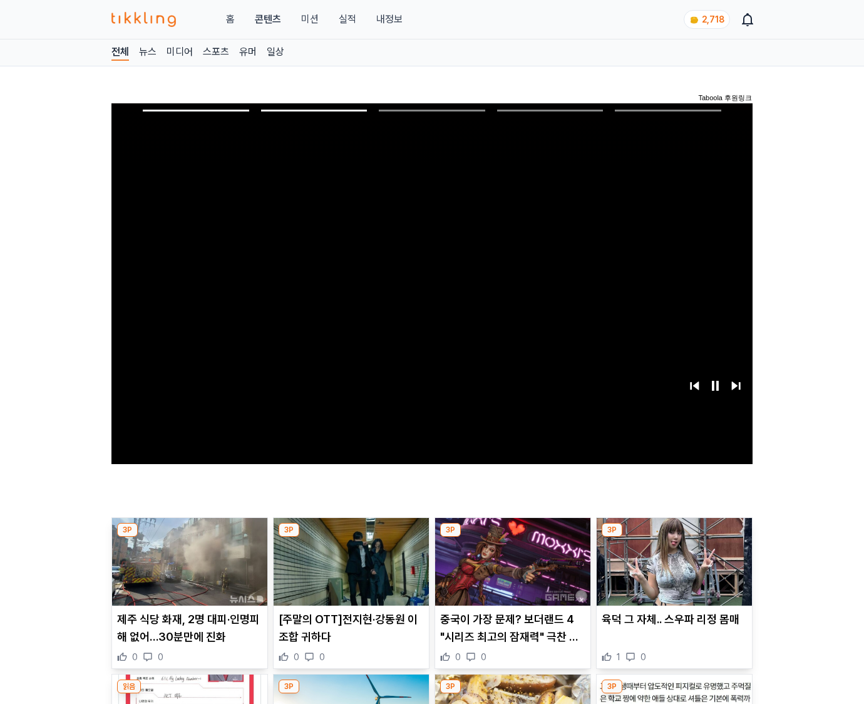
click at [672, 571] on img at bounding box center [674, 562] width 155 height 88
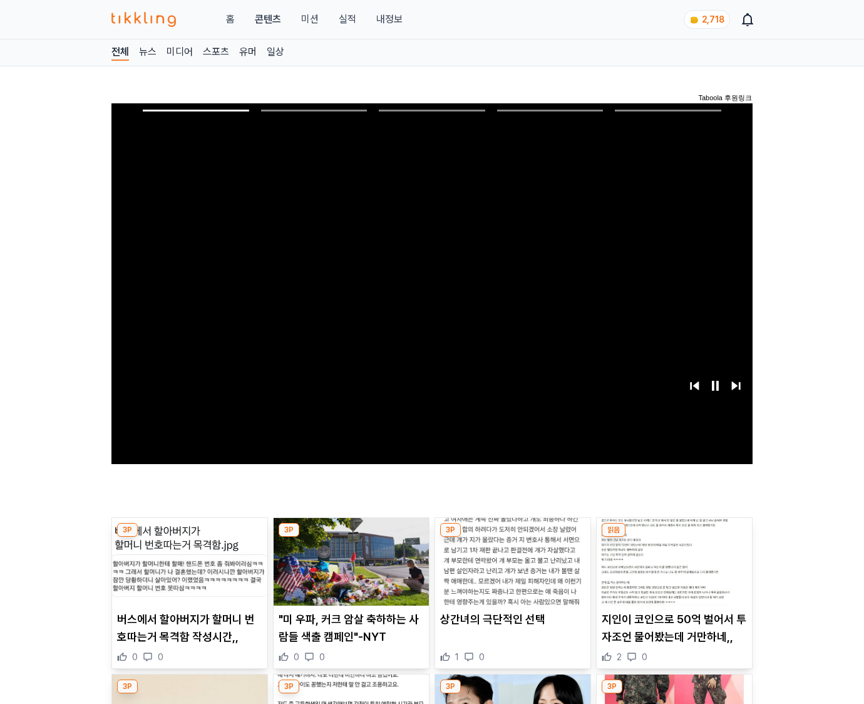
click at [672, 571] on img at bounding box center [674, 562] width 155 height 88
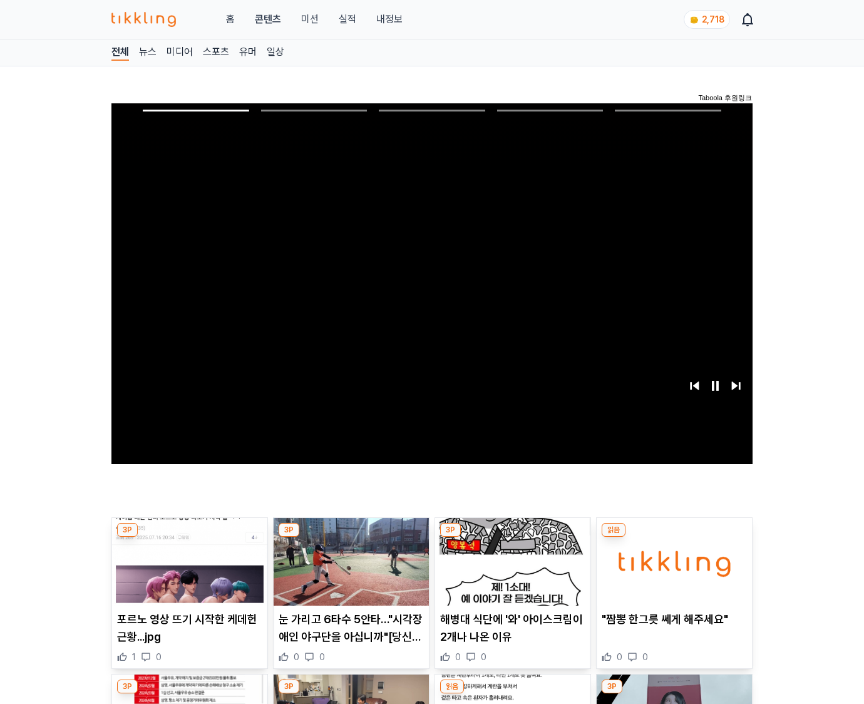
click at [672, 571] on img at bounding box center [674, 562] width 155 height 88
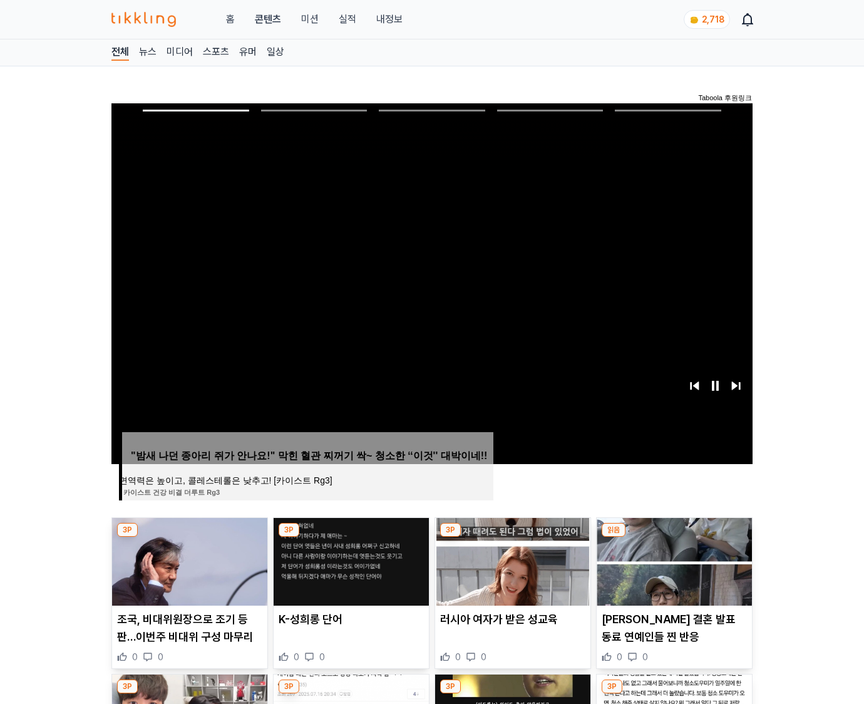
click at [672, 571] on img at bounding box center [674, 562] width 155 height 88
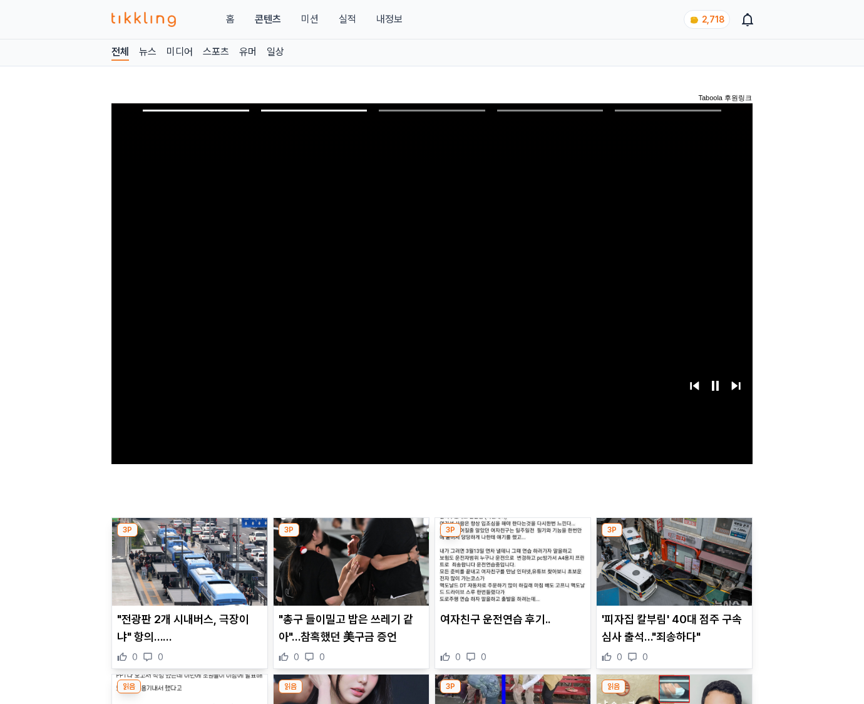
click at [672, 571] on img at bounding box center [674, 562] width 155 height 88
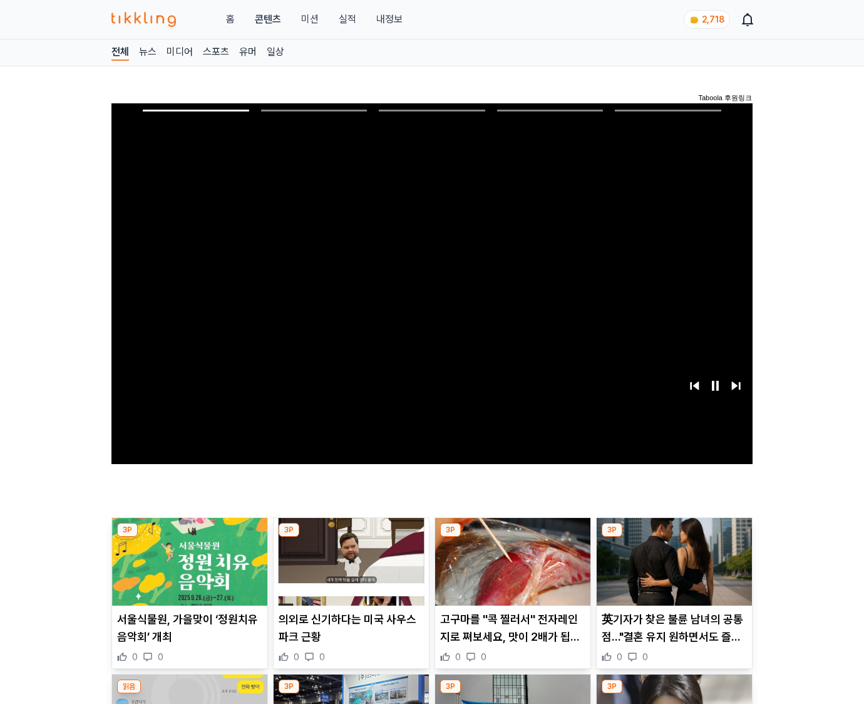
click at [672, 571] on img at bounding box center [674, 562] width 155 height 88
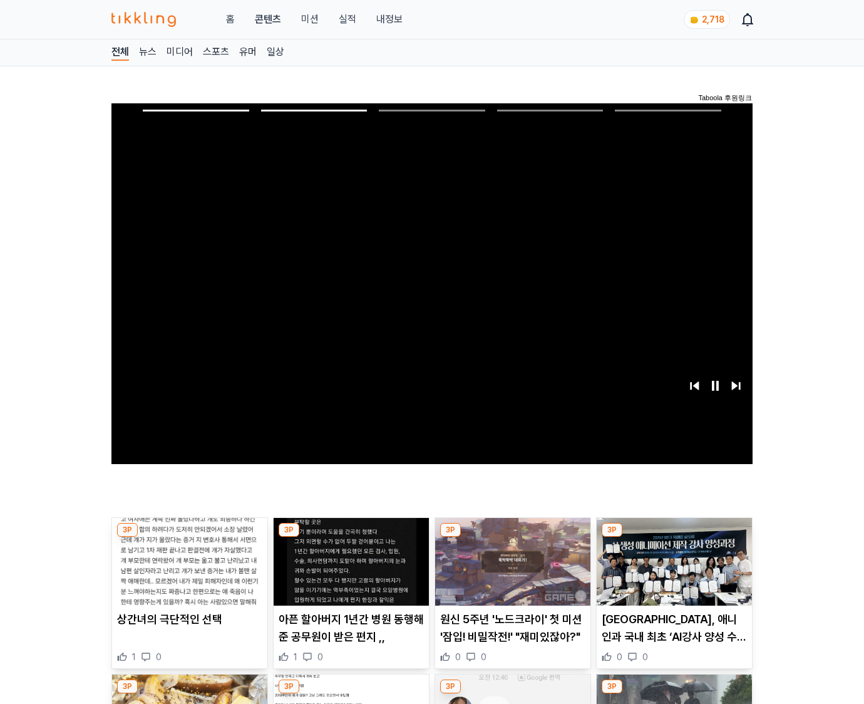
click at [672, 571] on img at bounding box center [674, 562] width 155 height 88
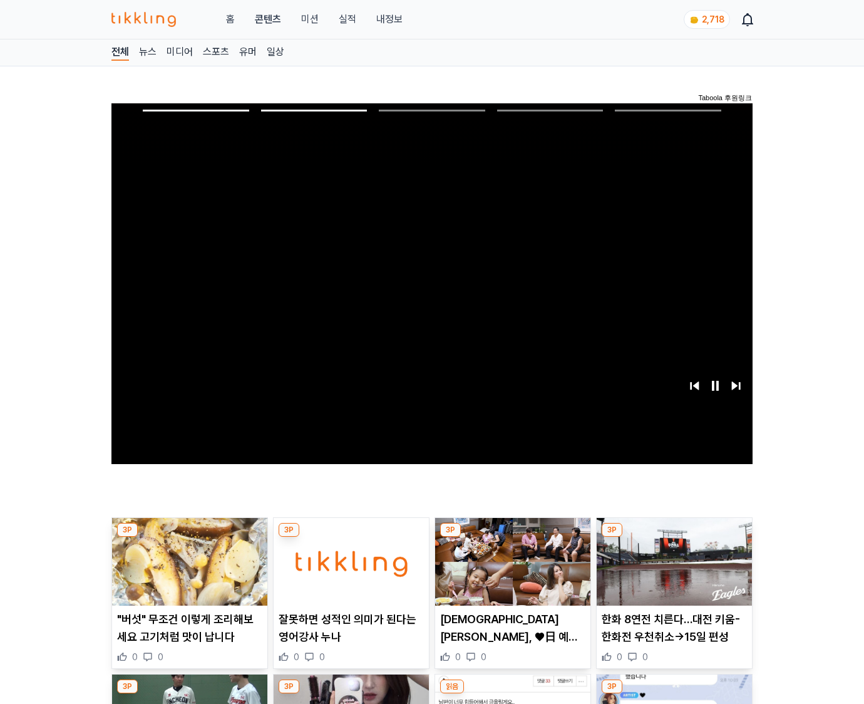
click at [672, 571] on img at bounding box center [674, 562] width 155 height 88
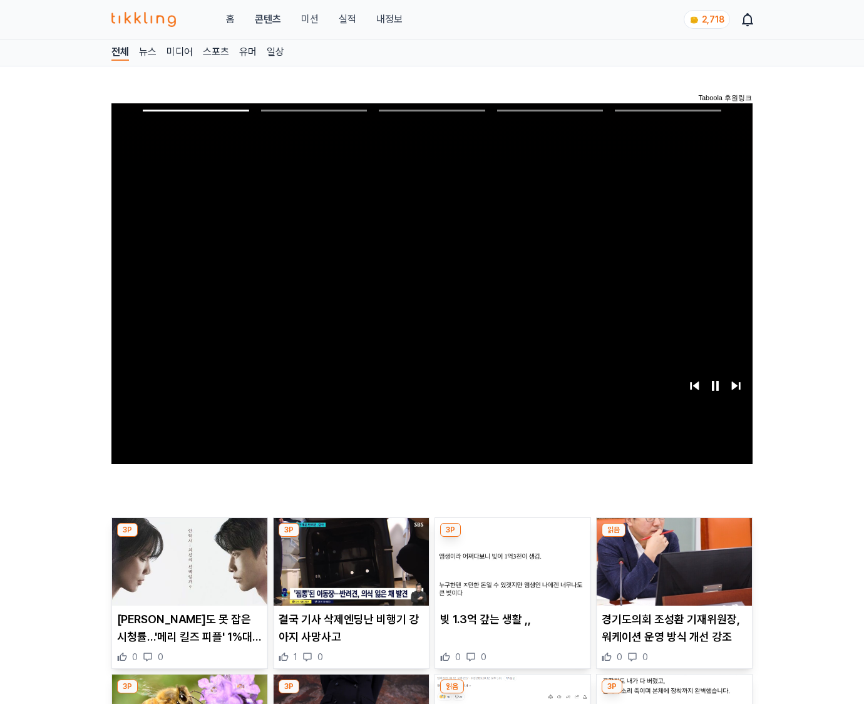
click at [672, 571] on img at bounding box center [674, 562] width 155 height 88
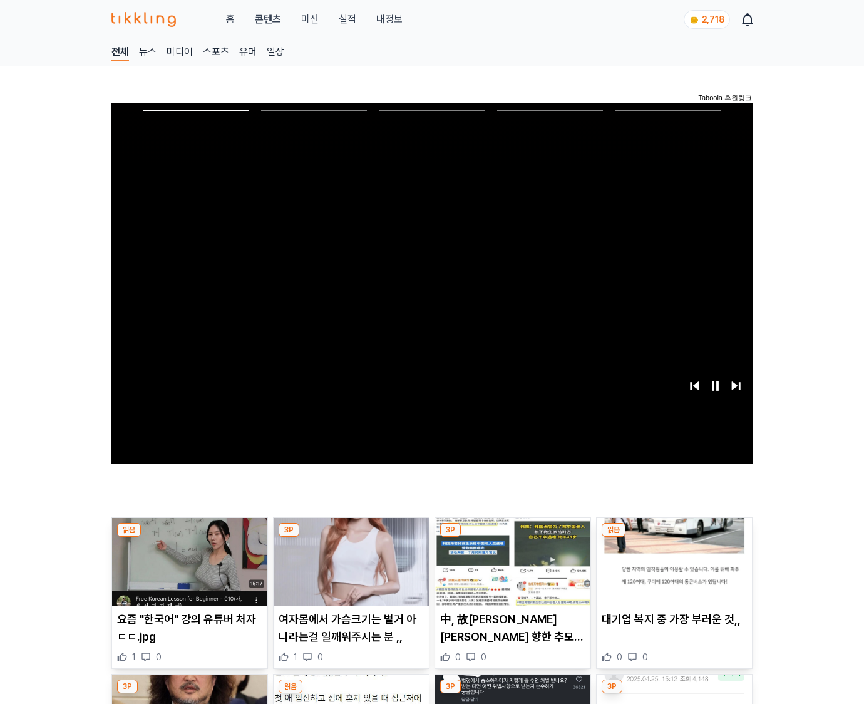
click at [672, 571] on img at bounding box center [674, 562] width 155 height 88
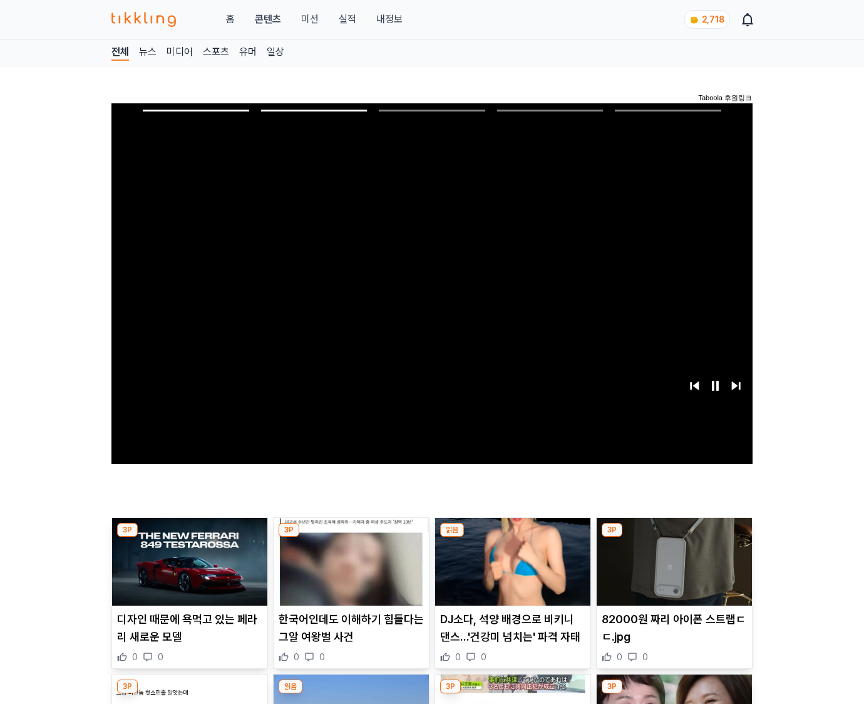
click at [672, 571] on img at bounding box center [674, 562] width 155 height 88
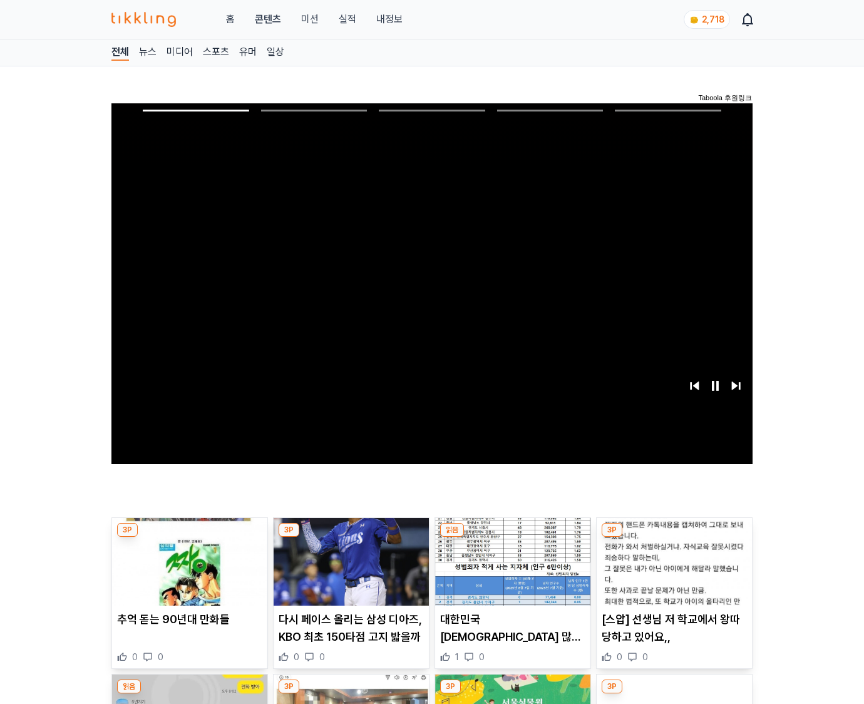
click at [672, 571] on img at bounding box center [674, 562] width 155 height 88
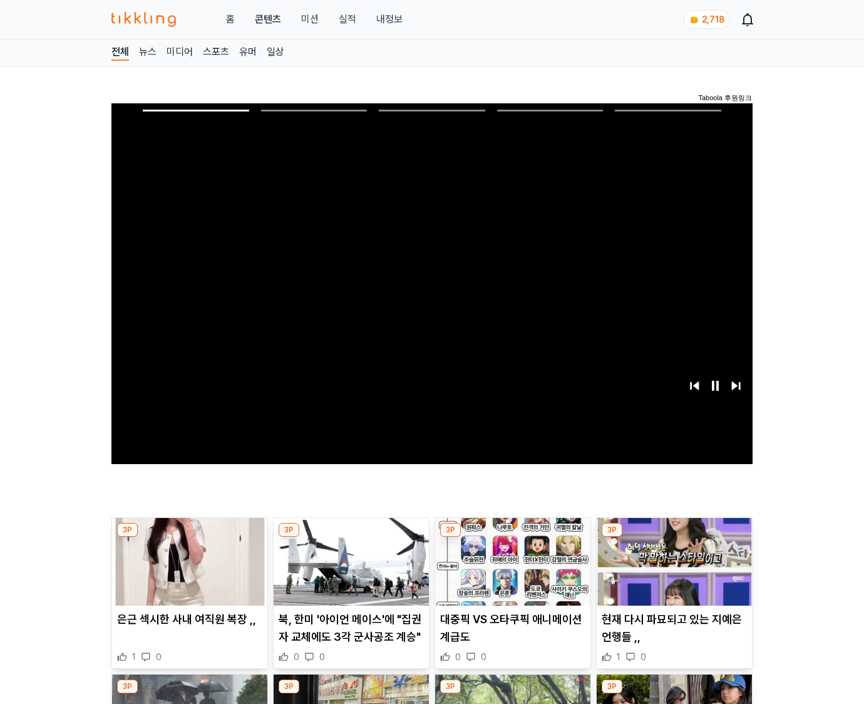
click at [672, 571] on img at bounding box center [674, 562] width 155 height 88
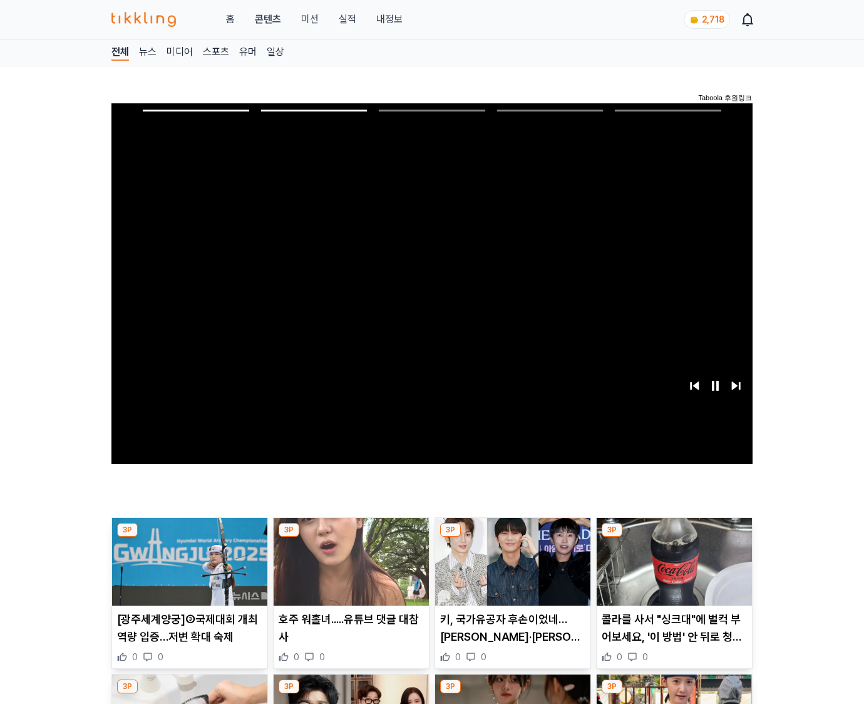
click at [672, 571] on img at bounding box center [674, 562] width 155 height 88
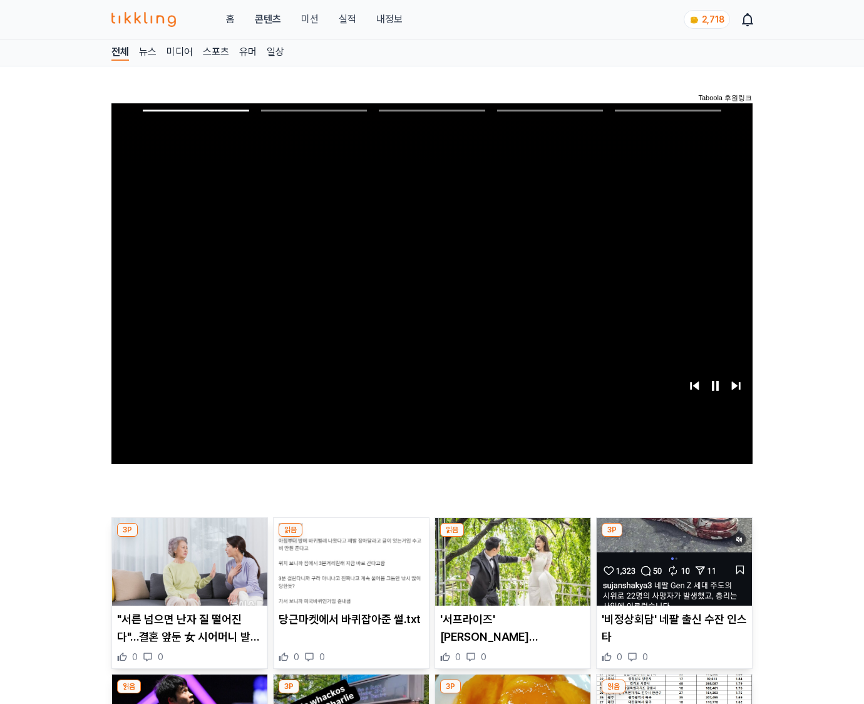
click at [672, 571] on img at bounding box center [674, 562] width 155 height 88
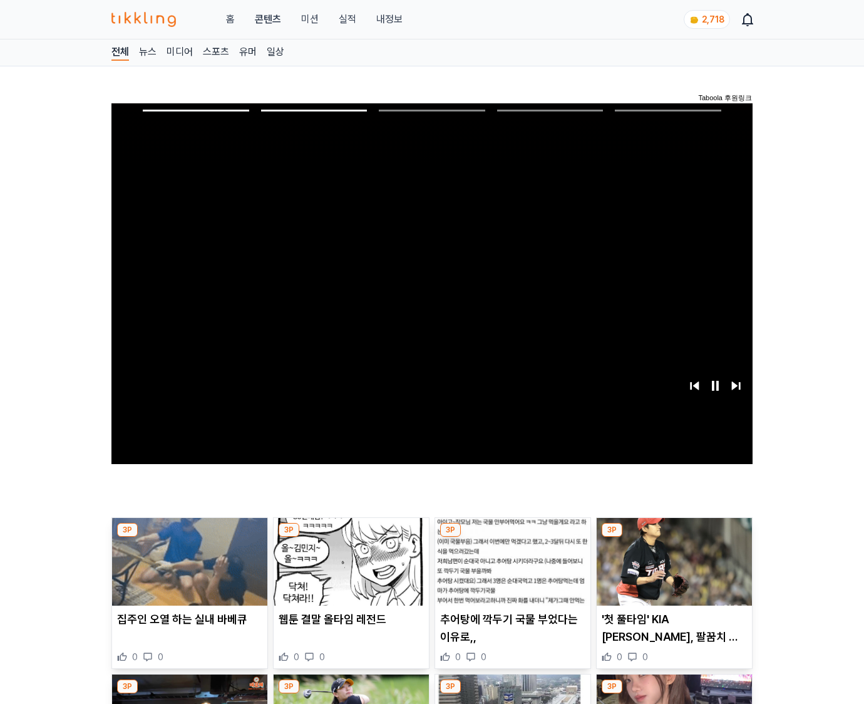
click at [672, 571] on img at bounding box center [674, 562] width 155 height 88
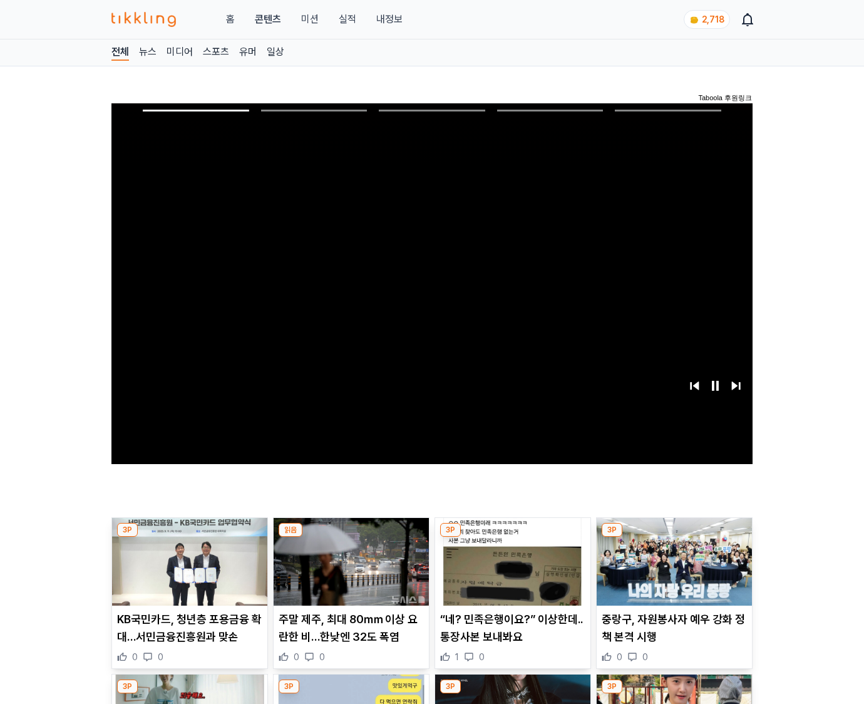
click at [672, 571] on img at bounding box center [674, 562] width 155 height 88
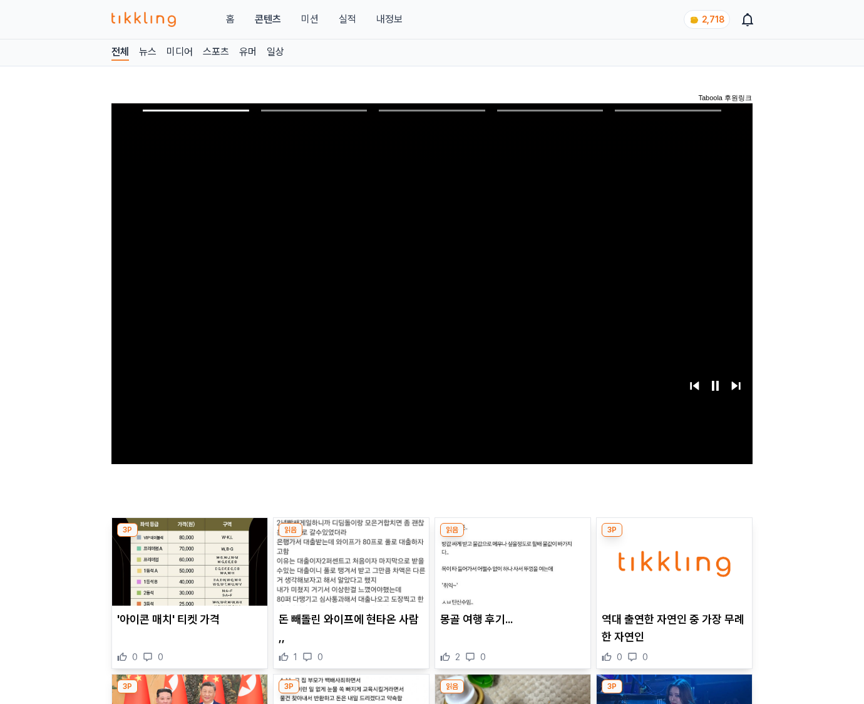
click at [672, 571] on img at bounding box center [674, 562] width 155 height 88
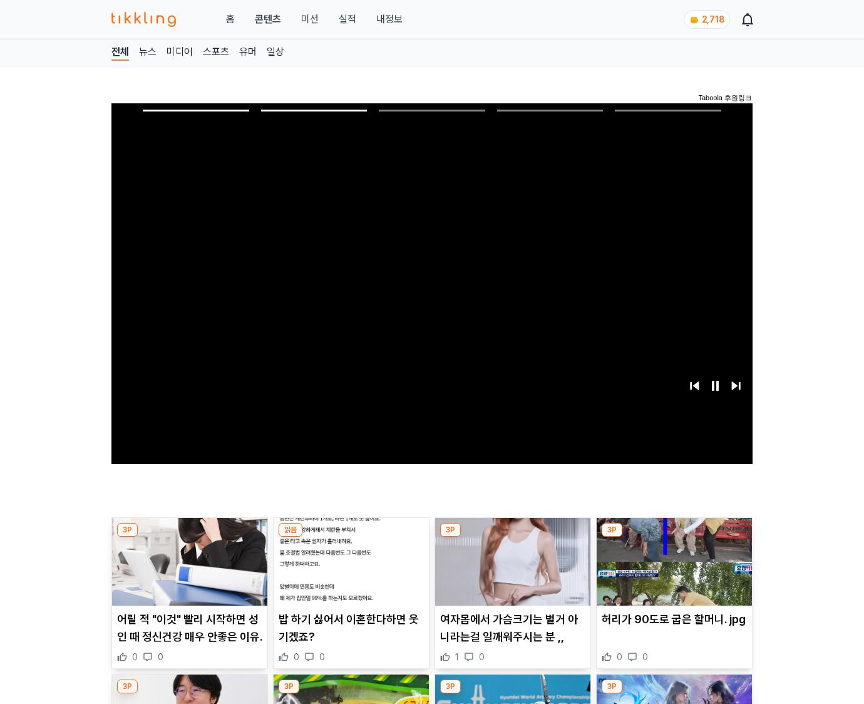
click at [672, 571] on img at bounding box center [674, 562] width 155 height 88
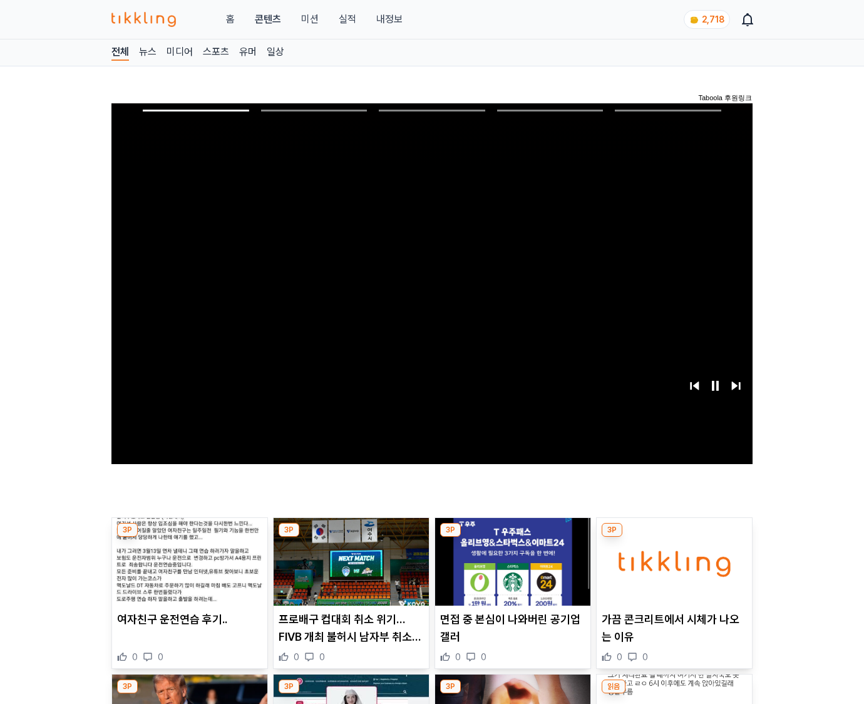
click at [672, 571] on img at bounding box center [674, 562] width 155 height 88
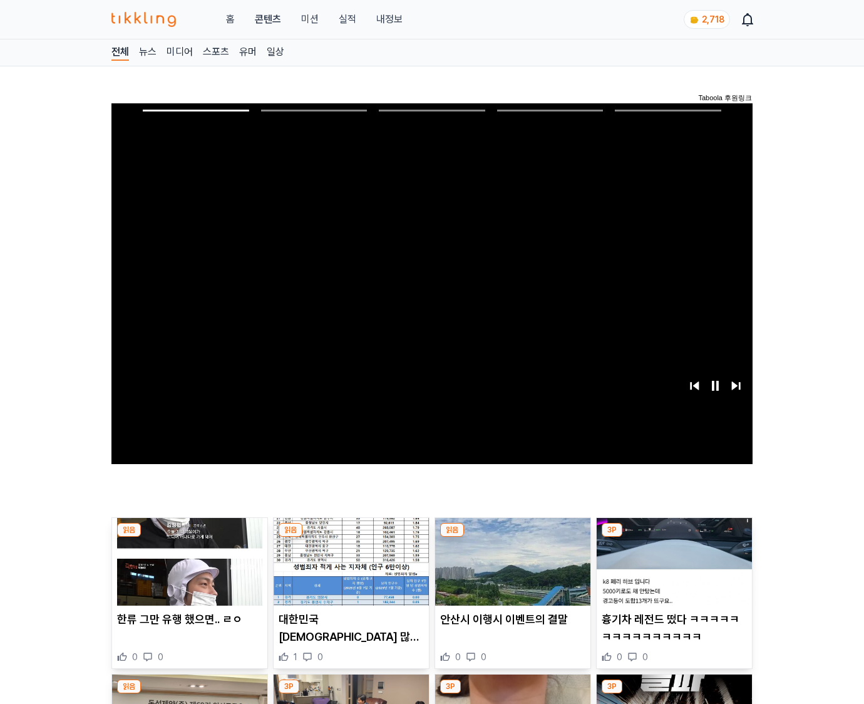
click at [672, 571] on img at bounding box center [674, 562] width 155 height 88
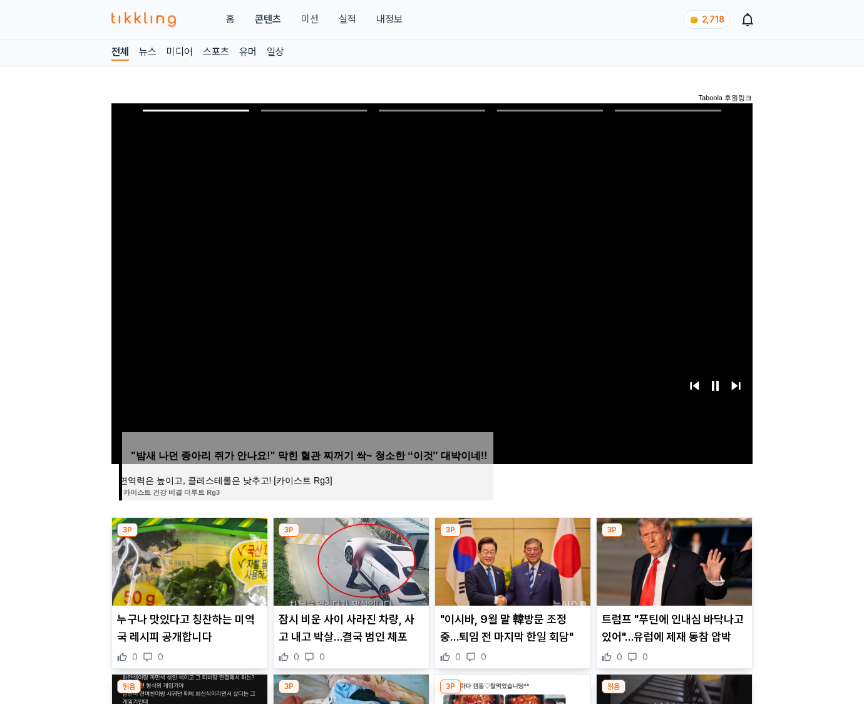
click at [672, 571] on img at bounding box center [674, 562] width 155 height 88
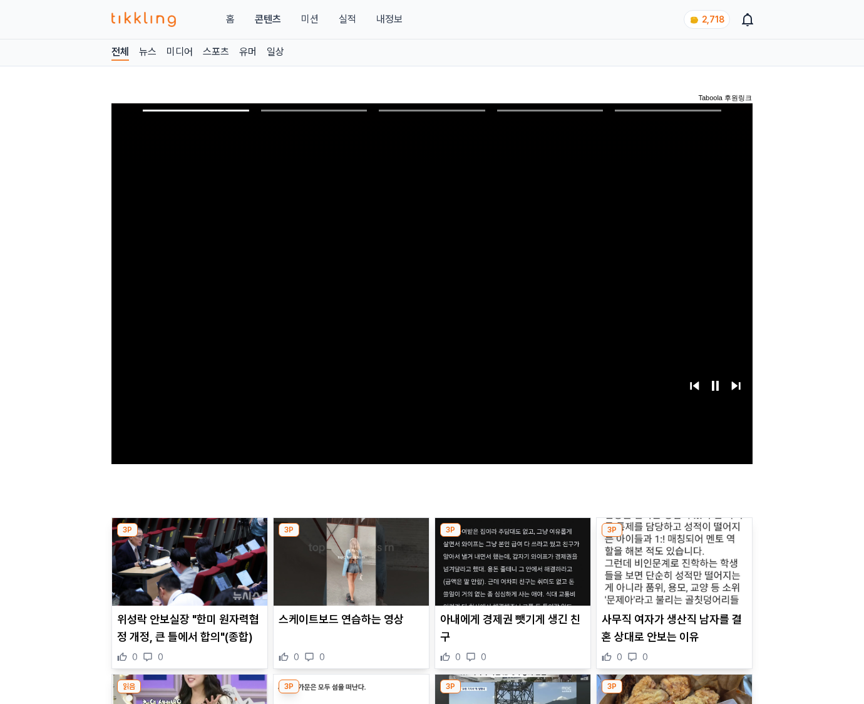
click at [672, 571] on img at bounding box center [674, 562] width 155 height 88
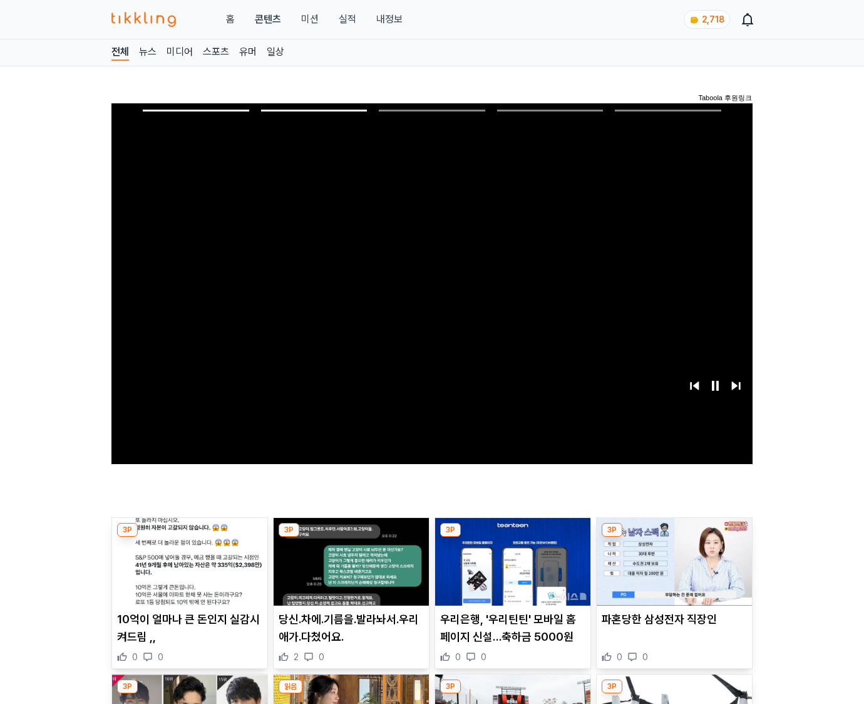
click at [672, 571] on img at bounding box center [674, 562] width 155 height 88
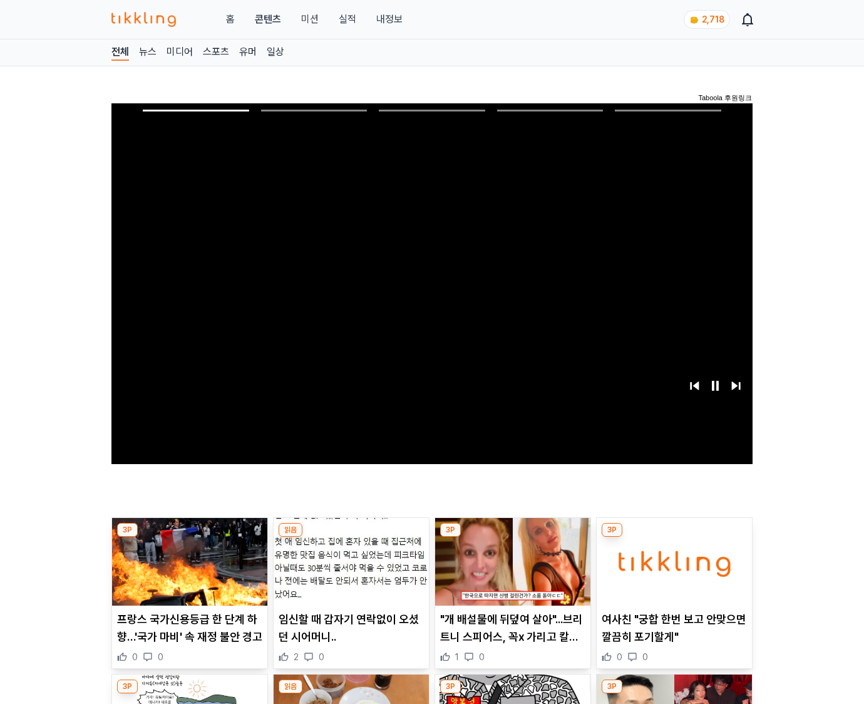
click at [672, 571] on img at bounding box center [674, 562] width 155 height 88
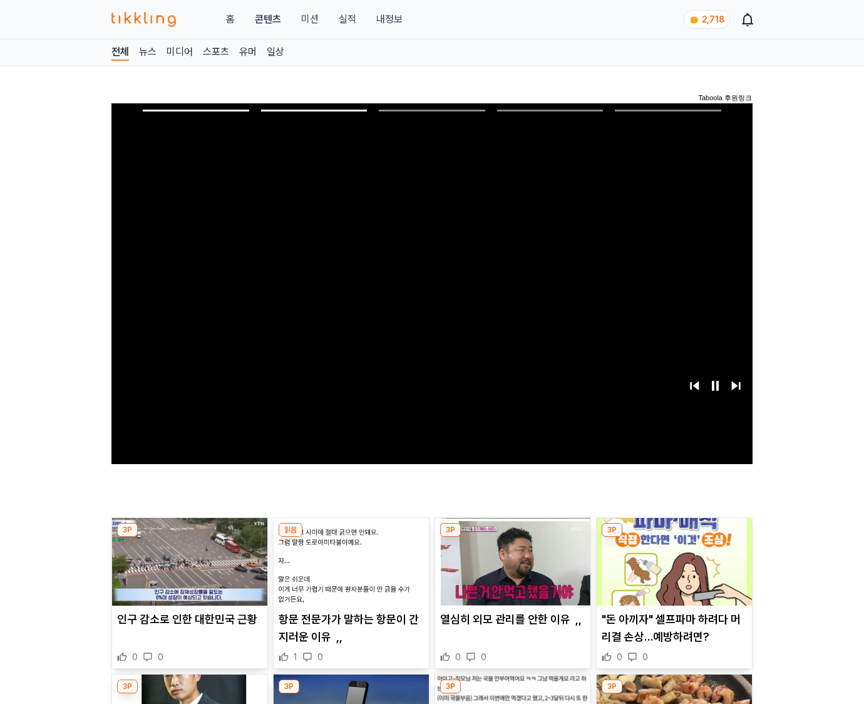
click at [672, 571] on img at bounding box center [674, 562] width 155 height 88
